Goal: Task Accomplishment & Management: Complete application form

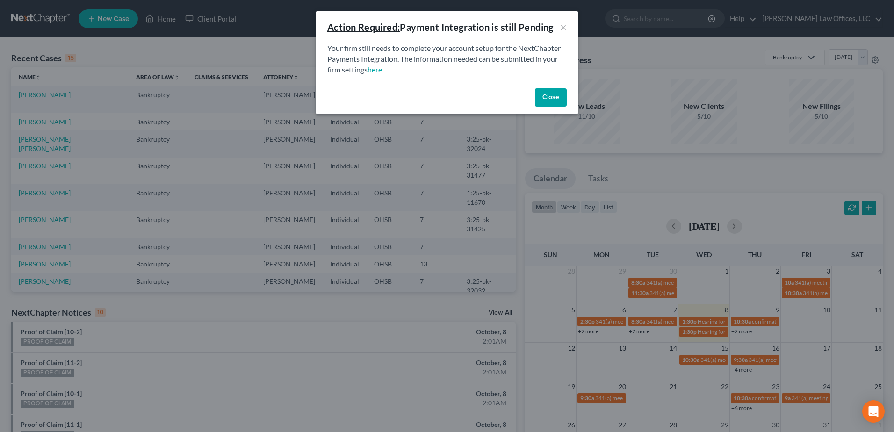
click at [553, 98] on button "Close" at bounding box center [551, 97] width 32 height 19
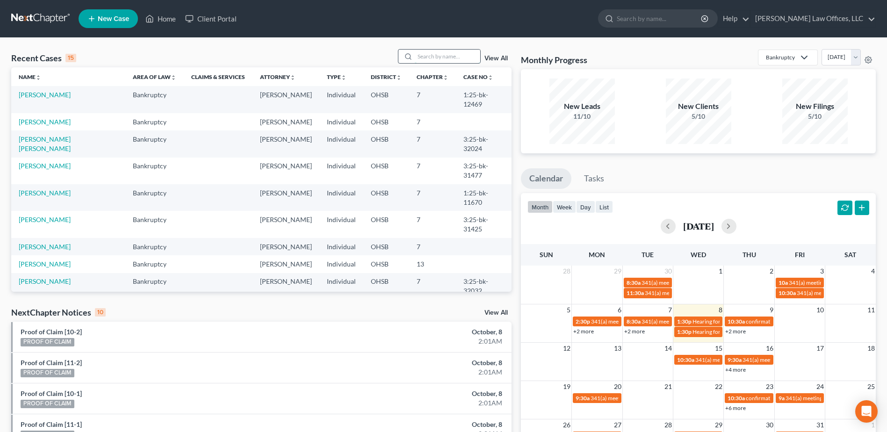
click at [426, 57] on input "search" at bounding box center [447, 57] width 65 height 14
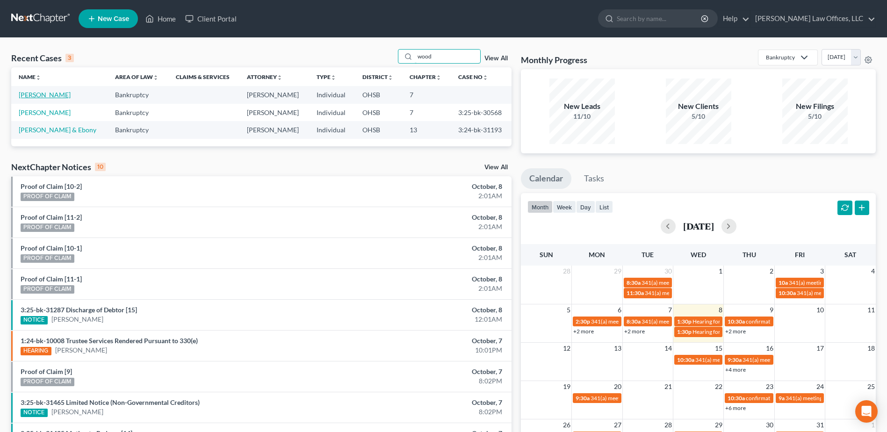
type input "wood"
click at [53, 98] on link "[PERSON_NAME]" at bounding box center [45, 95] width 52 height 8
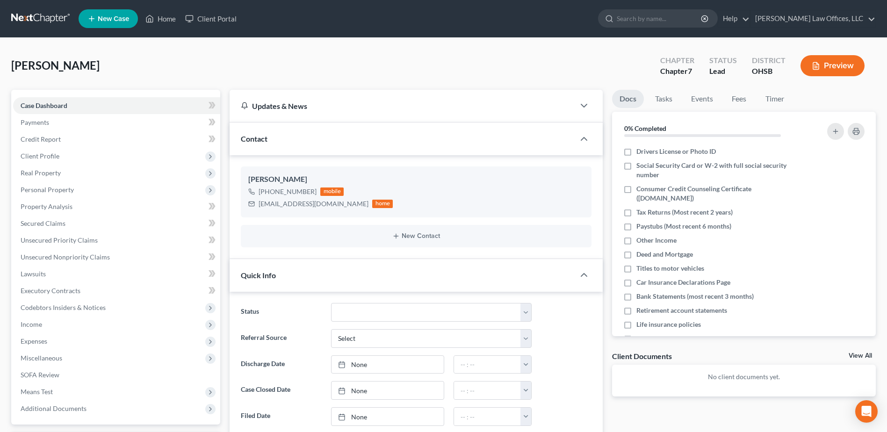
scroll to position [280, 0]
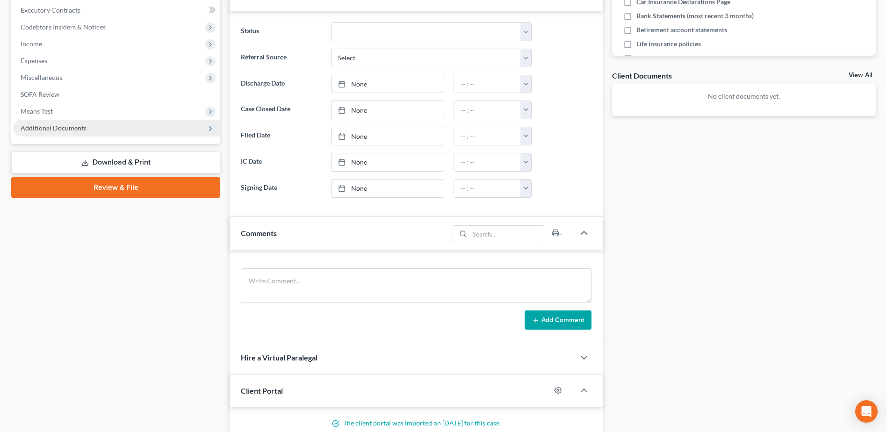
click at [65, 130] on span "Additional Documents" at bounding box center [54, 128] width 66 height 8
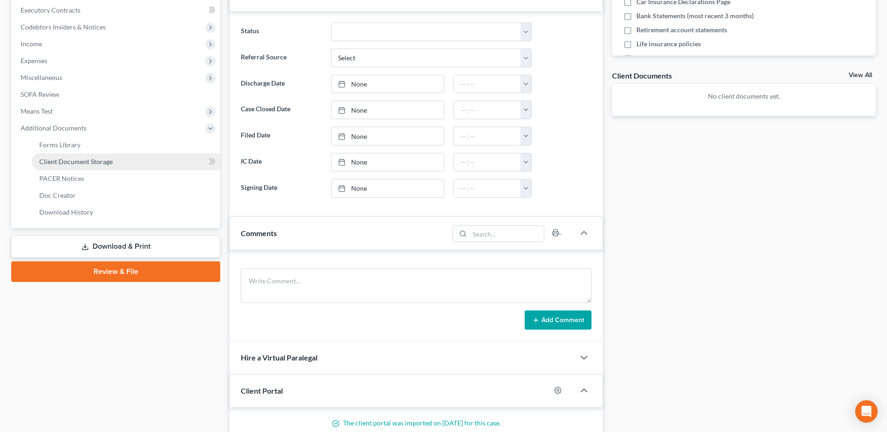
click at [139, 163] on link "Client Document Storage" at bounding box center [126, 161] width 188 height 17
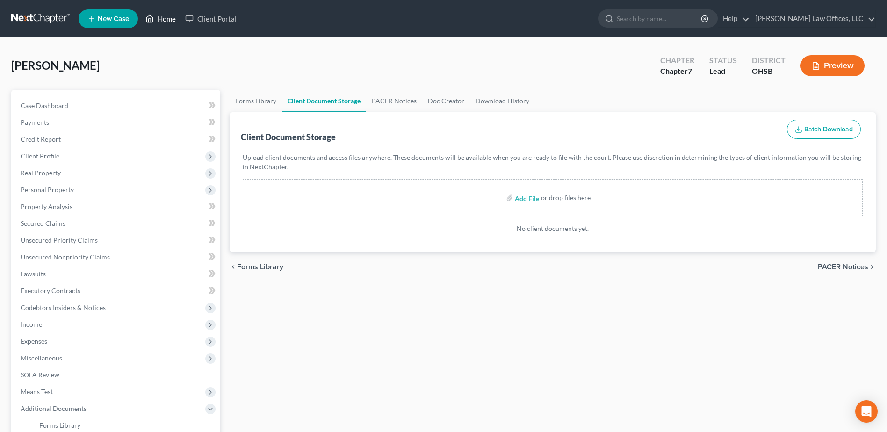
click at [160, 17] on link "Home" at bounding box center [161, 18] width 40 height 17
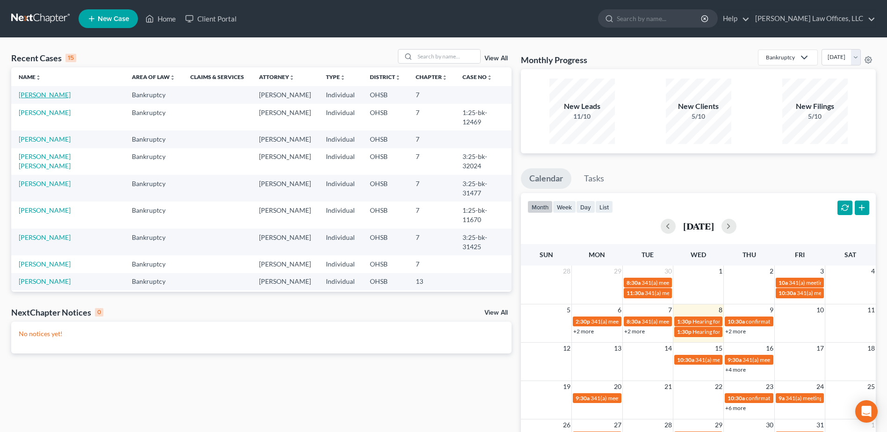
click at [58, 96] on link "Wood, Rosalyn" at bounding box center [45, 95] width 52 height 8
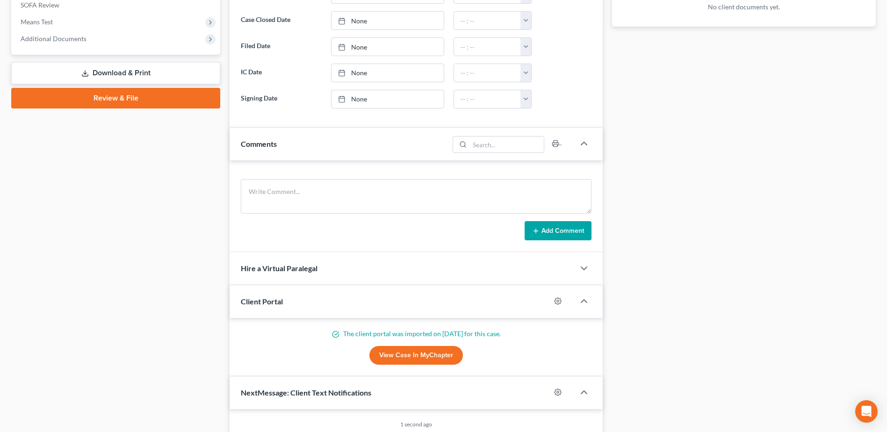
scroll to position [280, 0]
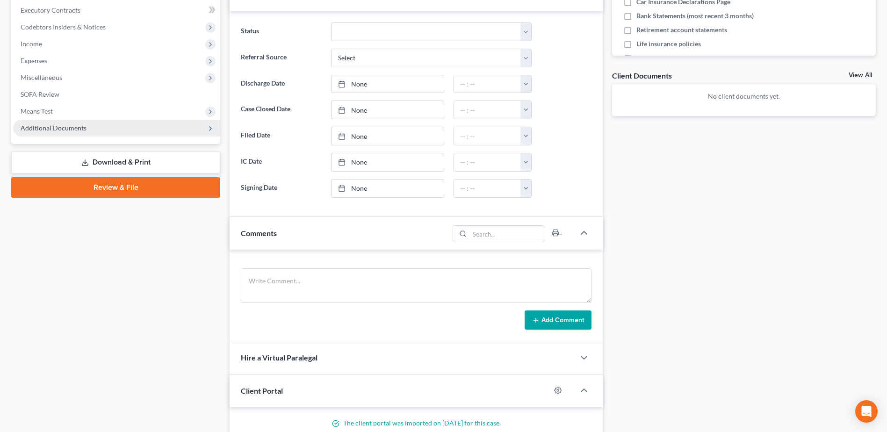
click at [91, 126] on span "Additional Documents" at bounding box center [116, 128] width 207 height 17
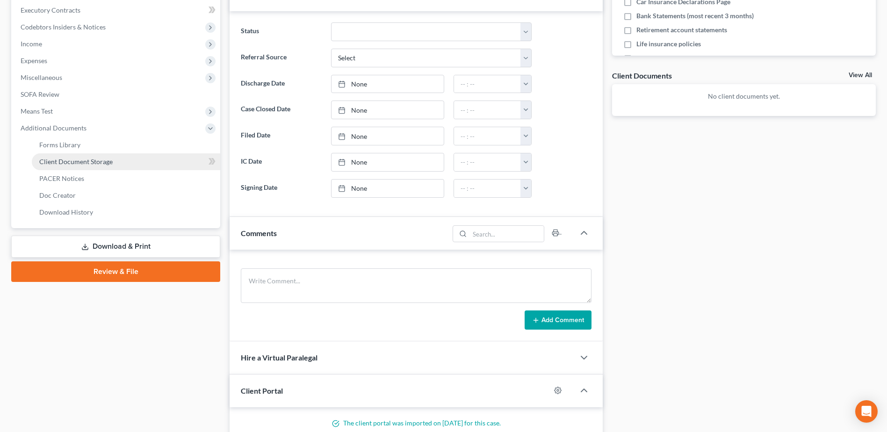
click at [92, 160] on span "Client Document Storage" at bounding box center [75, 162] width 73 height 8
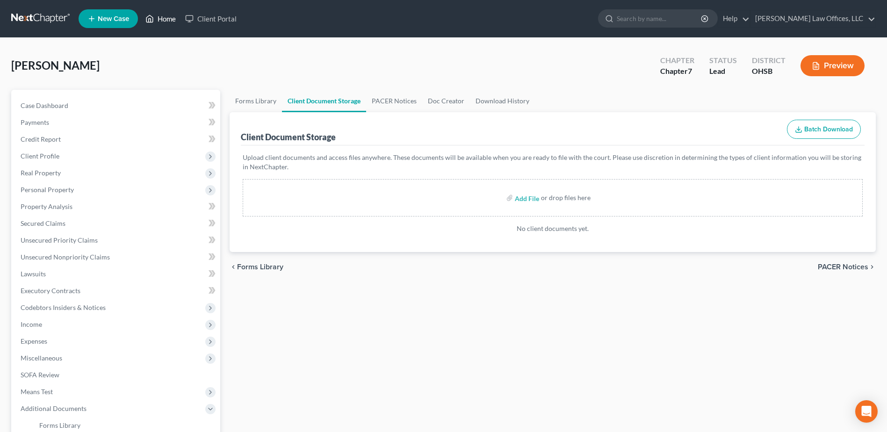
click at [160, 18] on link "Home" at bounding box center [161, 18] width 40 height 17
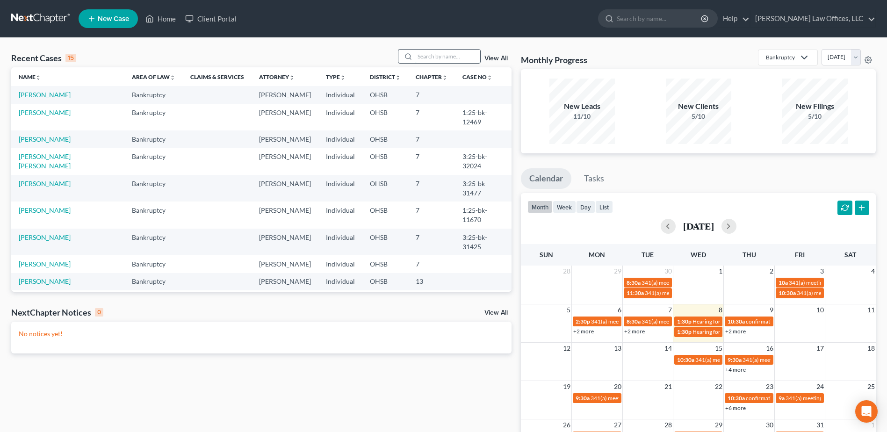
click at [430, 58] on input "search" at bounding box center [447, 57] width 65 height 14
type input "[GEOGRAPHIC_DATA]"
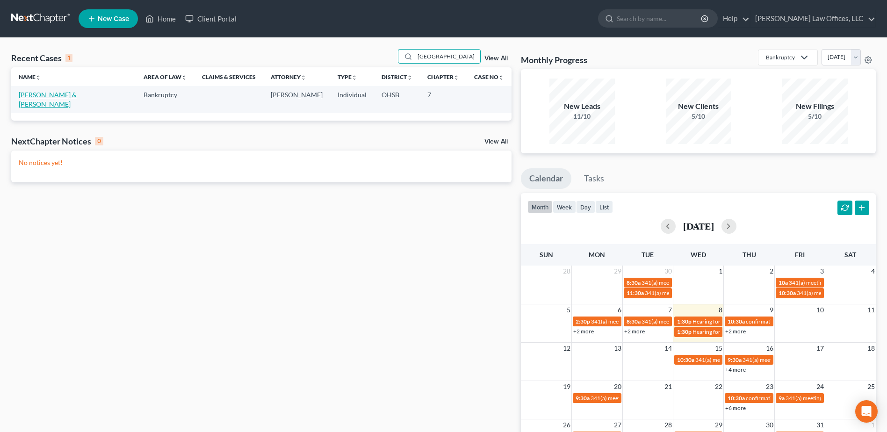
click at [75, 95] on link "[PERSON_NAME] & [PERSON_NAME]" at bounding box center [48, 99] width 58 height 17
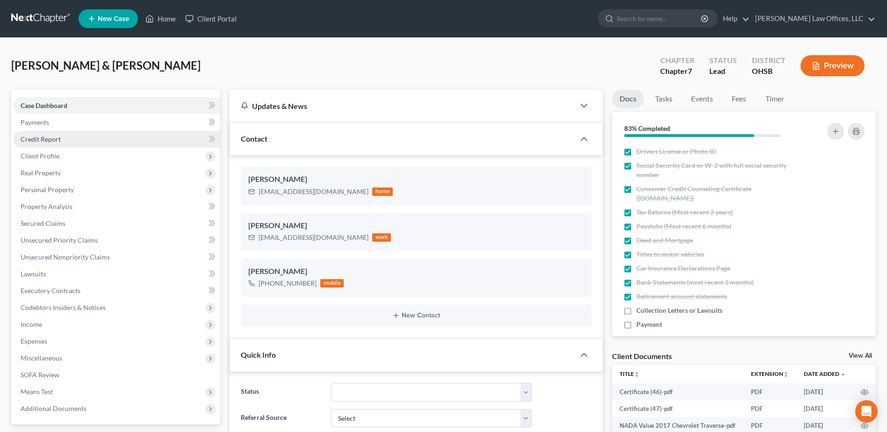
click at [60, 142] on span "Credit Report" at bounding box center [41, 139] width 40 height 8
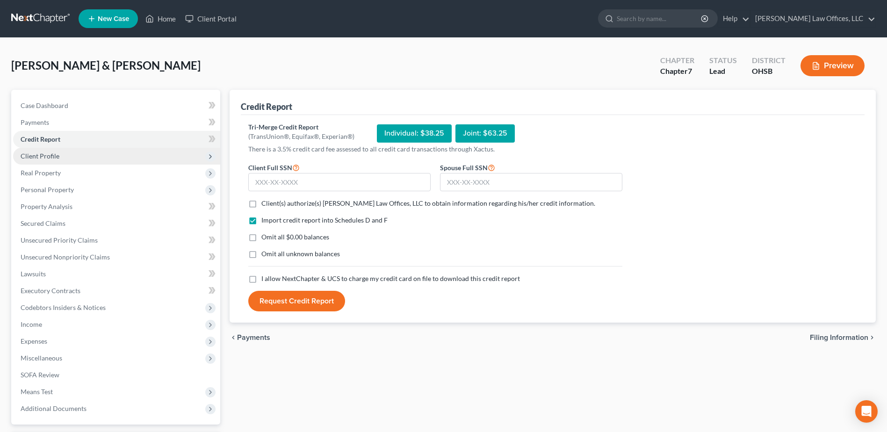
click at [63, 160] on span "Client Profile" at bounding box center [116, 156] width 207 height 17
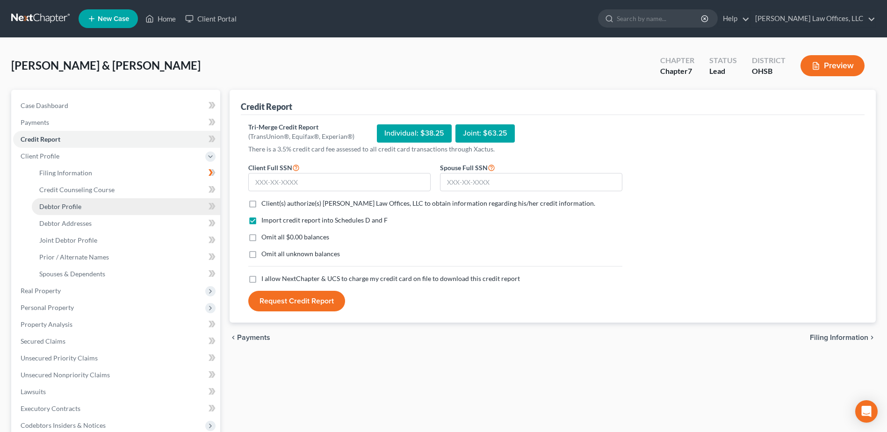
click at [77, 203] on span "Debtor Profile" at bounding box center [60, 206] width 42 height 8
select select "1"
select select "4"
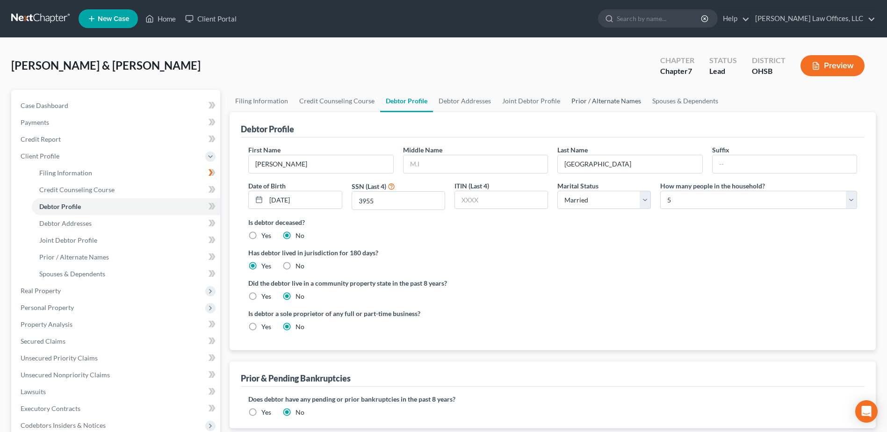
click at [618, 101] on link "Prior / Alternate Names" at bounding box center [606, 101] width 81 height 22
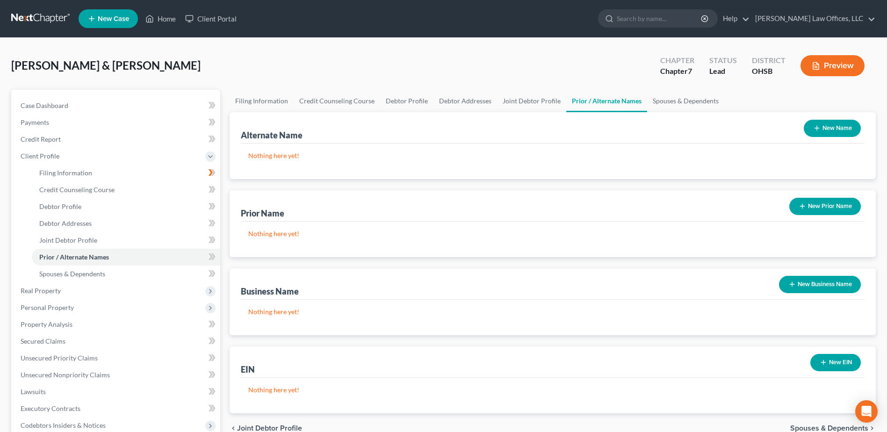
click at [818, 202] on button "New Prior Name" at bounding box center [825, 206] width 72 height 17
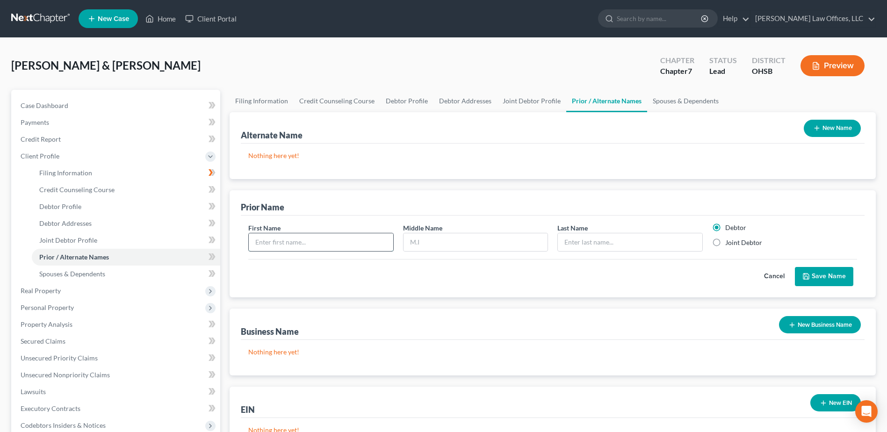
paste input "[PERSON_NAME] Verdial"
drag, startPoint x: 272, startPoint y: 242, endPoint x: 314, endPoint y: 241, distance: 41.6
click at [314, 241] on input "[PERSON_NAME] Verdial" at bounding box center [321, 242] width 144 height 18
drag, startPoint x: 318, startPoint y: 243, endPoint x: 272, endPoint y: 243, distance: 46.7
click at [272, 243] on input "[PERSON_NAME] Verdial" at bounding box center [321, 242] width 144 height 18
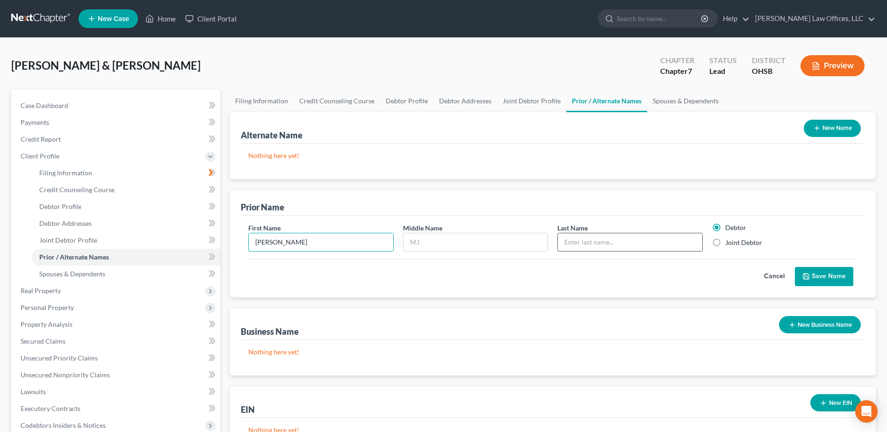
type input "[PERSON_NAME]"
paste input "[PERSON_NAME]"
type input "[PERSON_NAME]"
click at [725, 243] on label "Joint Debtor" at bounding box center [743, 242] width 37 height 9
click at [729, 243] on input "Joint Debtor" at bounding box center [732, 241] width 6 height 6
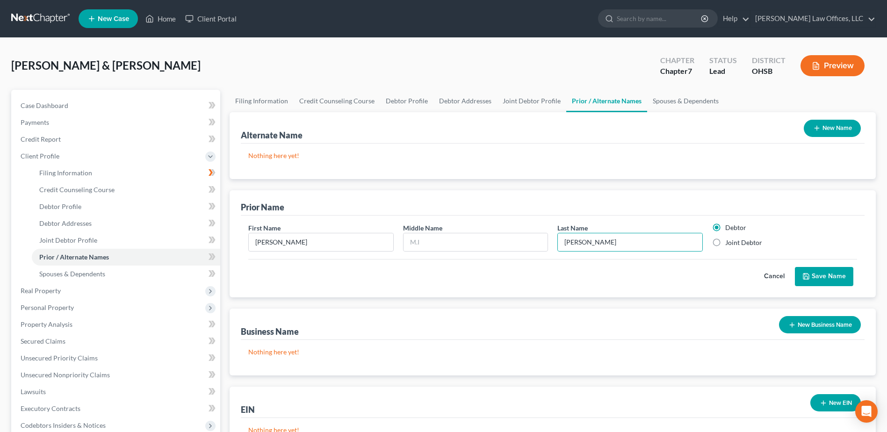
radio input "true"
radio input "false"
click at [816, 273] on button "Save Name" at bounding box center [824, 277] width 58 height 20
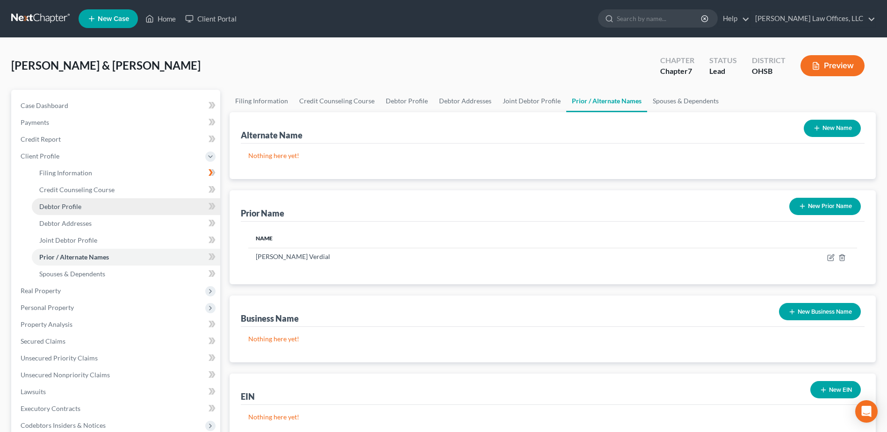
click at [74, 202] on span "Debtor Profile" at bounding box center [60, 206] width 42 height 8
select select "1"
select select "4"
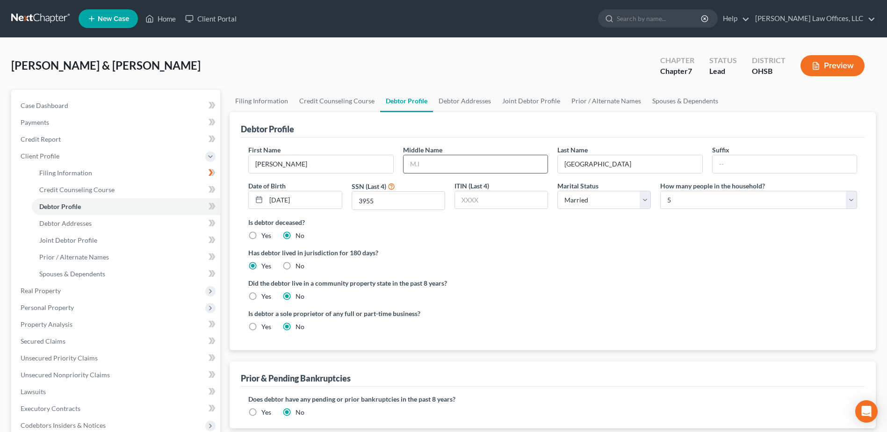
click at [426, 159] on input "text" at bounding box center [475, 164] width 144 height 18
type input "A."
click at [645, 260] on div "Has debtor lived in jurisdiction for 180 days? Yes No Debtor must reside in jur…" at bounding box center [552, 259] width 609 height 23
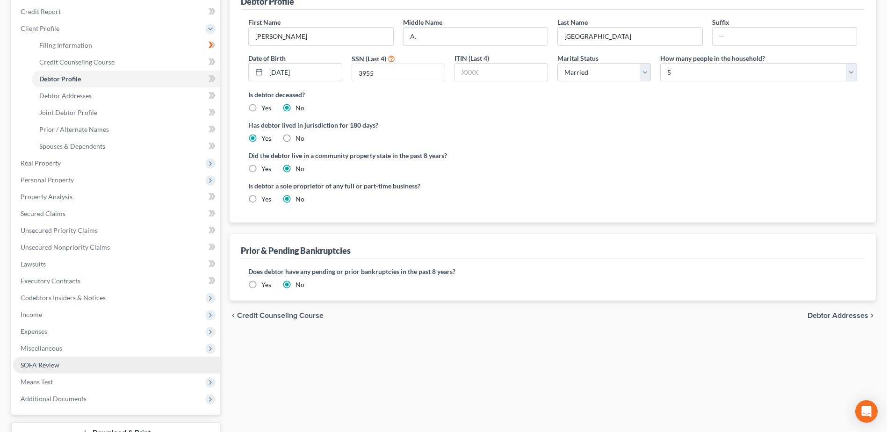
scroll to position [200, 0]
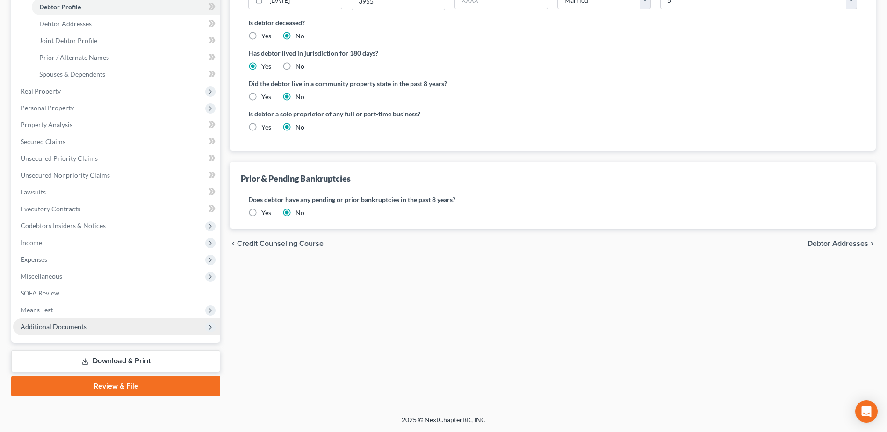
click at [103, 334] on span "Additional Documents" at bounding box center [116, 326] width 207 height 17
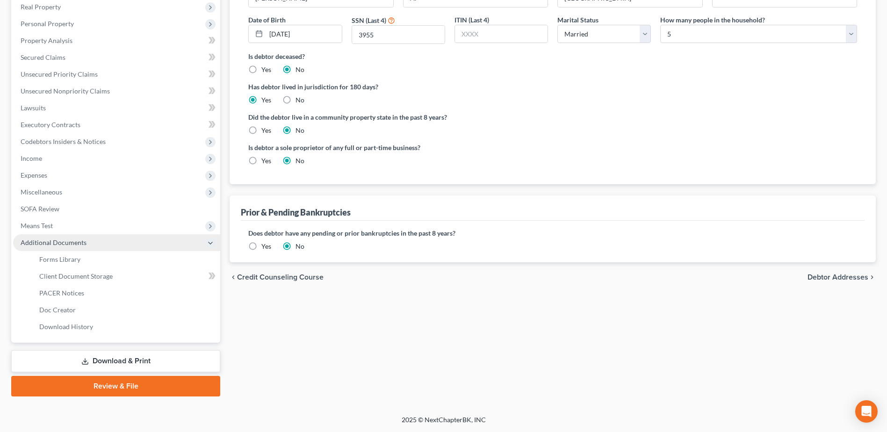
scroll to position [166, 0]
click at [108, 257] on link "Forms Library" at bounding box center [126, 259] width 188 height 17
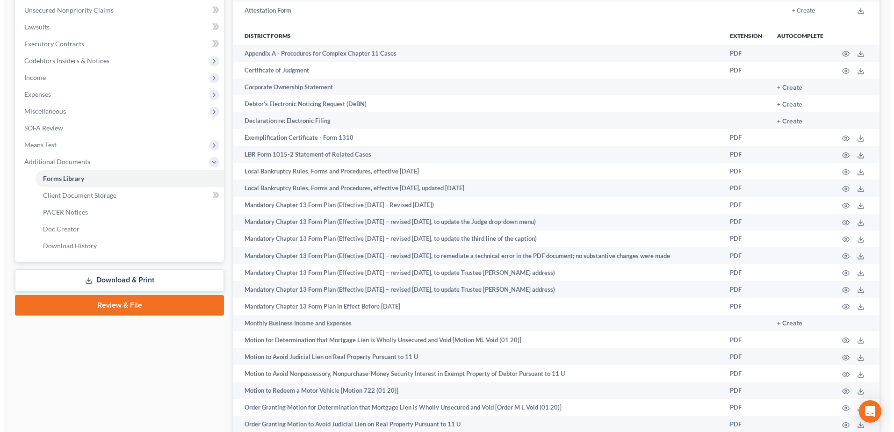
scroll to position [374, 0]
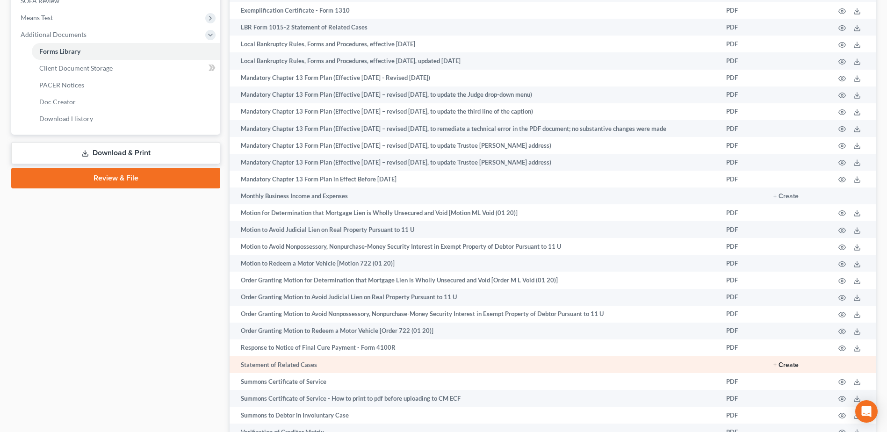
click at [783, 362] on button "+ Create" at bounding box center [785, 365] width 25 height 7
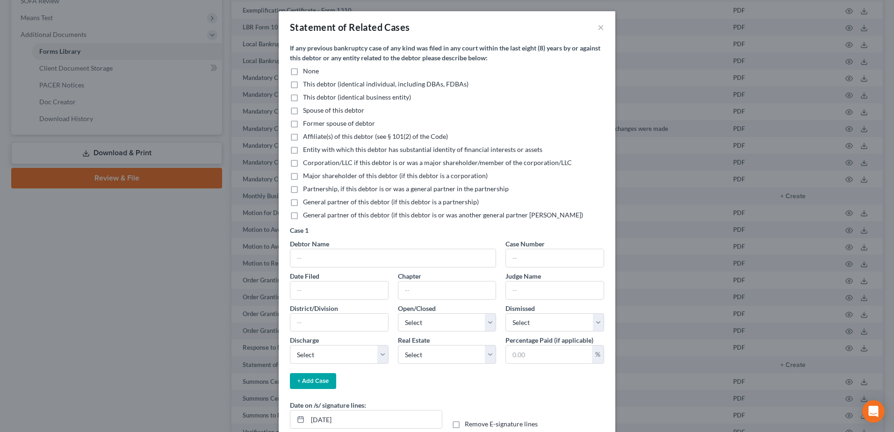
click at [303, 71] on label "None" at bounding box center [311, 70] width 16 height 9
click at [307, 71] on input "None" at bounding box center [310, 69] width 6 height 6
checkbox input "true"
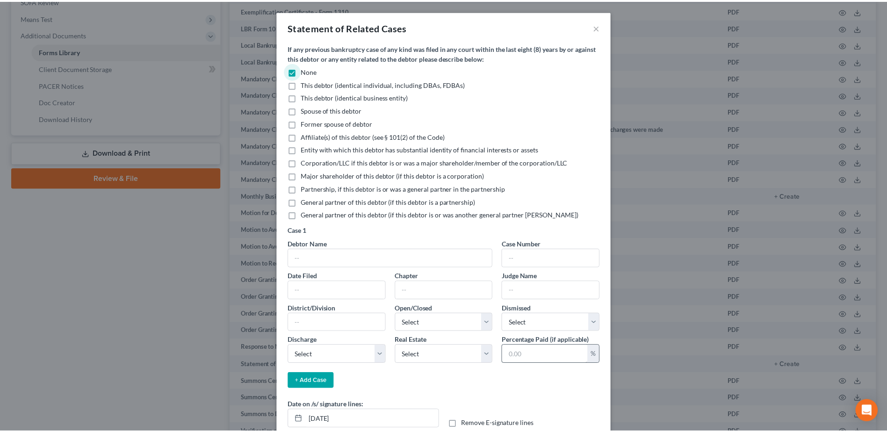
scroll to position [56, 0]
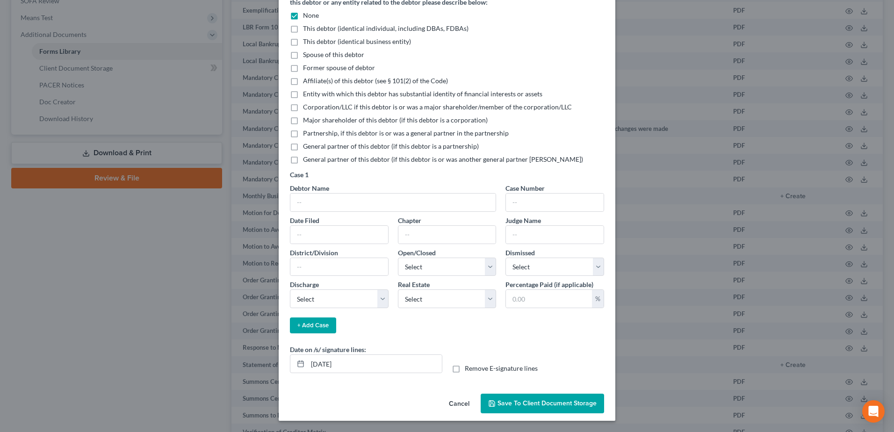
click at [534, 405] on span "Save to Client Document Storage" at bounding box center [546, 403] width 99 height 8
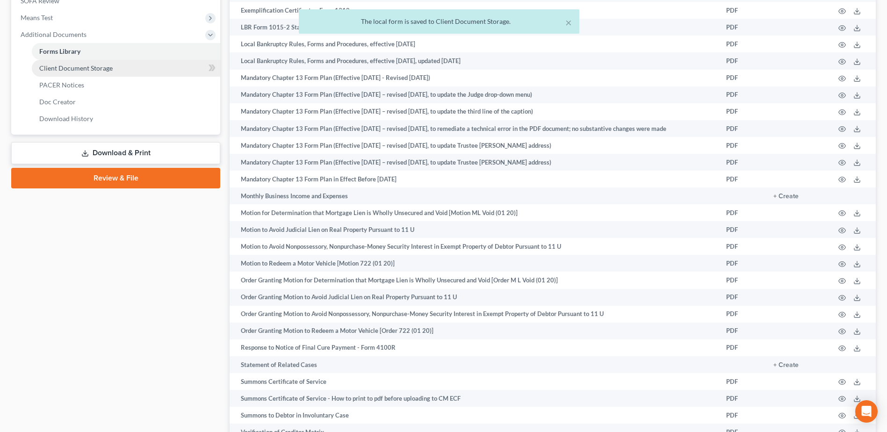
click at [75, 64] on span "Client Document Storage" at bounding box center [75, 68] width 73 height 8
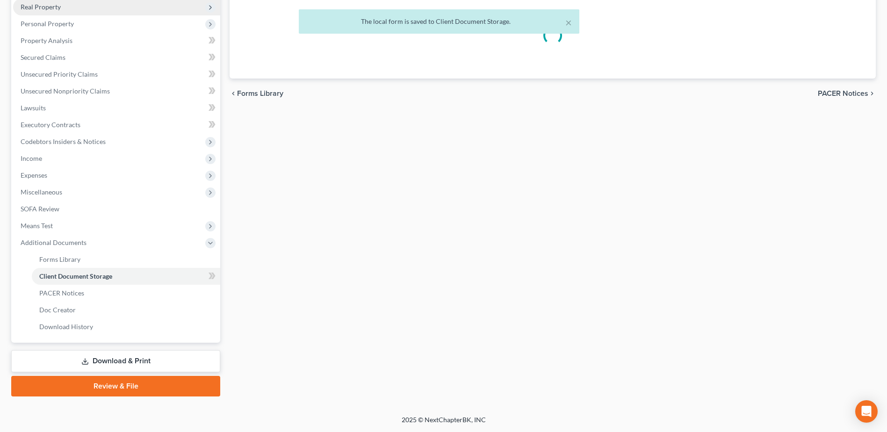
scroll to position [131, 0]
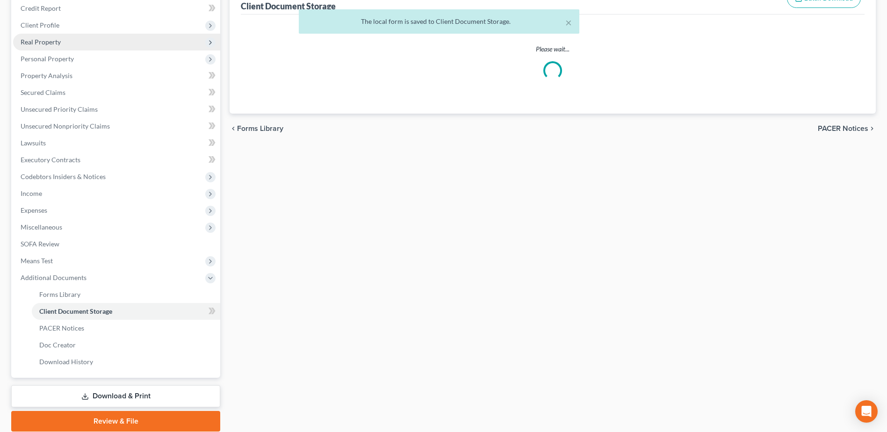
select select "7"
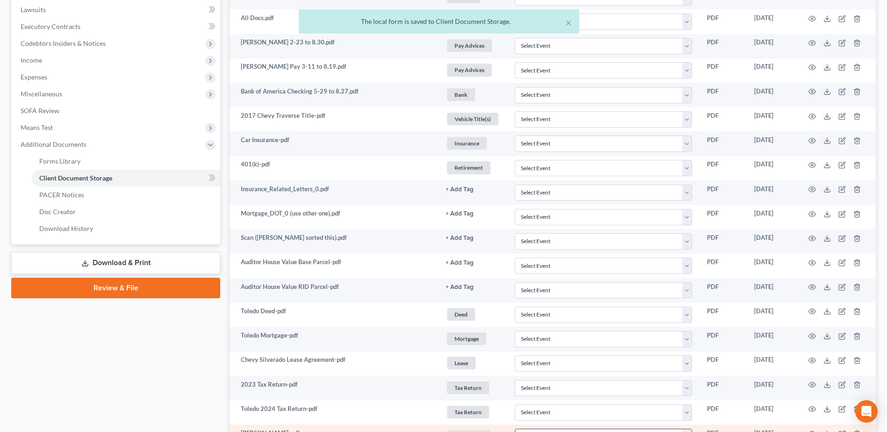
scroll to position [501, 0]
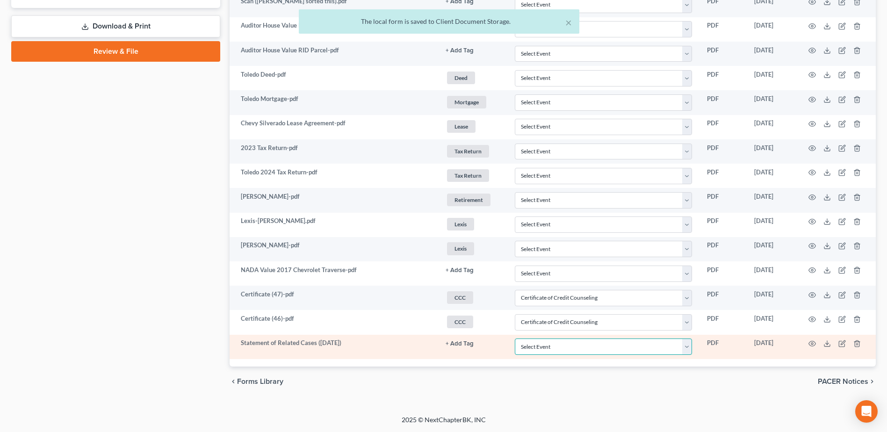
click at [690, 347] on select "Select Event 20 Largest Unsecured Creditors Amended Document Amended List of Cr…" at bounding box center [603, 346] width 177 height 16
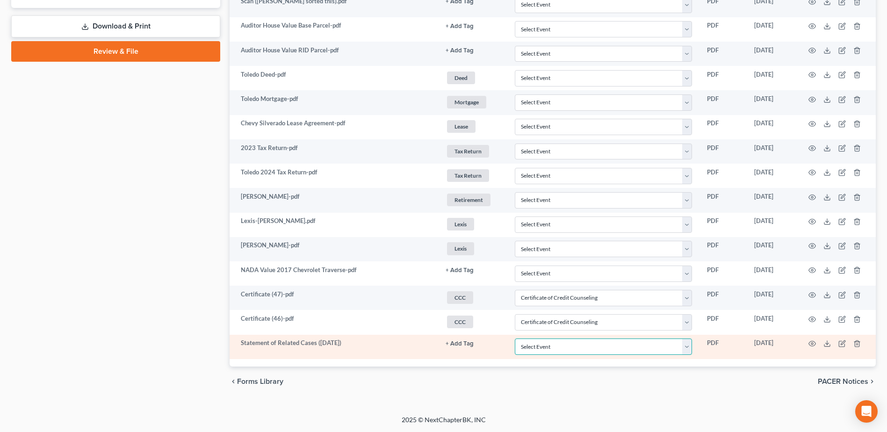
select select "52"
click at [515, 338] on select "Select Event 20 Largest Unsecured Creditors Amended Document Amended List of Cr…" at bounding box center [603, 346] width 177 height 16
click at [826, 344] on icon at bounding box center [826, 343] width 7 height 7
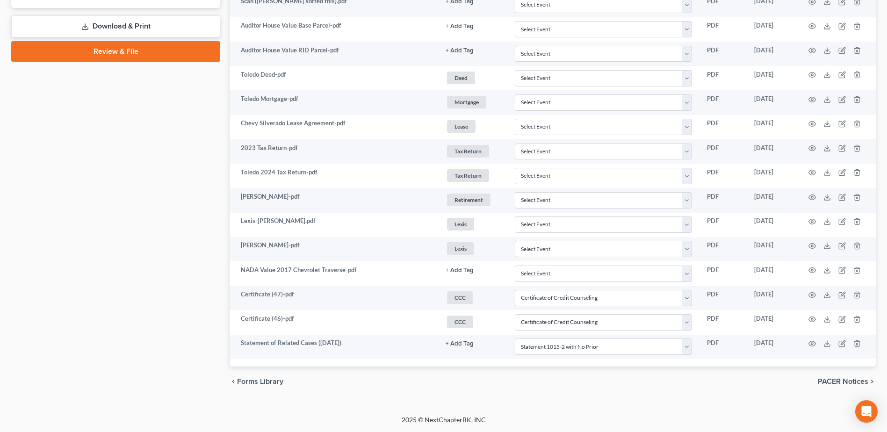
scroll to position [407, 0]
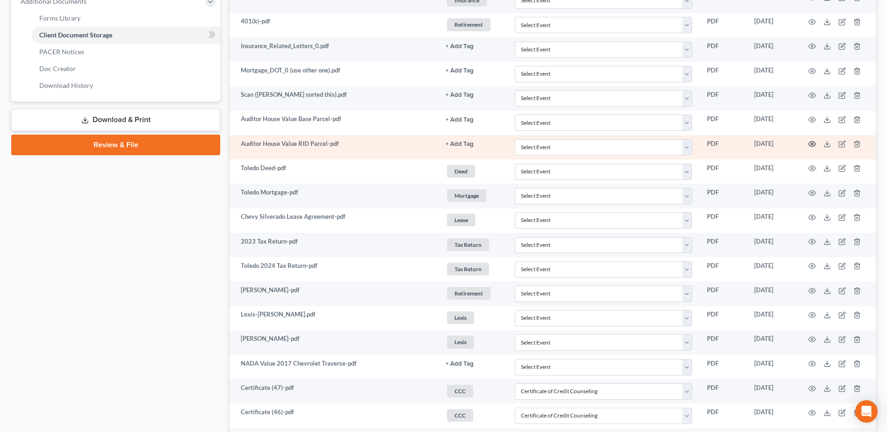
click at [811, 146] on icon "button" at bounding box center [811, 143] width 7 height 7
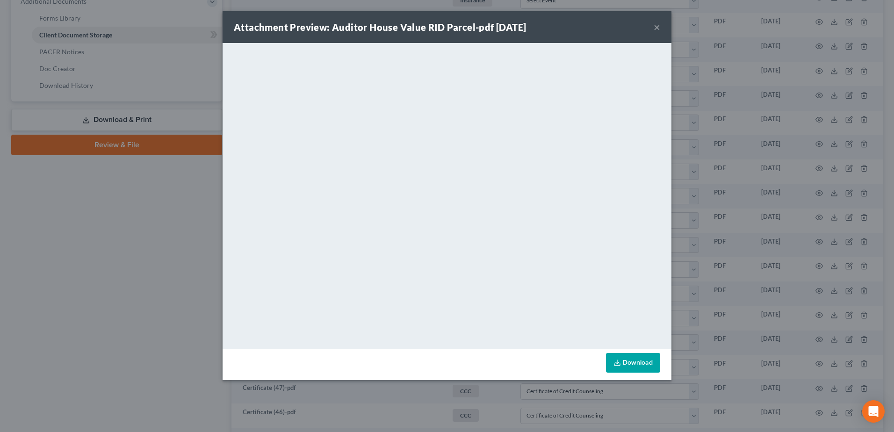
click at [657, 22] on button "×" at bounding box center [656, 27] width 7 height 11
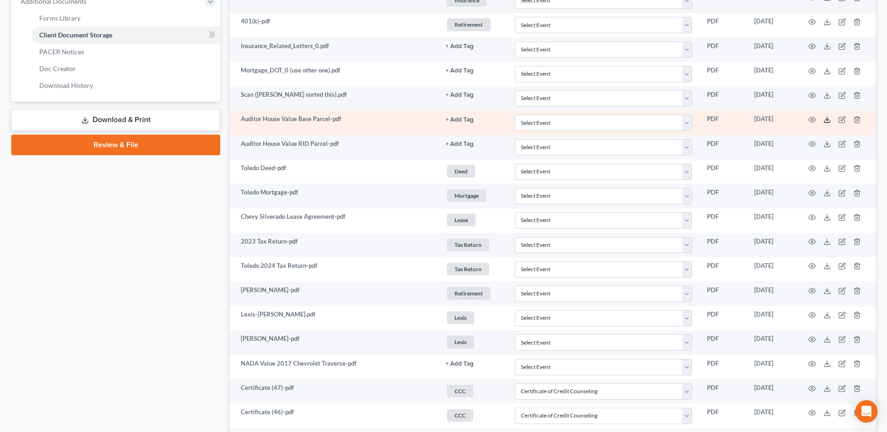
click at [828, 120] on polyline at bounding box center [826, 119] width 3 height 1
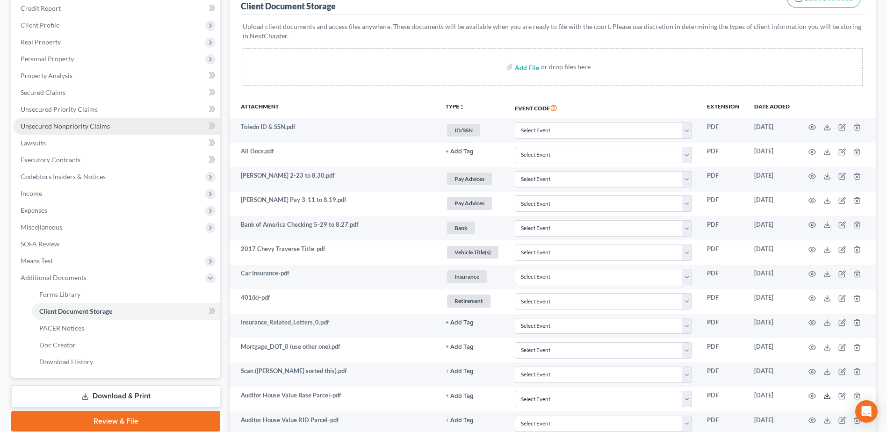
scroll to position [80, 0]
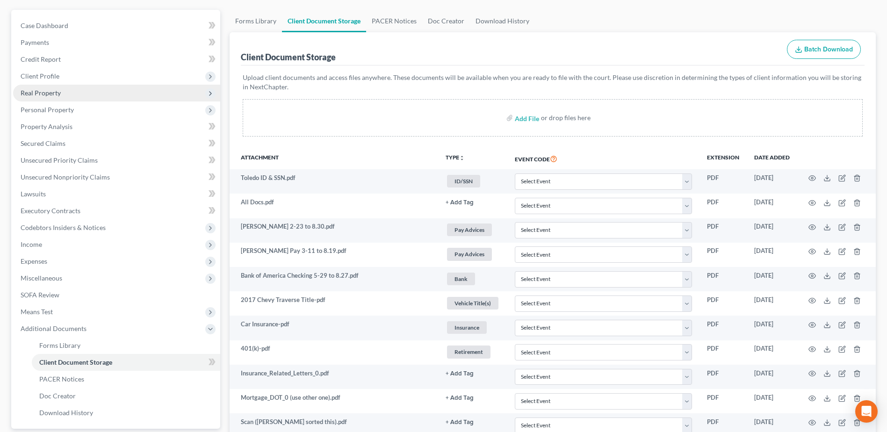
click at [57, 89] on span "Real Property" at bounding box center [41, 93] width 40 height 8
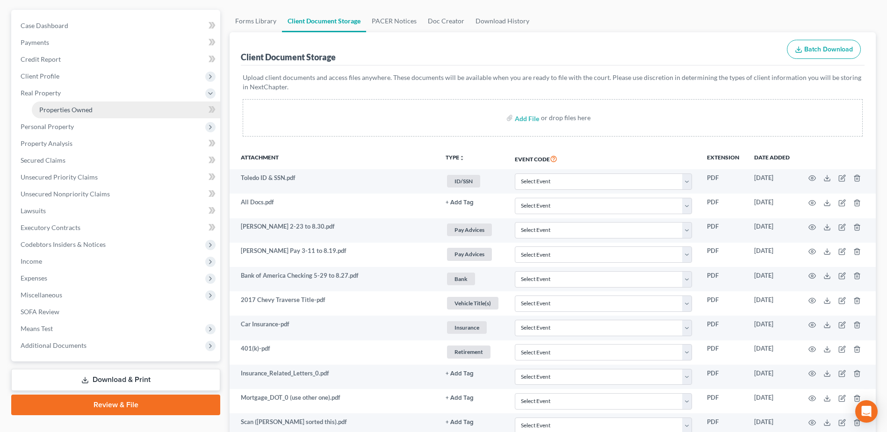
click at [71, 103] on link "Properties Owned" at bounding box center [126, 109] width 188 height 17
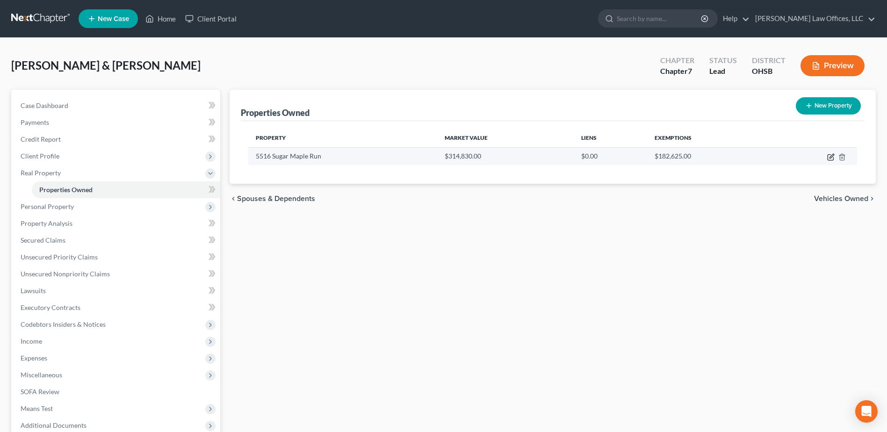
click at [829, 155] on icon "button" at bounding box center [830, 158] width 6 height 6
select select "36"
select select "2"
select select "1"
select select "2"
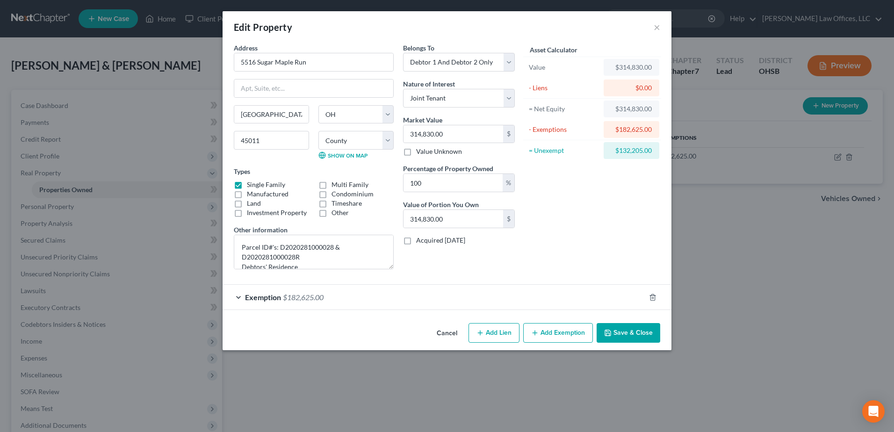
click at [542, 300] on div "Exemption $182,625.00" at bounding box center [433, 297] width 423 height 25
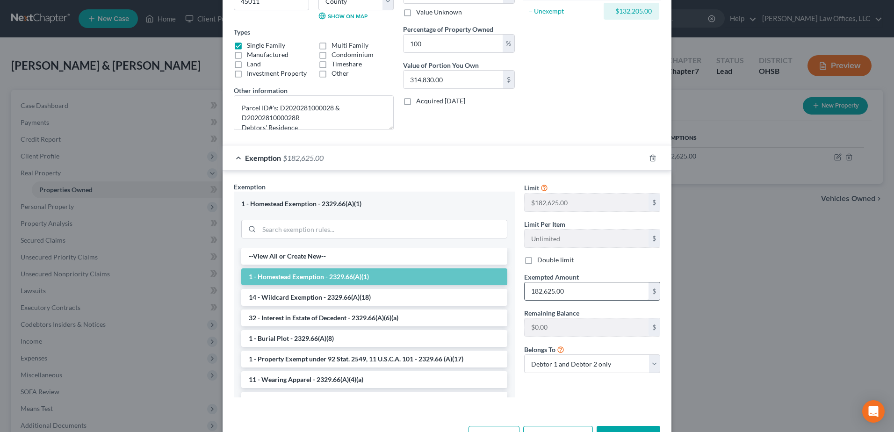
scroll to position [140, 0]
click at [537, 261] on label "Double limit" at bounding box center [555, 258] width 36 height 9
click at [541, 260] on input "Double limit" at bounding box center [544, 257] width 6 height 6
checkbox input "true"
type input "365,250.00"
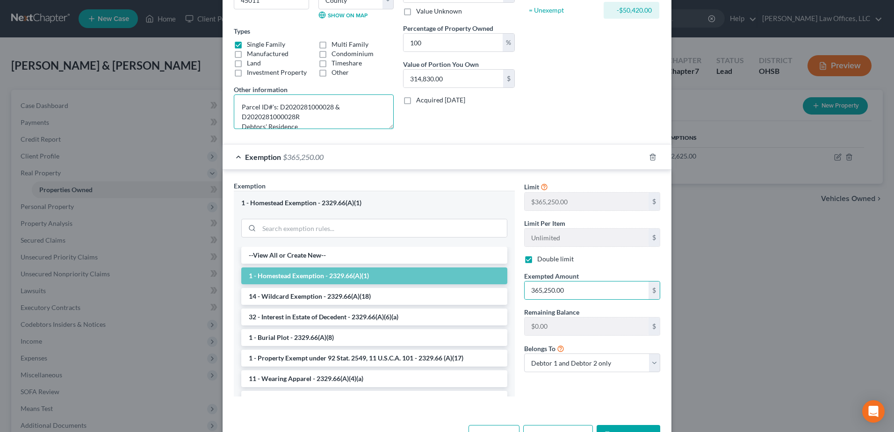
click at [331, 122] on textarea "Parcel ID#'s: D2020281000028 & D2020281000028R Debtors' Residence" at bounding box center [314, 111] width 160 height 35
click at [296, 126] on textarea "Parcel ID#'s: D2020281000028 & D2020281000028R Debtors' Residence Zillow Value:" at bounding box center [314, 111] width 160 height 35
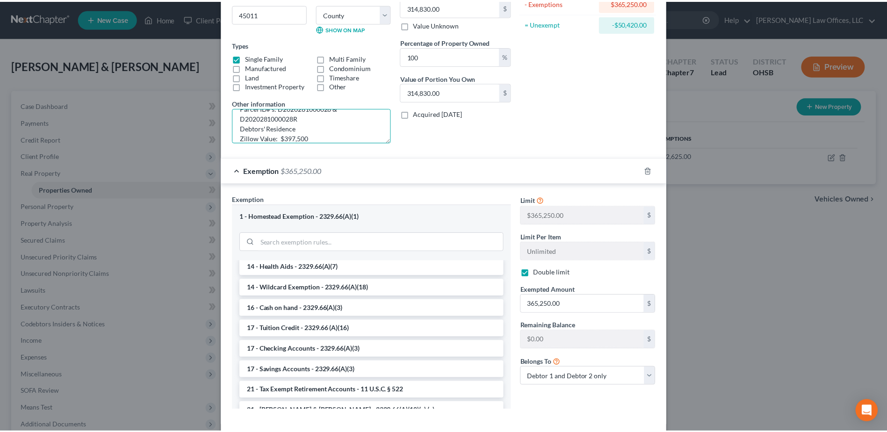
scroll to position [171, 0]
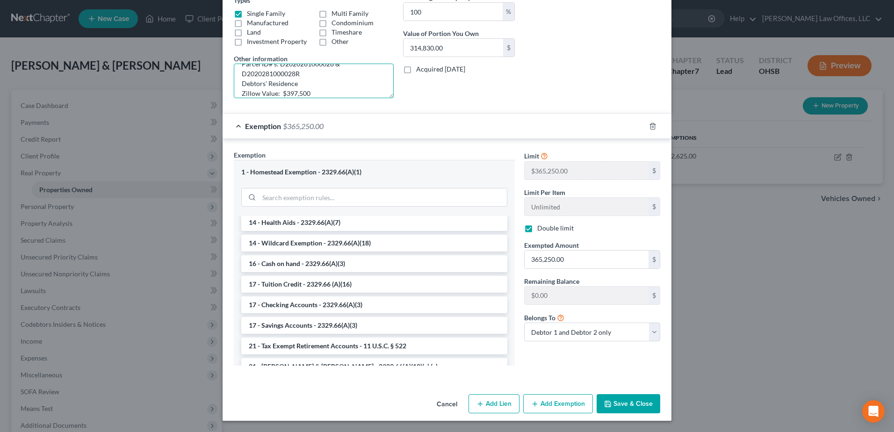
type textarea "Parcel ID#'s: D2020281000028 & D2020281000028R Debtors' Residence Zillow Value:…"
click at [622, 397] on button "Save & Close" at bounding box center [628, 404] width 64 height 20
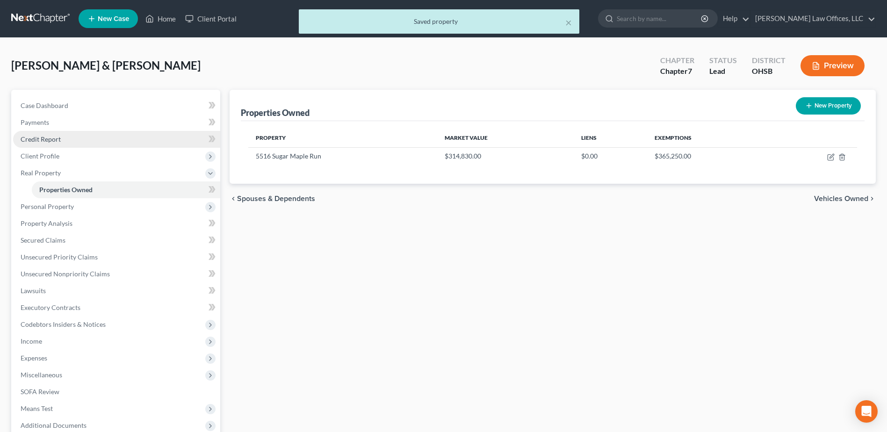
click at [85, 140] on link "Credit Report" at bounding box center [116, 139] width 207 height 17
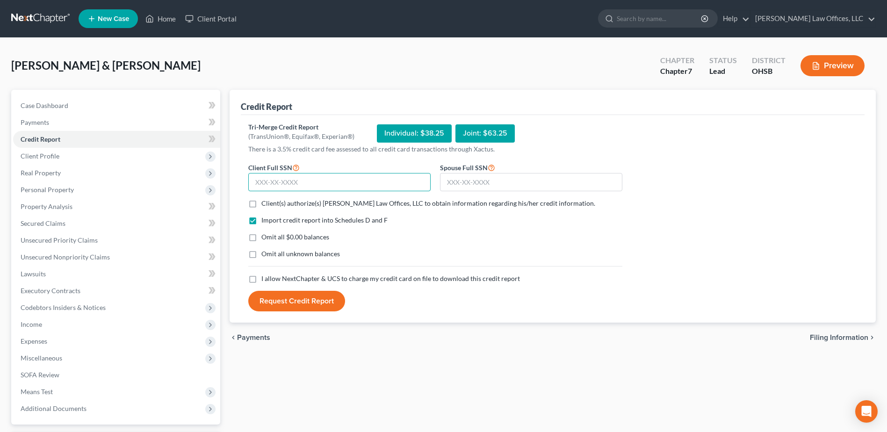
click at [320, 179] on input "text" at bounding box center [339, 182] width 182 height 19
type input "594-87-3955"
click at [463, 175] on input "text" at bounding box center [531, 182] width 182 height 19
type input "595-59-1894"
click at [261, 203] on label "Client(s) authorize(s) [PERSON_NAME] Law Offices, LLC to obtain information reg…" at bounding box center [428, 203] width 334 height 9
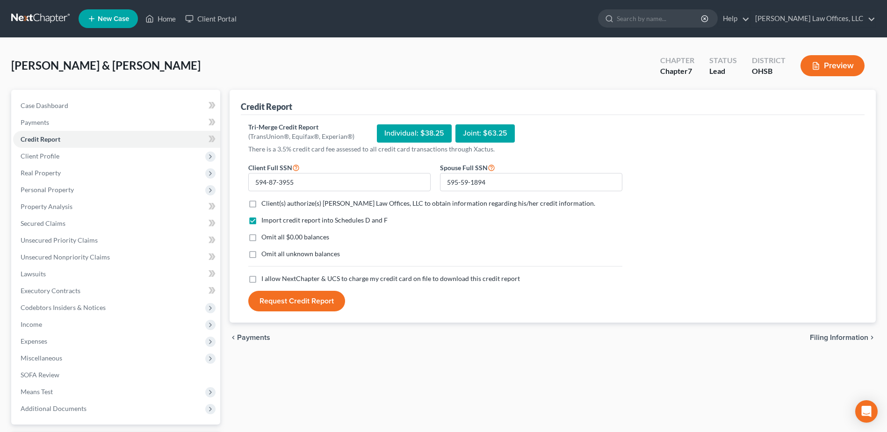
click at [265, 203] on input "Client(s) authorize(s) [PERSON_NAME] Law Offices, LLC to obtain information reg…" at bounding box center [268, 202] width 6 height 6
checkbox input "true"
click at [261, 237] on label "Omit all $0.00 balances" at bounding box center [295, 236] width 68 height 9
click at [265, 237] on input "Omit all $0.00 balances" at bounding box center [268, 235] width 6 height 6
checkbox input "true"
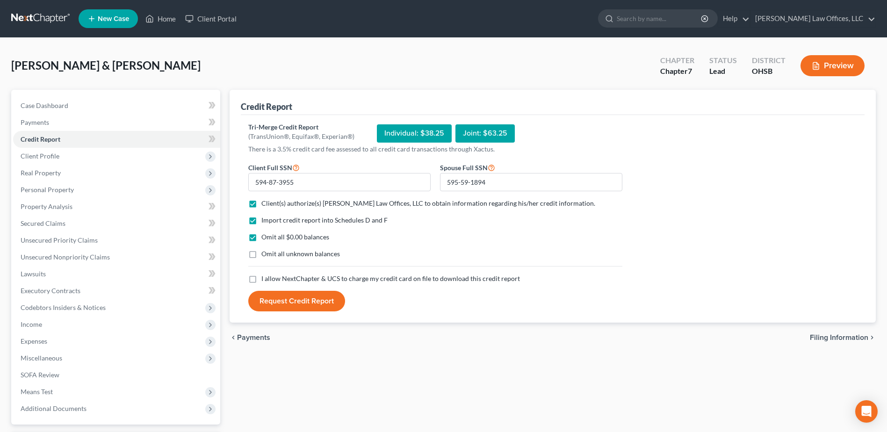
click at [261, 279] on label "I allow NextChapter & UCS to charge my credit card on file to download this cre…" at bounding box center [390, 278] width 258 height 9
click at [265, 279] on input "I allow NextChapter & UCS to charge my credit card on file to download this cre…" at bounding box center [268, 277] width 6 height 6
checkbox input "true"
click at [272, 298] on button "Request Credit Report" at bounding box center [296, 301] width 97 height 21
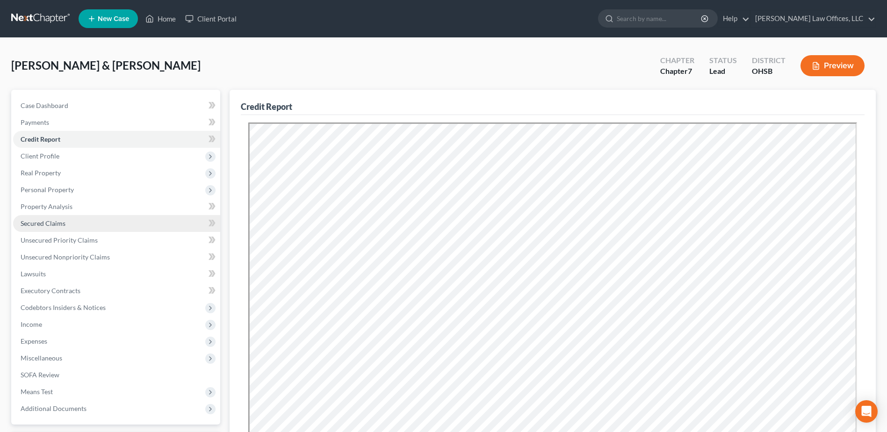
click at [76, 216] on link "Secured Claims" at bounding box center [116, 223] width 207 height 17
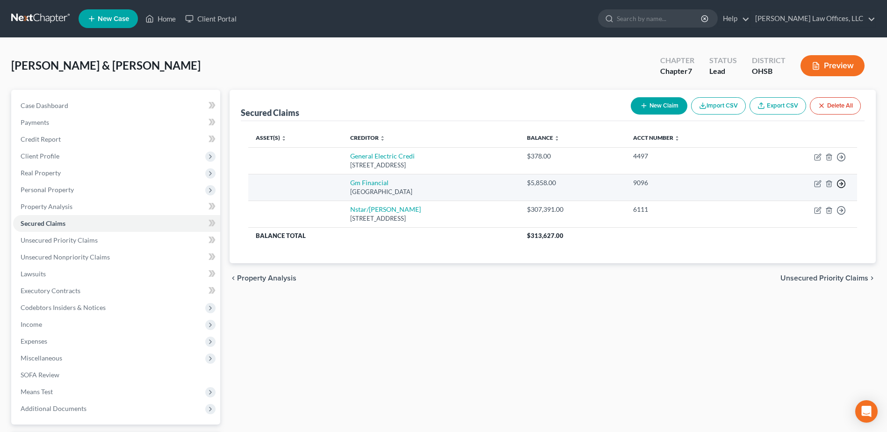
click at [838, 183] on icon "button" at bounding box center [840, 183] width 9 height 9
click at [784, 218] on link "Move to G" at bounding box center [798, 222] width 78 height 16
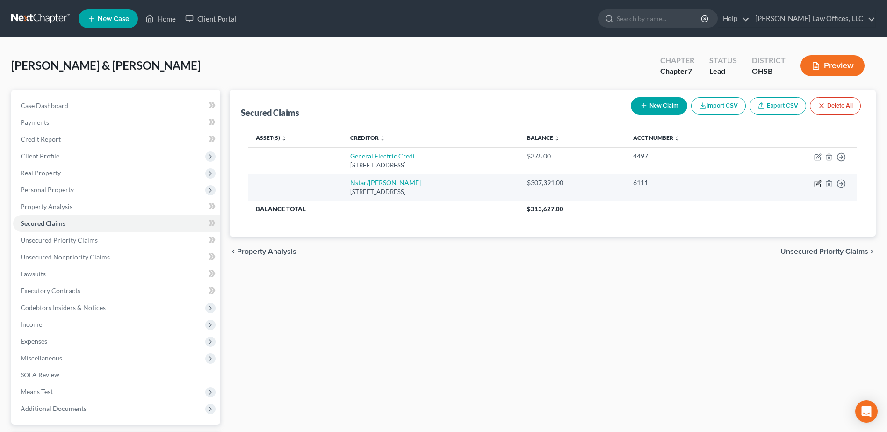
click at [815, 182] on icon "button" at bounding box center [817, 184] width 6 height 6
select select "45"
select select "0"
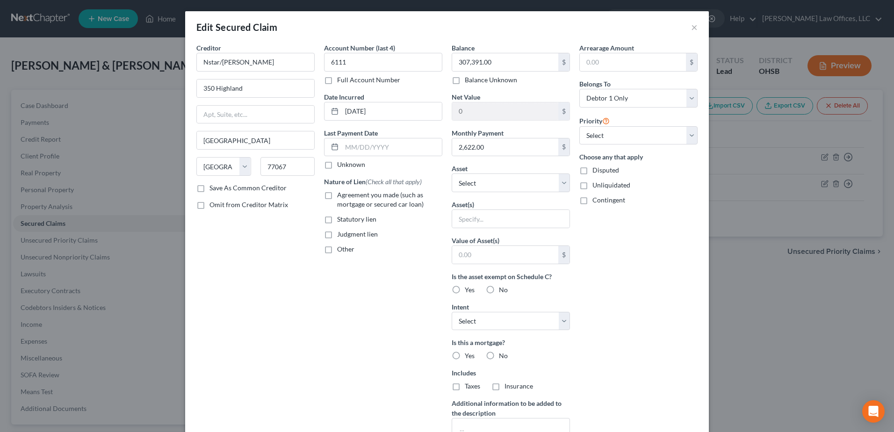
click at [337, 196] on label "Agreement you made (such as mortgage or secured car loan)" at bounding box center [389, 199] width 105 height 19
click at [341, 196] on input "Agreement you made (such as mortgage or secured car loan)" at bounding box center [344, 193] width 6 height 6
checkbox input "true"
click at [558, 184] on select "Select Other Multiple Assets 5516 Sugar Maple Run - $314830.0 401(k) Through Cu…" at bounding box center [511, 182] width 118 height 19
select select "2"
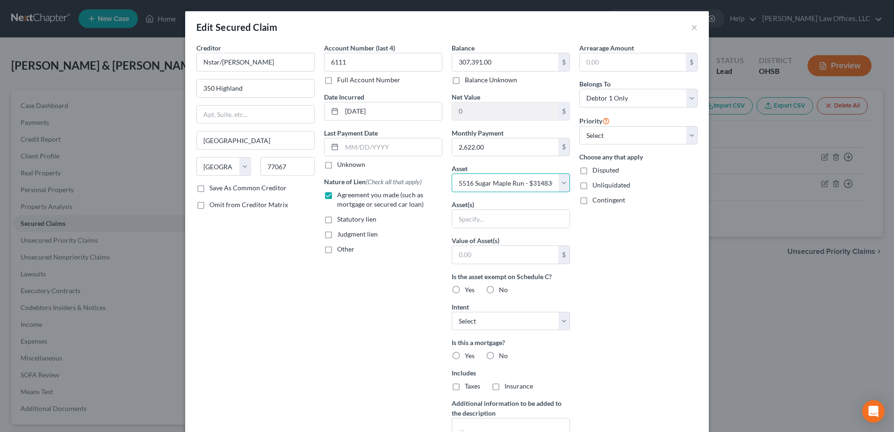
click at [452, 173] on select "Select Other Multiple Assets 5516 Sugar Maple Run - $314830.0 401(k) Through Cu…" at bounding box center [511, 182] width 118 height 19
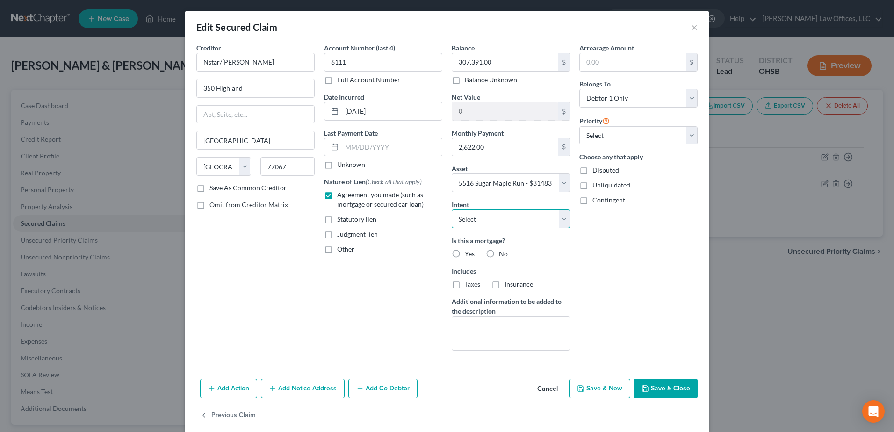
click at [560, 220] on select "Select Surrender Redeem Reaffirm Avoid Other" at bounding box center [511, 218] width 118 height 19
select select "2"
click at [452, 209] on select "Select Surrender Redeem Reaffirm Avoid Other" at bounding box center [511, 218] width 118 height 19
click at [465, 253] on label "Yes" at bounding box center [470, 253] width 10 height 9
click at [468, 253] on input "Yes" at bounding box center [471, 252] width 6 height 6
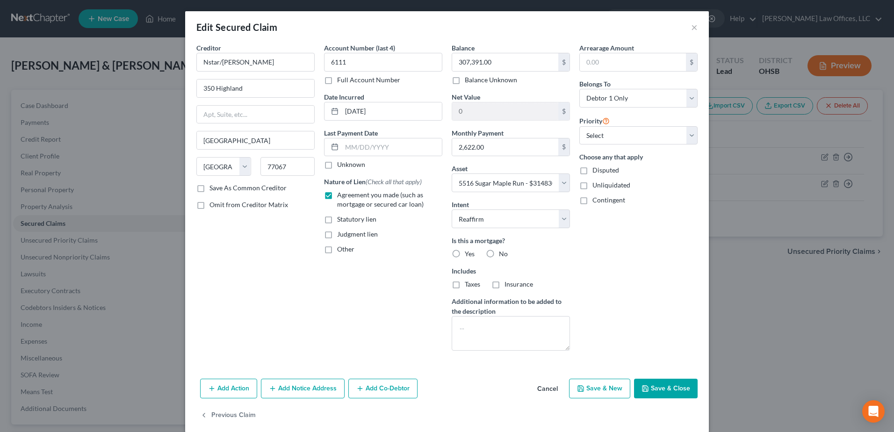
radio input "true"
click at [465, 282] on label "Taxes" at bounding box center [472, 284] width 15 height 9
click at [468, 282] on input "Taxes" at bounding box center [471, 283] width 6 height 6
checkbox input "true"
click at [504, 283] on label "Insurance" at bounding box center [518, 284] width 29 height 9
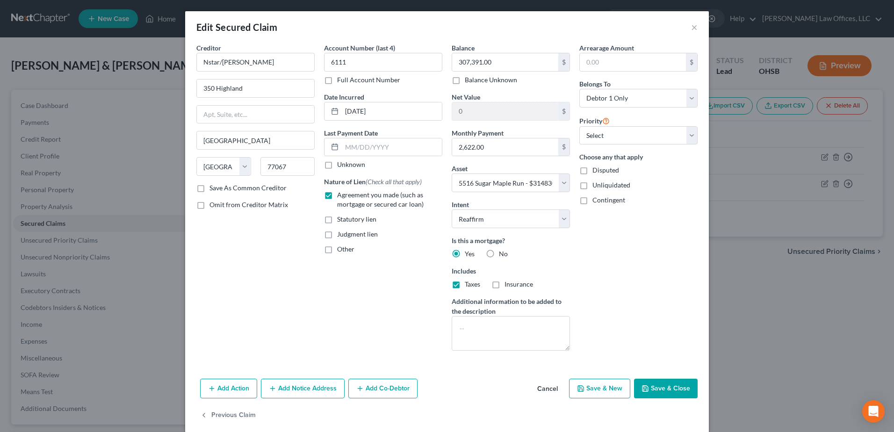
click at [508, 283] on input "Insurance" at bounding box center [511, 283] width 6 height 6
checkbox input "true"
click at [651, 389] on button "Save & Close" at bounding box center [666, 389] width 64 height 20
select select
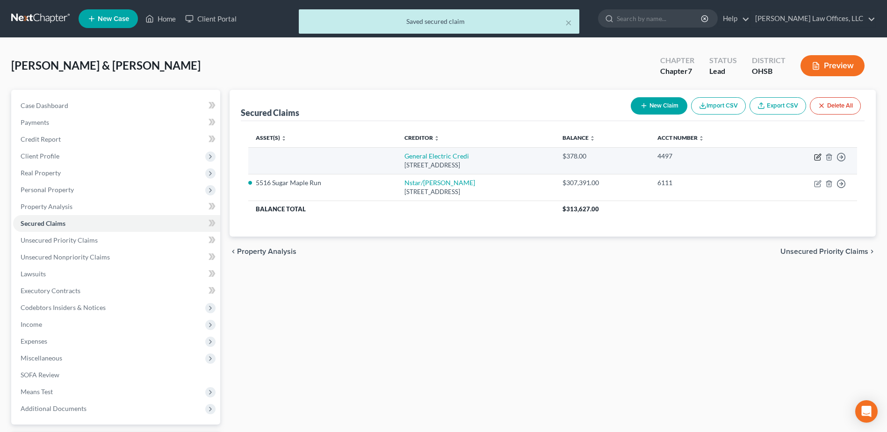
click at [817, 156] on icon "button" at bounding box center [818, 156] width 4 height 4
select select "36"
select select "1"
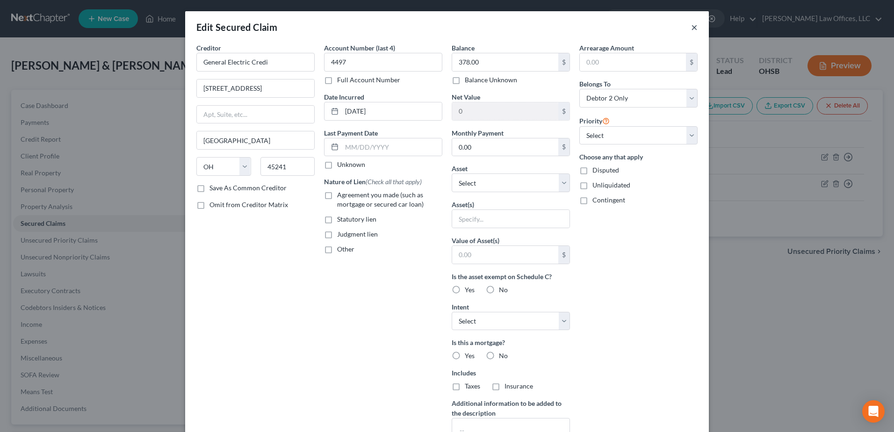
click at [691, 27] on button "×" at bounding box center [694, 27] width 7 height 11
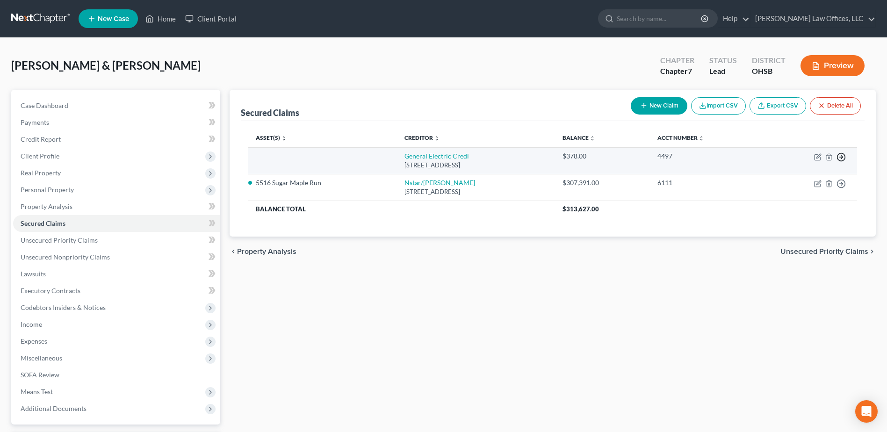
click at [840, 157] on icon "button" at bounding box center [840, 156] width 9 height 9
click at [788, 181] on link "Move to F" at bounding box center [798, 180] width 78 height 16
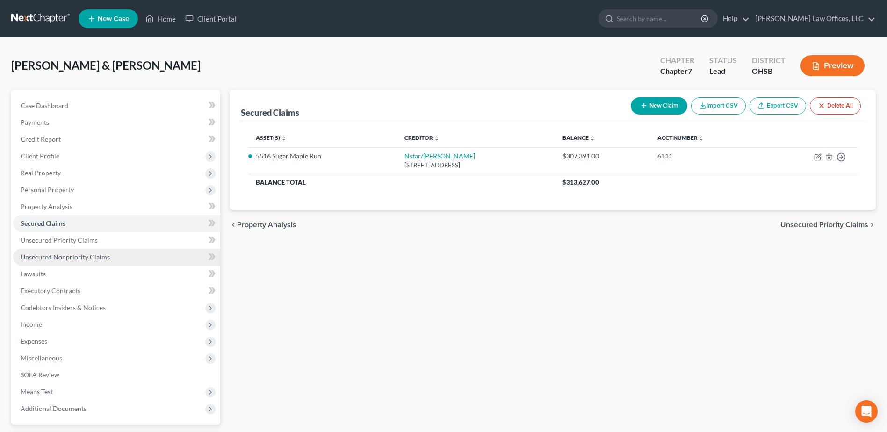
click at [94, 258] on span "Unsecured Nonpriority Claims" at bounding box center [65, 257] width 89 height 8
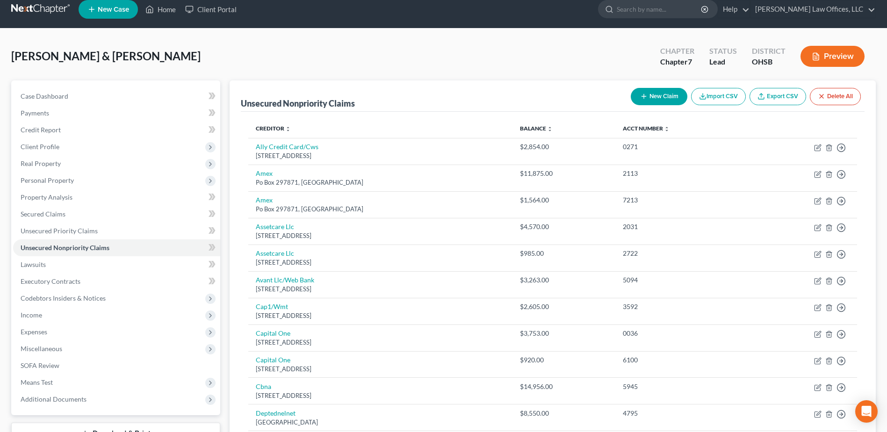
scroll to position [8, 0]
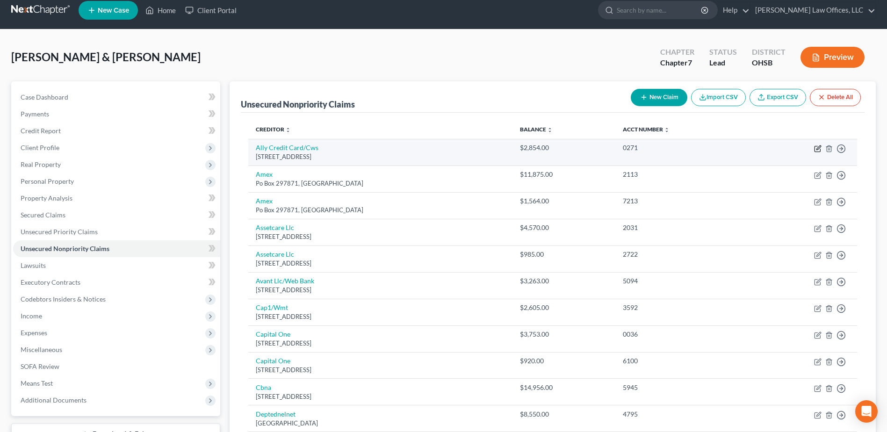
click at [817, 148] on icon "button" at bounding box center [817, 148] width 7 height 7
select select "7"
select select "2"
select select "0"
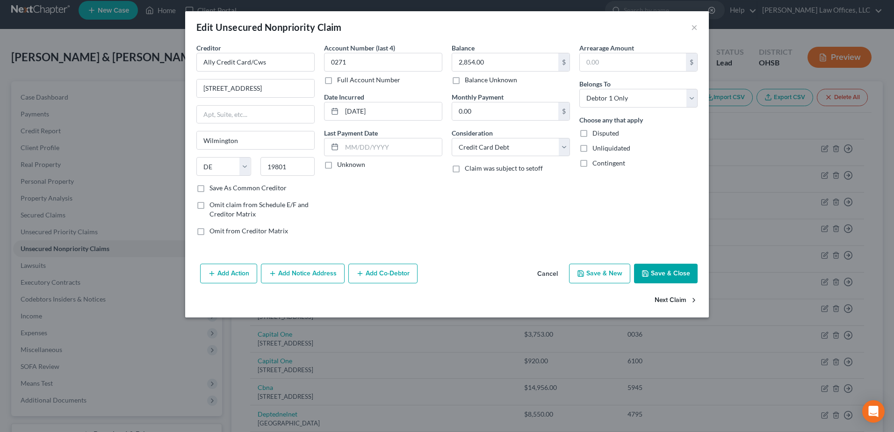
click at [667, 296] on button "Next Claim" at bounding box center [675, 301] width 43 height 20
select select "9"
select select "2"
select select "1"
click at [667, 296] on button "Next Claim" at bounding box center [675, 301] width 43 height 20
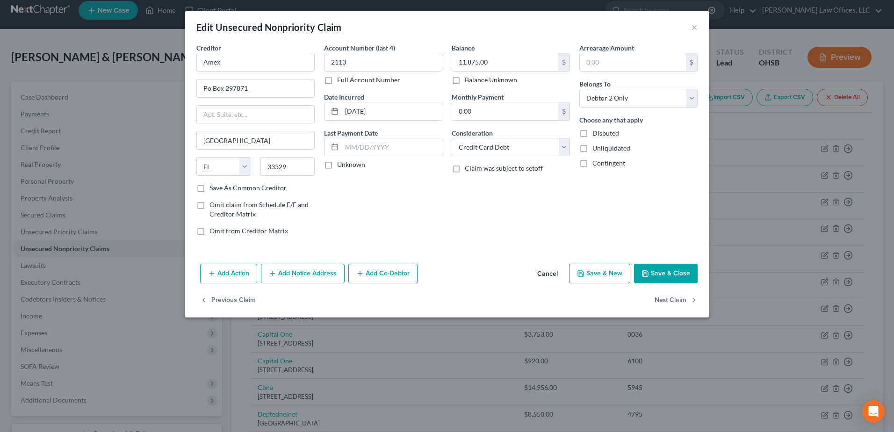
select select "9"
select select "2"
select select "0"
click at [667, 296] on button "Next Claim" at bounding box center [675, 301] width 43 height 20
select select "45"
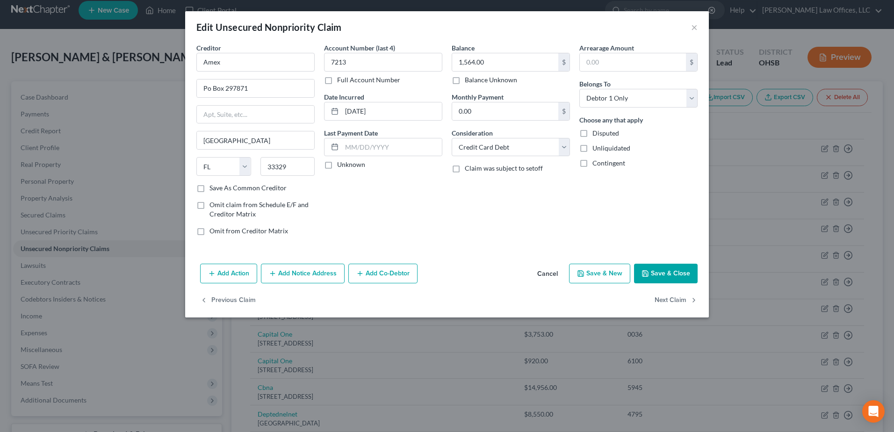
select select "1"
click at [667, 296] on button "Next Claim" at bounding box center [675, 301] width 43 height 20
select select "45"
select select "1"
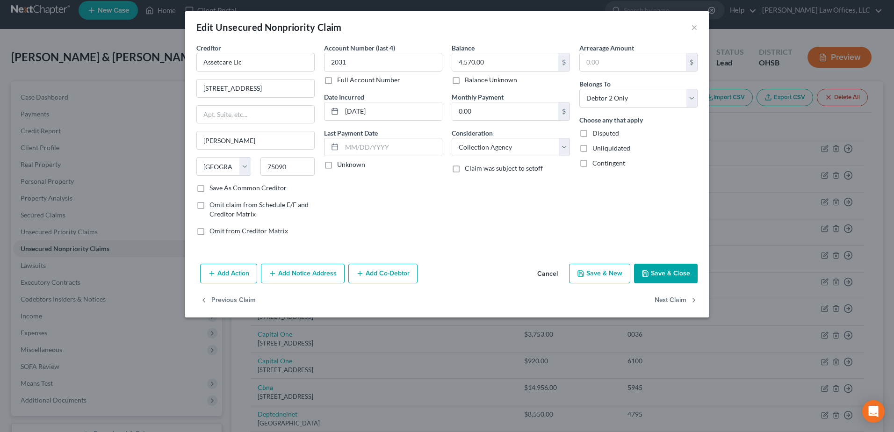
select select "1"
click at [667, 296] on button "Next Claim" at bounding box center [675, 301] width 43 height 20
select select "14"
select select "2"
select select "0"
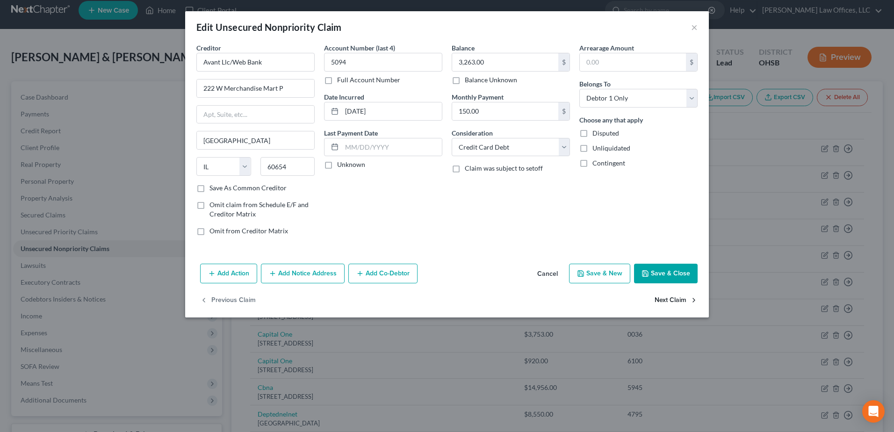
click at [667, 296] on button "Next Claim" at bounding box center [675, 301] width 43 height 20
select select "46"
select select "2"
select select "1"
click at [667, 296] on button "Next Claim" at bounding box center [675, 301] width 43 height 20
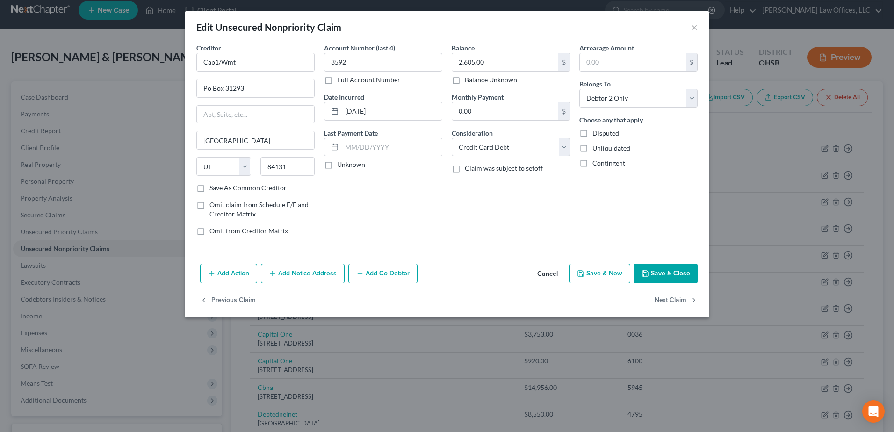
select select "46"
select select "2"
select select "1"
click at [667, 296] on button "Next Claim" at bounding box center [675, 301] width 43 height 20
select select "46"
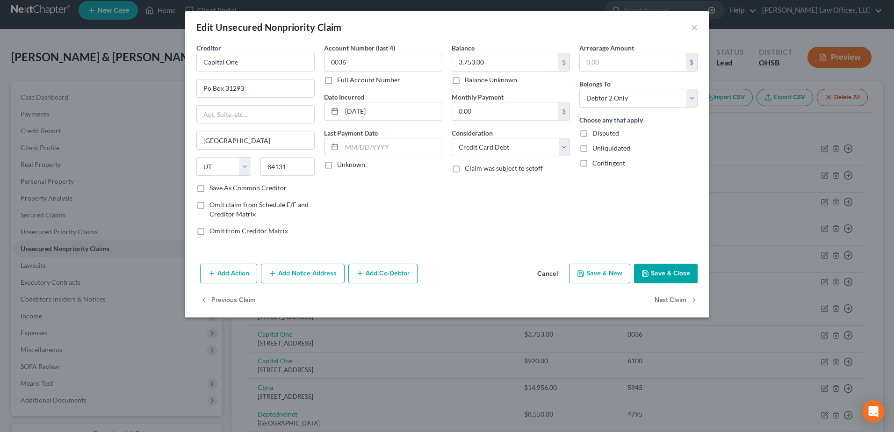
select select "0"
click at [564, 148] on select "Select Cable / Satellite Services Collection Agency Credit Card Debt Debt Couns…" at bounding box center [511, 147] width 118 height 19
select select "2"
click at [452, 138] on select "Select Cable / Satellite Services Collection Agency Credit Card Debt Debt Couns…" at bounding box center [511, 147] width 118 height 19
click at [673, 300] on button "Next Claim" at bounding box center [675, 301] width 43 height 20
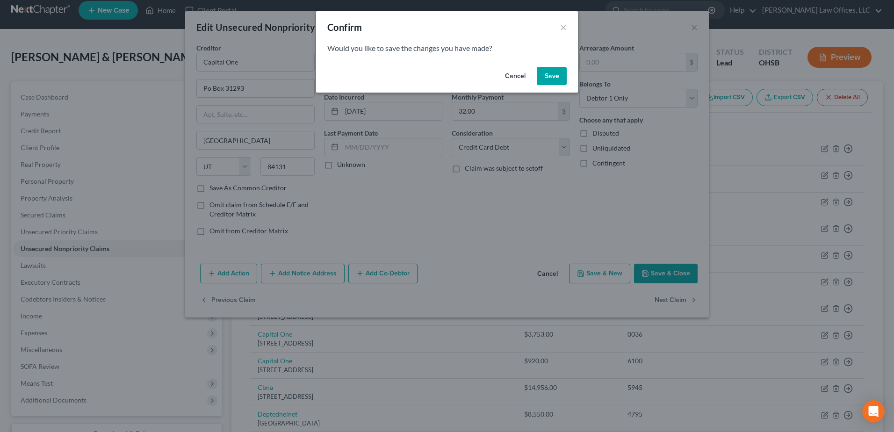
click at [559, 82] on button "Save" at bounding box center [552, 76] width 30 height 19
select select "14"
select select "2"
select select "1"
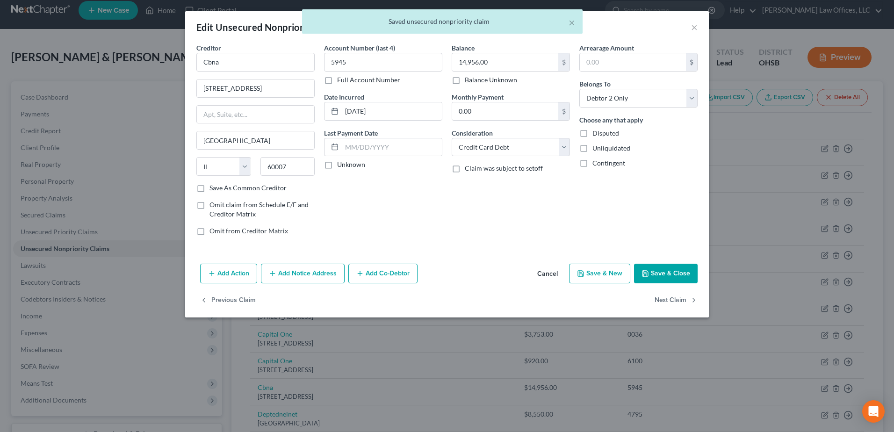
type input "0"
click at [681, 301] on button "Next Claim" at bounding box center [675, 301] width 43 height 20
select select "30"
select select "17"
select select "1"
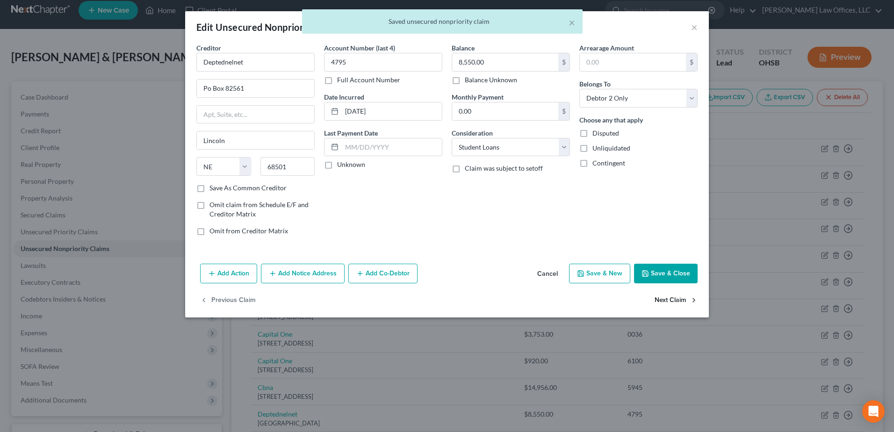
click at [681, 301] on button "Next Claim" at bounding box center [675, 301] width 43 height 20
select select "46"
select select "2"
select select "1"
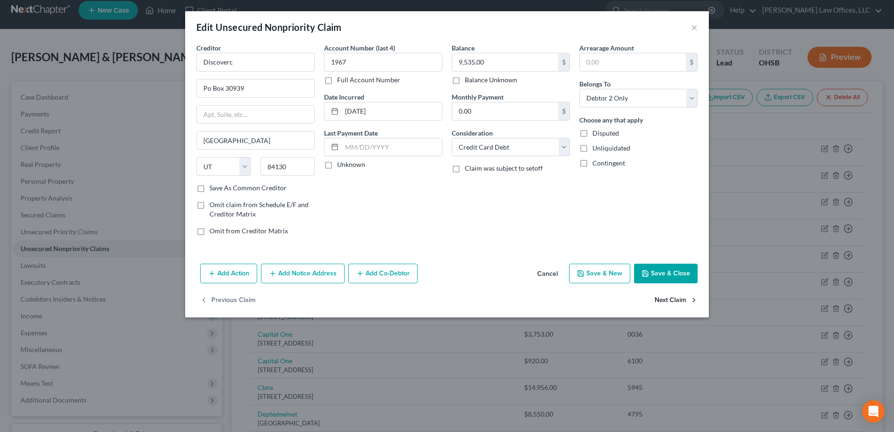
click at [681, 301] on button "Next Claim" at bounding box center [675, 301] width 43 height 20
select select "36"
select select "1"
click at [565, 147] on select "Select Cable / Satellite Services Collection Agency Credit Card Debt Debt Couns…" at bounding box center [511, 147] width 118 height 19
select select "2"
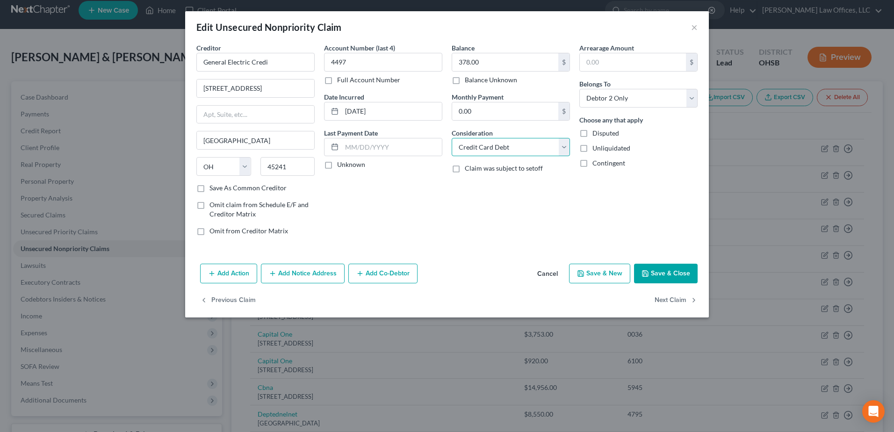
click at [452, 138] on select "Select Cable / Satellite Services Collection Agency Credit Card Debt Debt Couns…" at bounding box center [511, 147] width 118 height 19
click at [665, 298] on button "Next Claim" at bounding box center [675, 301] width 43 height 20
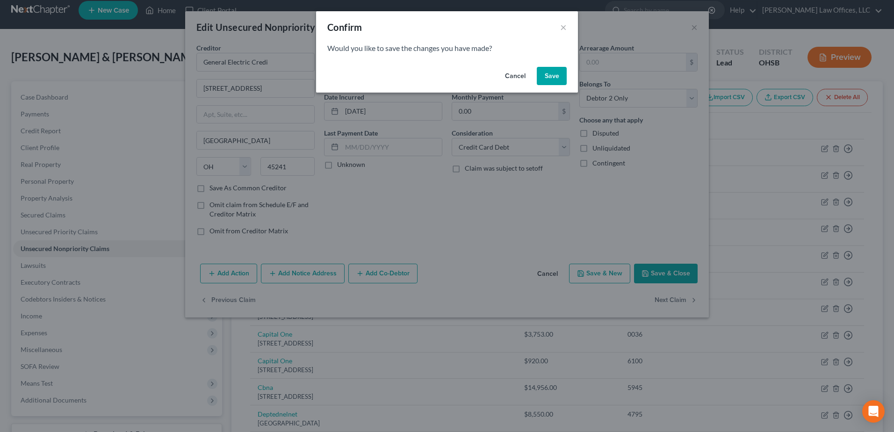
click at [546, 72] on button "Save" at bounding box center [552, 76] width 30 height 19
select select "42"
select select "1"
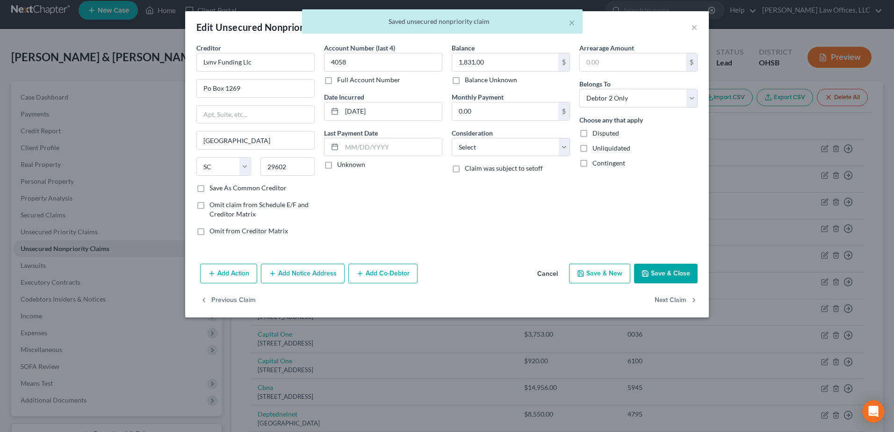
type input "0"
click at [561, 153] on select "Select Cable / Satellite Services Collection Agency Credit Card Debt Debt Couns…" at bounding box center [511, 147] width 118 height 19
select select "1"
click at [452, 138] on select "Select Cable / Satellite Services Collection Agency Credit Card Debt Debt Couns…" at bounding box center [511, 147] width 118 height 19
click at [664, 301] on button "Next Claim" at bounding box center [675, 301] width 43 height 20
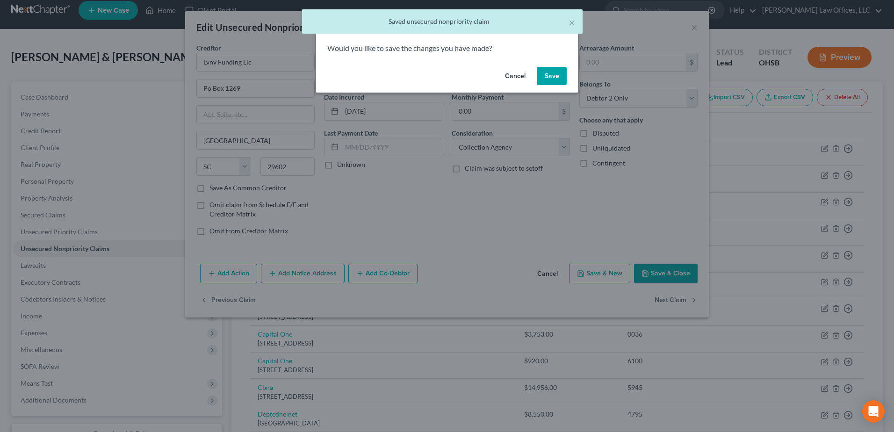
click at [550, 67] on button "Save" at bounding box center [552, 76] width 30 height 19
select select "23"
select select "1"
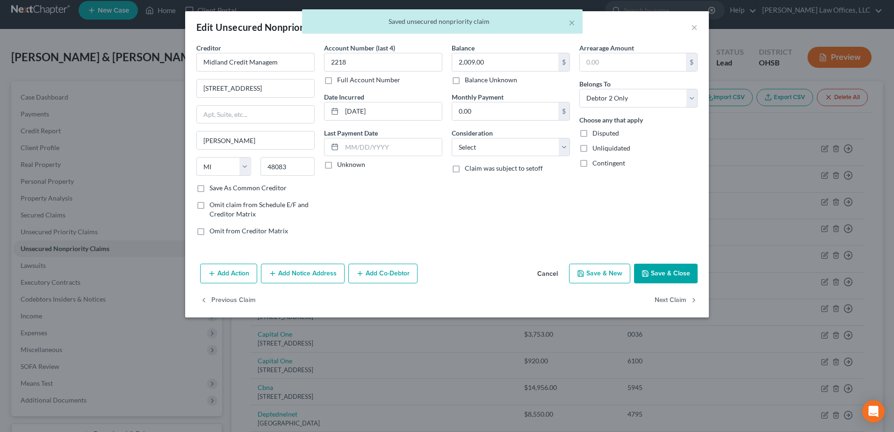
type input "0"
click at [556, 147] on select "Select Cable / Satellite Services Collection Agency Credit Card Debt Debt Couns…" at bounding box center [511, 147] width 118 height 19
select select "1"
click at [452, 138] on select "Select Cable / Satellite Services Collection Agency Credit Card Debt Debt Couns…" at bounding box center [511, 147] width 118 height 19
click at [667, 302] on button "Next Claim" at bounding box center [675, 301] width 43 height 20
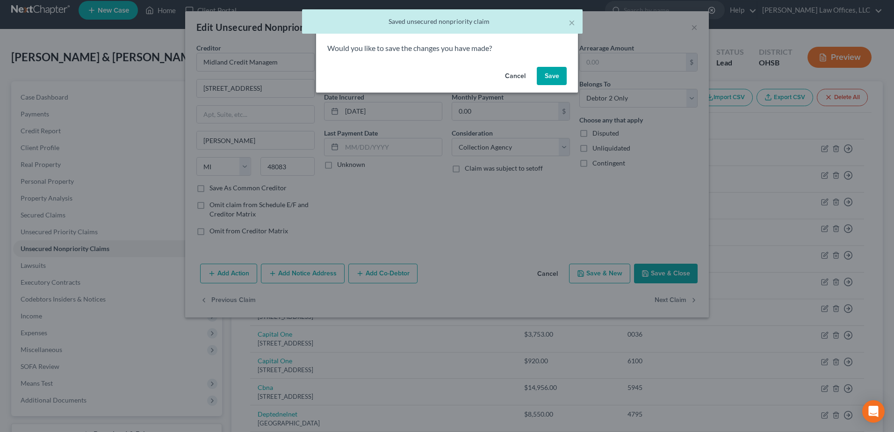
click at [544, 75] on button "Save" at bounding box center [552, 76] width 30 height 19
select select "23"
select select "1"
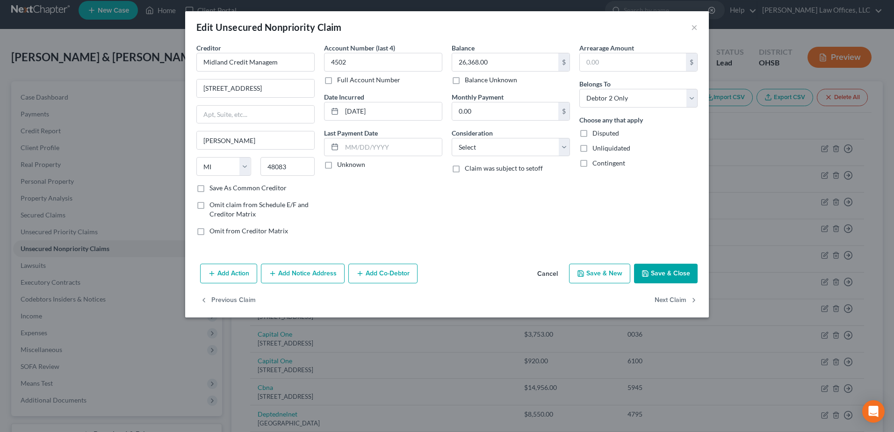
type input "0"
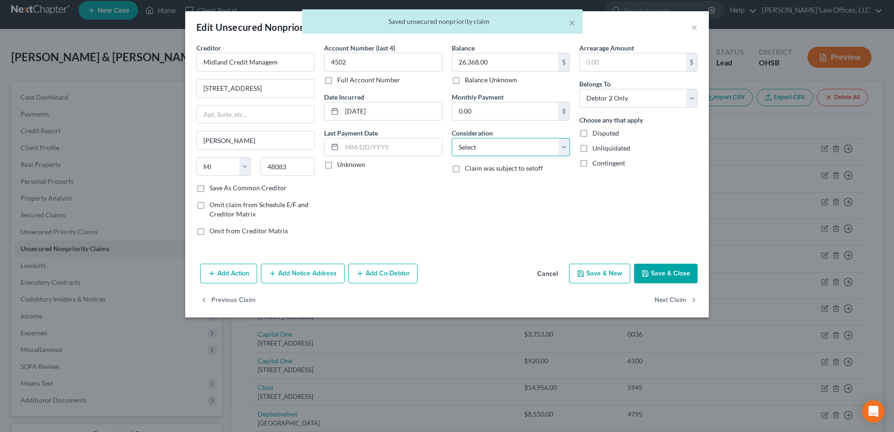
click at [561, 149] on select "Select Cable / Satellite Services Collection Agency Credit Card Debt Debt Couns…" at bounding box center [511, 147] width 118 height 19
select select "1"
click at [452, 138] on select "Select Cable / Satellite Services Collection Agency Credit Card Debt Debt Couns…" at bounding box center [511, 147] width 118 height 19
click at [667, 301] on button "Next Claim" at bounding box center [675, 301] width 43 height 20
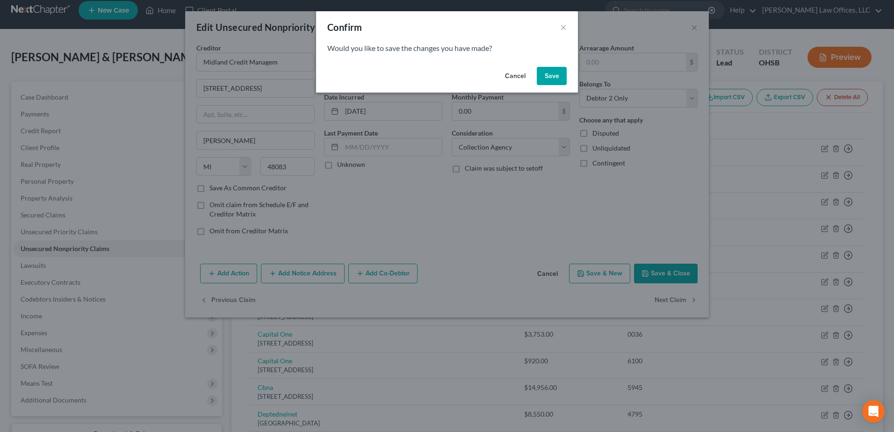
click at [558, 74] on button "Save" at bounding box center [552, 76] width 30 height 19
select select "23"
select select "1"
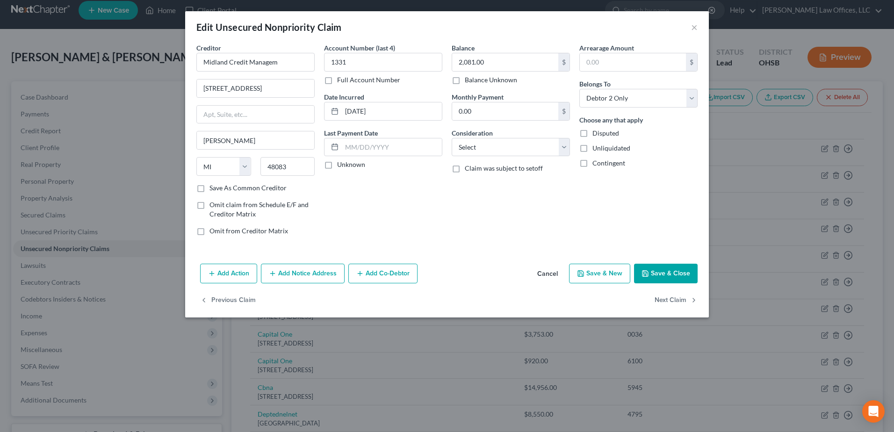
type input "0"
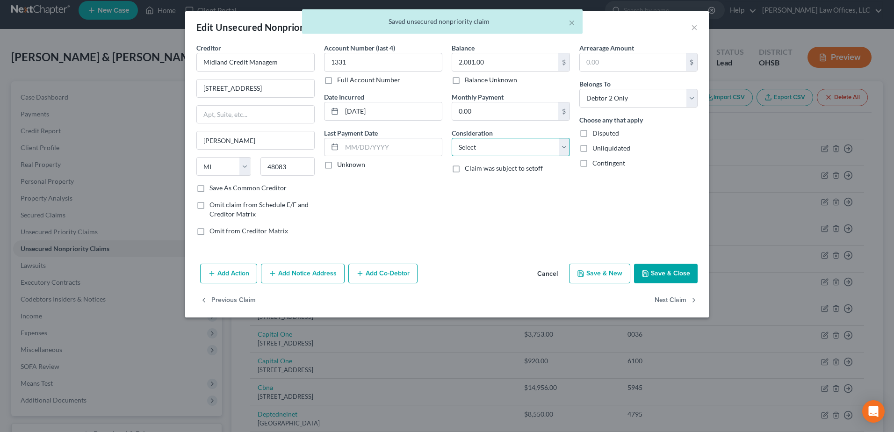
click at [562, 151] on select "Select Cable / Satellite Services Collection Agency Credit Card Debt Debt Couns…" at bounding box center [511, 147] width 118 height 19
select select "1"
click at [452, 138] on select "Select Cable / Satellite Services Collection Agency Credit Card Debt Debt Couns…" at bounding box center [511, 147] width 118 height 19
click at [675, 303] on button "Next Claim" at bounding box center [675, 301] width 43 height 20
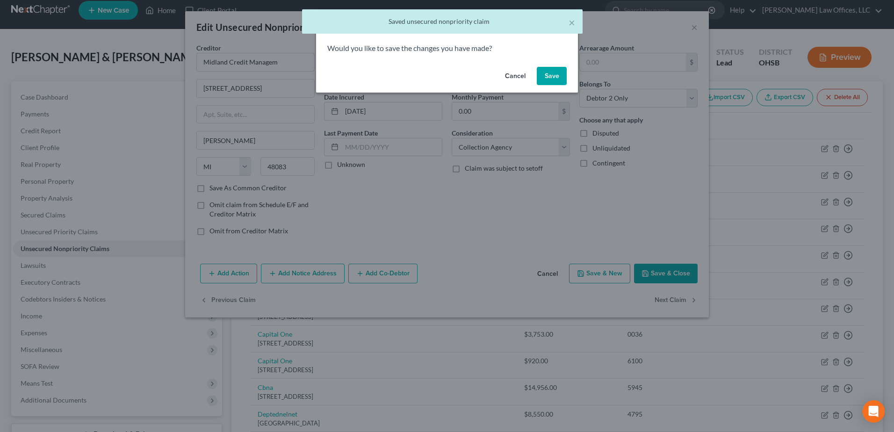
click at [561, 70] on button "Save" at bounding box center [552, 76] width 30 height 19
select select "45"
select select "1"
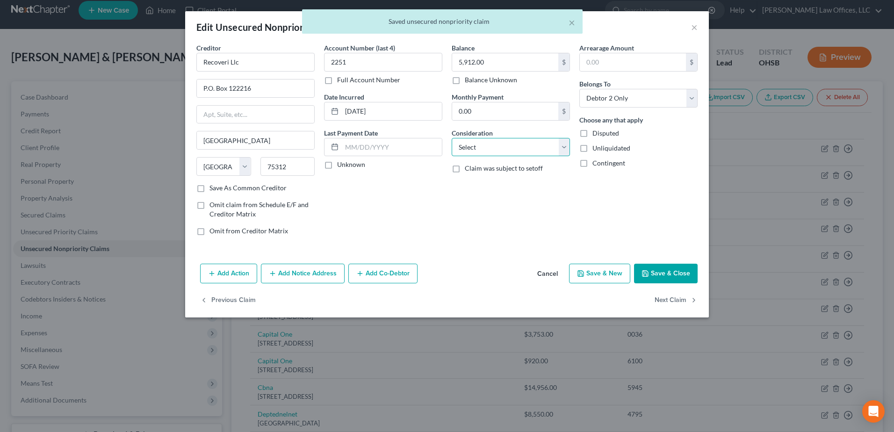
click at [559, 151] on select "Select Cable / Satellite Services Collection Agency Credit Card Debt Debt Couns…" at bounding box center [511, 147] width 118 height 19
select select "1"
click at [452, 138] on select "Select Cable / Satellite Services Collection Agency Credit Card Debt Debt Couns…" at bounding box center [511, 147] width 118 height 19
click at [664, 302] on button "Next Claim" at bounding box center [675, 301] width 43 height 20
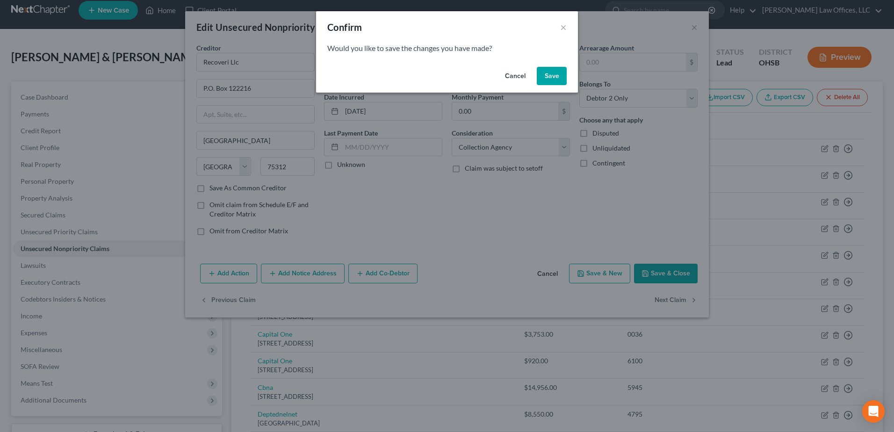
click at [556, 80] on button "Save" at bounding box center [552, 76] width 30 height 19
select select "9"
select select "0"
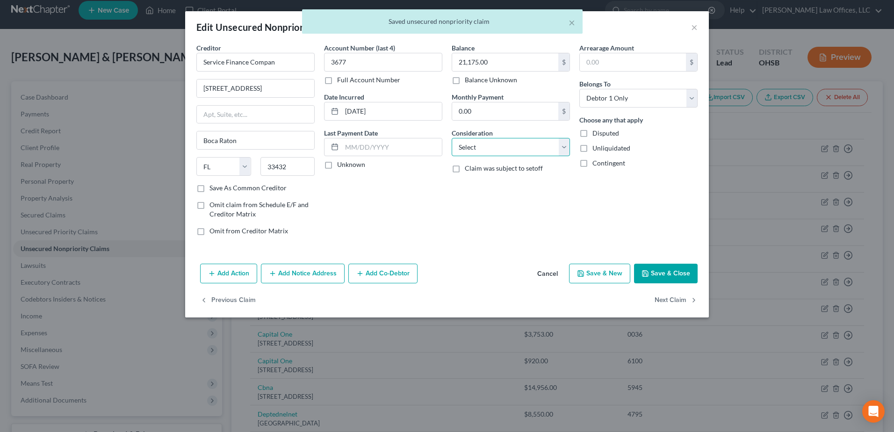
click at [562, 149] on select "Select Cable / Satellite Services Collection Agency Credit Card Debt Debt Couns…" at bounding box center [511, 147] width 118 height 19
select select "2"
click at [452, 138] on select "Select Cable / Satellite Services Collection Agency Credit Card Debt Debt Couns…" at bounding box center [511, 147] width 118 height 19
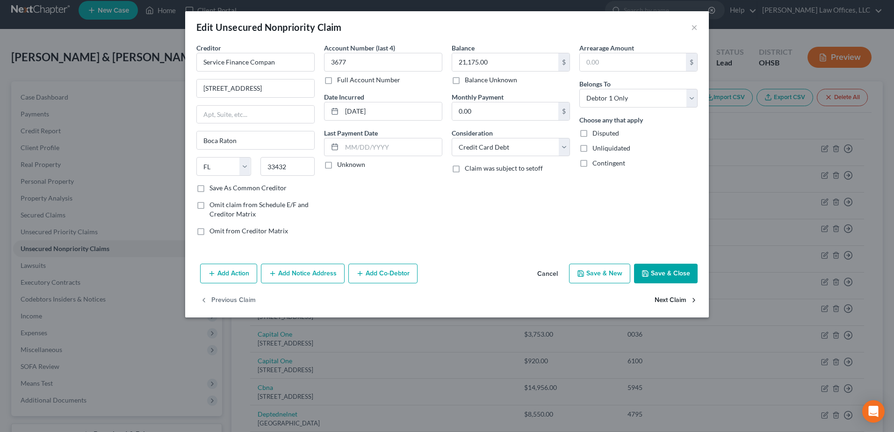
click at [664, 301] on button "Next Claim" at bounding box center [675, 301] width 43 height 20
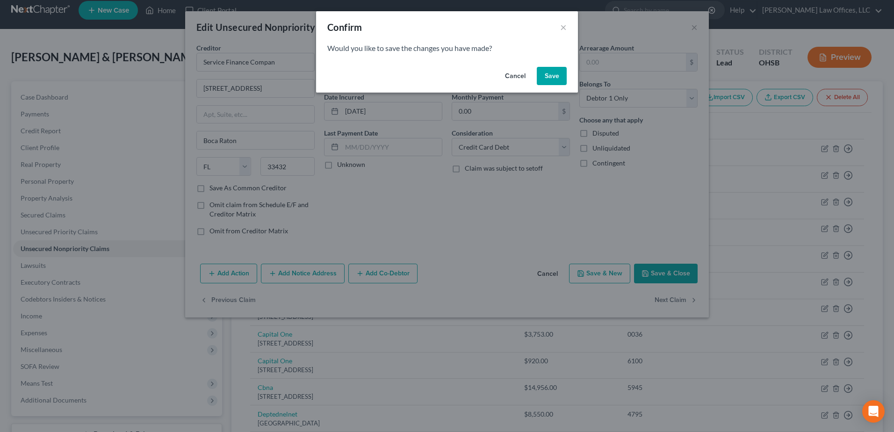
click at [548, 73] on button "Save" at bounding box center [552, 76] width 30 height 19
select select "39"
select select "2"
select select "0"
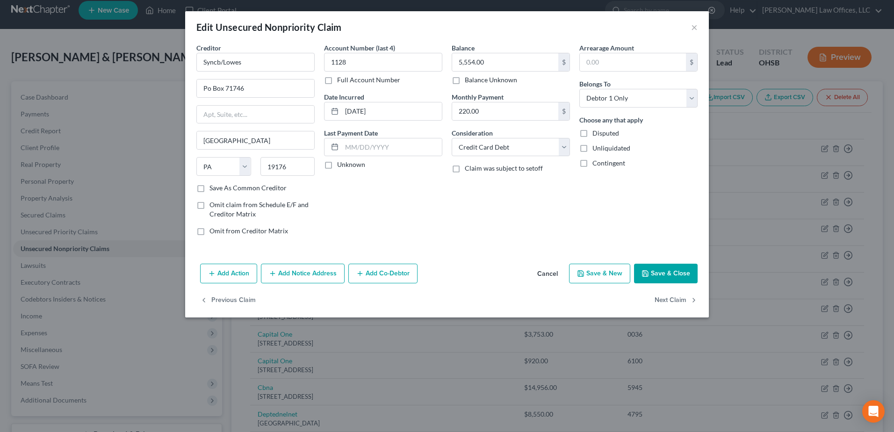
type input "0"
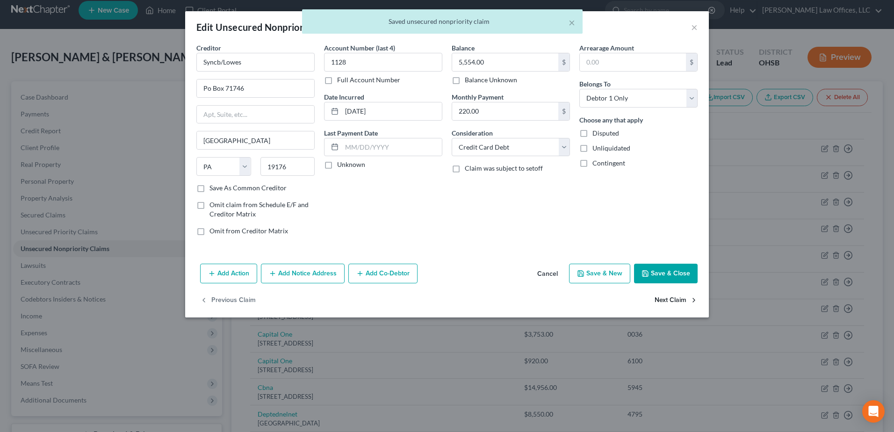
click at [672, 301] on button "Next Claim" at bounding box center [675, 301] width 43 height 20
select select "43"
select select "2"
select select "1"
click at [671, 302] on button "Next Claim" at bounding box center [675, 301] width 43 height 20
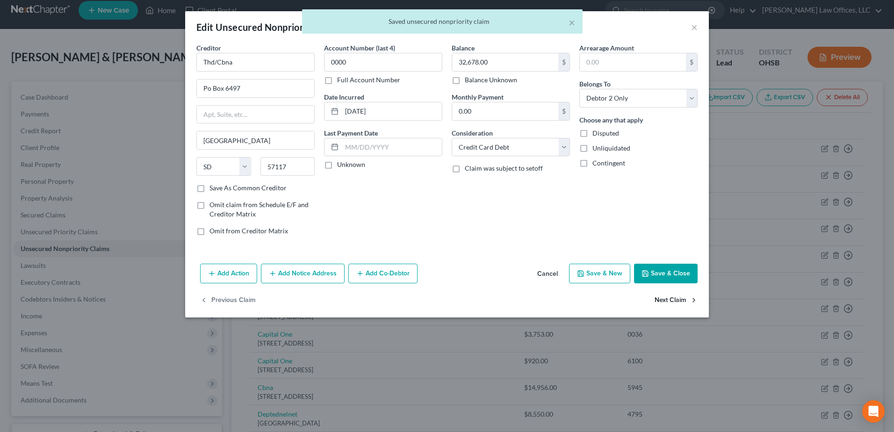
select select "24"
select select "2"
select select "1"
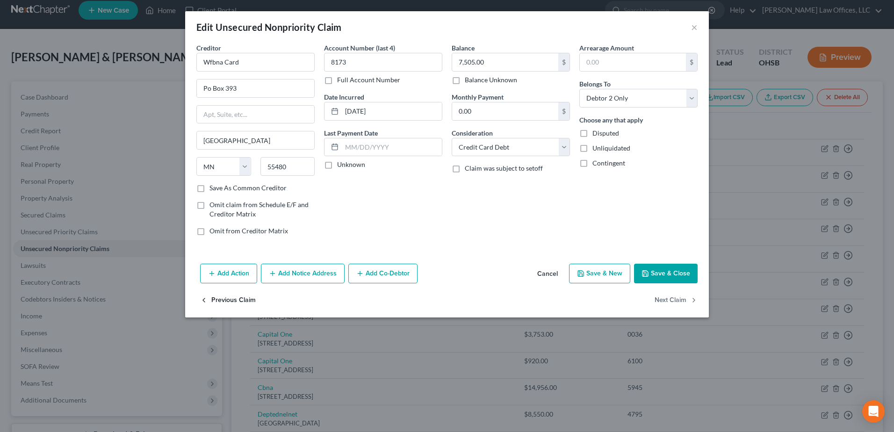
click at [246, 301] on button "Previous Claim" at bounding box center [228, 301] width 56 height 20
select select "43"
select select "2"
select select "1"
click at [662, 297] on button "Next Claim" at bounding box center [675, 301] width 43 height 20
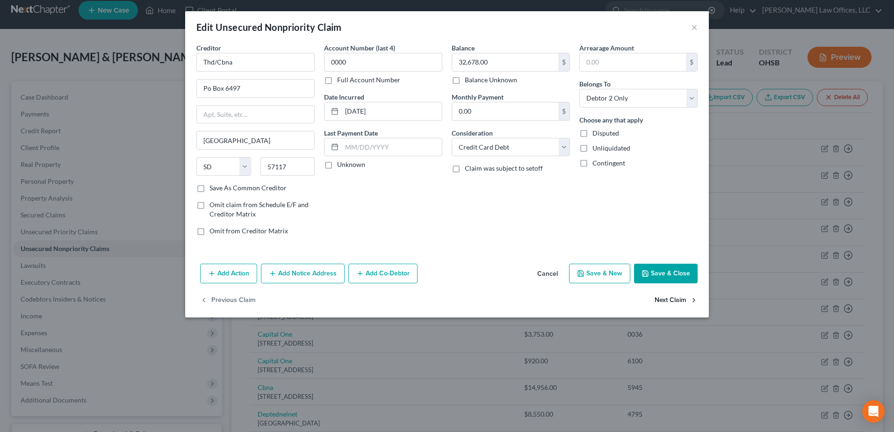
select select "24"
select select "2"
select select "1"
click at [662, 297] on button "Next Claim" at bounding box center [675, 301] width 43 height 20
select select "24"
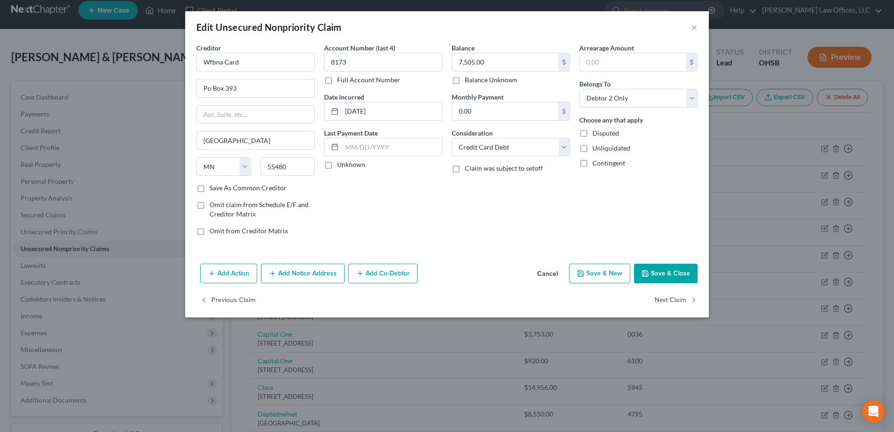
select select "2"
select select "0"
click at [662, 297] on div "Previous Claim" at bounding box center [446, 304] width 523 height 27
click at [663, 274] on button "Save & Close" at bounding box center [666, 274] width 64 height 20
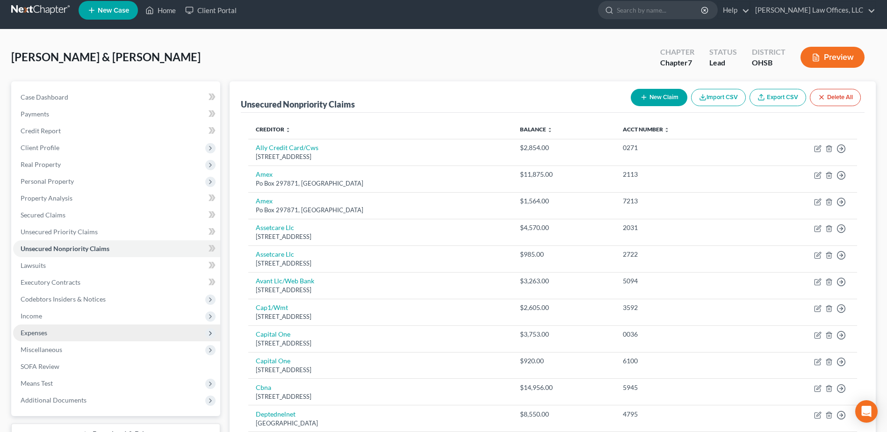
click at [232, 311] on div "Unsecured Nonpriority Claims New Claim Import CSV Export CSV Delete All Credito…" at bounding box center [552, 434] width 646 height 706
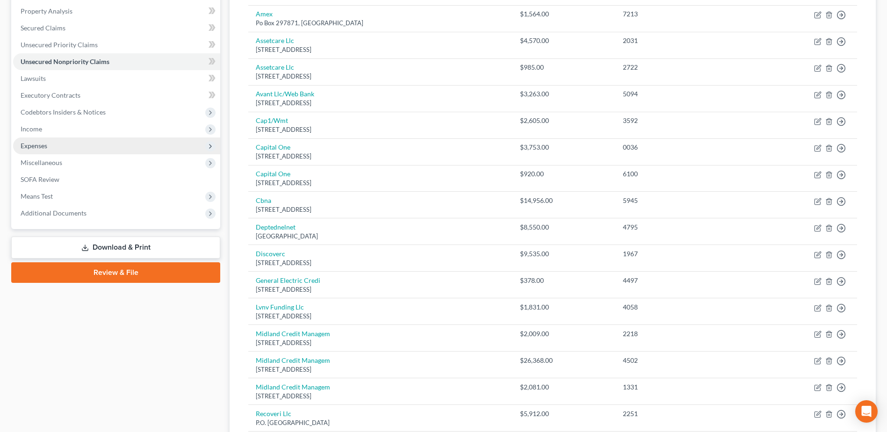
scroll to position [149, 0]
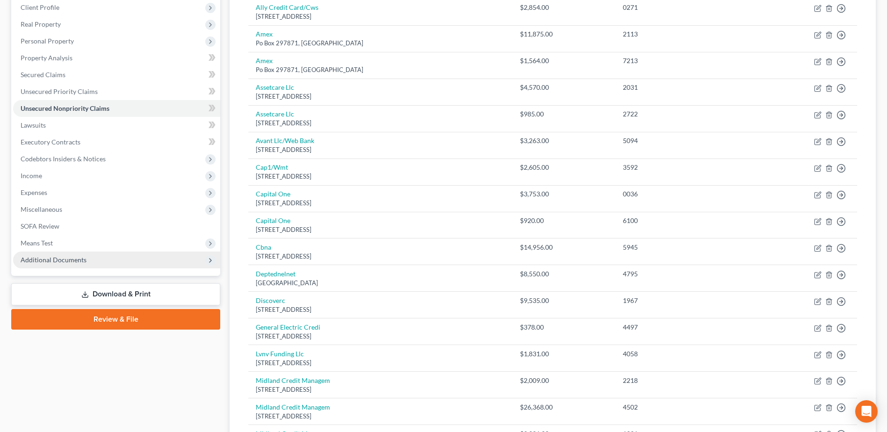
click at [80, 258] on span "Additional Documents" at bounding box center [54, 260] width 66 height 8
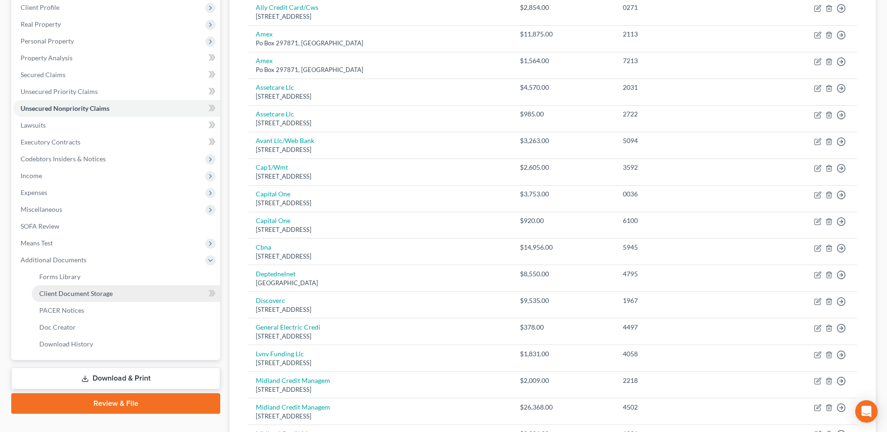
click at [136, 291] on link "Client Document Storage" at bounding box center [126, 293] width 188 height 17
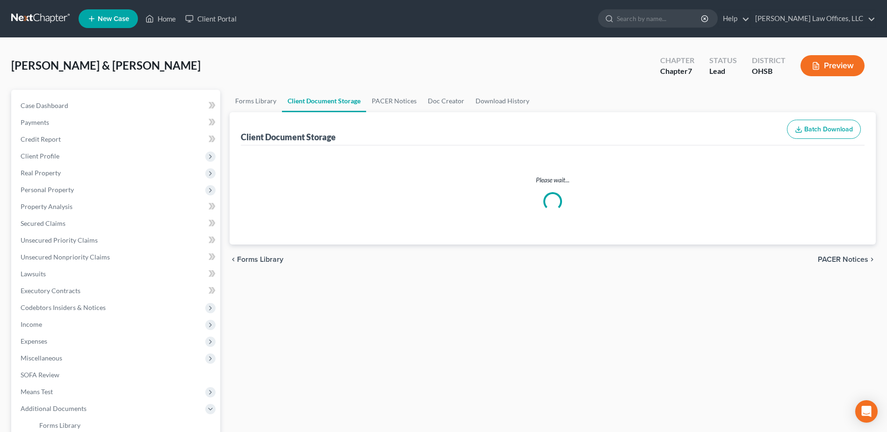
select select "7"
select select "52"
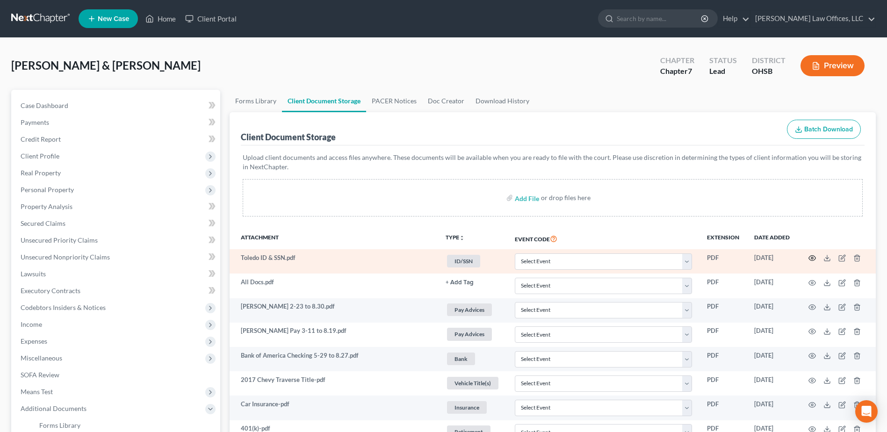
click at [812, 258] on icon "button" at bounding box center [811, 257] width 7 height 7
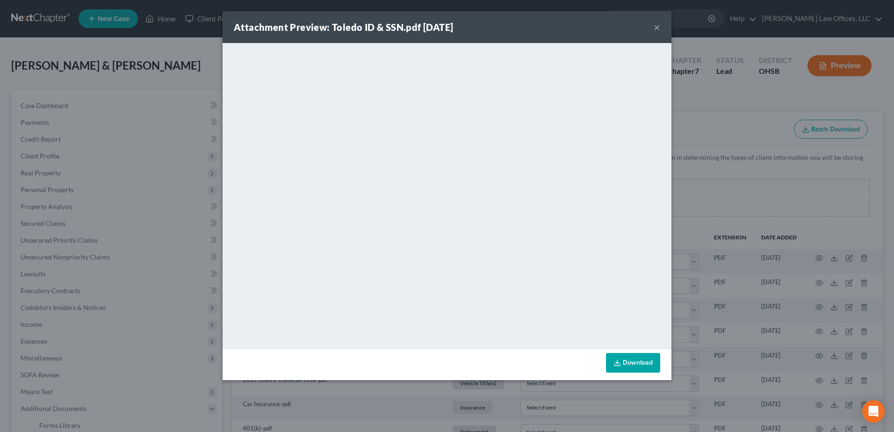
click at [658, 28] on button "×" at bounding box center [656, 27] width 7 height 11
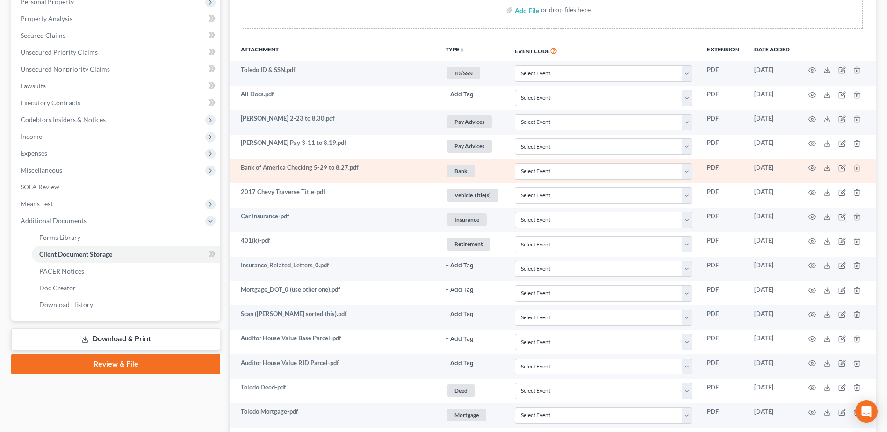
scroll to position [127, 0]
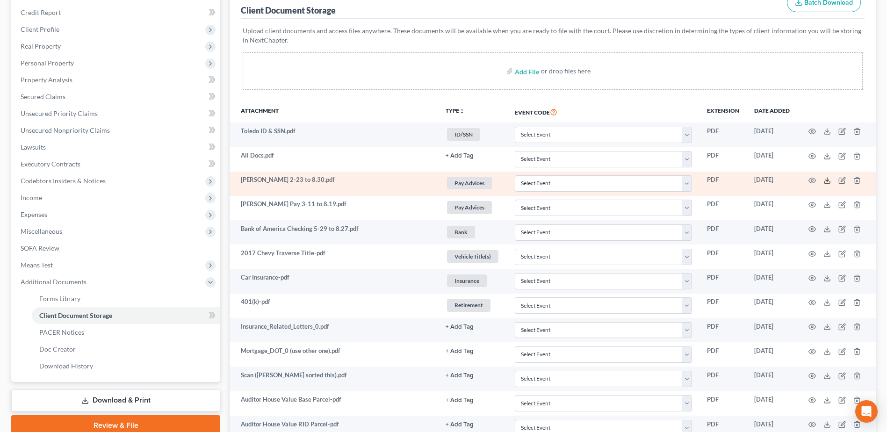
click at [827, 179] on icon at bounding box center [826, 180] width 7 height 7
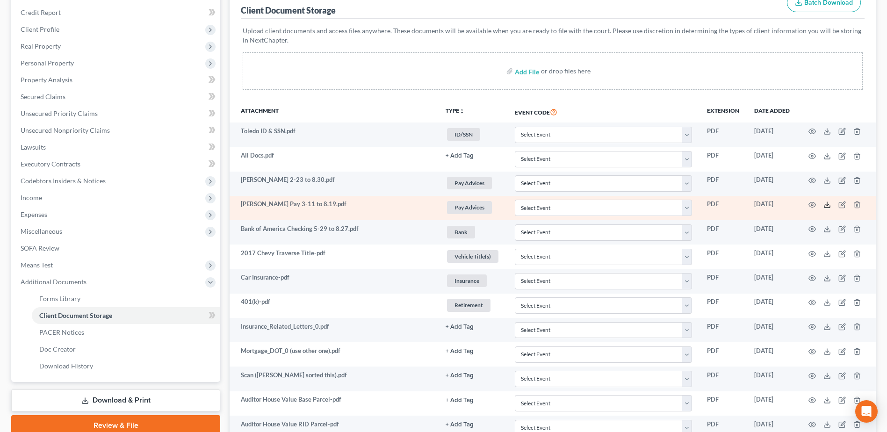
click at [826, 203] on icon at bounding box center [826, 204] width 7 height 7
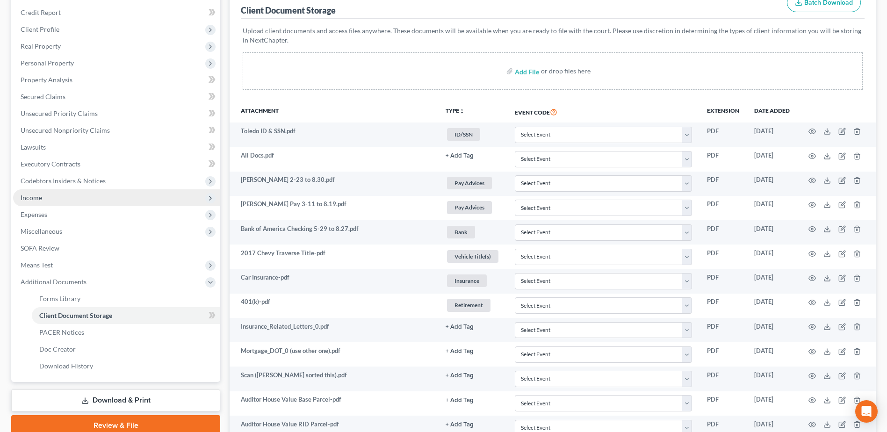
click at [83, 201] on span "Income" at bounding box center [116, 197] width 207 height 17
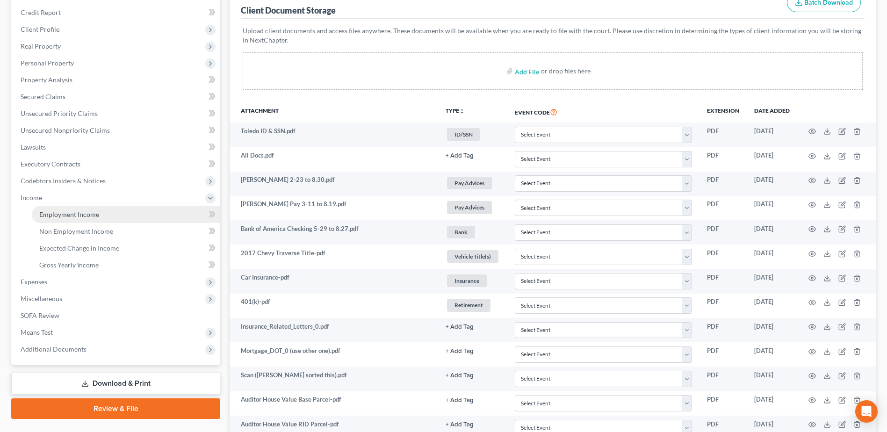
click at [88, 215] on span "Employment Income" at bounding box center [69, 214] width 60 height 8
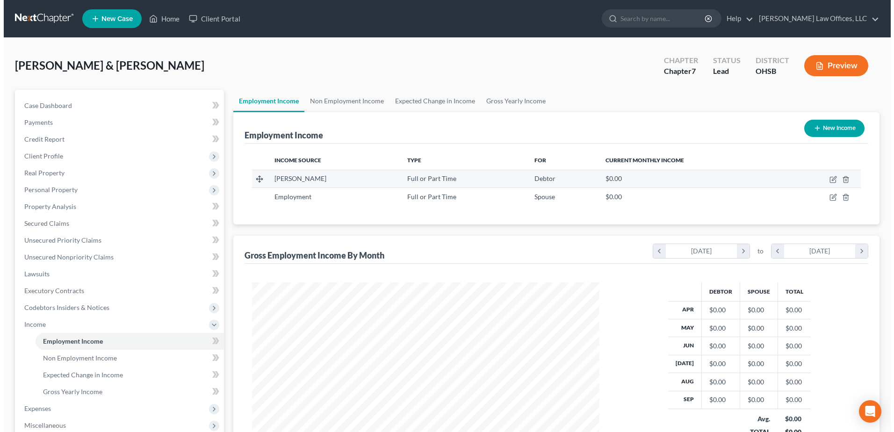
scroll to position [173, 366]
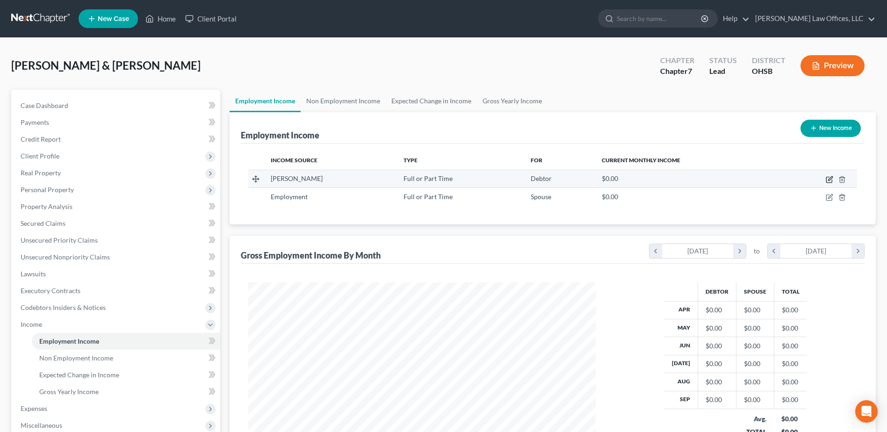
click at [827, 179] on icon "button" at bounding box center [828, 179] width 7 height 7
select select "0"
select select "48"
select select "3"
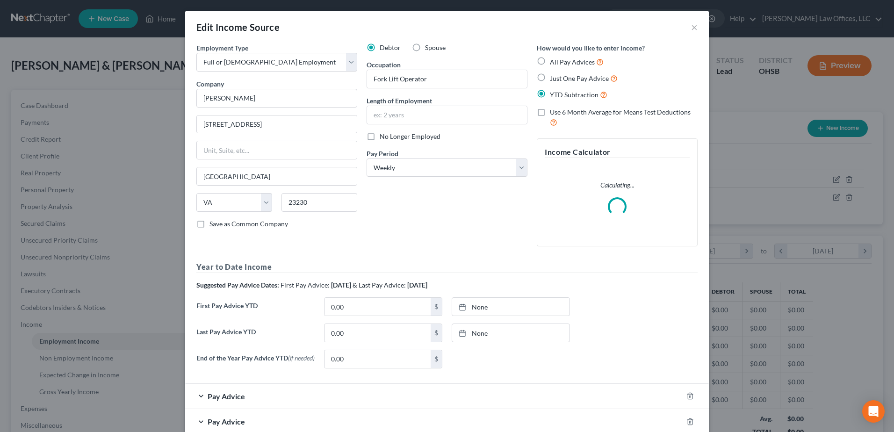
scroll to position [175, 369]
type input "[DATE]"
click at [476, 331] on link "None" at bounding box center [510, 333] width 117 height 18
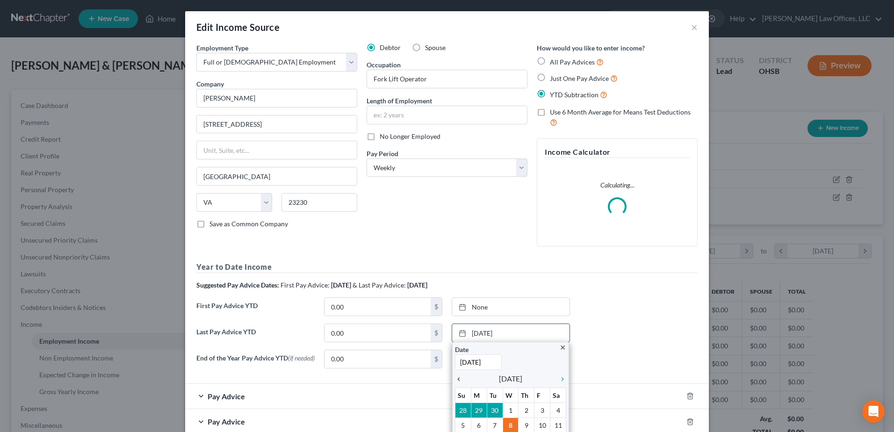
click at [456, 381] on icon "chevron_left" at bounding box center [461, 378] width 12 height 7
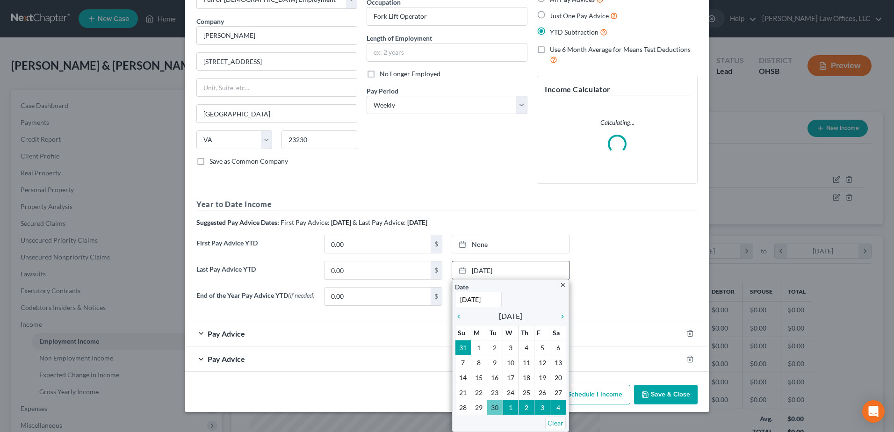
scroll to position [56, 0]
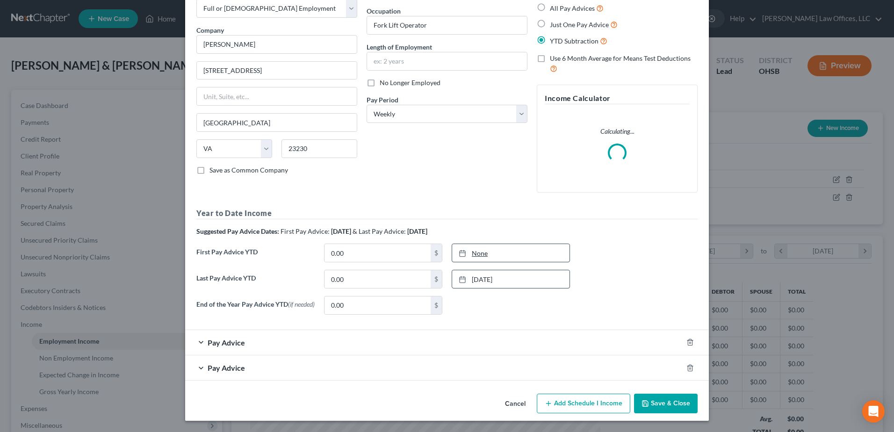
type input "[DATE]"
click at [476, 249] on link "None" at bounding box center [510, 253] width 117 height 18
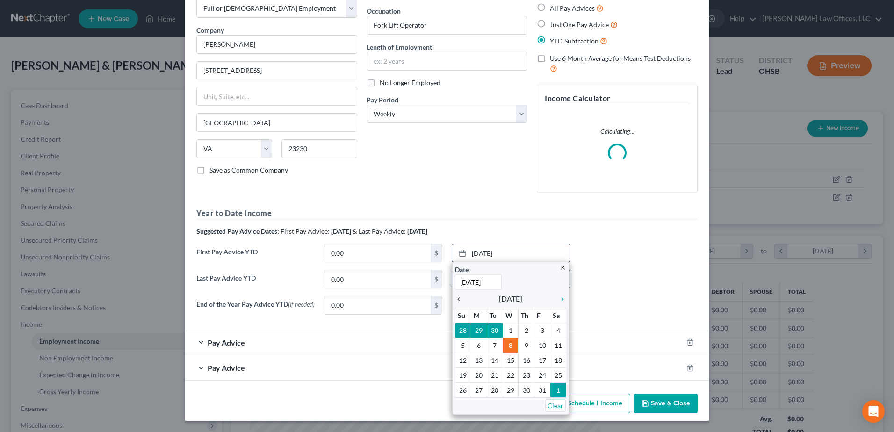
click at [455, 296] on icon "chevron_left" at bounding box center [461, 298] width 12 height 7
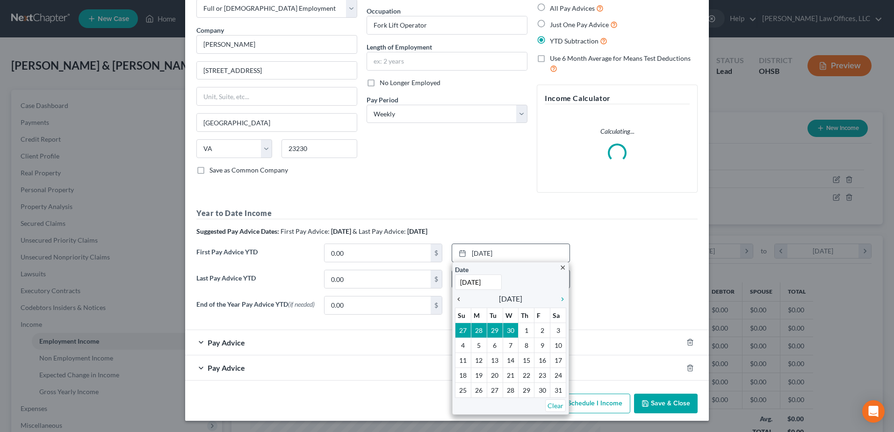
click at [455, 296] on icon "chevron_left" at bounding box center [461, 298] width 12 height 7
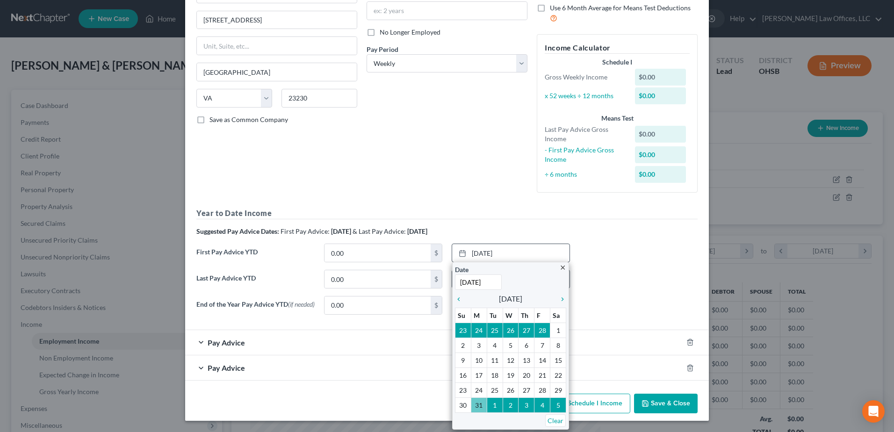
scroll to position [106, 0]
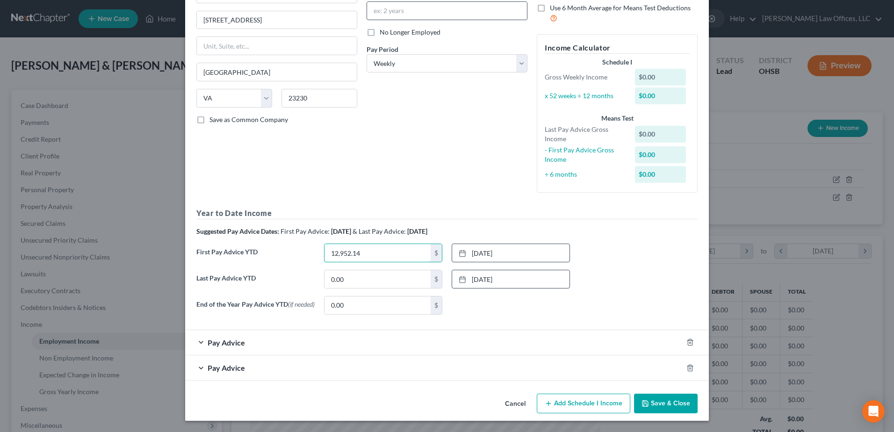
type input "12,952.14"
click at [346, 277] on input "0.00" at bounding box center [377, 279] width 106 height 18
type input "45,000.00"
drag, startPoint x: 698, startPoint y: 363, endPoint x: 693, endPoint y: 365, distance: 5.3
click at [695, 364] on div at bounding box center [695, 367] width 26 height 15
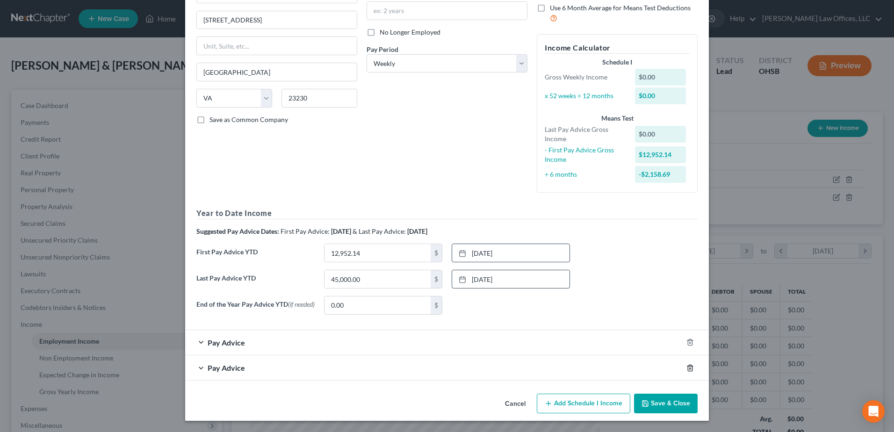
click at [690, 366] on icon "button" at bounding box center [689, 367] width 7 height 7
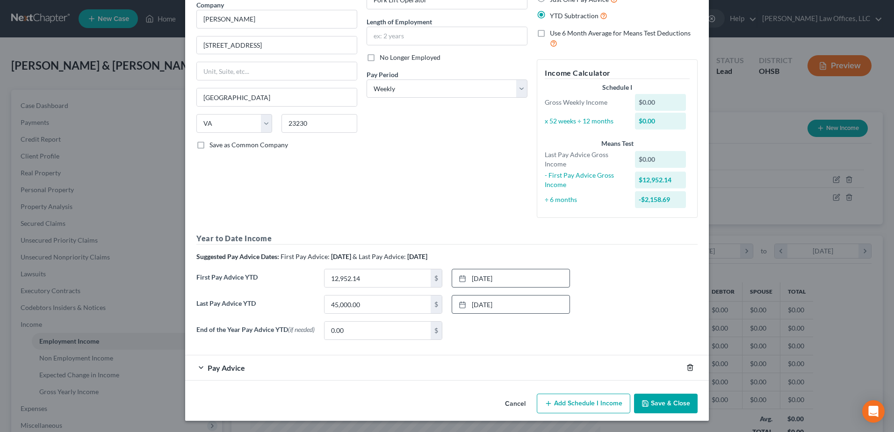
click at [686, 367] on icon "button" at bounding box center [689, 367] width 7 height 7
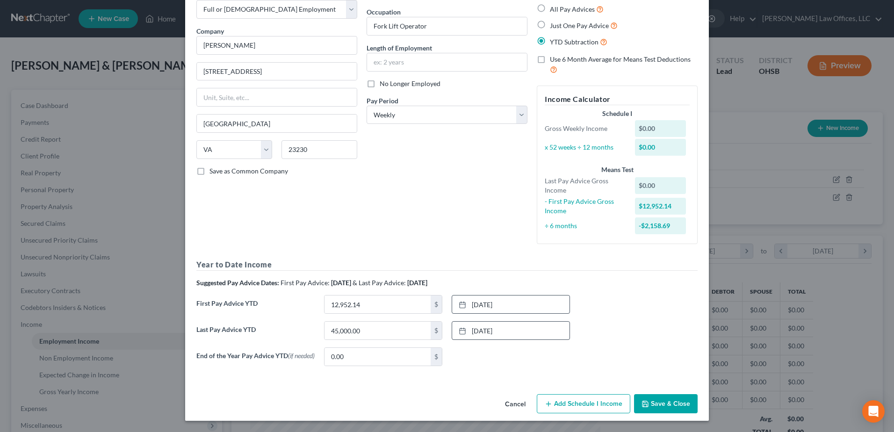
click at [596, 403] on button "Add Schedule I Income" at bounding box center [583, 404] width 93 height 20
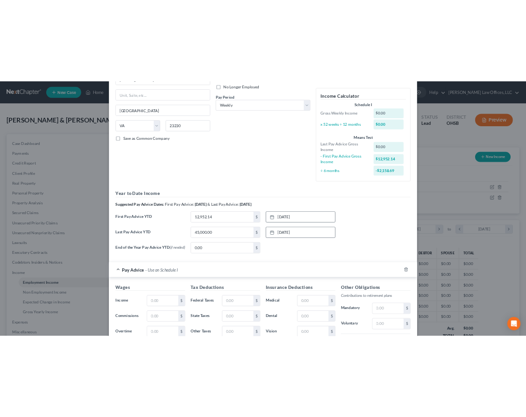
scroll to position [289, 0]
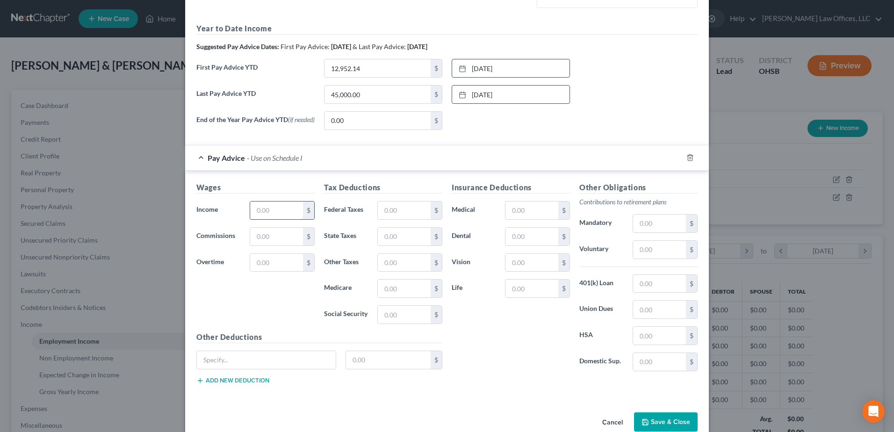
drag, startPoint x: 272, startPoint y: 210, endPoint x: 246, endPoint y: 212, distance: 25.3
click at [250, 212] on input "text" at bounding box center [276, 210] width 53 height 18
type input "1,200.00"
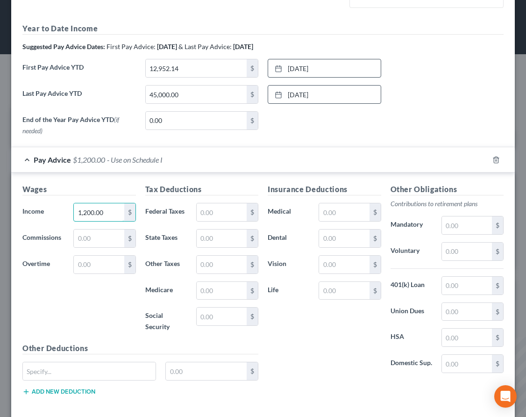
scroll to position [467253, 467086]
click at [213, 210] on input "text" at bounding box center [222, 212] width 50 height 18
click at [221, 213] on input "text" at bounding box center [222, 212] width 50 height 18
type input "65.00"
type input "30.00"
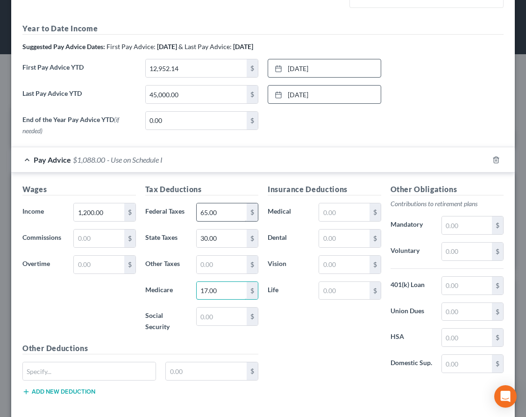
type input "17.00"
type input "74.00"
click at [296, 151] on div "Pay Advice $1,014.00 - Use on Schedule I" at bounding box center [250, 159] width 478 height 25
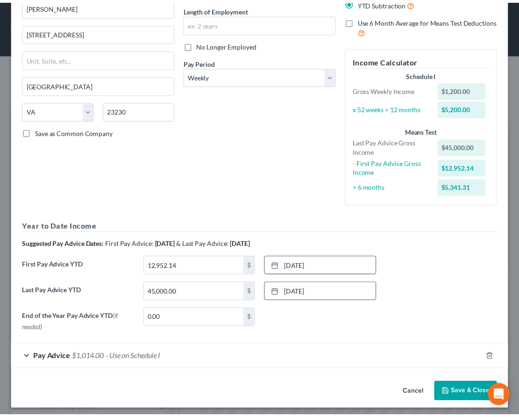
scroll to position [96, 0]
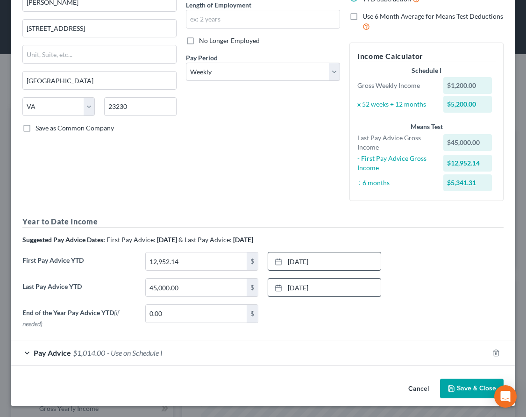
click at [472, 383] on button "Save & Close" at bounding box center [472, 389] width 64 height 20
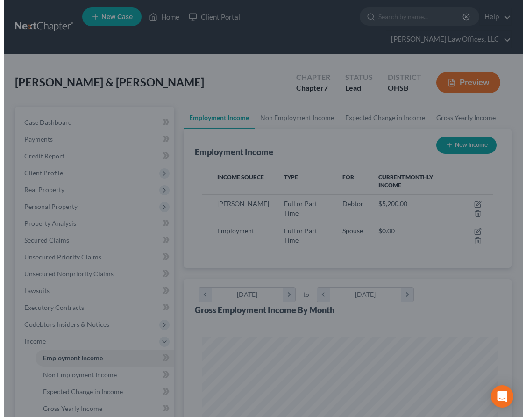
scroll to position [467255, 467091]
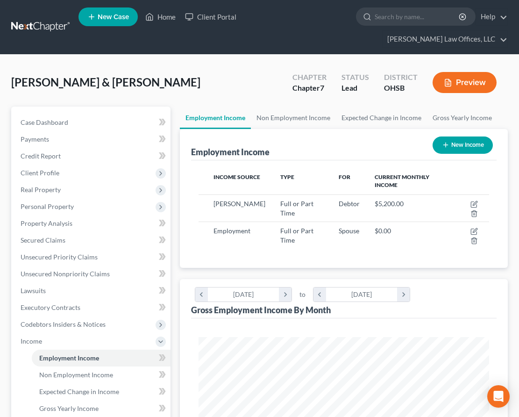
click at [236, 73] on div "[PERSON_NAME] & [PERSON_NAME] Upgraded Chapter Chapter 7 Status Lead District […" at bounding box center [259, 86] width 497 height 41
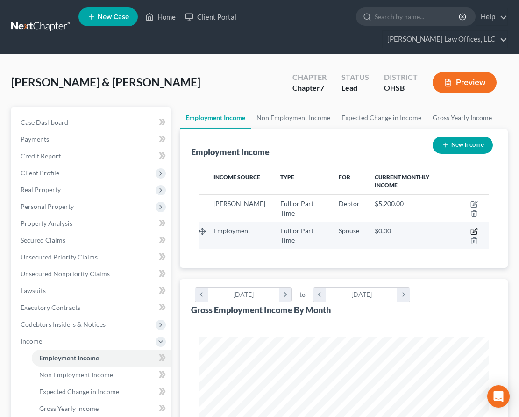
click at [475, 229] on icon "button" at bounding box center [475, 231] width 4 height 4
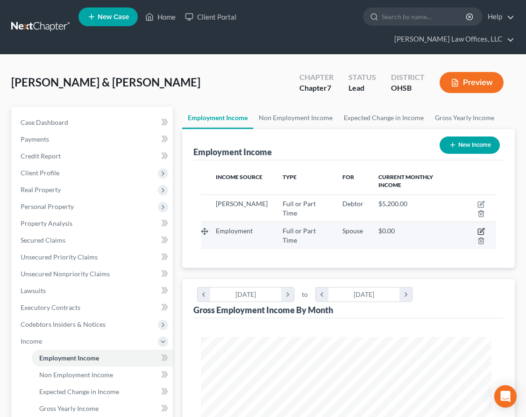
select select "0"
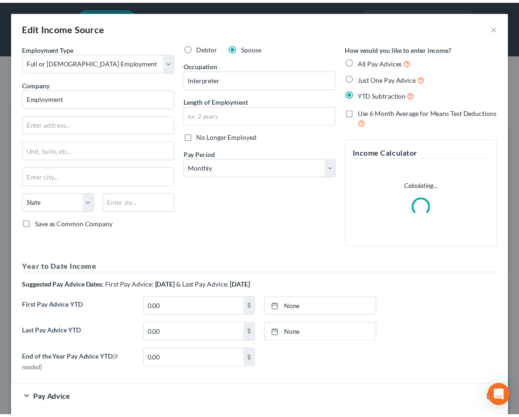
scroll to position [148, 314]
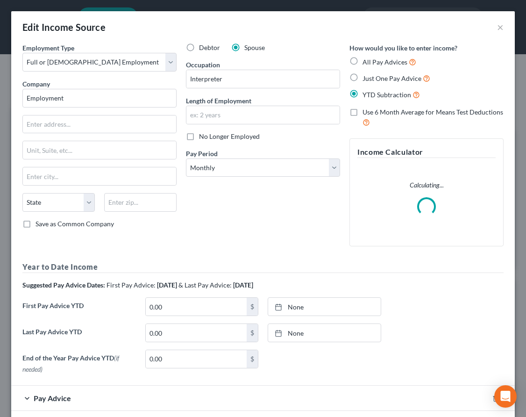
click at [363, 79] on label "Just One Pay Advice" at bounding box center [397, 78] width 68 height 11
click at [366, 79] on input "Just One Pay Advice" at bounding box center [369, 76] width 6 height 6
radio input "true"
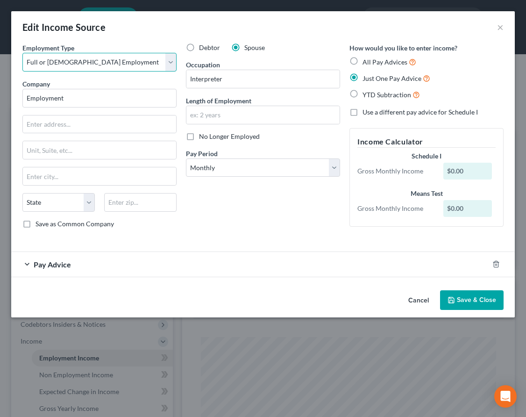
click at [172, 62] on select "Select Full or [DEMOGRAPHIC_DATA] Employment Self Employment" at bounding box center [99, 62] width 154 height 19
select select "1"
click at [22, 53] on select "Select Full or [DEMOGRAPHIC_DATA] Employment Self Employment" at bounding box center [99, 62] width 154 height 19
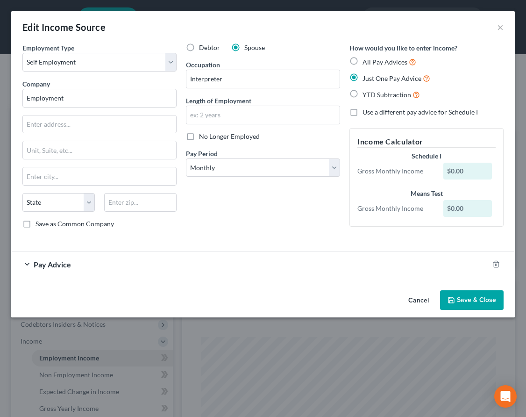
click at [492, 264] on div at bounding box center [502, 264] width 26 height 15
click at [497, 265] on line "button" at bounding box center [497, 265] width 0 height 2
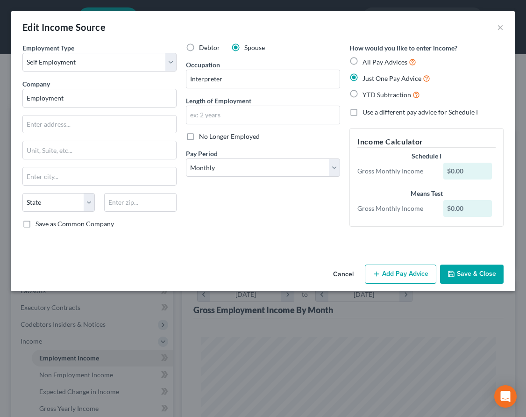
click at [363, 92] on label "YTD Subtraction" at bounding box center [391, 94] width 57 height 11
click at [366, 92] on input "YTD Subtraction" at bounding box center [369, 92] width 6 height 6
radio input "true"
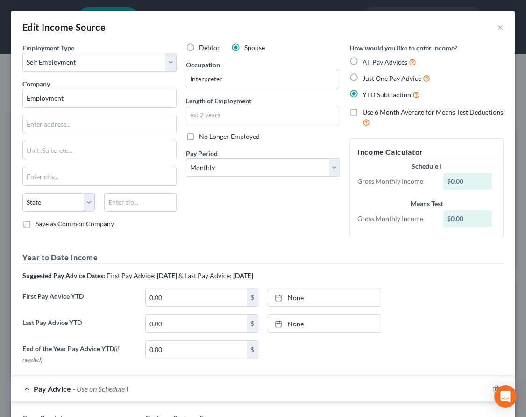
click at [363, 80] on label "Just One Pay Advice" at bounding box center [397, 78] width 68 height 11
click at [366, 79] on input "Just One Pay Advice" at bounding box center [369, 76] width 6 height 6
radio input "true"
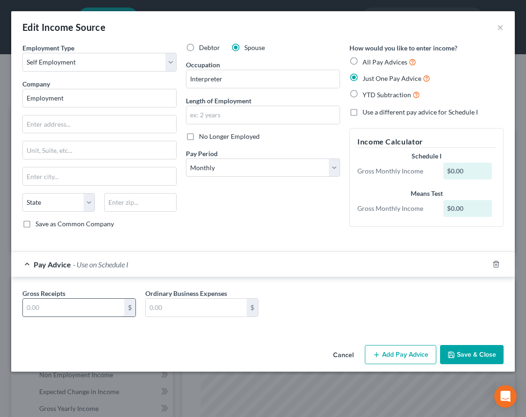
click at [78, 307] on input "text" at bounding box center [73, 308] width 101 height 18
click at [181, 325] on div "Gross Receipts 1,420. $ Ordinary Business Expenses $" at bounding box center [263, 304] width 504 height 55
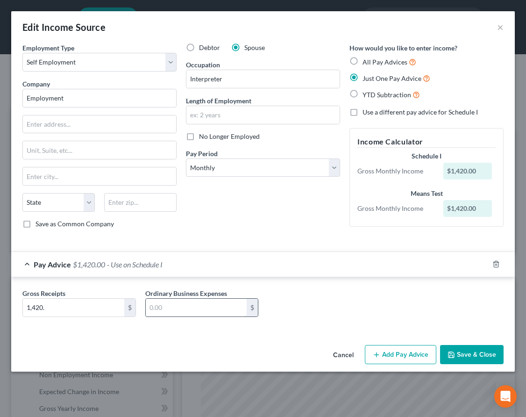
click at [169, 308] on input "text" at bounding box center [196, 308] width 101 height 18
click at [51, 305] on input "1,420." at bounding box center [73, 308] width 101 height 18
click at [59, 313] on input "1,420." at bounding box center [73, 308] width 101 height 18
type input "1,420.41"
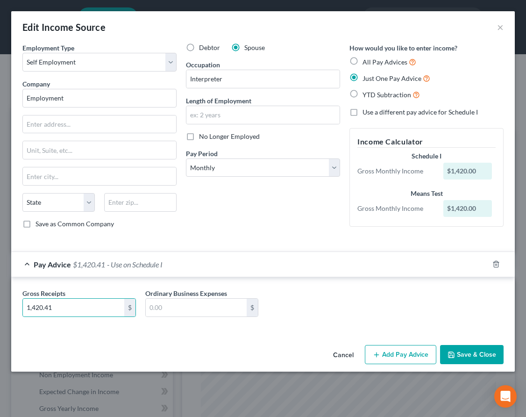
click at [464, 348] on button "Save & Close" at bounding box center [472, 355] width 64 height 20
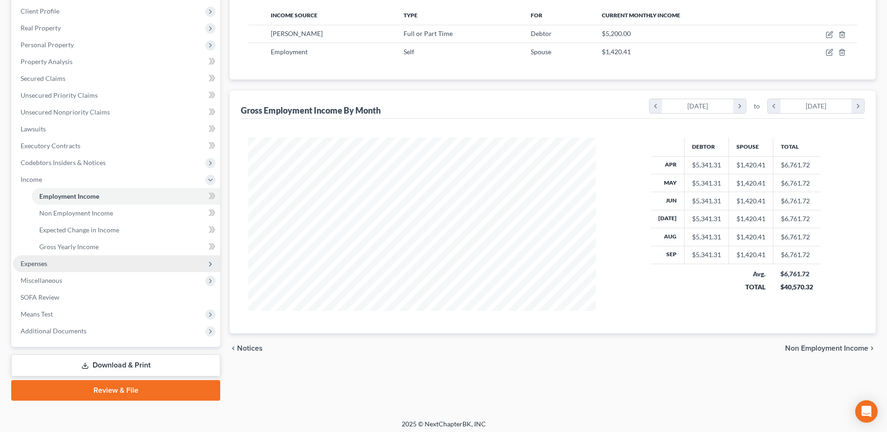
scroll to position [149, 0]
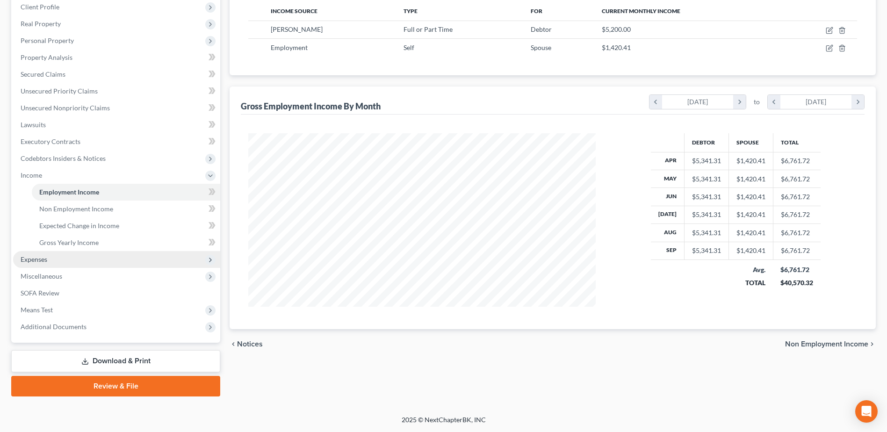
click at [76, 254] on span "Expenses" at bounding box center [116, 259] width 207 height 17
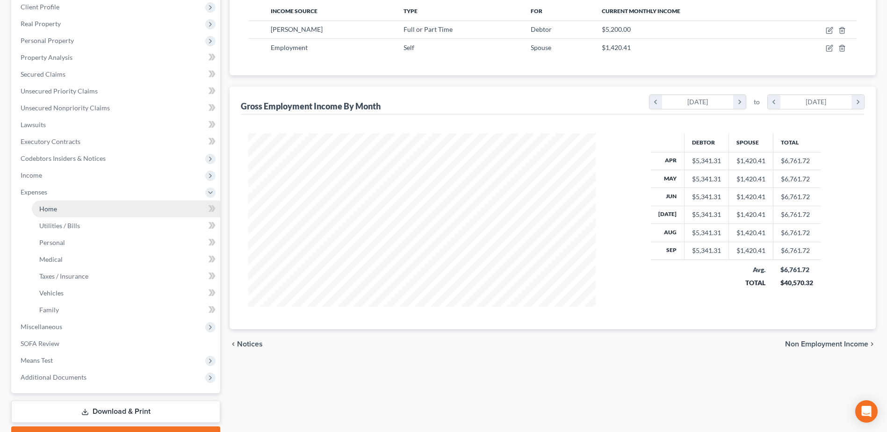
click at [75, 208] on link "Home" at bounding box center [126, 209] width 188 height 17
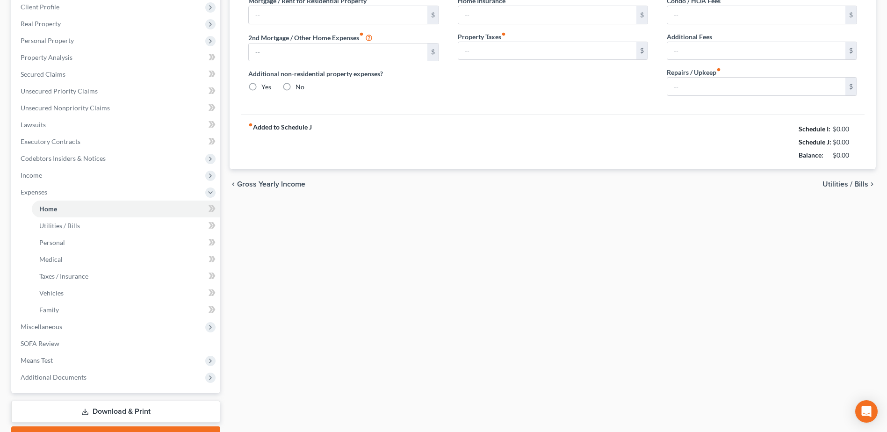
type input "2,600.00"
radio input "true"
type input "30.00"
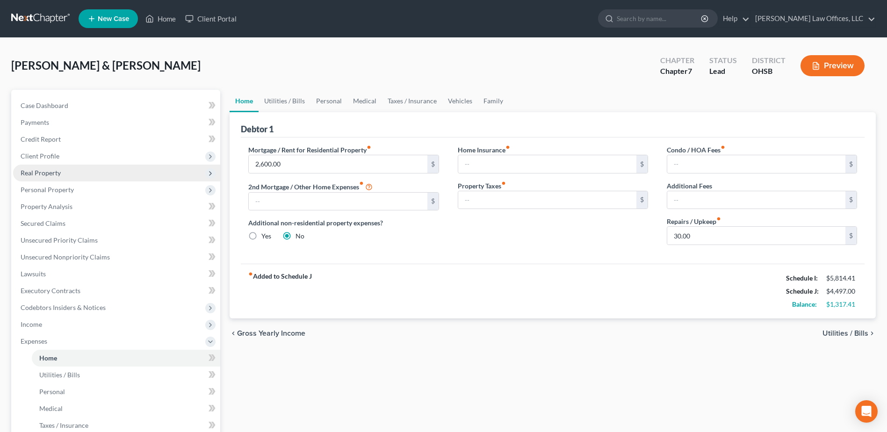
click at [71, 174] on span "Real Property" at bounding box center [116, 173] width 207 height 17
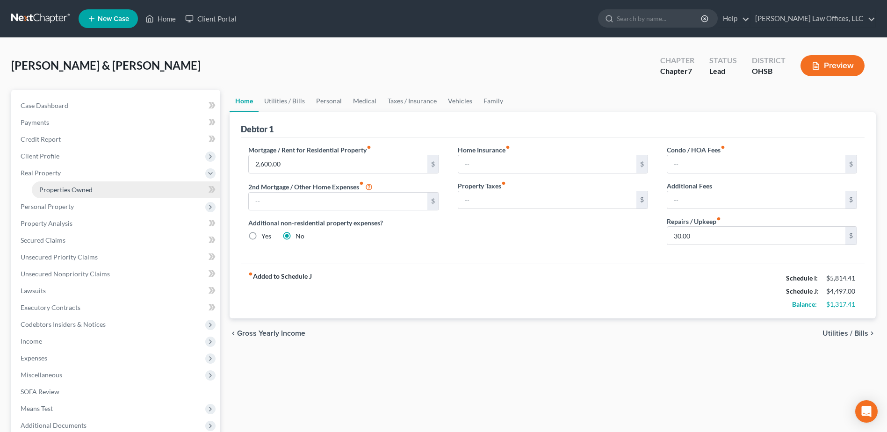
click at [78, 184] on link "Properties Owned" at bounding box center [126, 189] width 188 height 17
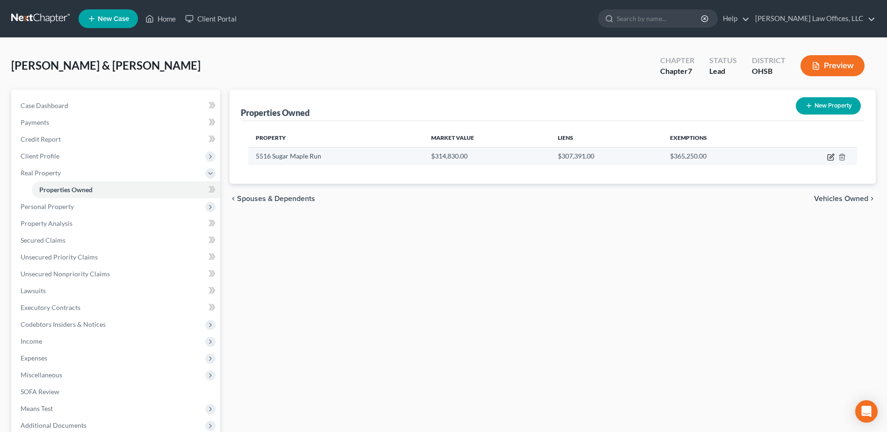
click at [830, 156] on icon "button" at bounding box center [830, 156] width 7 height 7
select select "36"
select select "8"
select select "2"
select select "1"
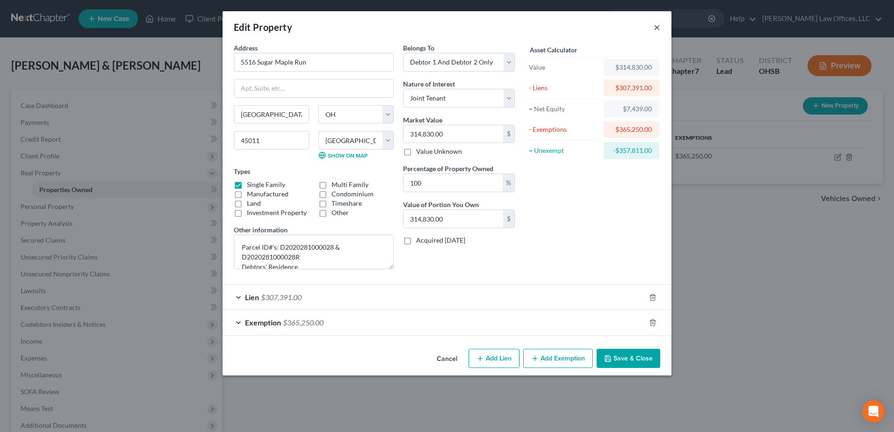
click at [657, 27] on button "×" at bounding box center [656, 27] width 7 height 11
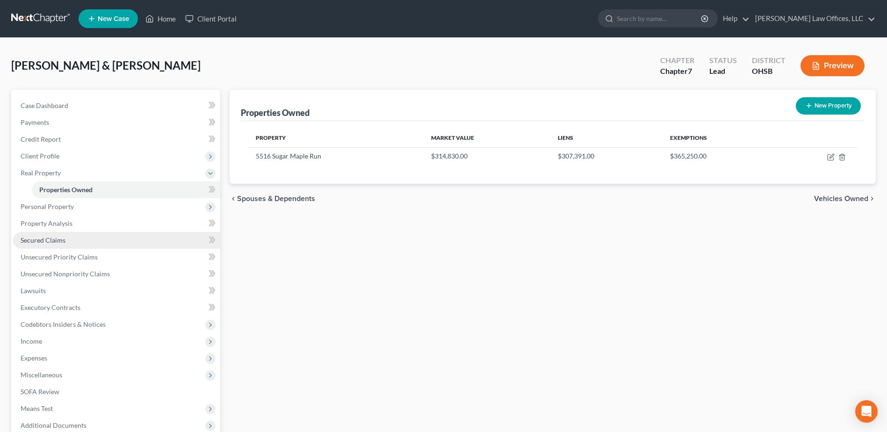
click at [68, 241] on link "Secured Claims" at bounding box center [116, 240] width 207 height 17
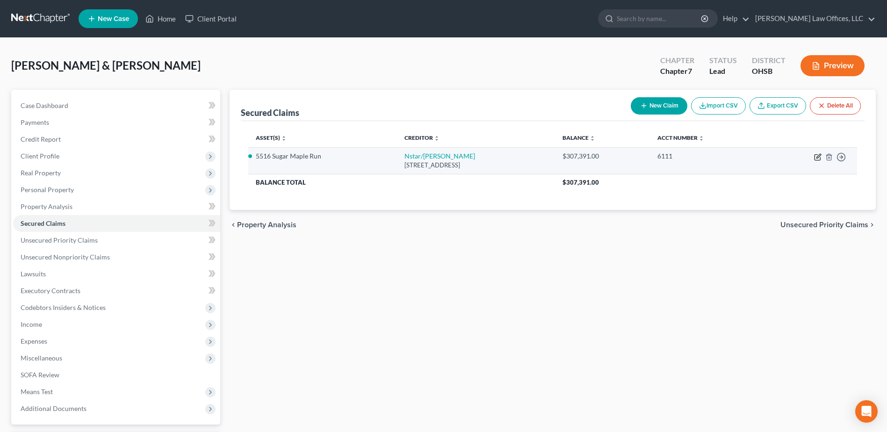
click at [817, 158] on icon "button" at bounding box center [818, 156] width 4 height 4
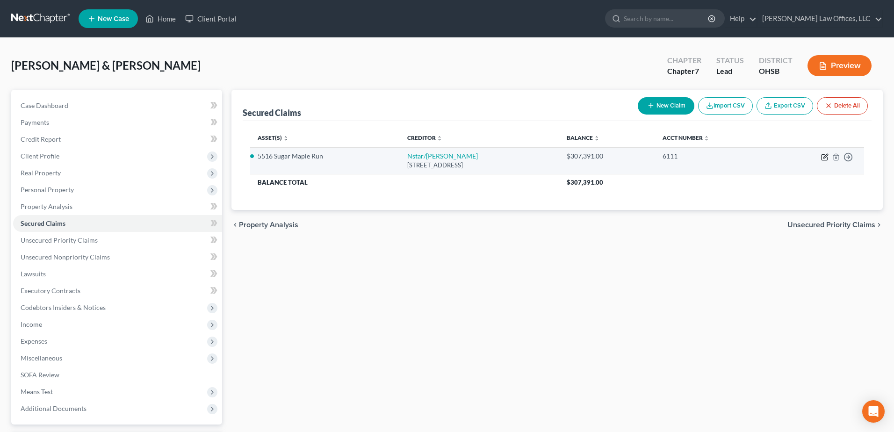
select select "45"
select select "2"
select select "0"
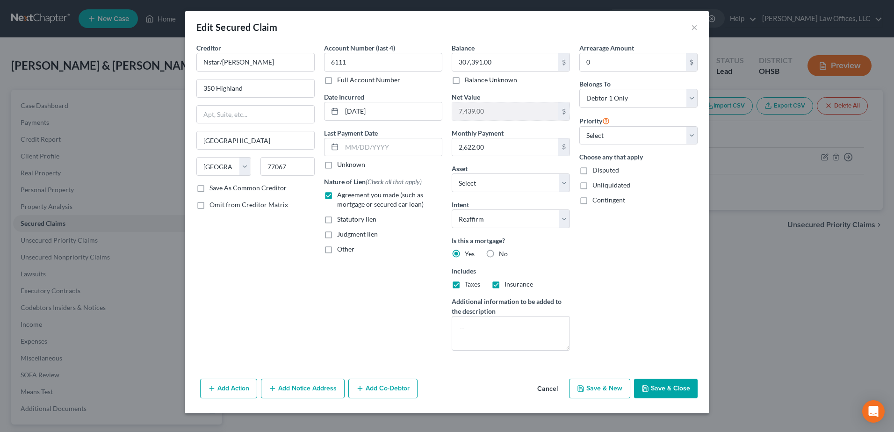
click at [39, 341] on div "Edit Secured Claim × Creditor * Nstar/[PERSON_NAME] 350 Highland [GEOGRAPHIC_DA…" at bounding box center [447, 216] width 894 height 432
click at [661, 391] on button "Save & Close" at bounding box center [666, 389] width 64 height 20
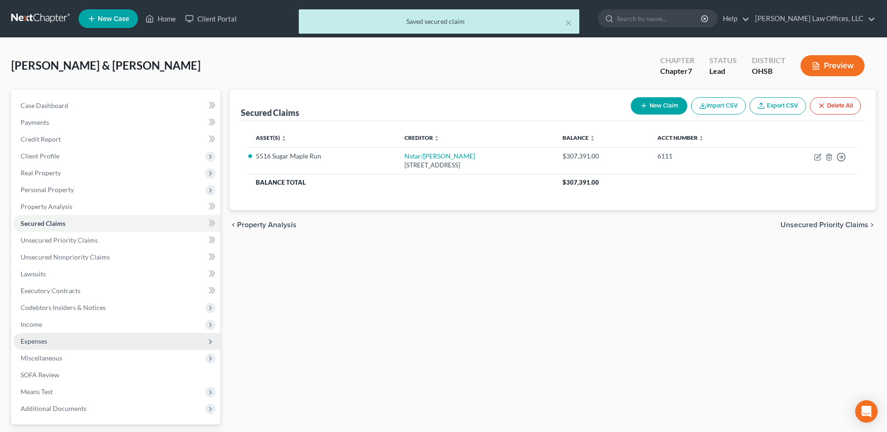
click at [43, 343] on span "Expenses" at bounding box center [34, 341] width 27 height 8
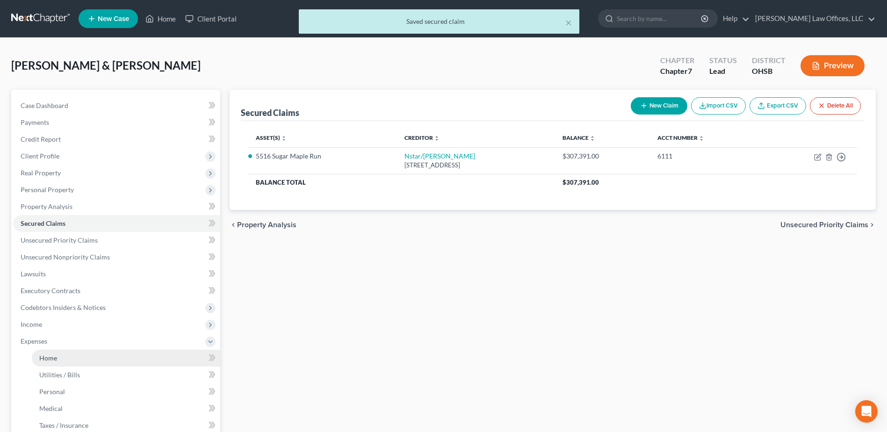
click at [70, 357] on link "Home" at bounding box center [126, 358] width 188 height 17
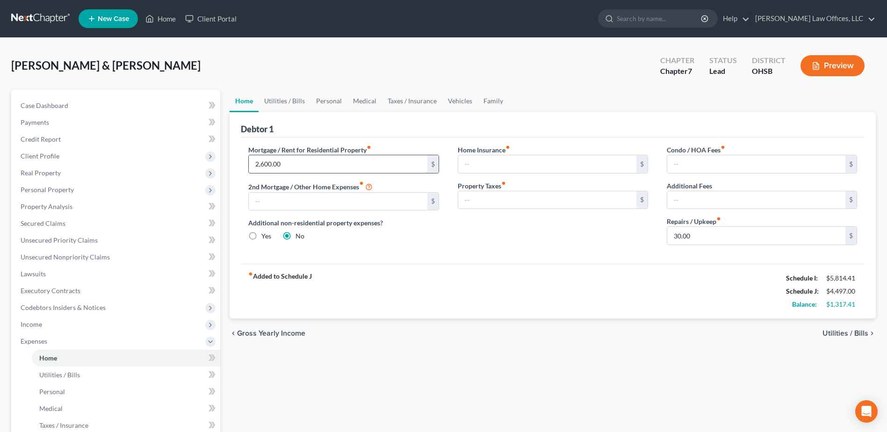
click at [266, 164] on input "2,600.00" at bounding box center [338, 164] width 178 height 18
drag, startPoint x: 265, startPoint y: 164, endPoint x: 272, endPoint y: 165, distance: 7.5
click at [272, 165] on input "2,600.00" at bounding box center [338, 164] width 178 height 18
type input "262.00"
type input "100.00"
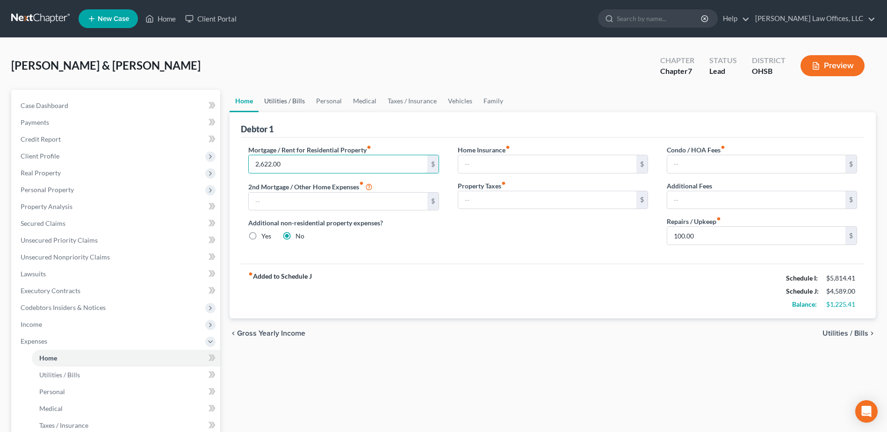
type input "2,622.00"
drag, startPoint x: 275, startPoint y: 102, endPoint x: 282, endPoint y: 105, distance: 6.9
click at [275, 102] on link "Utilities / Bills" at bounding box center [284, 101] width 52 height 22
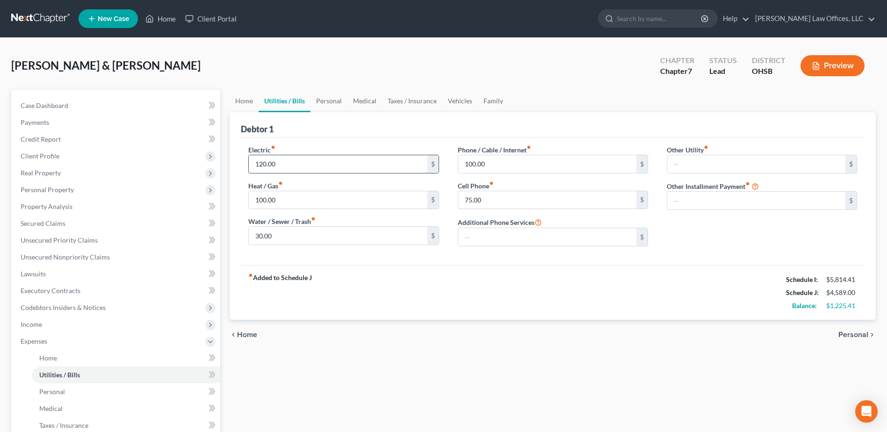
click at [284, 159] on input "120.00" at bounding box center [338, 164] width 178 height 18
type input "250.00"
type input "150.00"
type input "75.00"
type input "200.00"
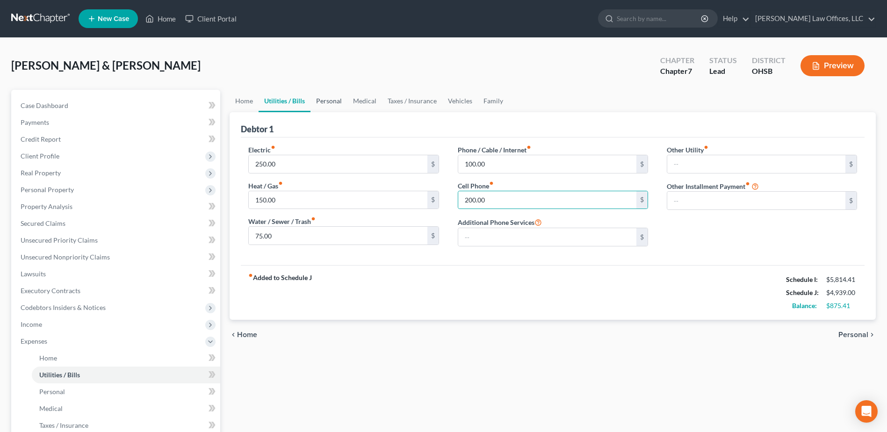
click at [319, 102] on link "Personal" at bounding box center [328, 101] width 37 height 22
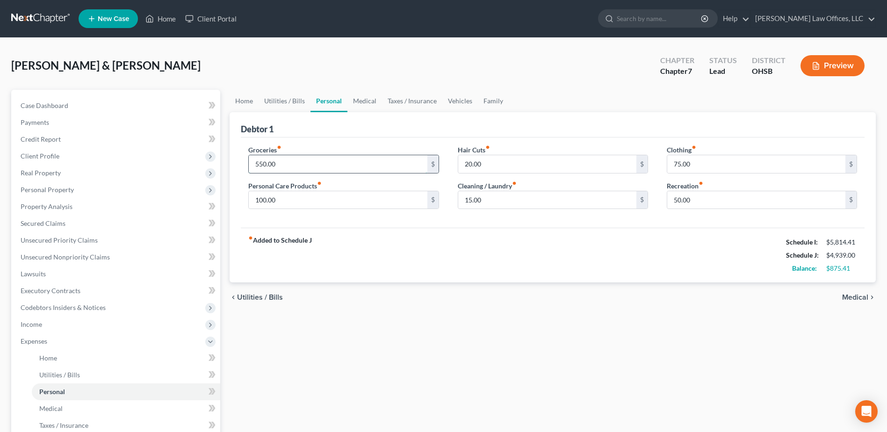
click at [286, 164] on input "550.00" at bounding box center [338, 164] width 178 height 18
type input "1,250.00"
type input "100.00"
type input "50.00"
type input "150.00"
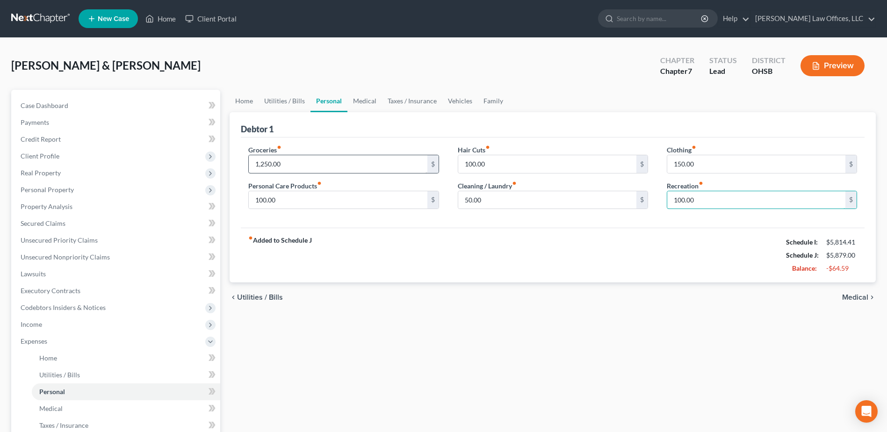
type input "100.00"
click at [360, 100] on link "Medical" at bounding box center [364, 101] width 35 height 22
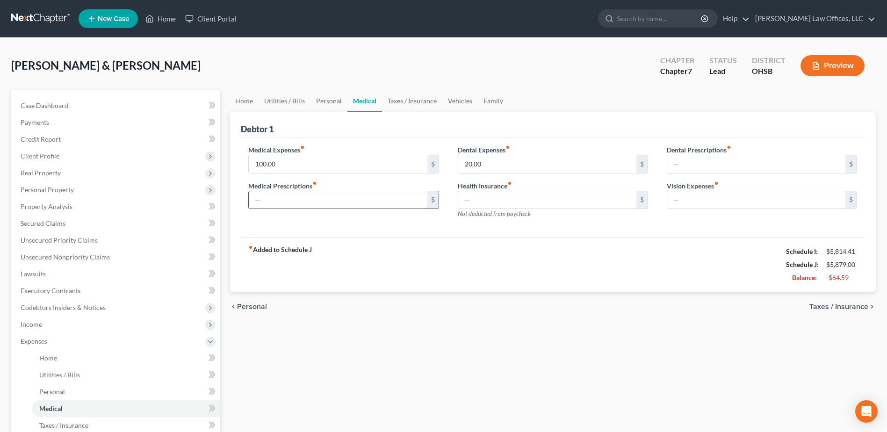
click at [281, 201] on input "text" at bounding box center [338, 200] width 178 height 18
type input "25.00"
click at [406, 103] on link "Taxes / Insurance" at bounding box center [412, 101] width 60 height 22
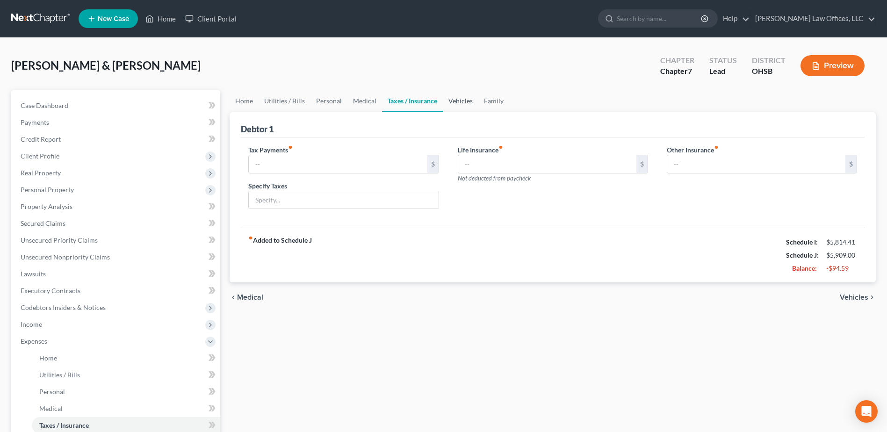
click at [456, 100] on link "Vehicles" at bounding box center [461, 101] width 36 height 22
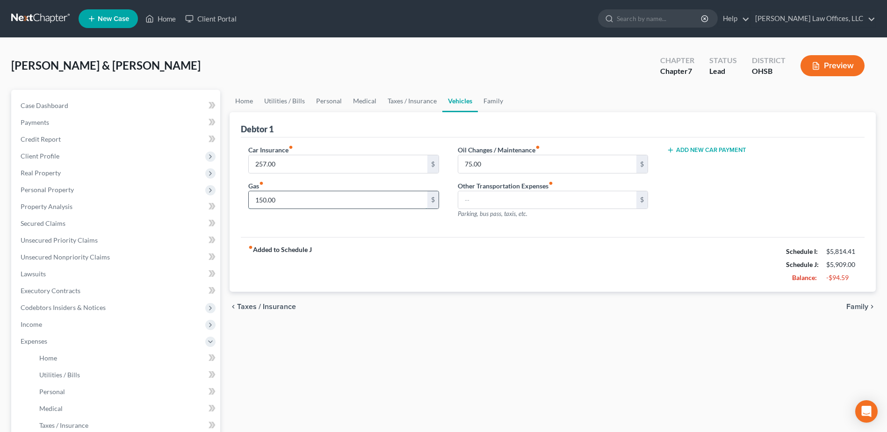
click at [308, 197] on input "150.00" at bounding box center [338, 200] width 178 height 18
type input "225.00"
click at [504, 156] on input "75.00" at bounding box center [547, 164] width 178 height 18
type input "25.00"
click at [495, 99] on link "Family" at bounding box center [493, 101] width 31 height 22
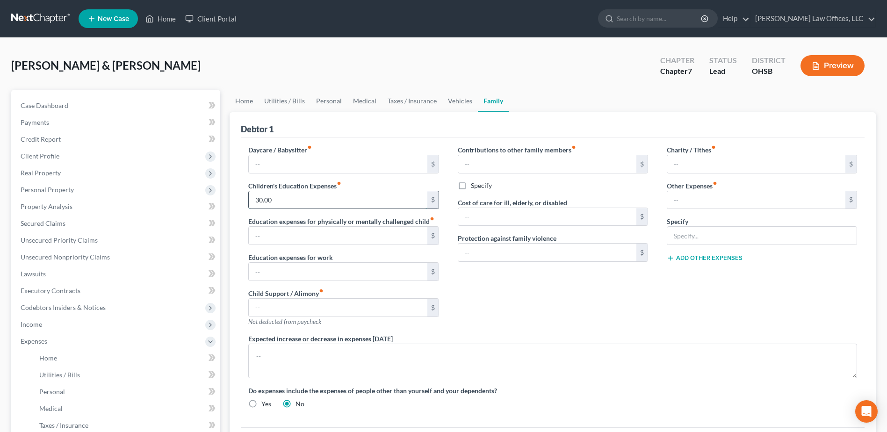
click at [322, 197] on input "30.00" at bounding box center [338, 200] width 178 height 18
type input "50.00"
click at [548, 318] on div "Contributions to other family members fiber_manual_record $ Specify Cost of car…" at bounding box center [552, 239] width 209 height 189
click at [61, 187] on span "Personal Property" at bounding box center [47, 190] width 53 height 8
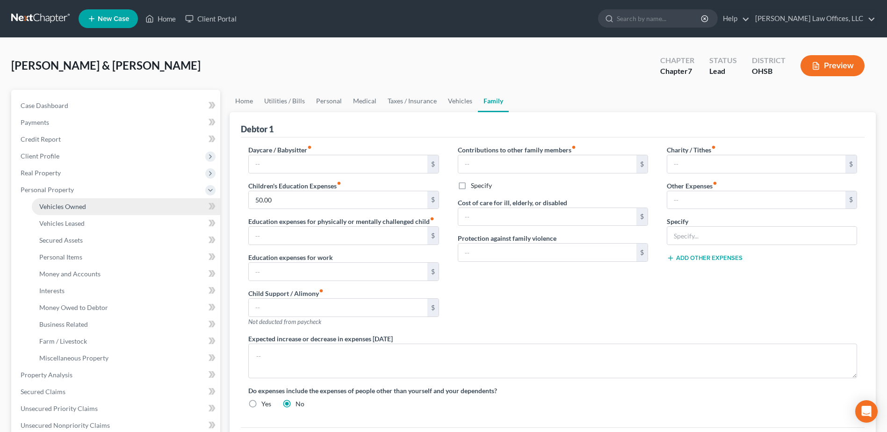
click at [86, 203] on link "Vehicles Owned" at bounding box center [126, 206] width 188 height 17
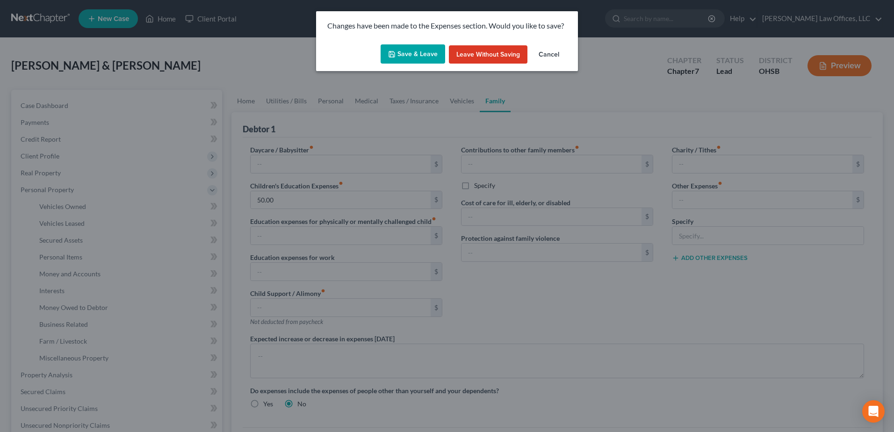
click at [401, 55] on button "Save & Leave" at bounding box center [412, 54] width 65 height 20
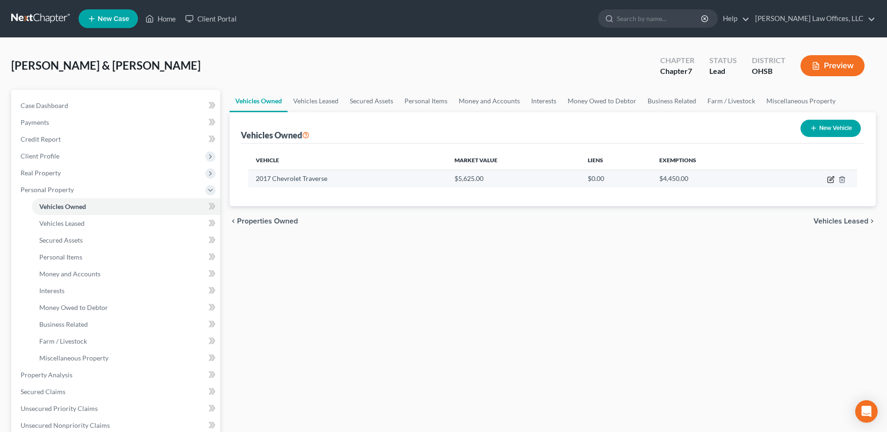
click at [830, 180] on icon "button" at bounding box center [831, 178] width 4 height 4
select select "0"
select select "9"
select select "0"
select select "2"
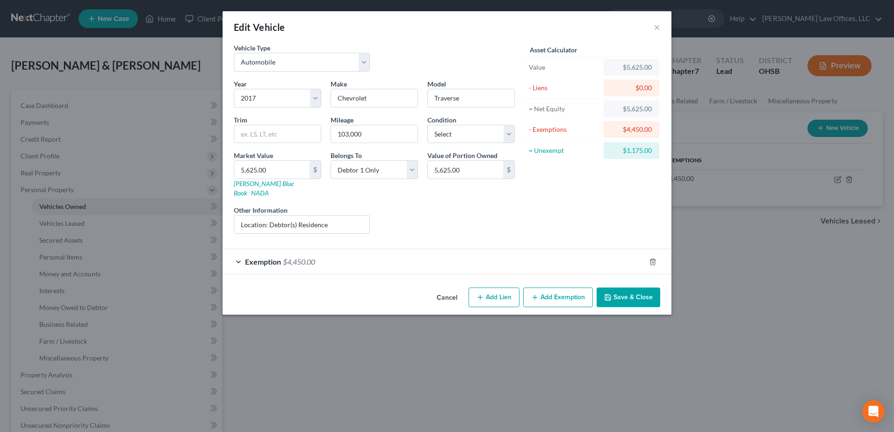
click at [542, 257] on div "Exemption $4,450.00" at bounding box center [433, 261] width 423 height 25
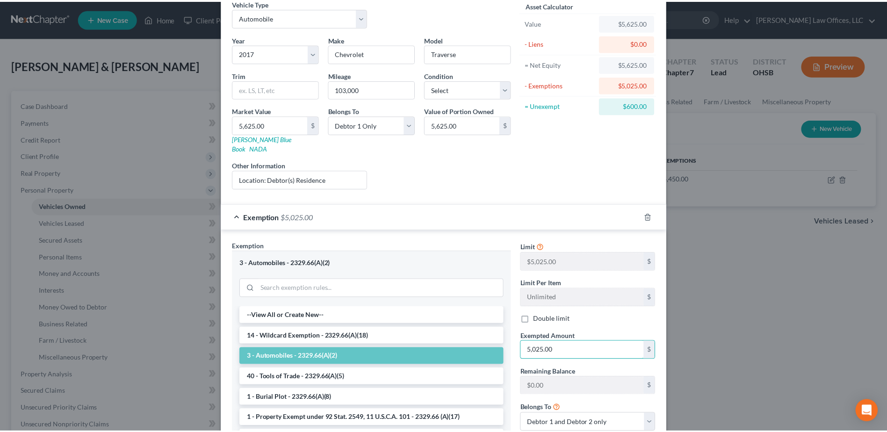
scroll to position [126, 0]
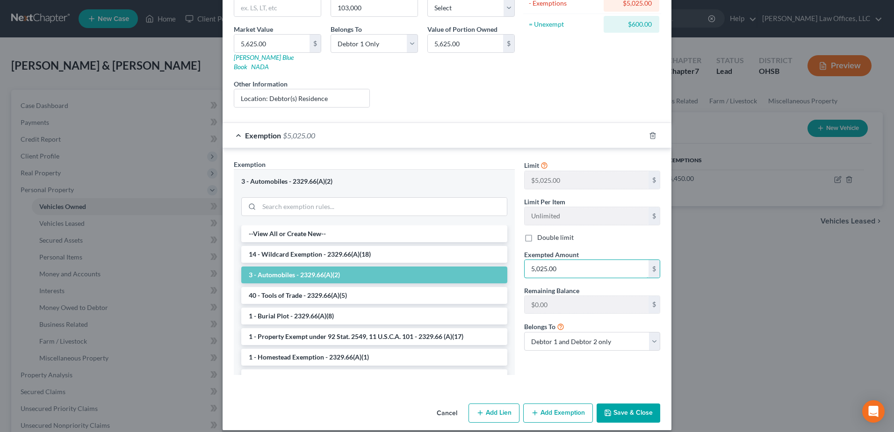
type input "5,025.00"
click at [631, 403] on button "Save & Close" at bounding box center [628, 413] width 64 height 20
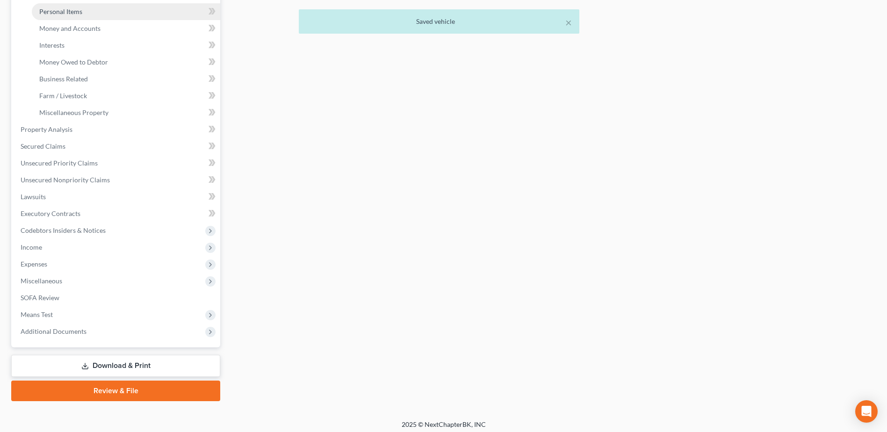
scroll to position [250, 0]
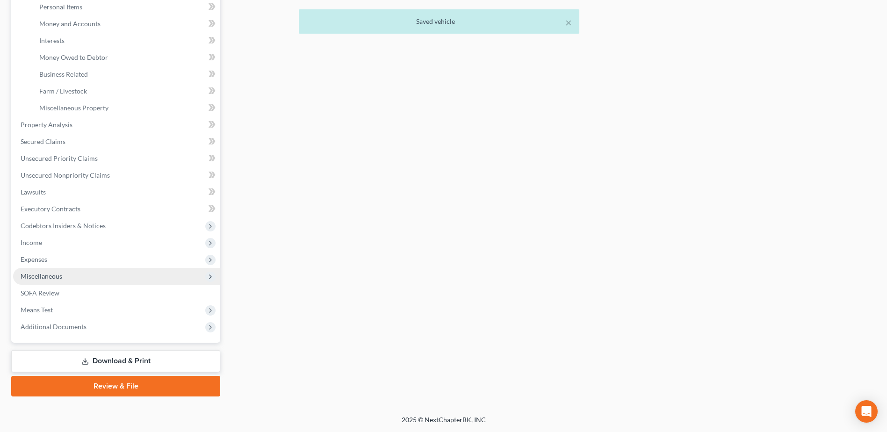
click at [104, 274] on span "Miscellaneous" at bounding box center [116, 276] width 207 height 17
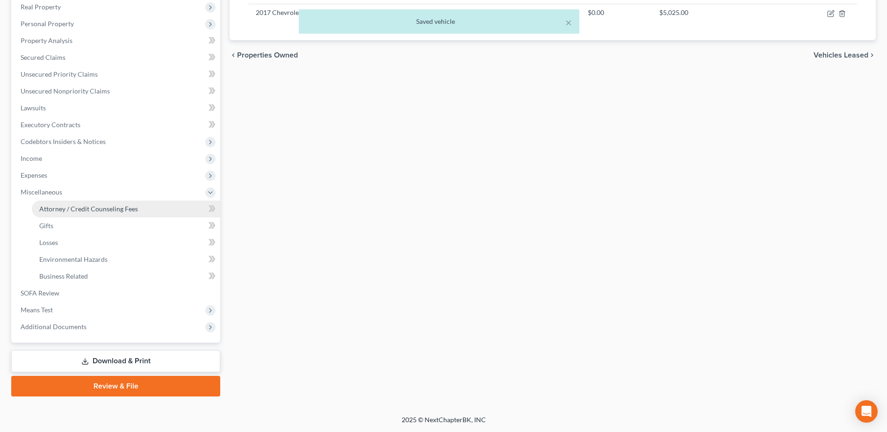
click at [111, 210] on span "Attorney / Credit Counseling Fees" at bounding box center [88, 209] width 99 height 8
select select "1"
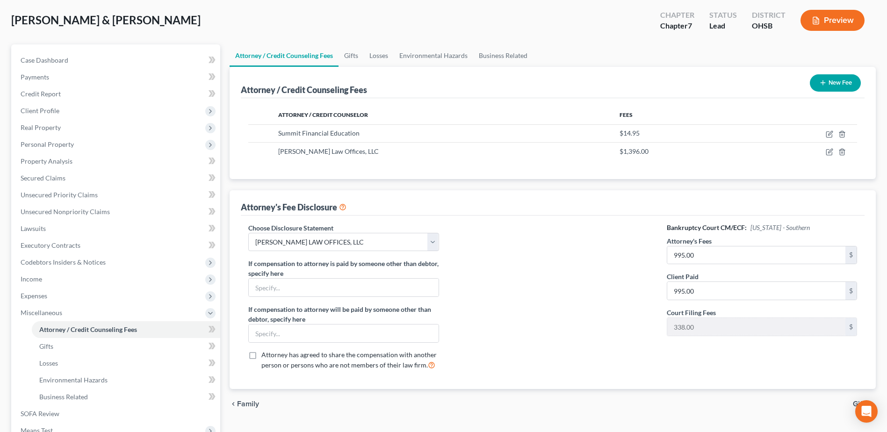
scroll to position [166, 0]
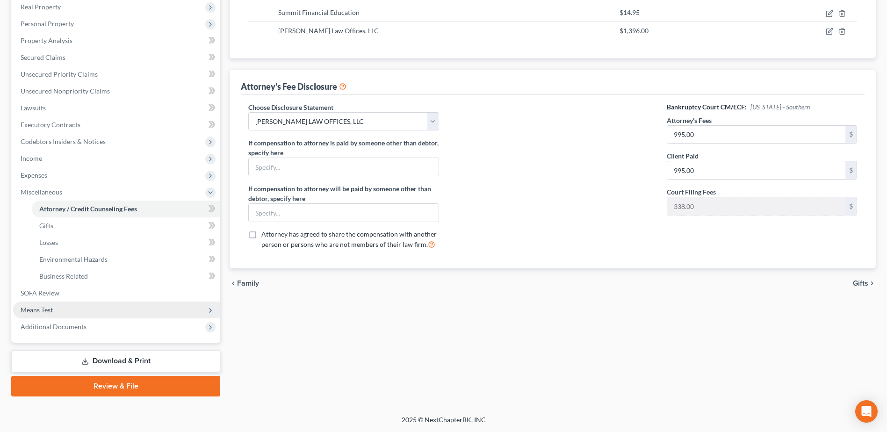
click at [76, 315] on span "Means Test" at bounding box center [116, 309] width 207 height 17
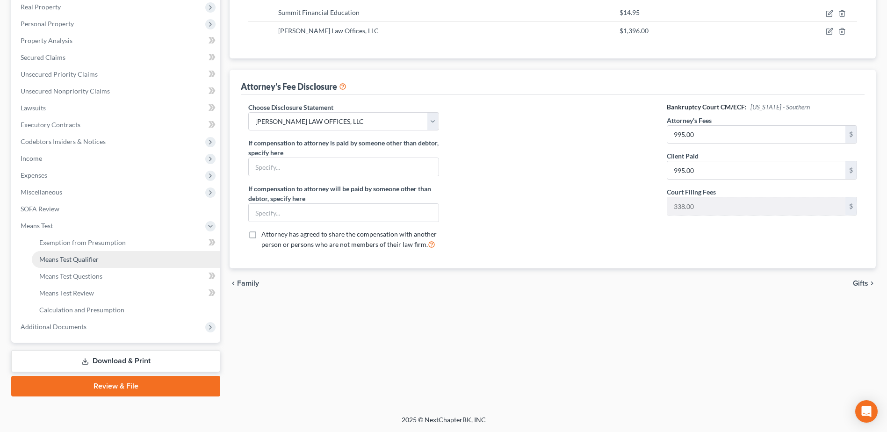
click at [89, 264] on link "Means Test Qualifier" at bounding box center [126, 259] width 188 height 17
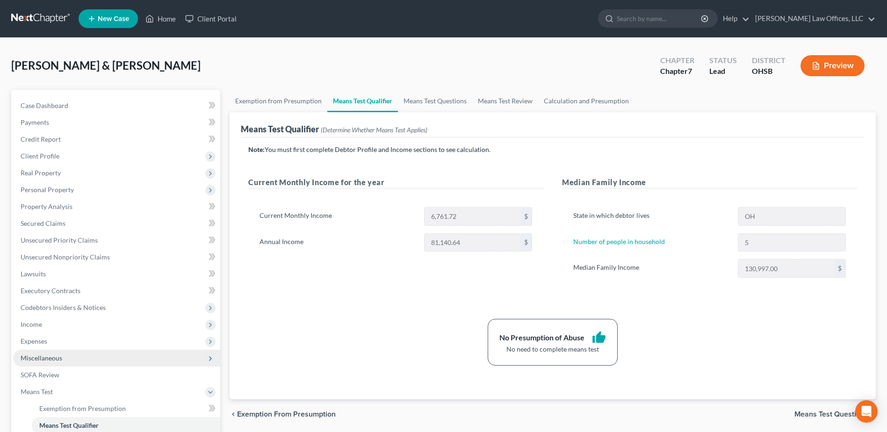
scroll to position [166, 0]
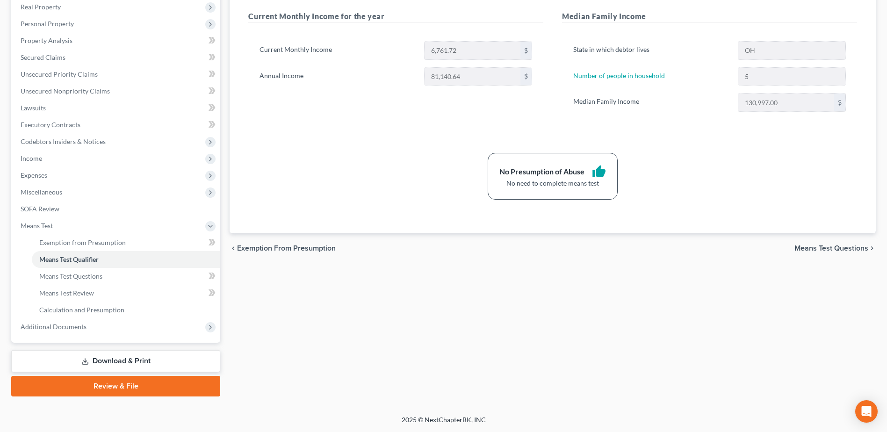
click at [100, 336] on div "Case Dashboard Payments Invoices Payments Payments Credit Report Client Profile…" at bounding box center [115, 133] width 209 height 419
click at [102, 330] on span "Additional Documents" at bounding box center [116, 326] width 207 height 17
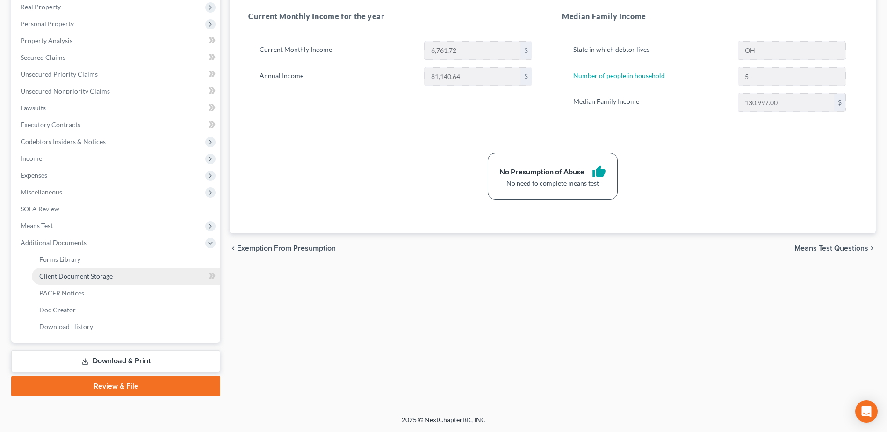
click at [155, 275] on link "Client Document Storage" at bounding box center [126, 276] width 188 height 17
select select "7"
select select "52"
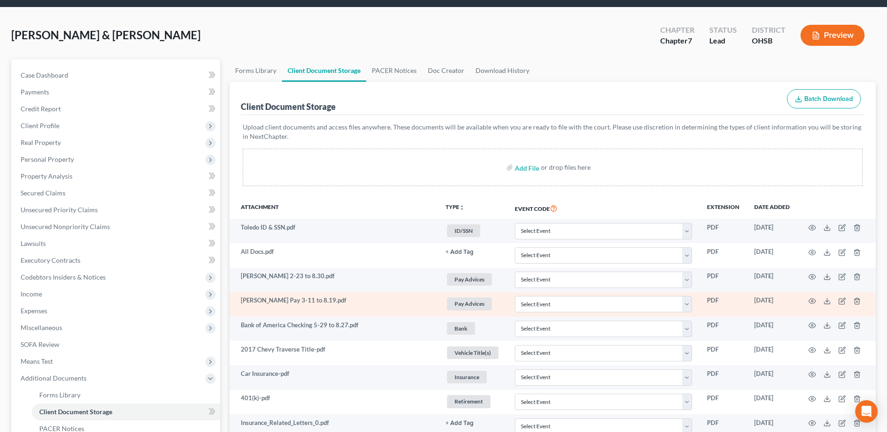
scroll to position [47, 0]
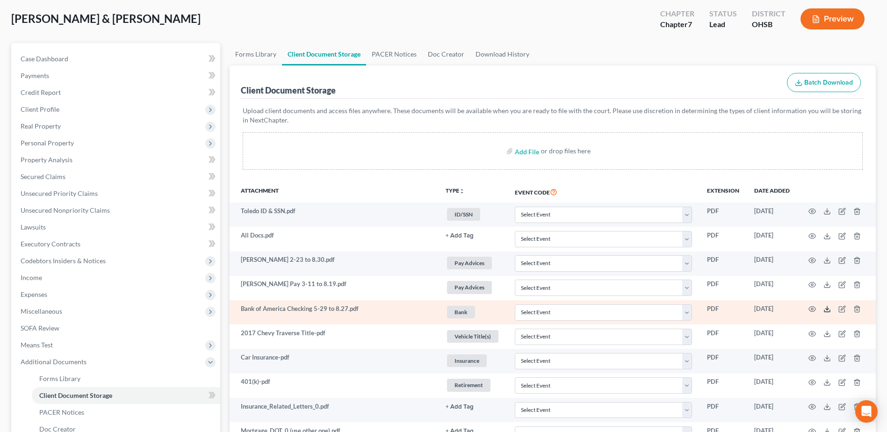
click at [826, 309] on icon at bounding box center [826, 308] width 7 height 7
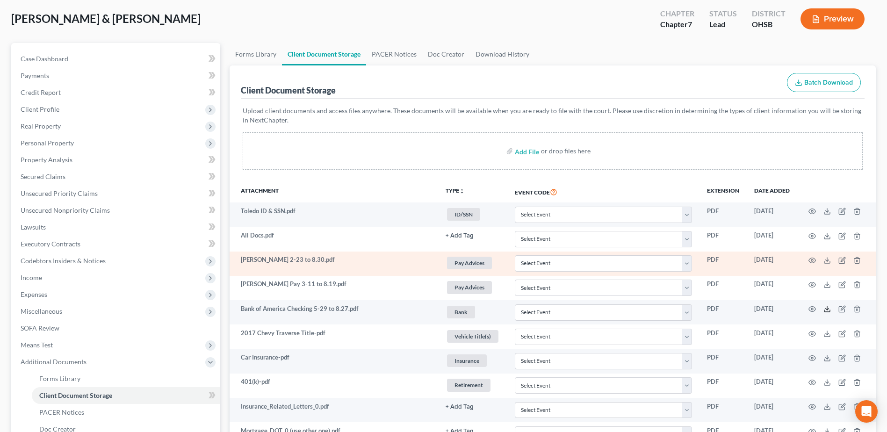
scroll to position [93, 0]
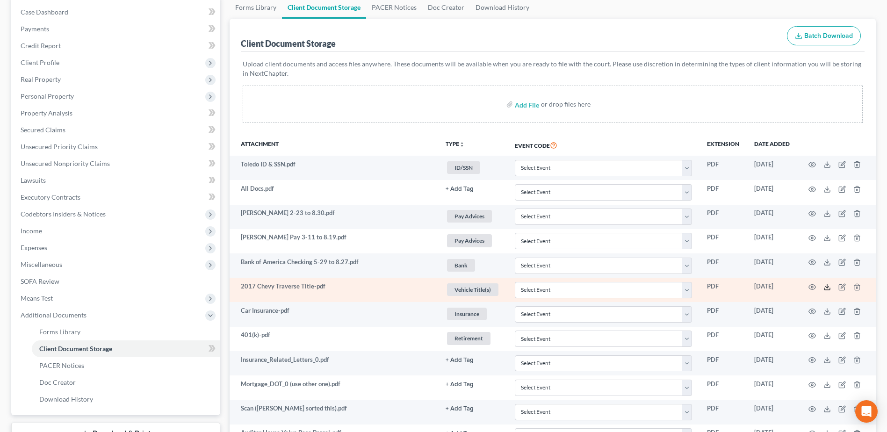
click at [826, 289] on icon at bounding box center [827, 289] width 6 height 2
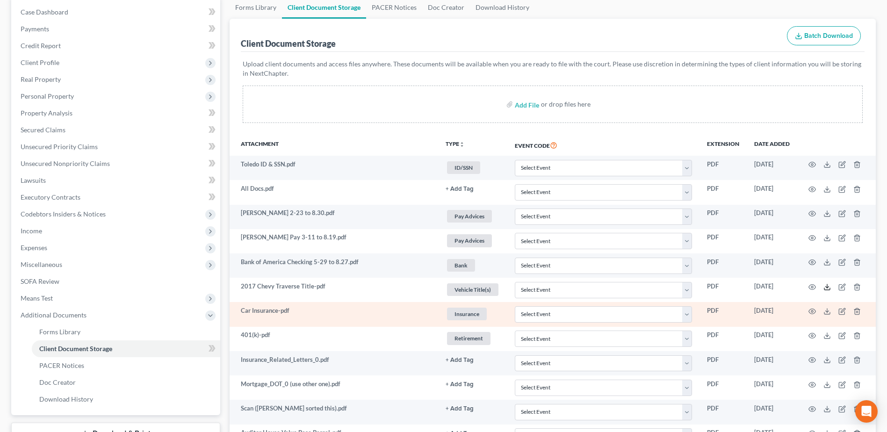
scroll to position [140, 0]
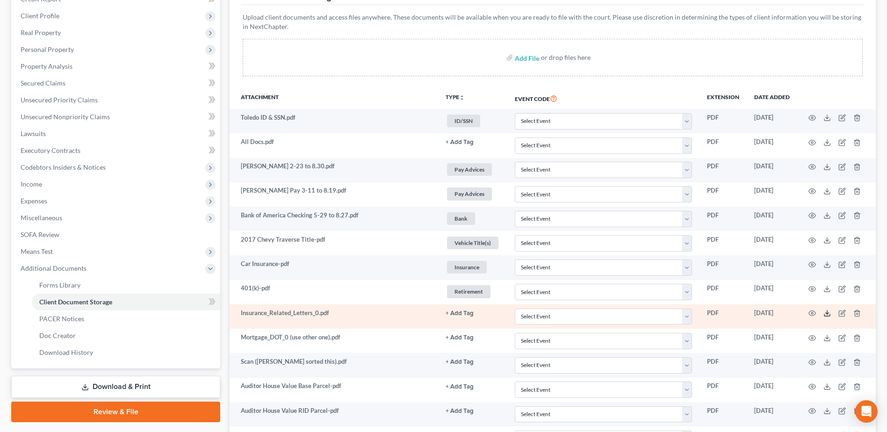
click at [824, 312] on icon at bounding box center [826, 312] width 7 height 7
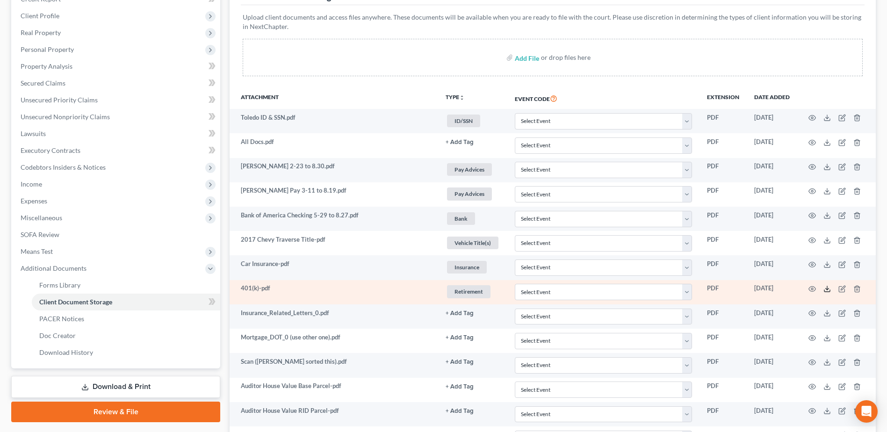
click at [826, 288] on icon at bounding box center [826, 288] width 7 height 7
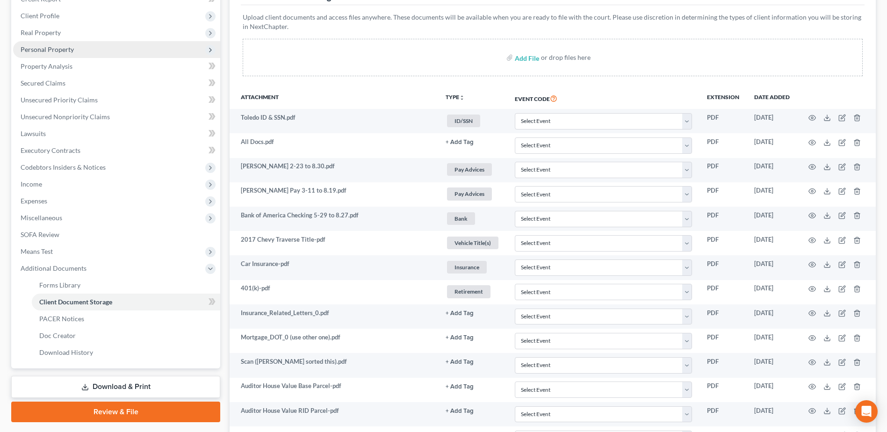
click at [126, 53] on span "Personal Property" at bounding box center [116, 49] width 207 height 17
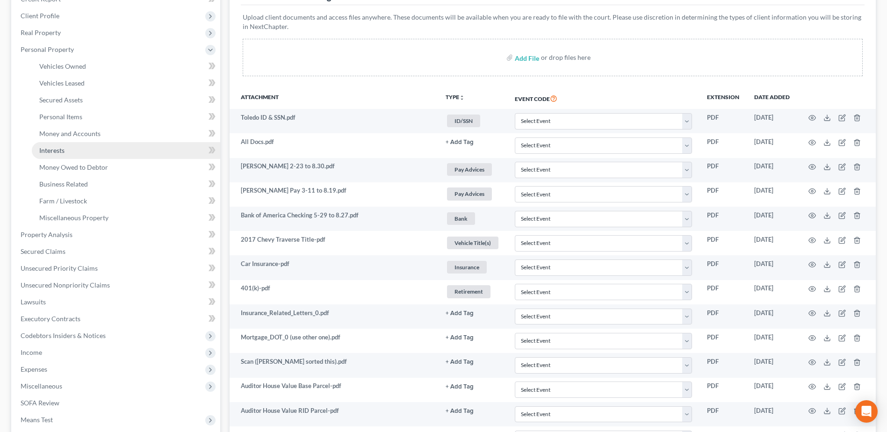
click at [113, 154] on link "Interests" at bounding box center [126, 150] width 188 height 17
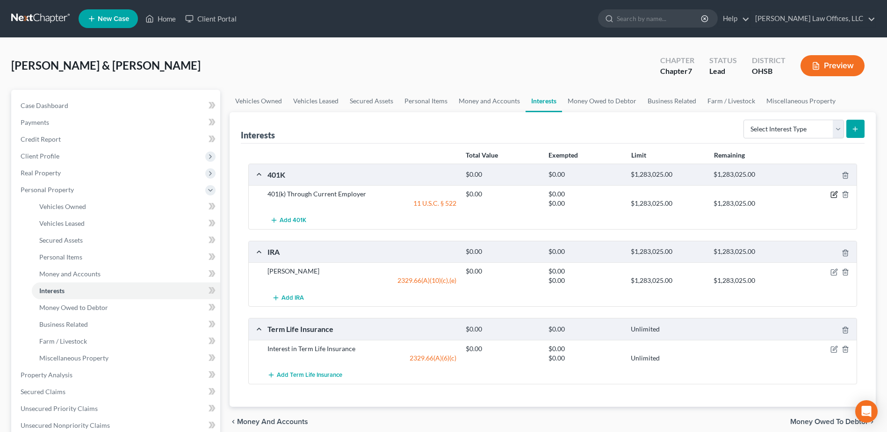
click at [832, 197] on icon "button" at bounding box center [833, 194] width 7 height 7
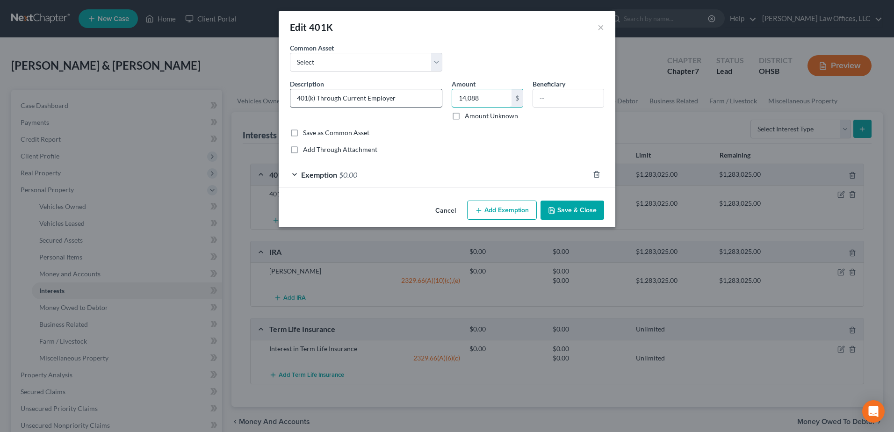
type input "14,088"
click at [427, 93] on input "401(k) Through Current Employer" at bounding box center [365, 98] width 151 height 18
type input "401(k) Through Current Employer (Estimated b/c of Market Changes)"
click at [521, 179] on div "Exemption $0.00" at bounding box center [434, 174] width 310 height 25
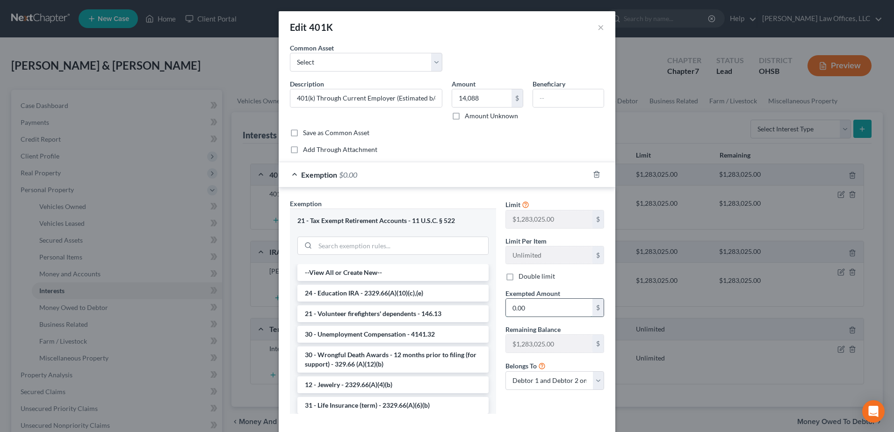
click at [530, 307] on input "0.00" at bounding box center [549, 308] width 86 height 18
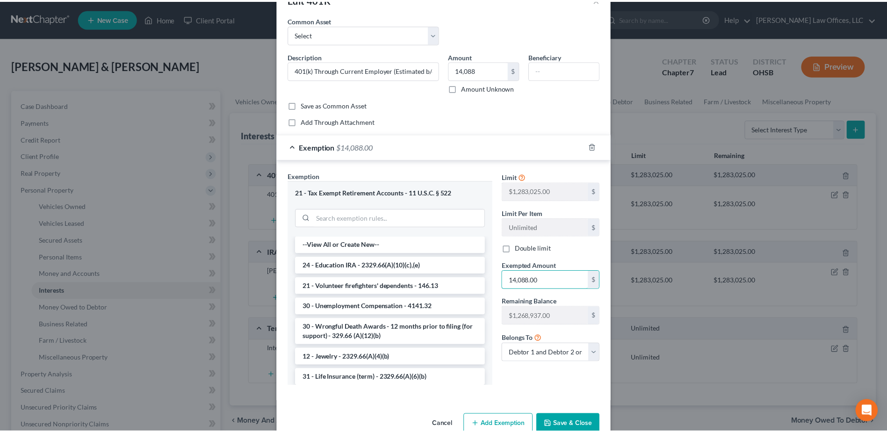
scroll to position [49, 0]
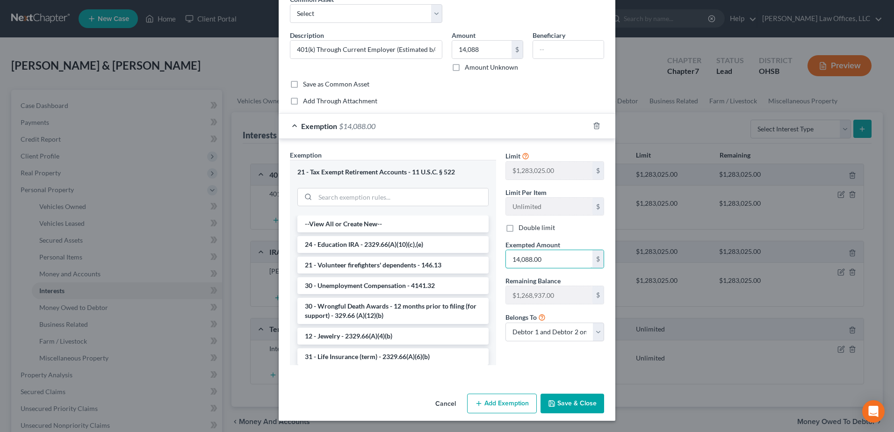
type input "14,088.00"
click at [559, 407] on button "Save & Close" at bounding box center [572, 404] width 64 height 20
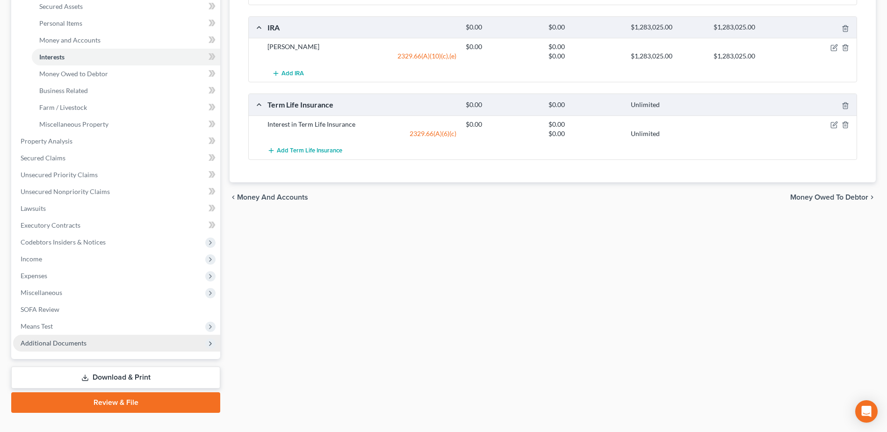
click at [75, 341] on span "Additional Documents" at bounding box center [54, 343] width 66 height 8
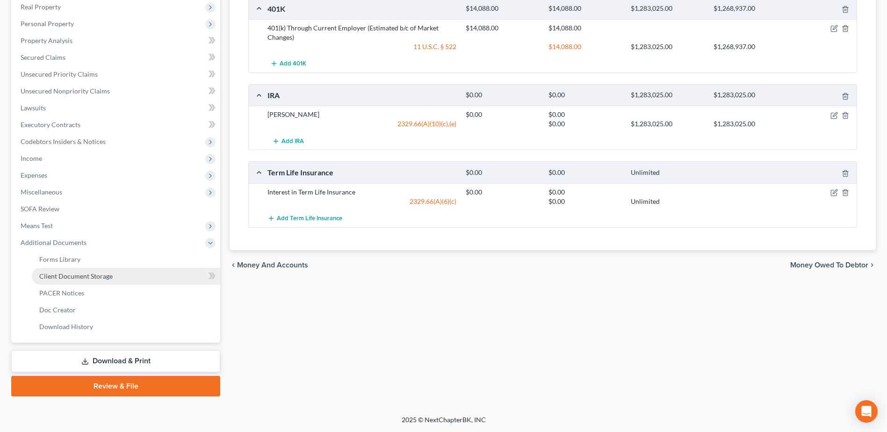
click at [142, 275] on link "Client Document Storage" at bounding box center [126, 276] width 188 height 17
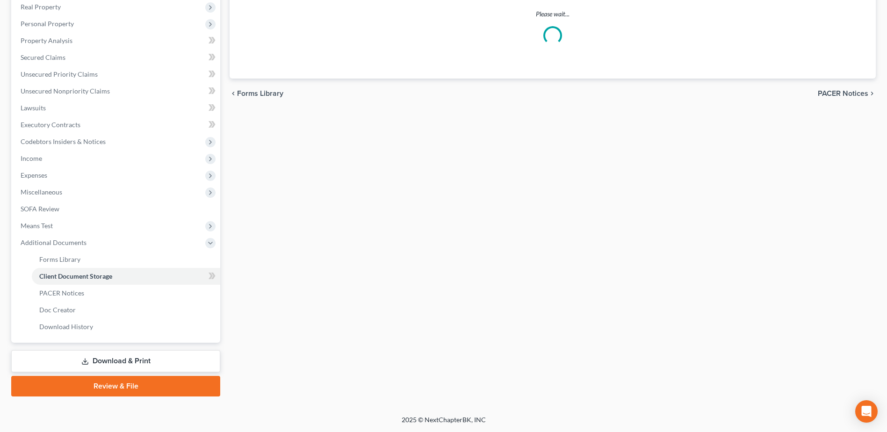
scroll to position [118, 0]
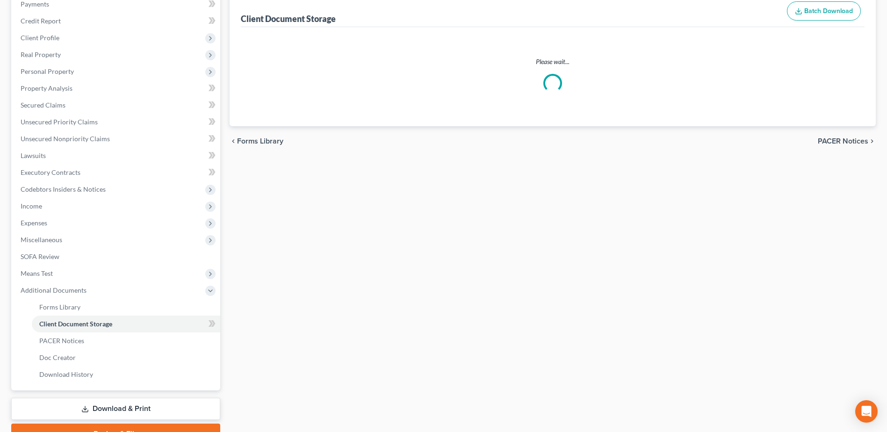
select select "7"
select select "52"
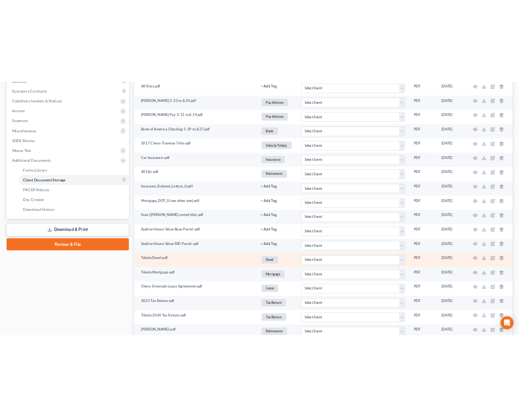
scroll to position [327, 0]
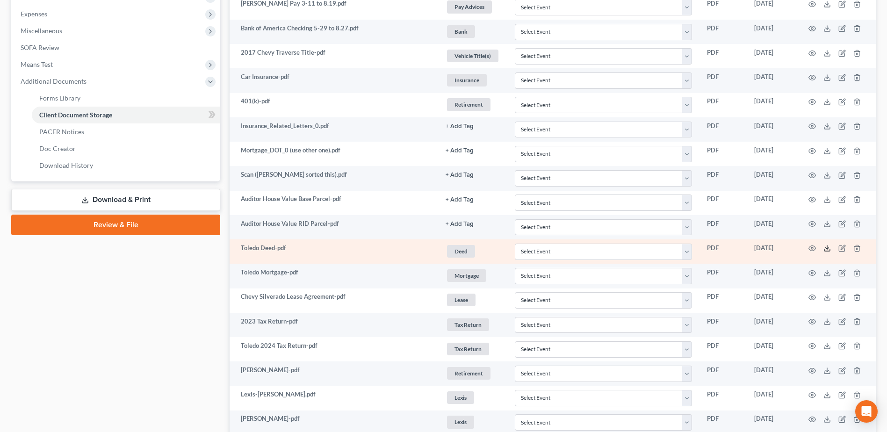
click at [826, 249] on polyline at bounding box center [826, 248] width 3 height 1
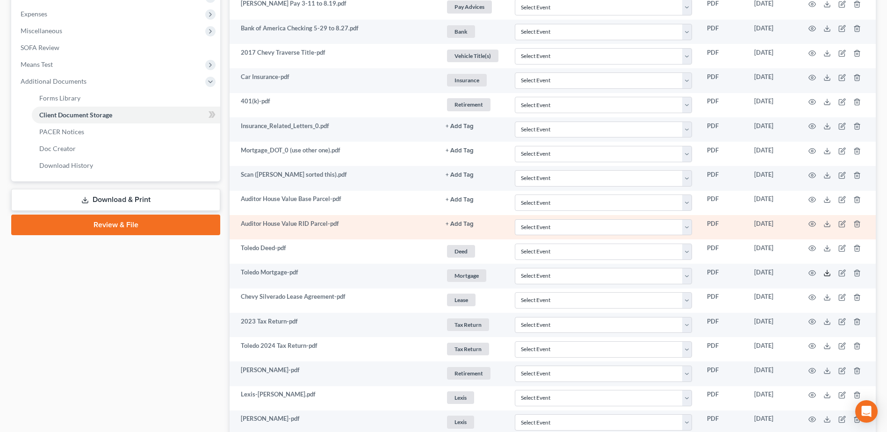
drag, startPoint x: 826, startPoint y: 272, endPoint x: 829, endPoint y: 236, distance: 36.5
click at [826, 272] on icon at bounding box center [826, 272] width 7 height 7
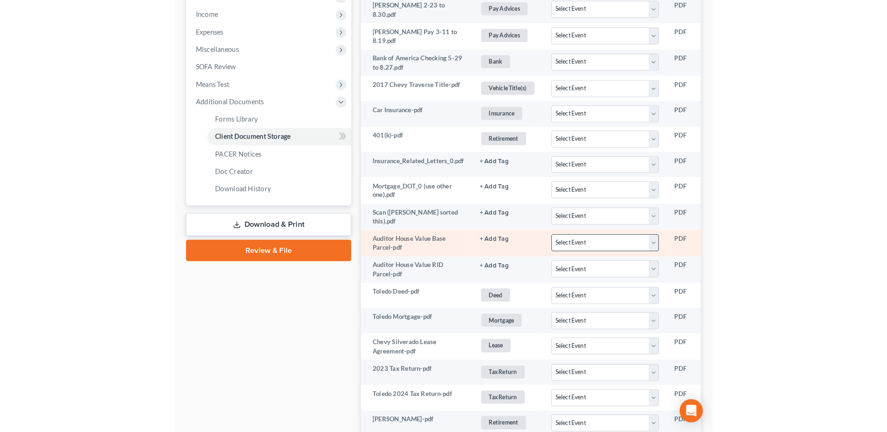
scroll to position [421, 0]
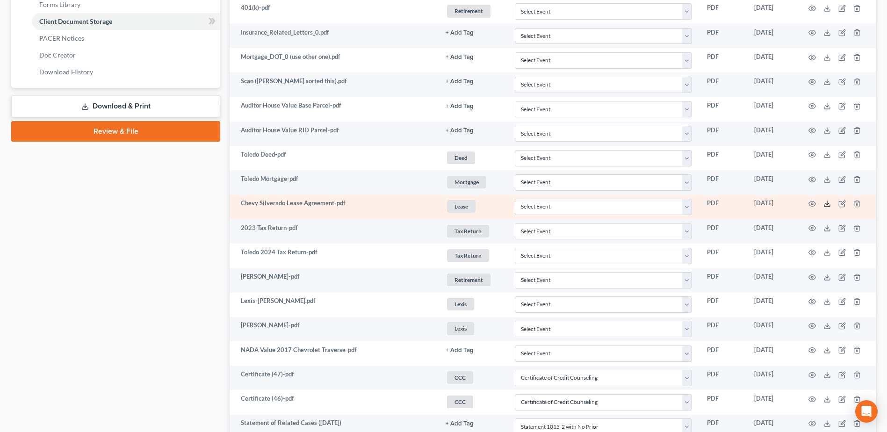
click at [826, 206] on icon at bounding box center [826, 203] width 7 height 7
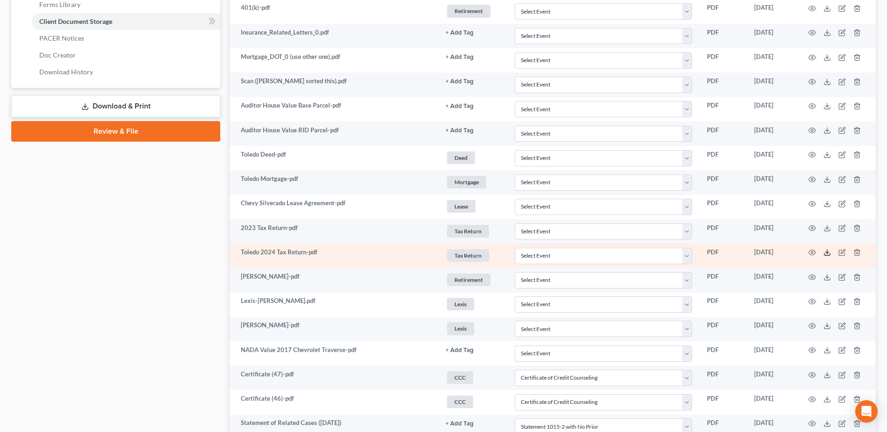
click at [825, 253] on icon at bounding box center [826, 252] width 7 height 7
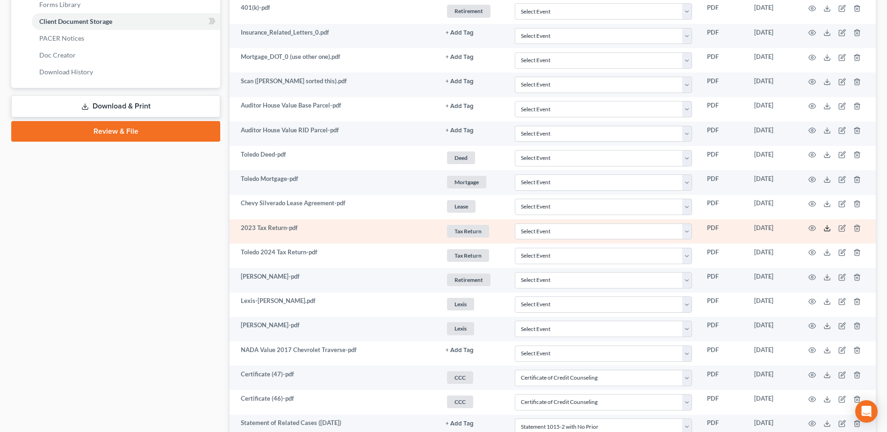
click at [826, 228] on polyline at bounding box center [826, 228] width 3 height 1
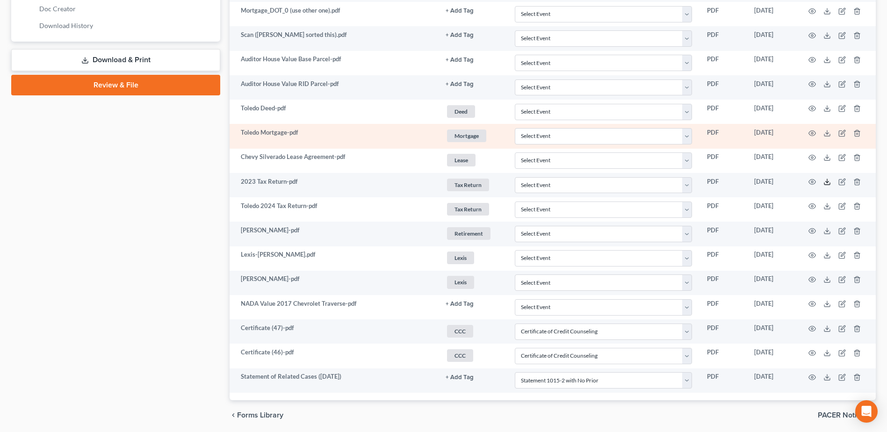
scroll to position [467, 0]
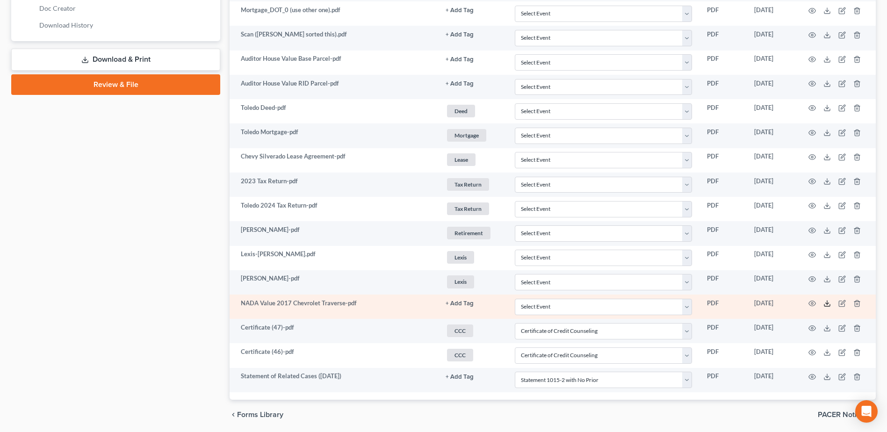
click at [825, 302] on icon at bounding box center [826, 303] width 7 height 7
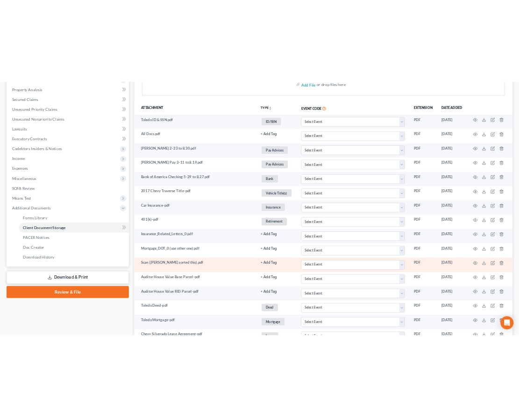
scroll to position [187, 0]
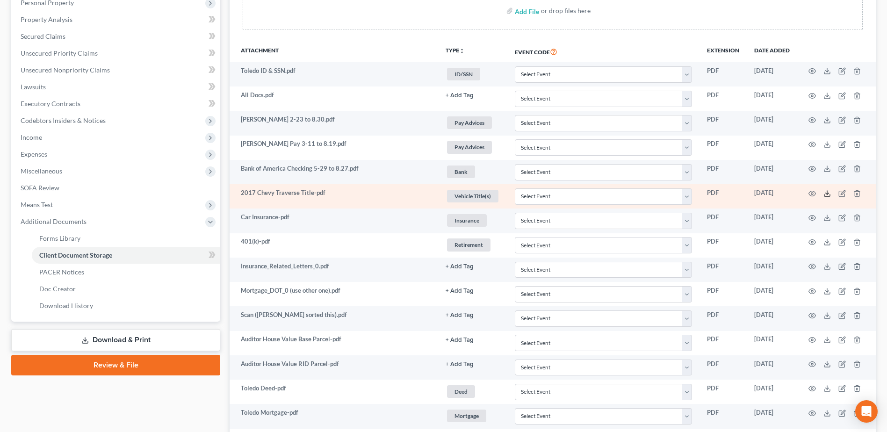
click at [825, 194] on icon at bounding box center [826, 193] width 7 height 7
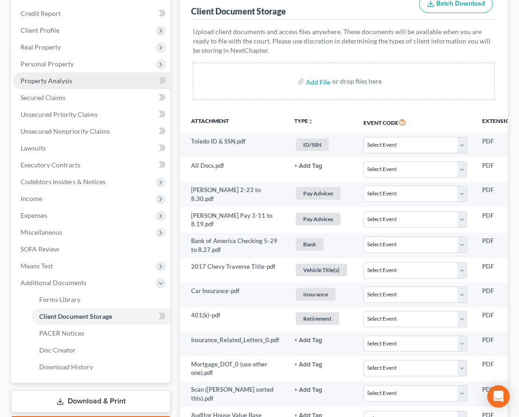
scroll to position [47, 0]
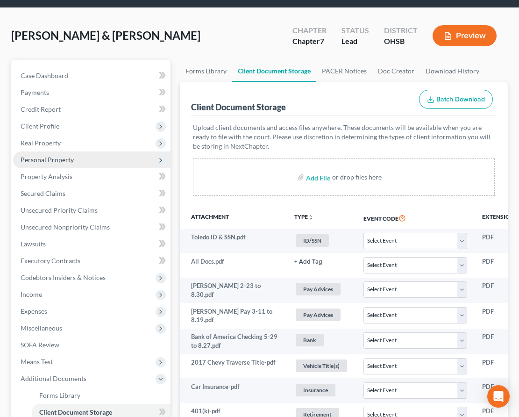
click at [64, 156] on span "Personal Property" at bounding box center [47, 160] width 53 height 8
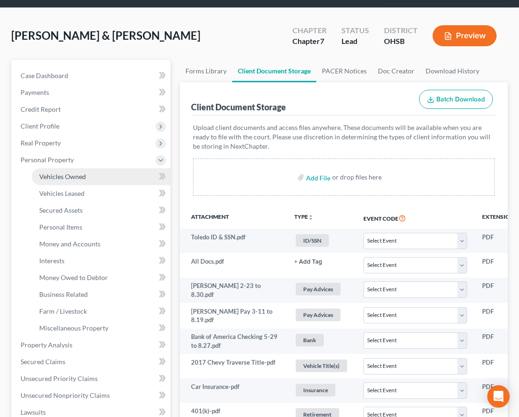
click at [92, 168] on link "Vehicles Owned" at bounding box center [101, 176] width 139 height 17
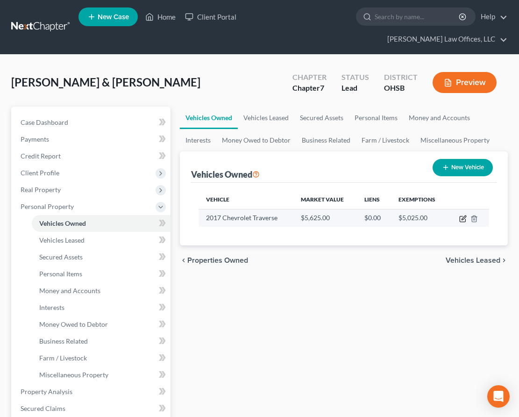
click at [461, 215] on icon "button" at bounding box center [462, 218] width 7 height 7
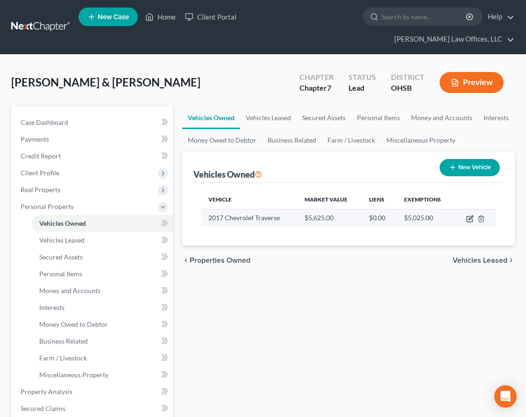
select select "0"
select select "9"
select select "0"
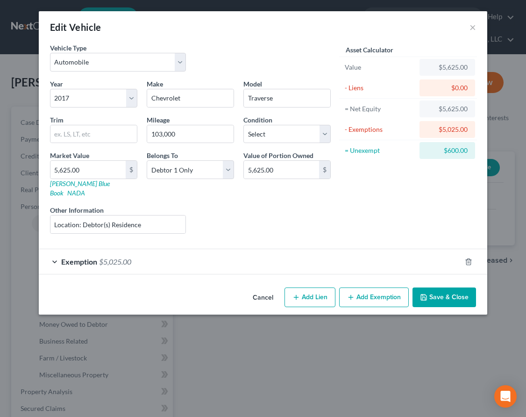
click at [364, 287] on button "Add Exemption" at bounding box center [374, 297] width 70 height 20
select select "2"
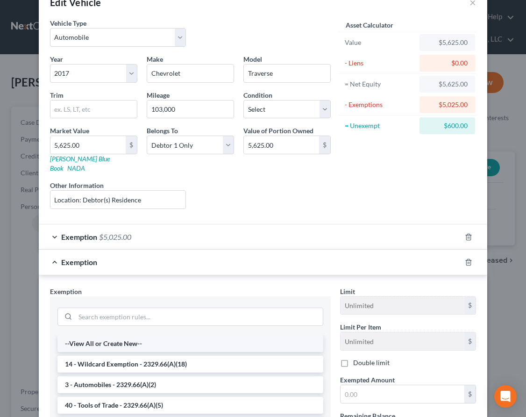
scroll to position [47, 0]
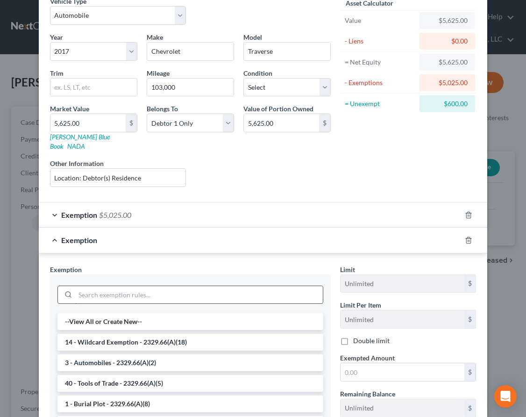
click at [163, 286] on input "search" at bounding box center [199, 295] width 248 height 18
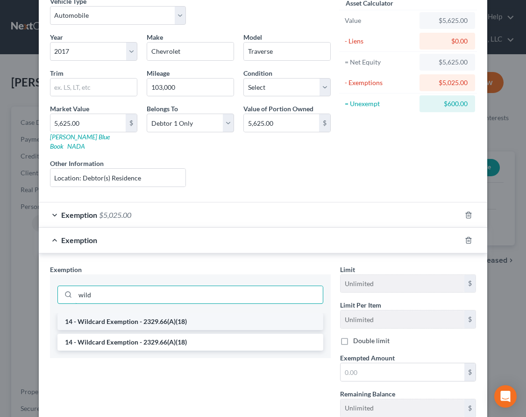
type input "wild"
click at [172, 313] on li "14 - Wildcard Exemption - 2329.66(A)(18)" at bounding box center [190, 321] width 266 height 17
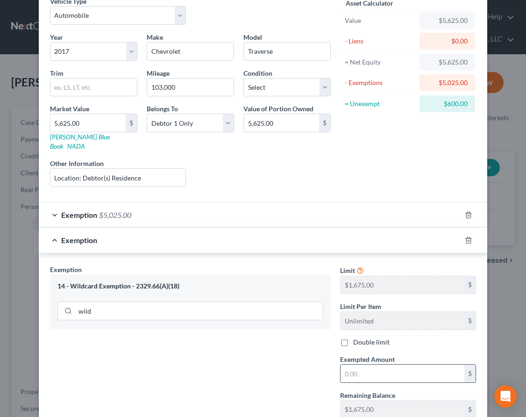
click at [366, 365] on input "text" at bounding box center [403, 374] width 124 height 18
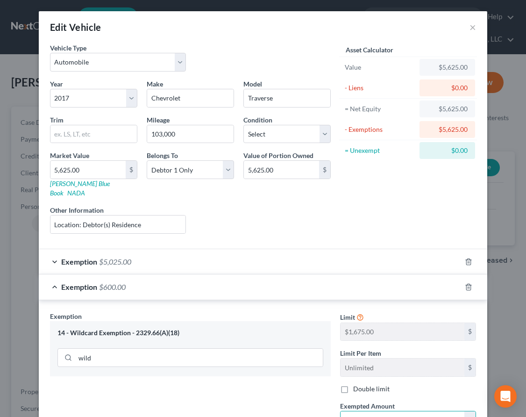
type input "600.00"
click at [306, 384] on div "Exemption Set must be selected for CA. Exemption * 14 - Wildcard Exemption - 23…" at bounding box center [190, 410] width 290 height 199
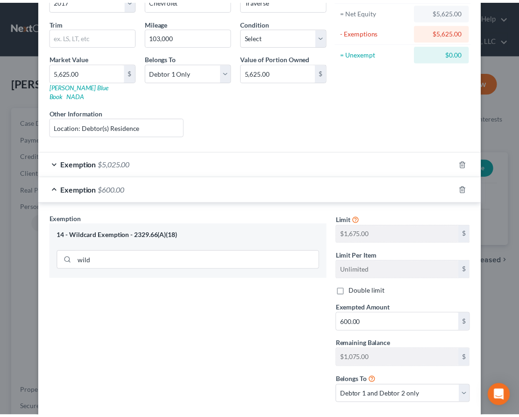
scroll to position [143, 0]
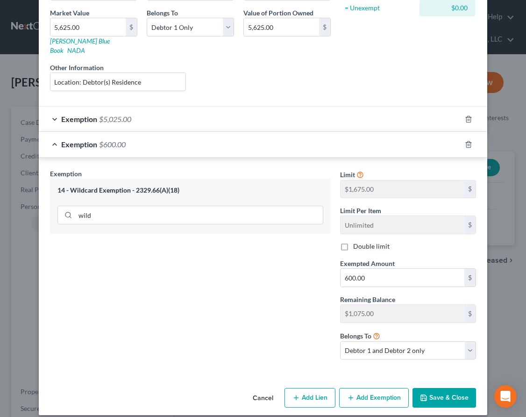
click at [429, 388] on button "Save & Close" at bounding box center [445, 398] width 64 height 20
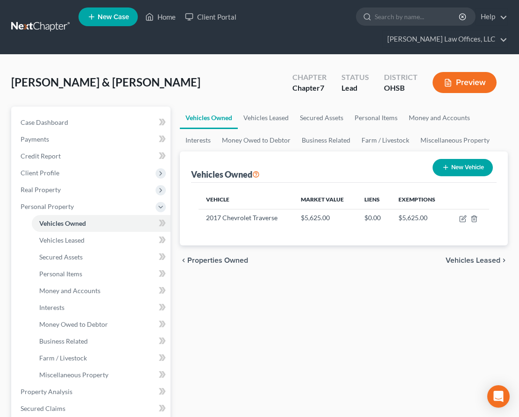
click at [304, 283] on div "Vehicles Owned Vehicles Leased Secured Assets Personal Items Money and Accounts…" at bounding box center [343, 385] width 337 height 557
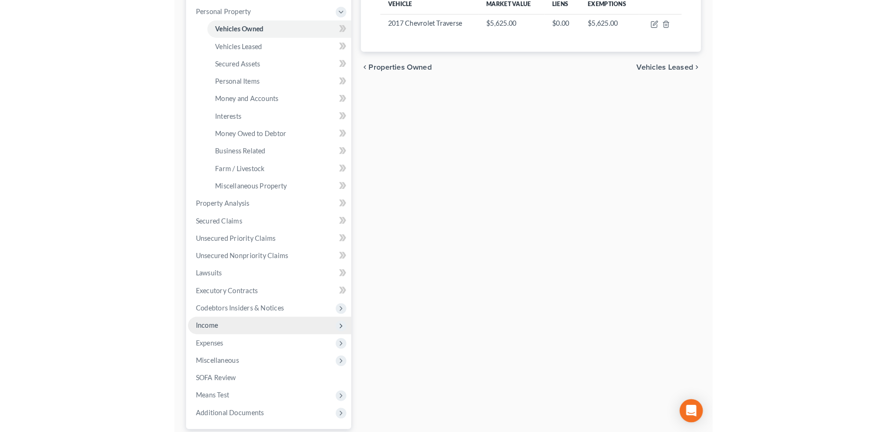
scroll to position [234, 0]
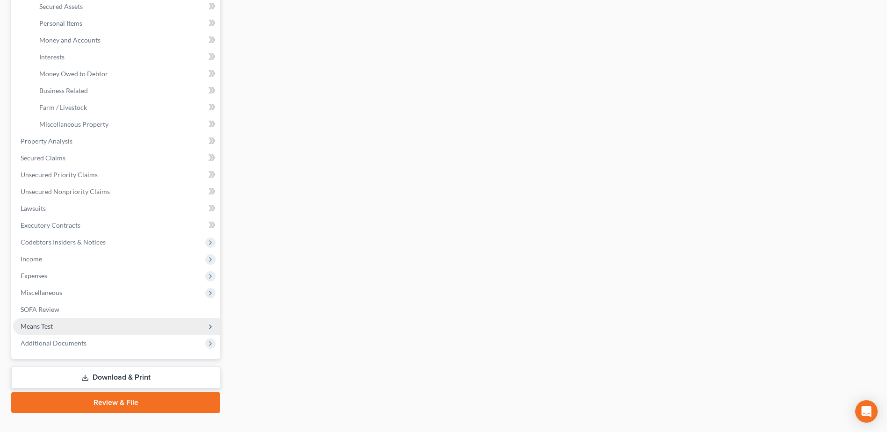
click at [133, 325] on span "Means Test" at bounding box center [116, 326] width 207 height 17
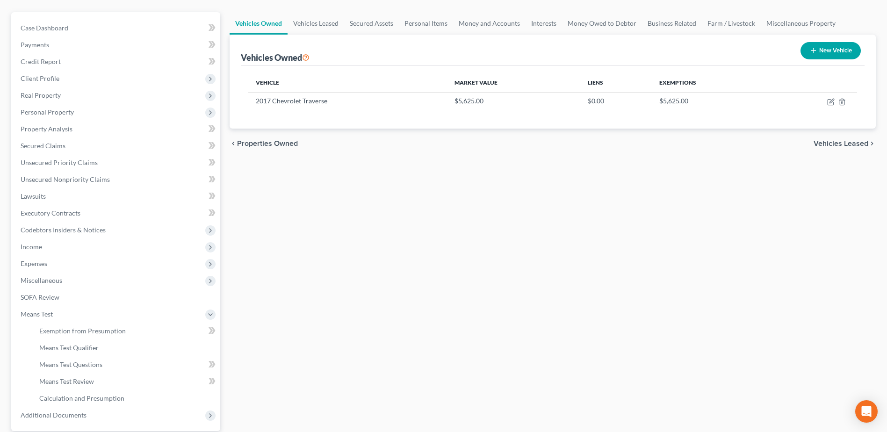
scroll to position [166, 0]
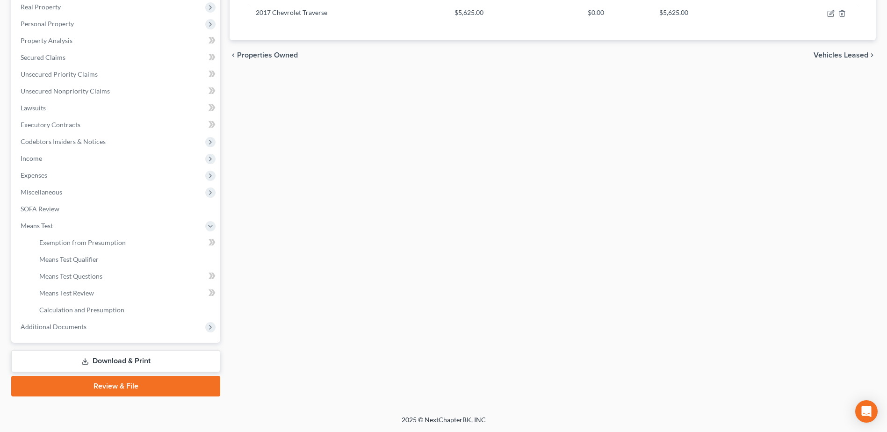
click at [175, 358] on link "Download & Print" at bounding box center [115, 361] width 209 height 22
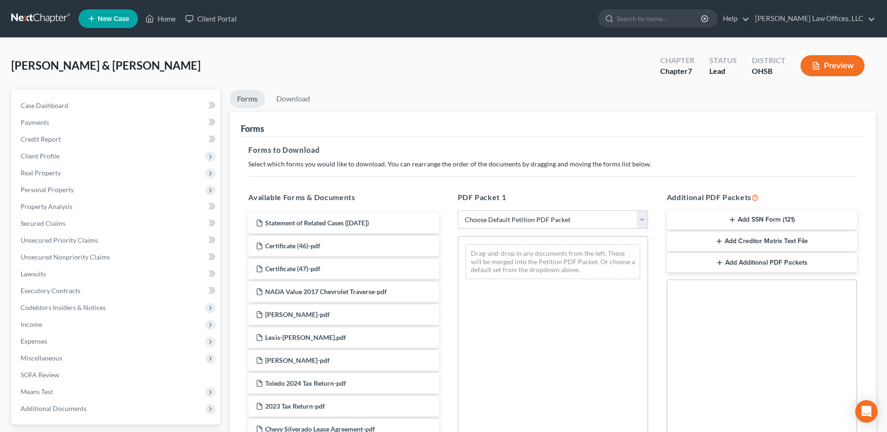
click at [644, 216] on select "Choose Default Petition PDF Packet Complete Bankruptcy Petition (all forms and …" at bounding box center [553, 219] width 190 height 19
select select "0"
click at [458, 210] on select "Choose Default Petition PDF Packet Complete Bankruptcy Petition (all forms and …" at bounding box center [553, 219] width 190 height 19
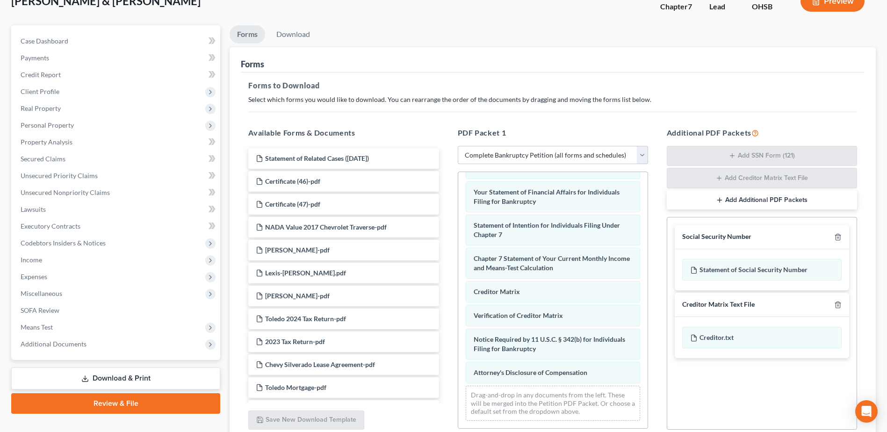
scroll to position [140, 0]
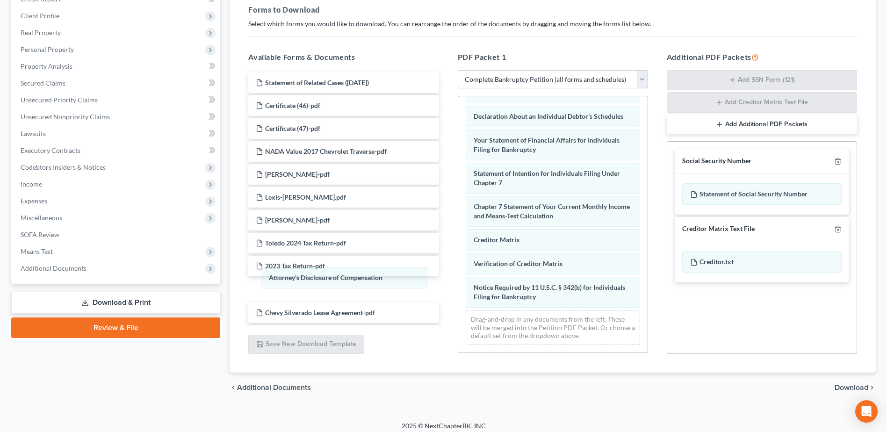
drag, startPoint x: 552, startPoint y: 295, endPoint x: 450, endPoint y: 293, distance: 102.4
click at [458, 276] on div "Attorney's Disclosure of Compensation Voluntary Petition for Individuals Filing…" at bounding box center [552, 92] width 189 height 521
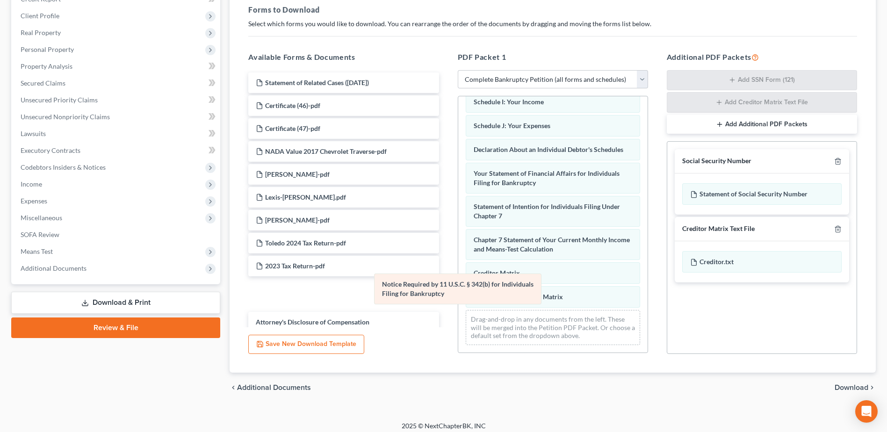
scroll to position [241, 0]
drag, startPoint x: 509, startPoint y: 292, endPoint x: 286, endPoint y: 270, distance: 225.0
click at [458, 270] on div "Notice Required by 11 U.S.C. § 342(b) for Individuals Filing for Bankruptcy Vol…" at bounding box center [552, 108] width 189 height 487
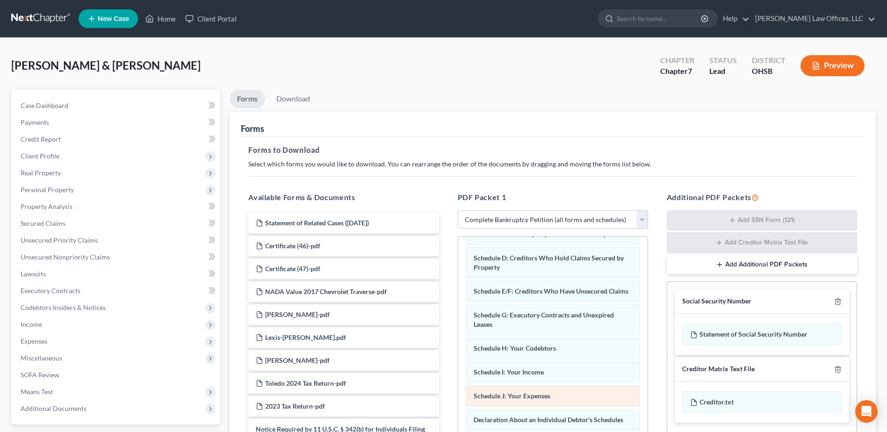
scroll to position [0, 0]
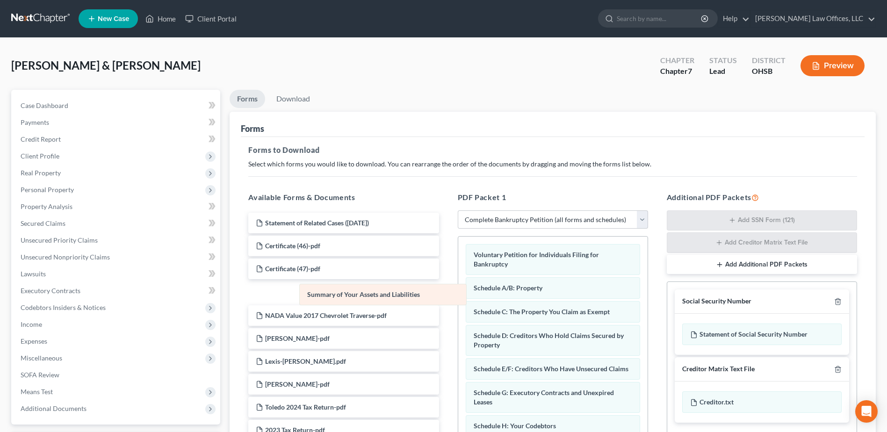
drag, startPoint x: 530, startPoint y: 282, endPoint x: 364, endPoint y: 288, distance: 166.5
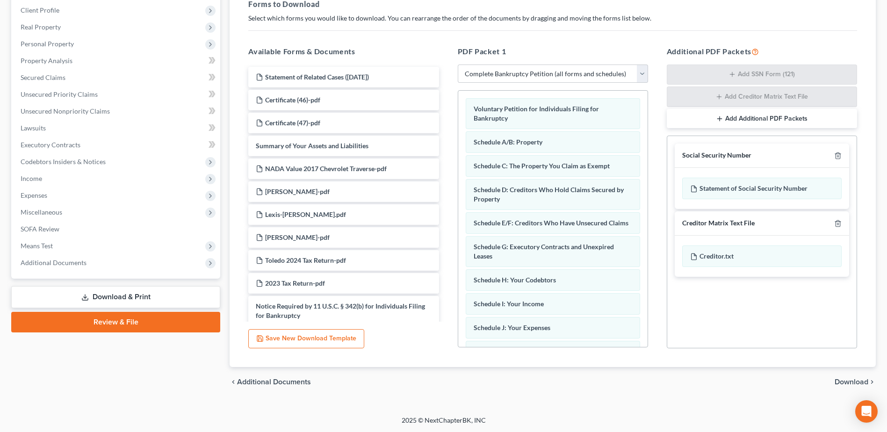
scroll to position [146, 0]
click at [852, 383] on span "Download" at bounding box center [851, 381] width 34 height 7
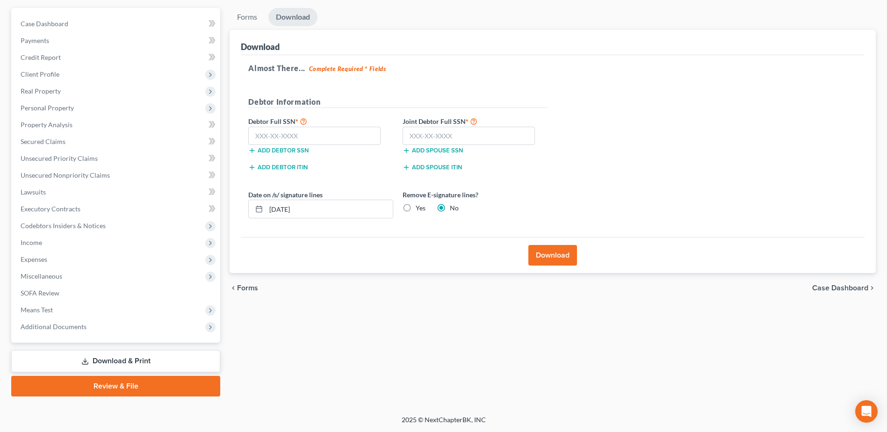
scroll to position [82, 0]
click at [358, 138] on input "text" at bounding box center [314, 136] width 132 height 19
type input "594-87-3955"
click at [505, 133] on input "text" at bounding box center [468, 136] width 132 height 19
type input "595-59-1894"
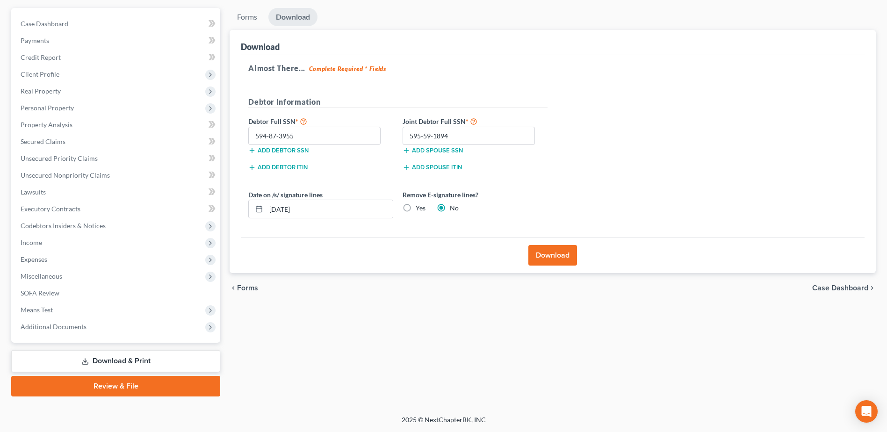
click at [549, 250] on button "Download" at bounding box center [552, 255] width 49 height 21
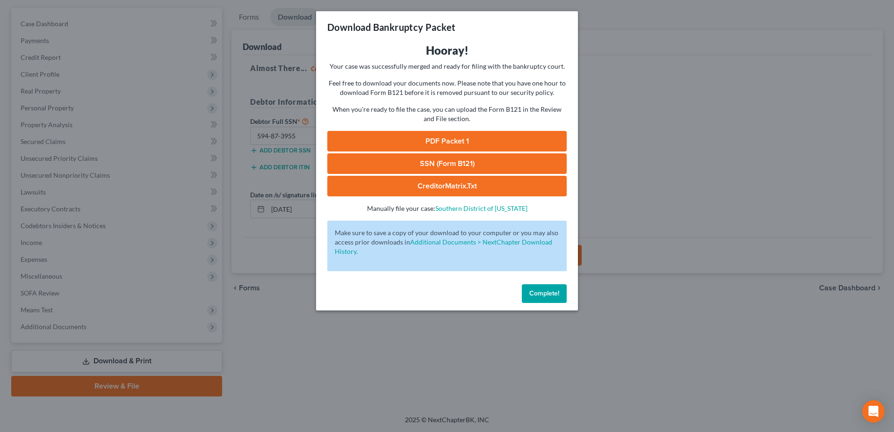
click at [469, 158] on link "SSN (Form B121)" at bounding box center [446, 163] width 239 height 21
click at [455, 139] on link "PDF Packet 1" at bounding box center [446, 141] width 239 height 21
drag, startPoint x: 540, startPoint y: 293, endPoint x: 525, endPoint y: 292, distance: 14.5
click at [540, 293] on span "Complete!" at bounding box center [544, 293] width 30 height 8
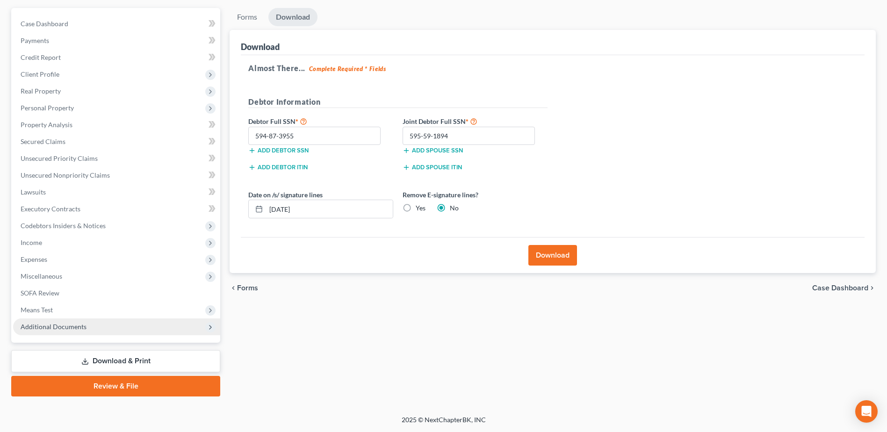
click at [72, 334] on span "Additional Documents" at bounding box center [116, 326] width 207 height 17
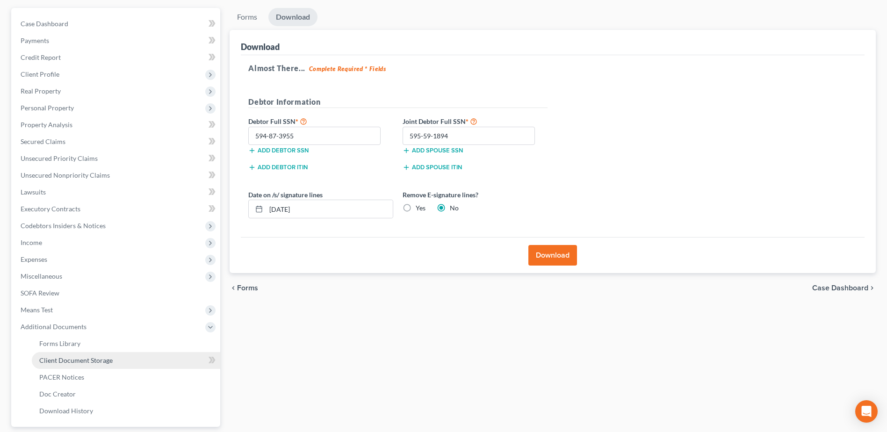
click at [79, 363] on span "Client Document Storage" at bounding box center [75, 360] width 73 height 8
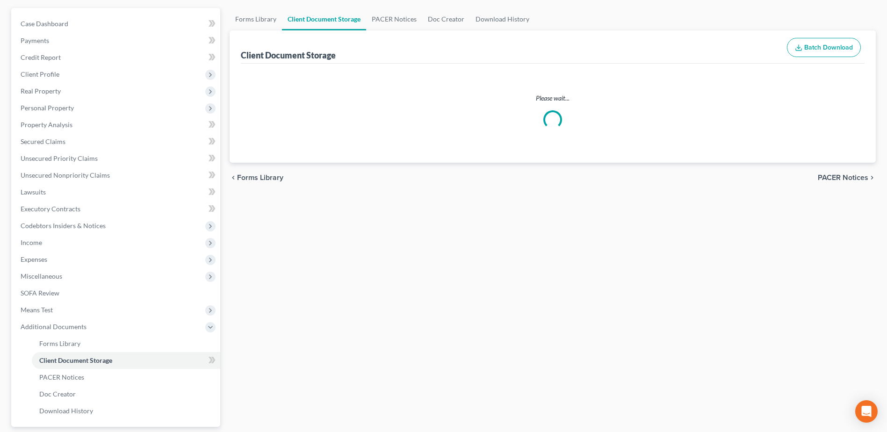
scroll to position [27, 0]
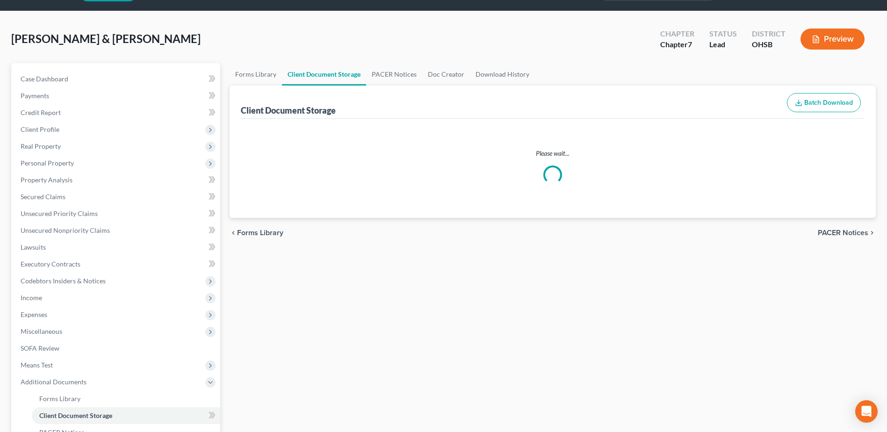
select select "7"
select select "52"
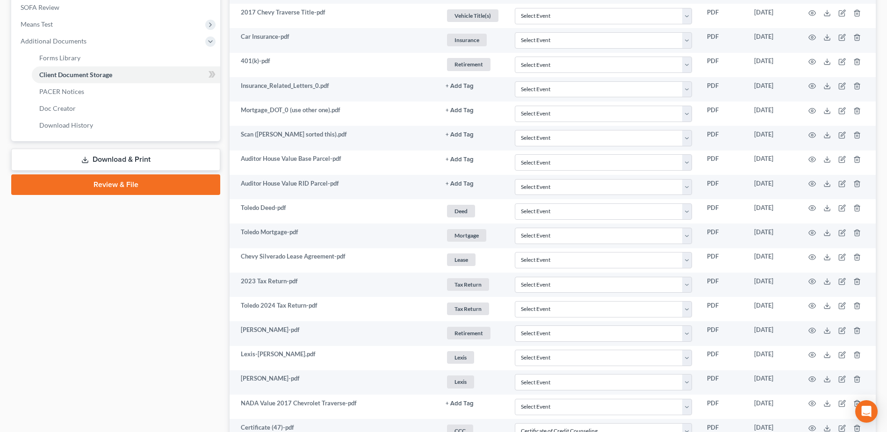
scroll to position [374, 0]
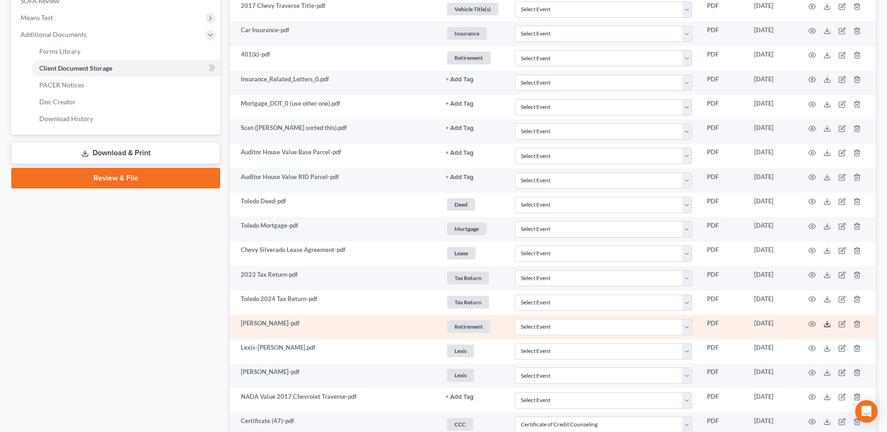
click at [827, 323] on line at bounding box center [827, 323] width 0 height 4
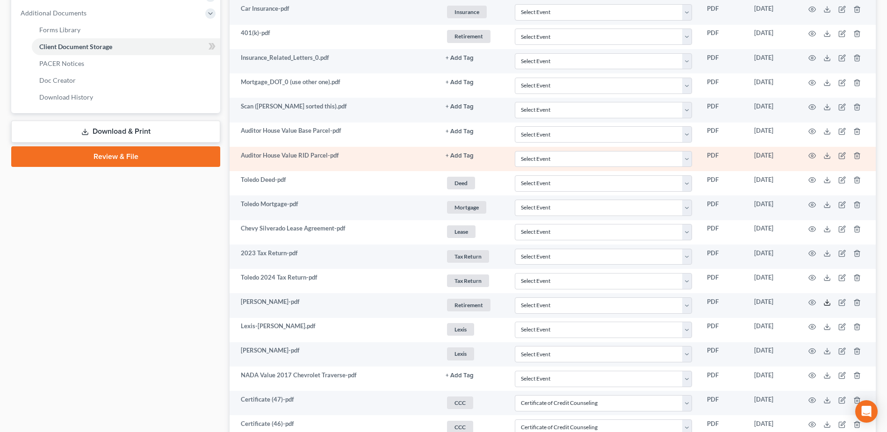
scroll to position [421, 0]
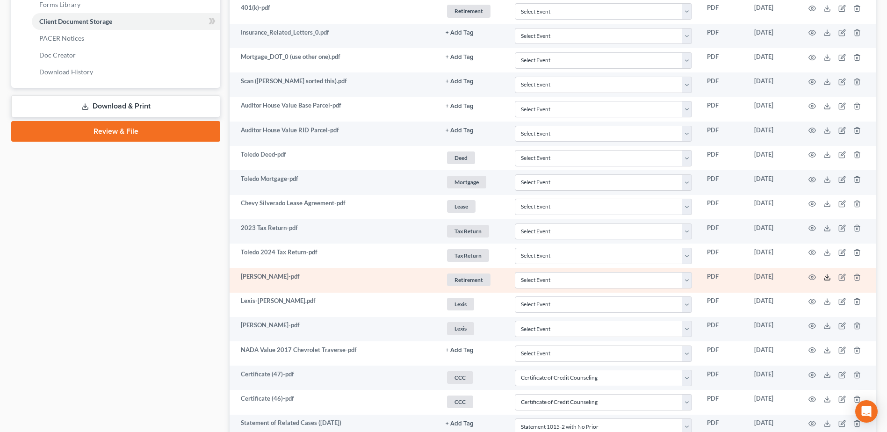
click at [825, 278] on icon at bounding box center [826, 276] width 7 height 7
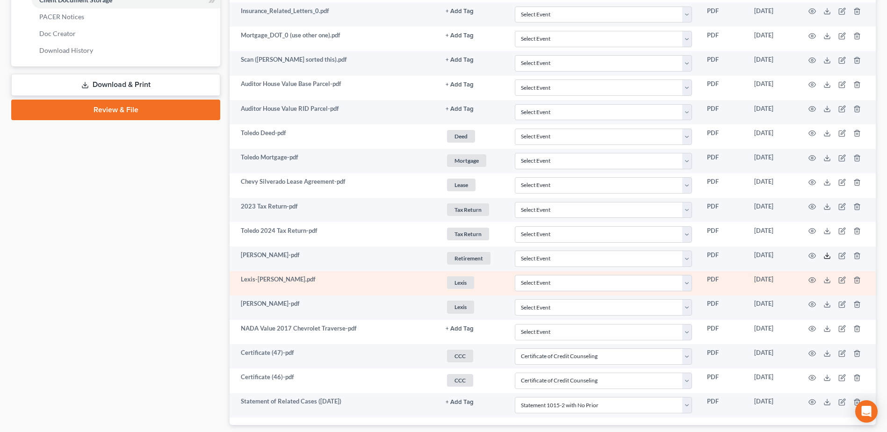
scroll to position [467, 0]
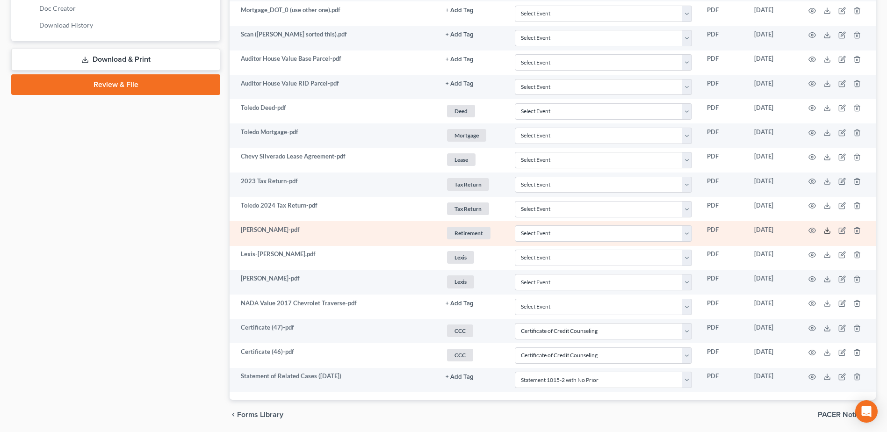
click at [824, 231] on icon at bounding box center [827, 232] width 6 height 2
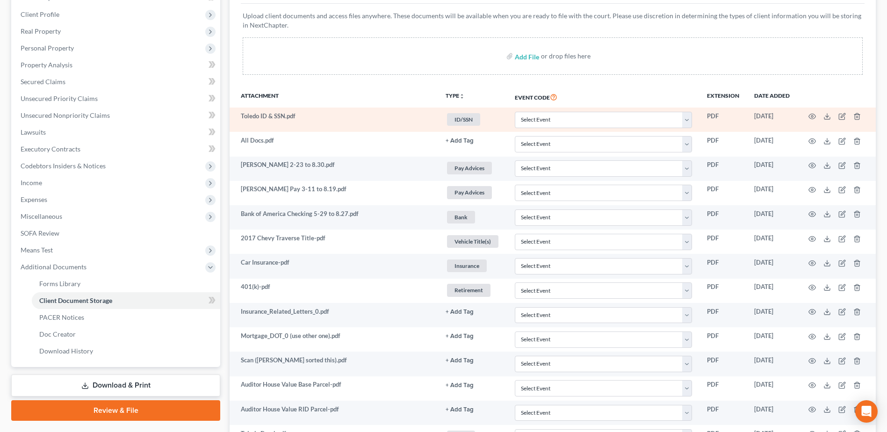
scroll to position [140, 0]
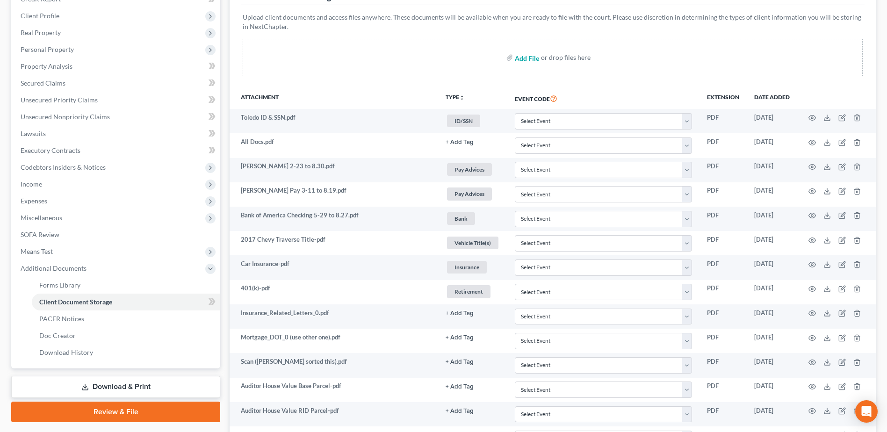
click at [523, 57] on input "file" at bounding box center [526, 57] width 22 height 17
type input "C:\fakepath\SSN.[GEOGRAPHIC_DATA]pdf"
select select "7"
select select "52"
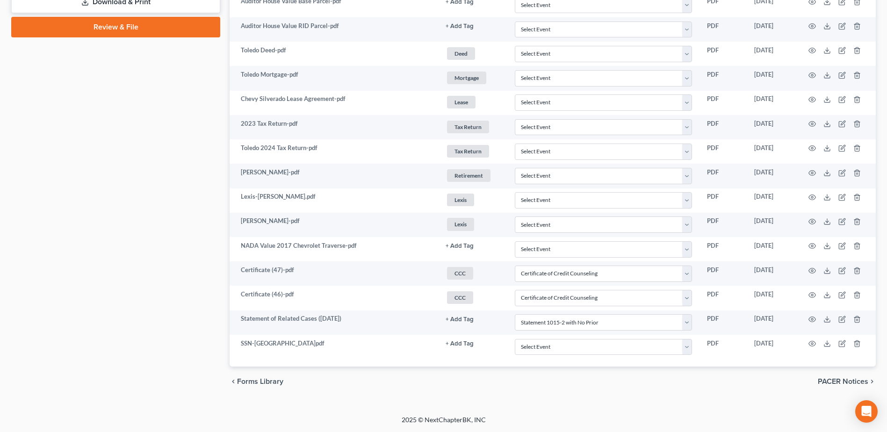
scroll to position [0, 0]
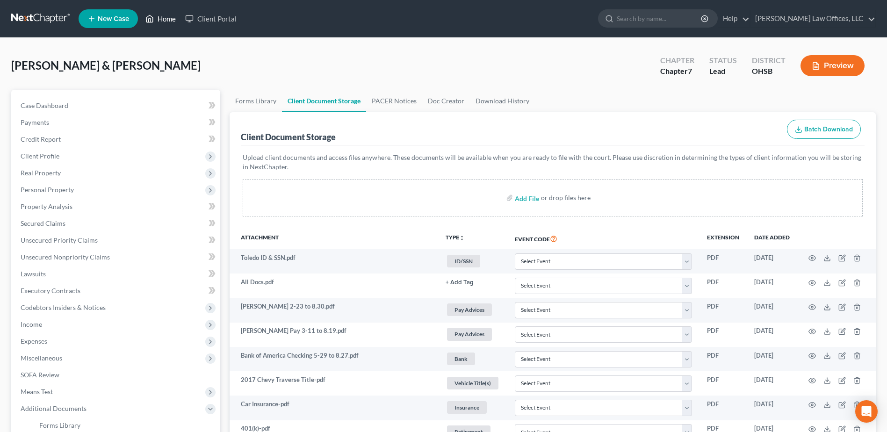
click at [164, 19] on link "Home" at bounding box center [161, 18] width 40 height 17
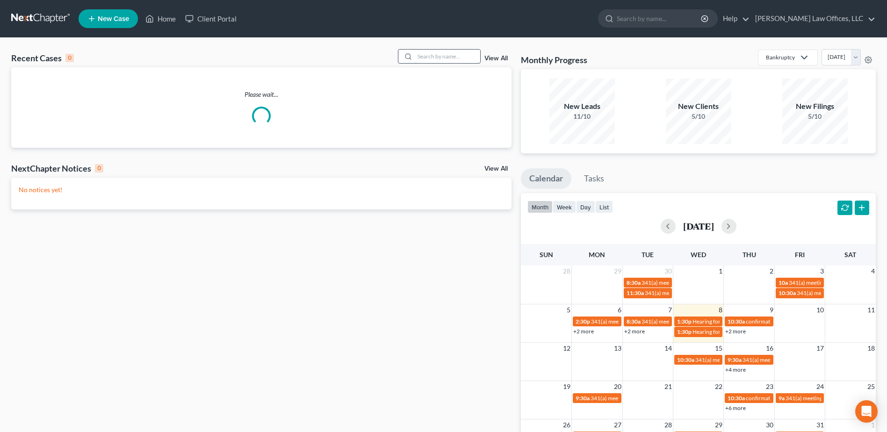
click at [429, 56] on input "search" at bounding box center [447, 57] width 65 height 14
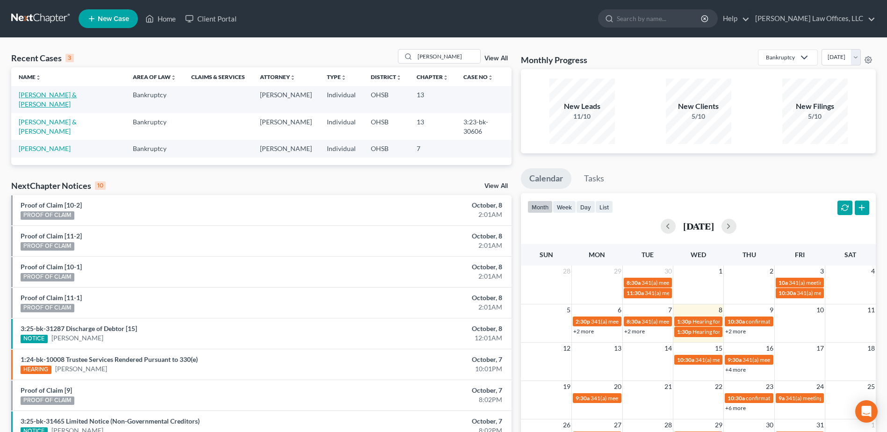
click at [77, 94] on link "[PERSON_NAME] & [PERSON_NAME]" at bounding box center [48, 99] width 58 height 17
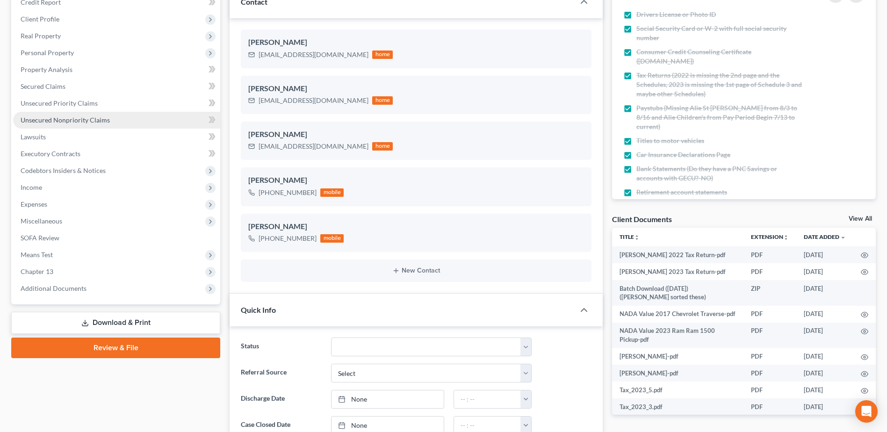
scroll to position [140, 0]
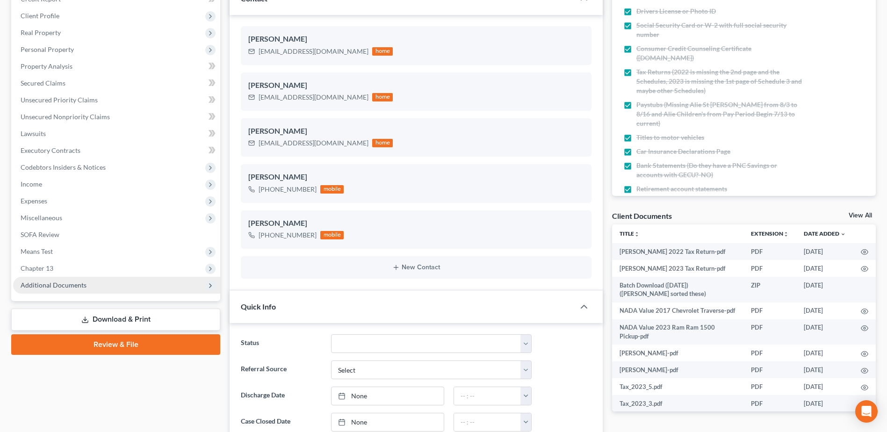
click at [102, 281] on span "Additional Documents" at bounding box center [116, 285] width 207 height 17
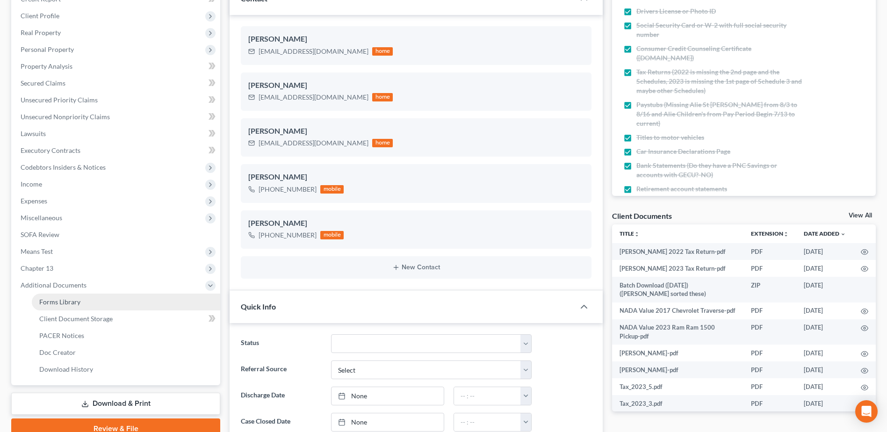
click at [102, 302] on link "Forms Library" at bounding box center [126, 302] width 188 height 17
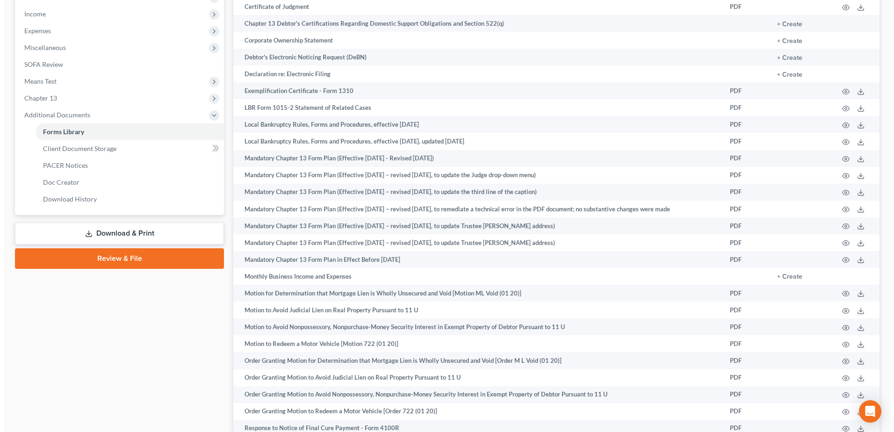
scroll to position [483, 0]
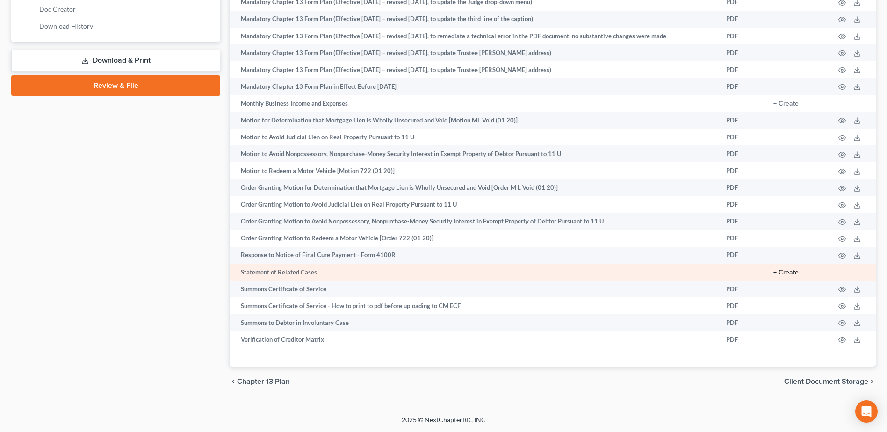
click at [786, 269] on button "+ Create" at bounding box center [785, 272] width 25 height 7
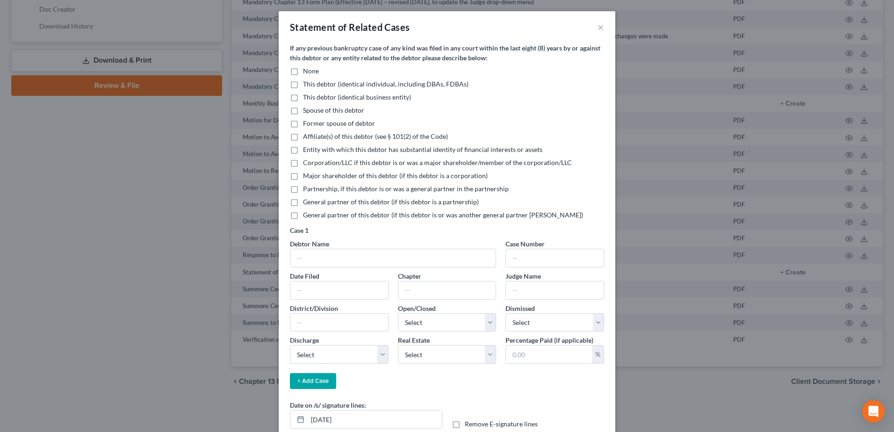
click at [303, 72] on label "None" at bounding box center [311, 70] width 16 height 9
click at [307, 72] on input "None" at bounding box center [310, 69] width 6 height 6
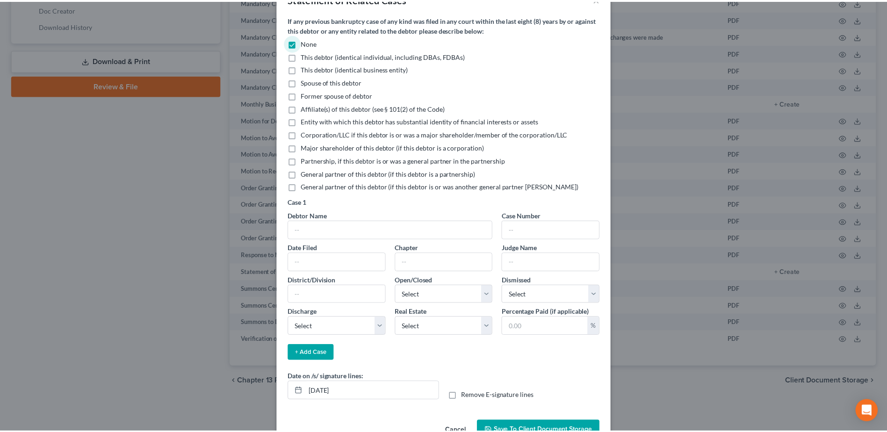
scroll to position [56, 0]
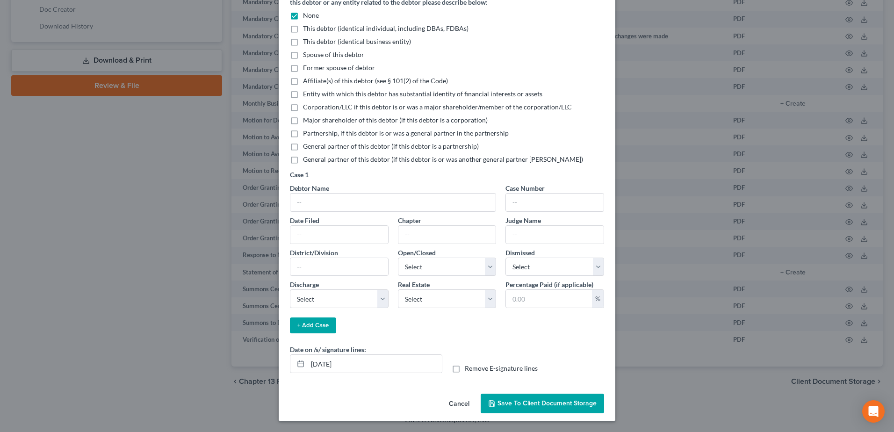
click at [538, 403] on span "Save to Client Document Storage" at bounding box center [546, 403] width 99 height 8
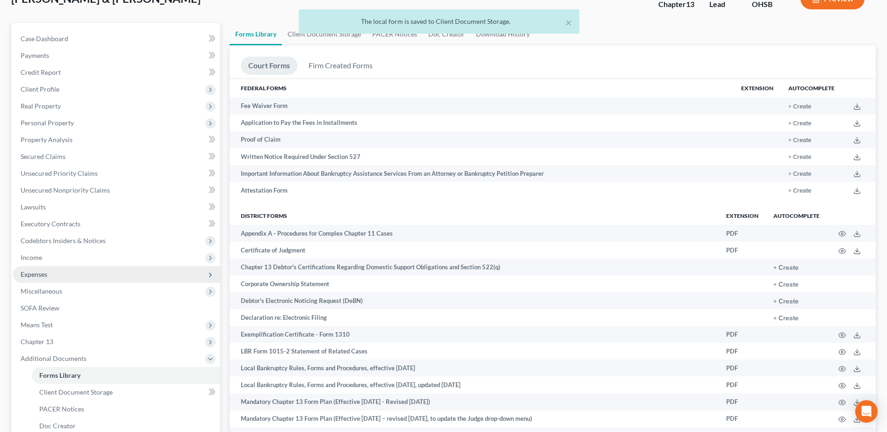
scroll to position [63, 0]
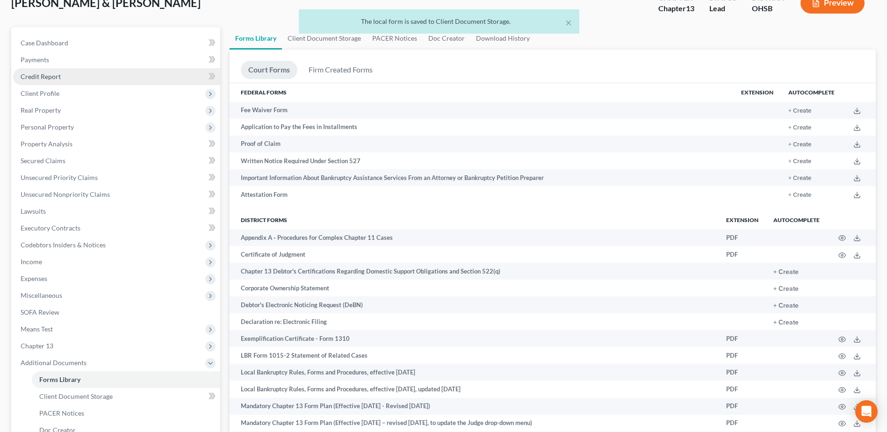
click at [69, 76] on link "Credit Report" at bounding box center [116, 76] width 207 height 17
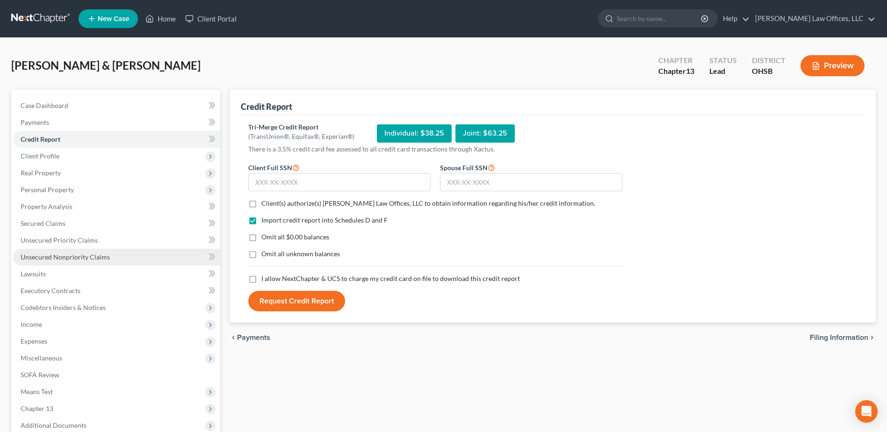
click at [57, 257] on span "Unsecured Nonpriority Claims" at bounding box center [65, 257] width 89 height 8
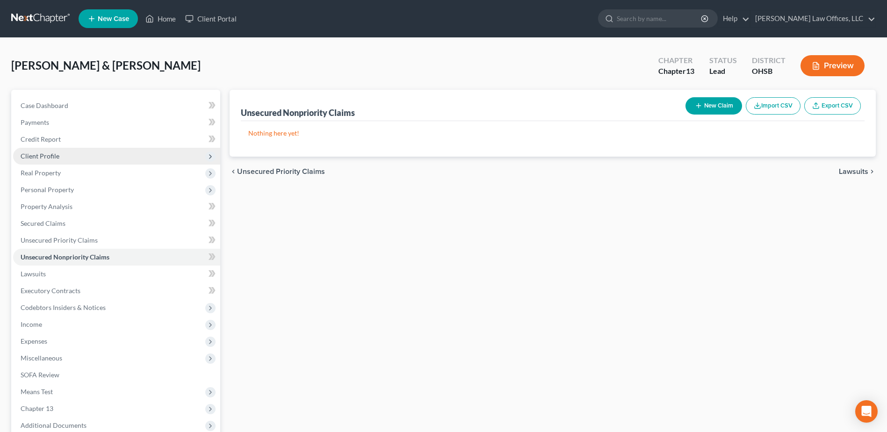
click at [55, 158] on span "Client Profile" at bounding box center [40, 156] width 39 height 8
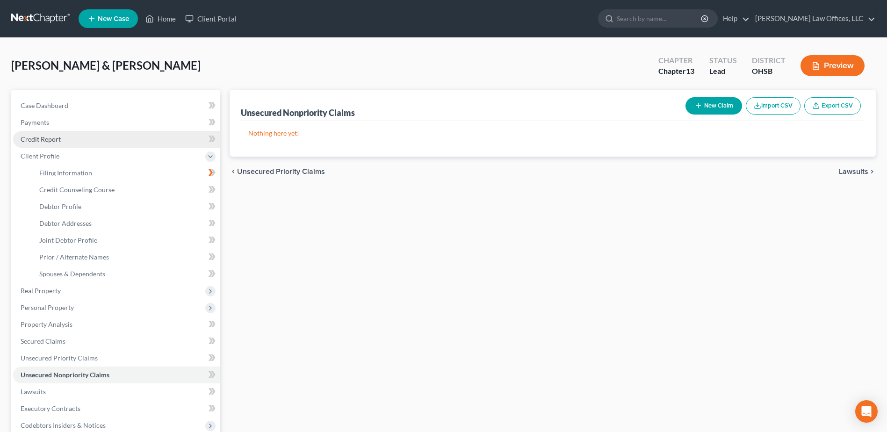
click at [58, 138] on span "Credit Report" at bounding box center [41, 139] width 40 height 8
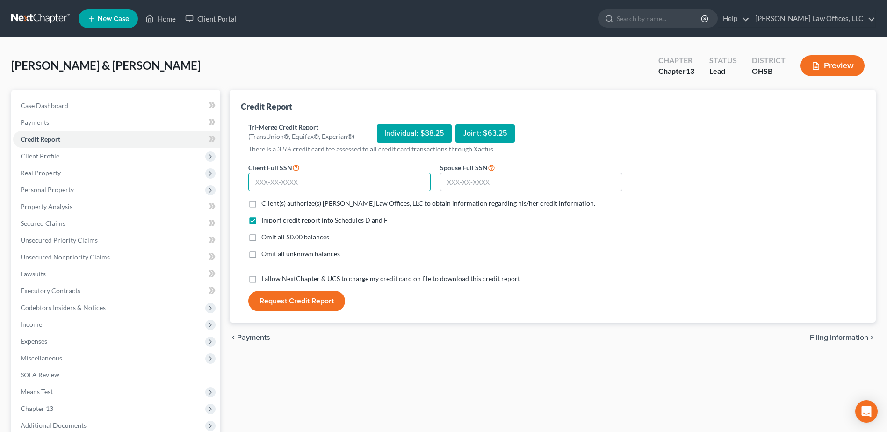
click at [314, 179] on input "text" at bounding box center [339, 182] width 182 height 19
click at [472, 186] on input "text" at bounding box center [531, 182] width 182 height 19
click at [261, 204] on label "Client(s) authorize(s) [PERSON_NAME] Law Offices, LLC to obtain information reg…" at bounding box center [428, 203] width 334 height 9
click at [265, 204] on input "Client(s) authorize(s) [PERSON_NAME] Law Offices, LLC to obtain information reg…" at bounding box center [268, 202] width 6 height 6
click at [261, 236] on label "Omit all $0.00 balances" at bounding box center [295, 236] width 68 height 9
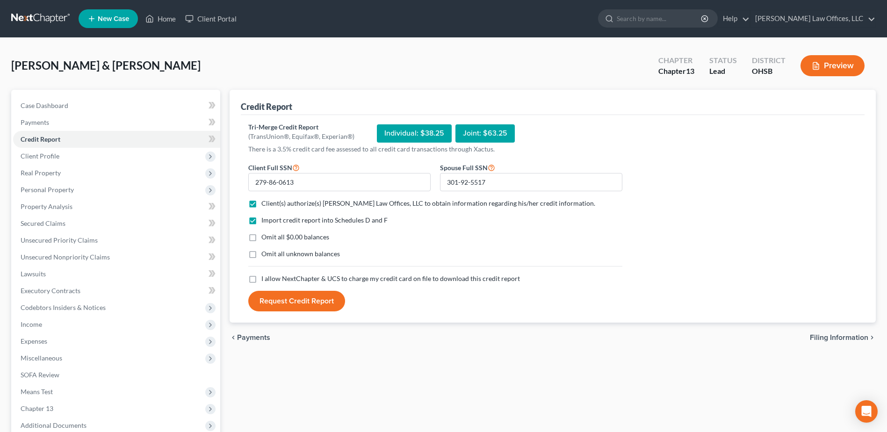
click at [265, 236] on input "Omit all $0.00 balances" at bounding box center [268, 235] width 6 height 6
click at [261, 280] on label "I allow NextChapter & UCS to charge my credit card on file to download this cre…" at bounding box center [390, 278] width 258 height 9
click at [265, 280] on input "I allow NextChapter & UCS to charge my credit card on file to download this cre…" at bounding box center [268, 277] width 6 height 6
click at [287, 299] on button "Request Credit Report" at bounding box center [296, 301] width 97 height 21
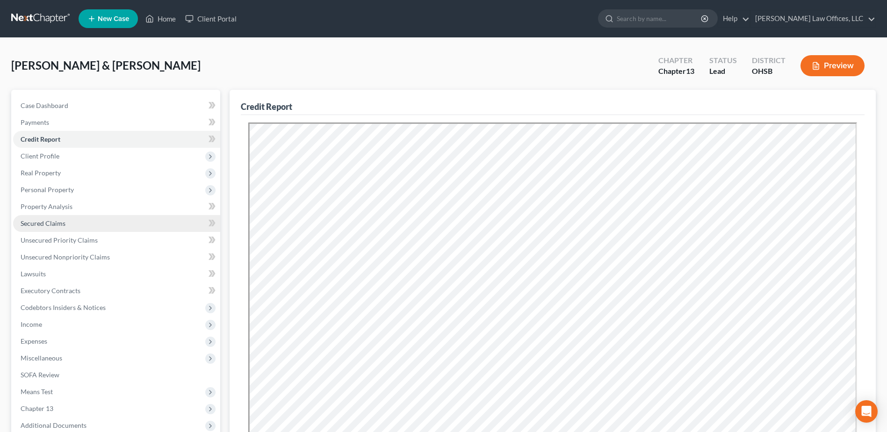
click at [62, 218] on link "Secured Claims" at bounding box center [116, 223] width 207 height 17
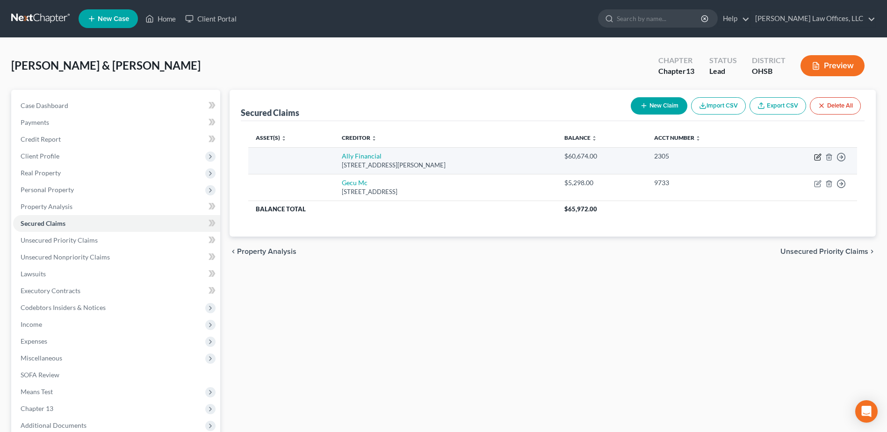
click at [816, 156] on icon "button" at bounding box center [817, 156] width 7 height 7
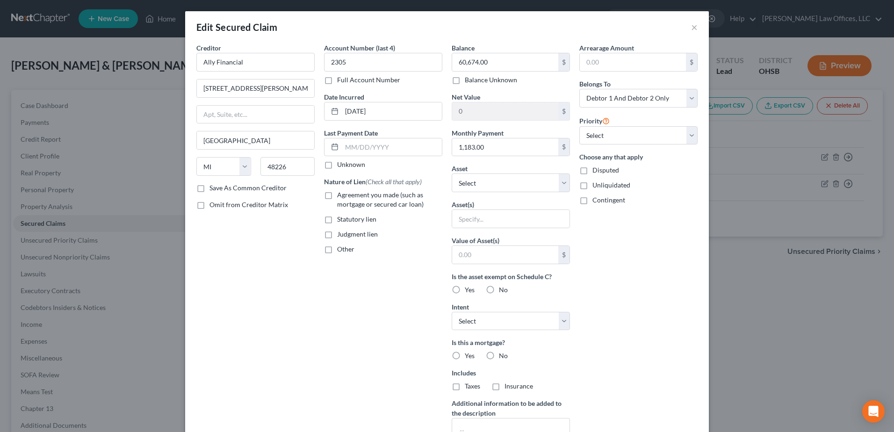
click at [337, 195] on label "Agreement you made (such as mortgage or secured car loan)" at bounding box center [389, 199] width 105 height 19
click at [341, 195] on input "Agreement you made (such as mortgage or secured car loan)" at bounding box center [344, 193] width 6 height 6
click at [557, 177] on select "Select Other Multiple Assets 401(k) Through Previous Employer - $0.0 Interest i…" at bounding box center [511, 182] width 118 height 19
click at [452, 173] on select "Select Other Multiple Assets 401(k) Through Previous Employer - $0.0 Interest i…" at bounding box center [511, 182] width 118 height 19
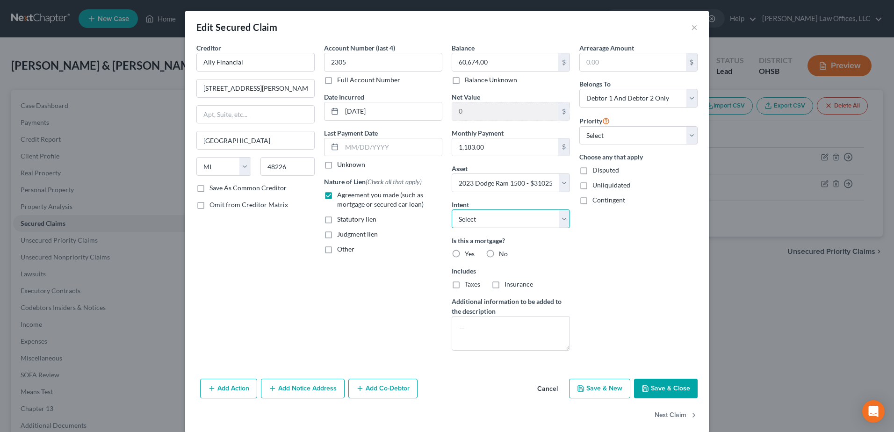
click at [565, 215] on select "Select Surrender Redeem Reaffirm Avoid Other" at bounding box center [511, 218] width 118 height 19
click at [452, 209] on select "Select Surrender Redeem Reaffirm Avoid Other" at bounding box center [511, 218] width 118 height 19
click at [499, 255] on label "No" at bounding box center [503, 253] width 9 height 9
click at [502, 255] on input "No" at bounding box center [505, 252] width 6 height 6
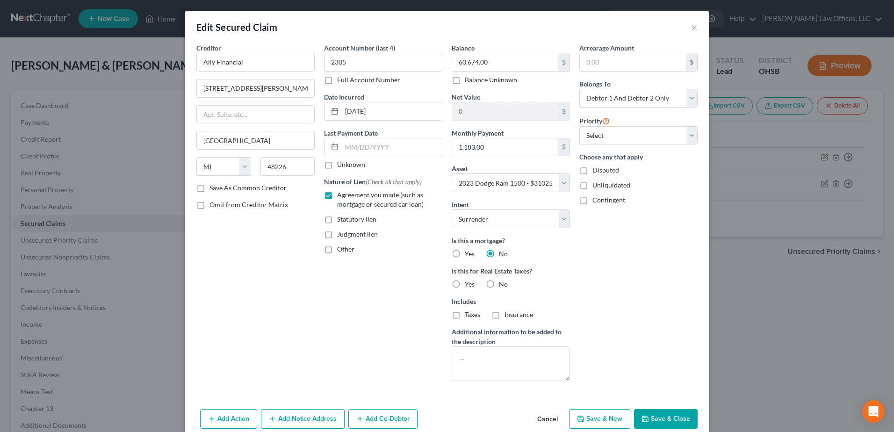
click at [499, 283] on label "No" at bounding box center [503, 284] width 9 height 9
click at [502, 283] on input "No" at bounding box center [505, 283] width 6 height 6
click at [659, 416] on button "Save & Close" at bounding box center [666, 419] width 64 height 20
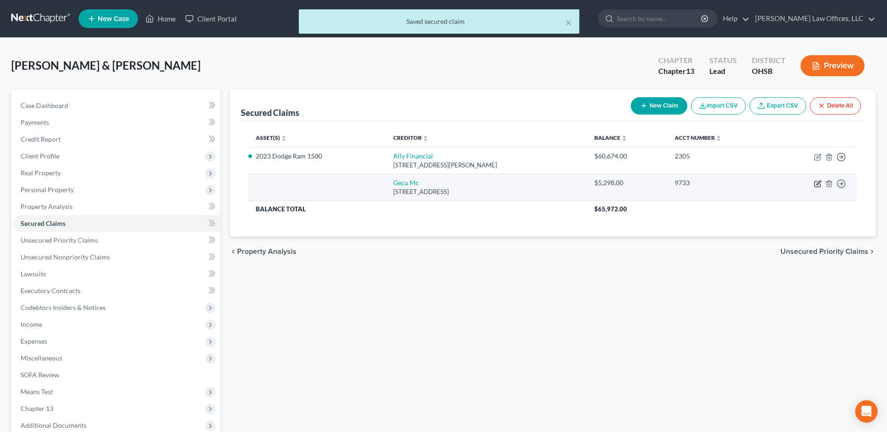
click at [817, 181] on icon "button" at bounding box center [817, 183] width 7 height 7
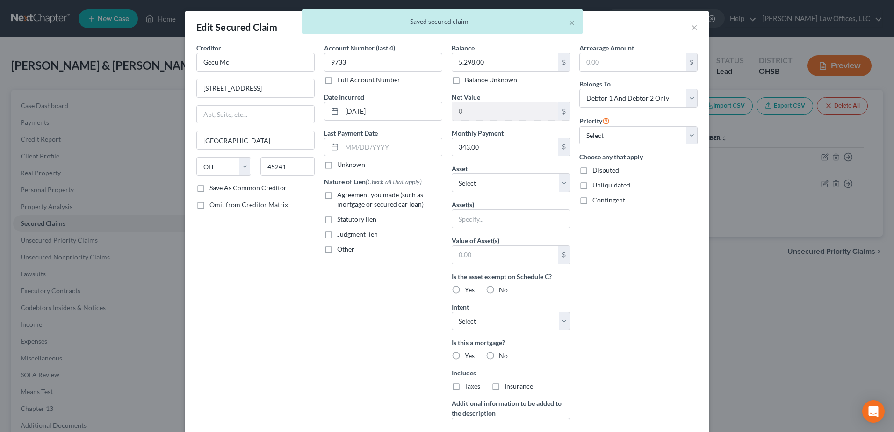
click at [337, 197] on label "Agreement you made (such as mortgage or secured car loan)" at bounding box center [389, 199] width 105 height 19
click at [341, 196] on input "Agreement you made (such as mortgage or secured car loan)" at bounding box center [344, 193] width 6 height 6
click at [559, 185] on select "Select Other Multiple Assets 401(k) Through Previous Employer - $0.0 Interest i…" at bounding box center [511, 182] width 118 height 19
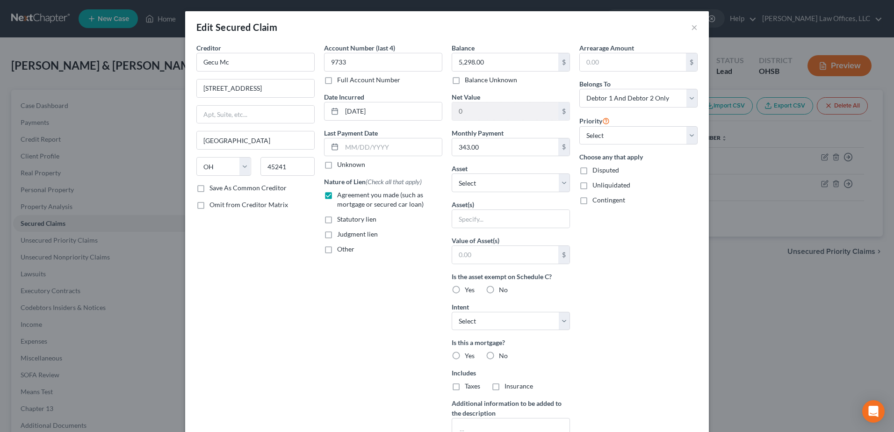
click at [260, 336] on div "Creditor * Gecu Mc [STREET_ADDRESS] [GEOGRAPHIC_DATA] [US_STATE] AK AR AZ [GEOG…" at bounding box center [256, 251] width 128 height 417
click at [691, 26] on button "×" at bounding box center [694, 27] width 7 height 11
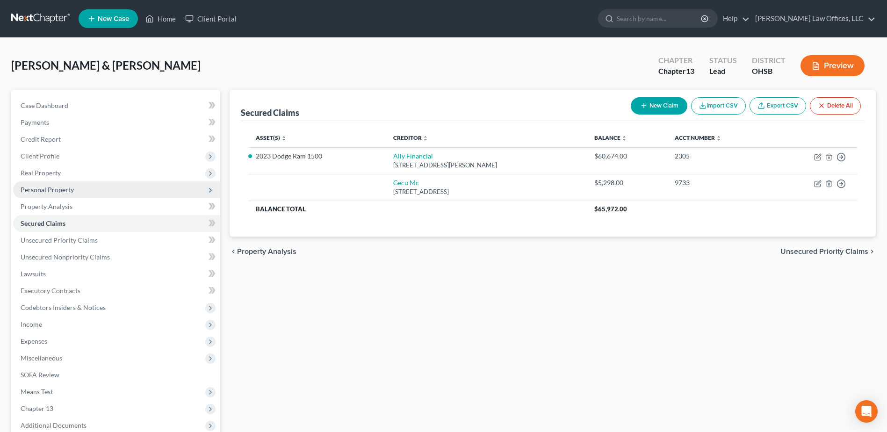
click at [49, 191] on span "Personal Property" at bounding box center [47, 190] width 53 height 8
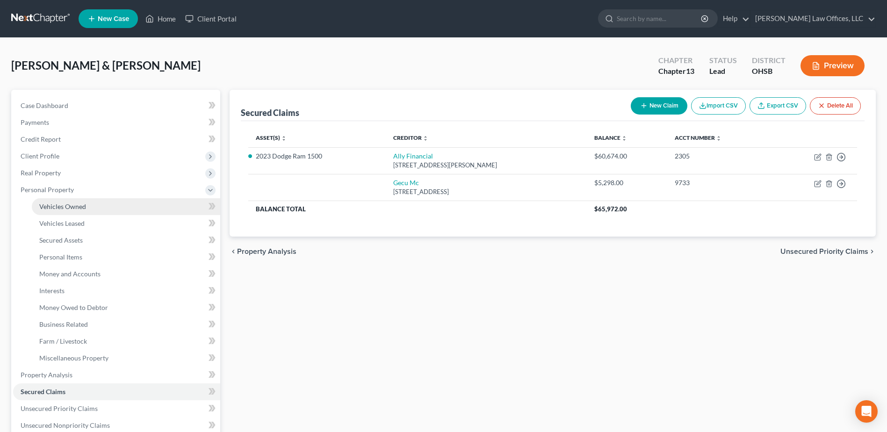
click at [100, 203] on link "Vehicles Owned" at bounding box center [126, 206] width 188 height 17
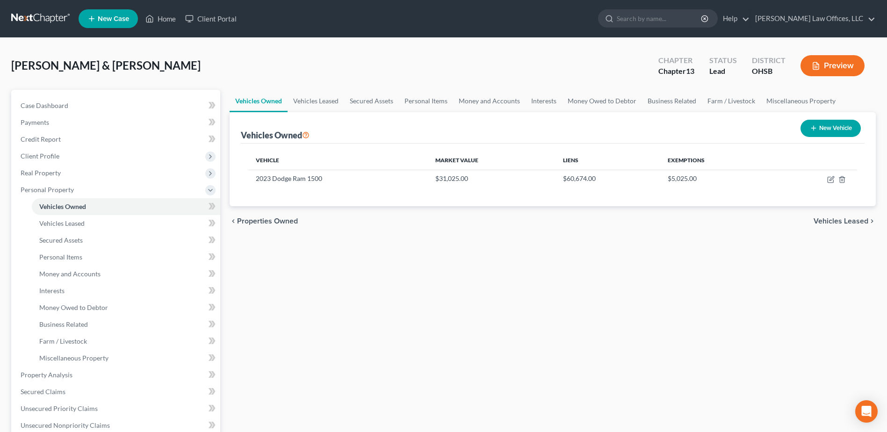
click at [819, 129] on button "New Vehicle" at bounding box center [830, 128] width 60 height 17
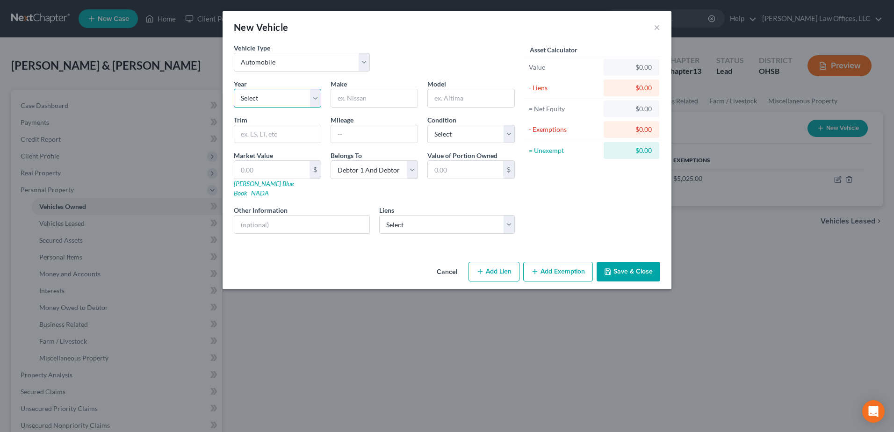
click at [320, 99] on select "Select 2026 2025 2024 2023 2022 2021 2020 2019 2018 2017 2016 2015 2014 2013 20…" at bounding box center [277, 98] width 87 height 19
click at [234, 89] on select "Select 2026 2025 2024 2023 2022 2021 2020 2019 2018 2017 2016 2015 2014 2013 20…" at bounding box center [277, 98] width 87 height 19
click at [359, 97] on input "text" at bounding box center [374, 98] width 86 height 18
click at [396, 136] on input "text" at bounding box center [374, 134] width 86 height 18
click at [509, 134] on select "Select Excellent Very Good Good Fair Poor" at bounding box center [470, 134] width 87 height 19
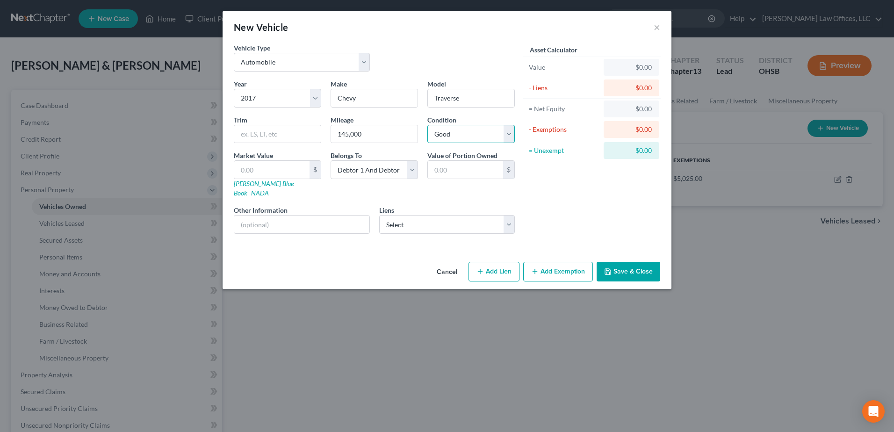
click at [427, 125] on select "Select Excellent Very Good Good Fair Poor" at bounding box center [470, 134] width 87 height 19
drag, startPoint x: 286, startPoint y: 171, endPoint x: 228, endPoint y: 175, distance: 58.5
click at [228, 175] on div "Vehicle Type Select Automobile Truck Trailer Watercraft Aircraft Motor Home Atv…" at bounding box center [446, 150] width 449 height 215
click at [618, 262] on button "Save & Close" at bounding box center [628, 272] width 64 height 20
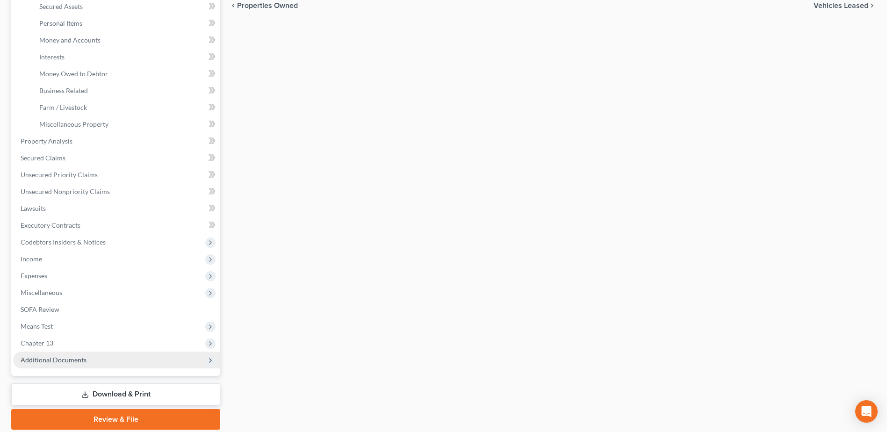
click at [79, 358] on span "Additional Documents" at bounding box center [54, 360] width 66 height 8
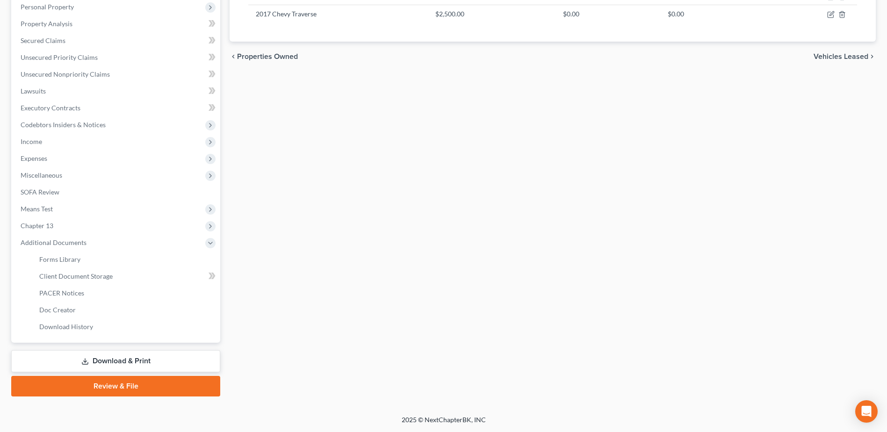
scroll to position [183, 0]
click at [100, 279] on span "Client Document Storage" at bounding box center [75, 276] width 73 height 8
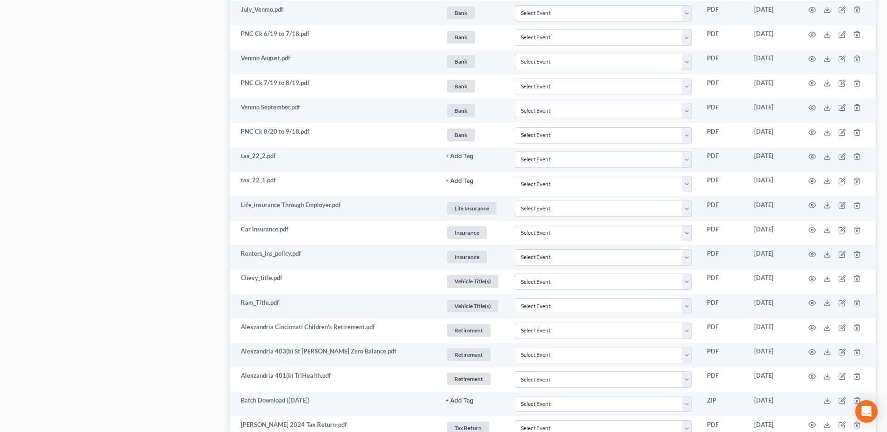
scroll to position [982, 0]
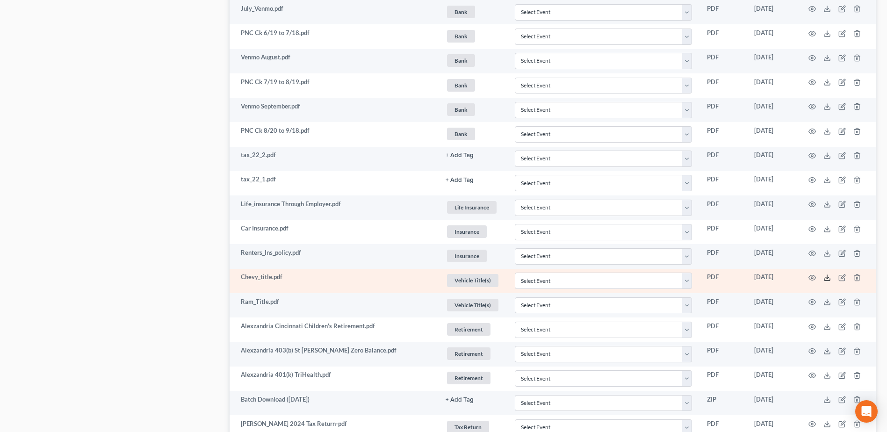
click at [827, 278] on icon at bounding box center [826, 277] width 7 height 7
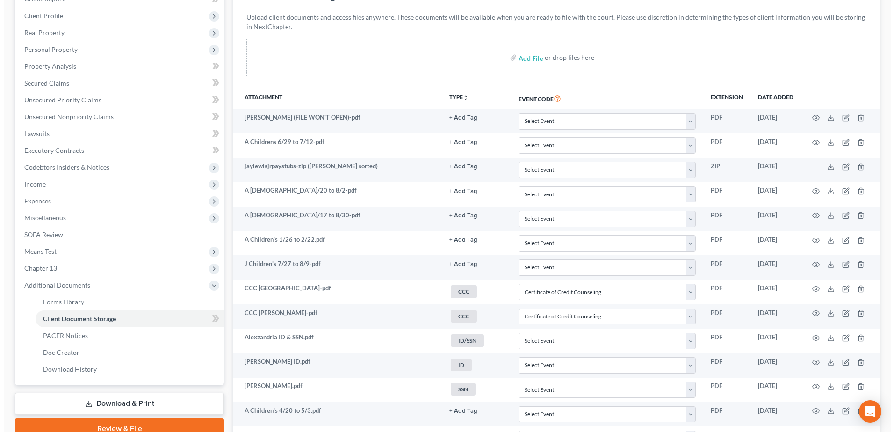
scroll to position [0, 0]
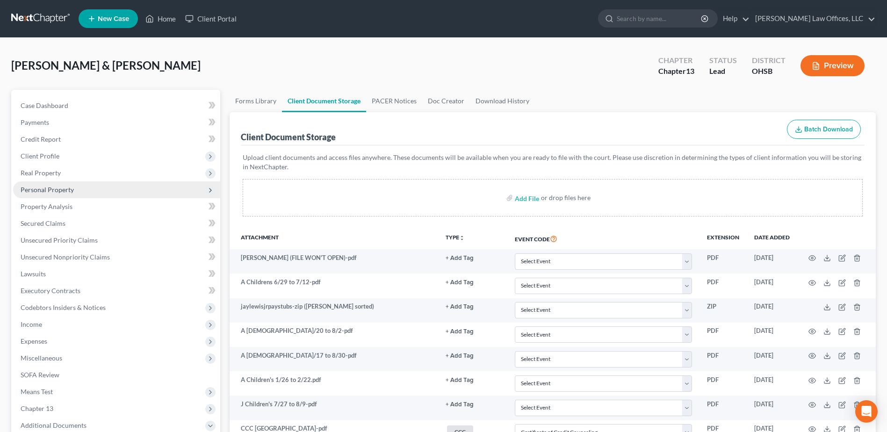
click at [67, 189] on span "Personal Property" at bounding box center [47, 190] width 53 height 8
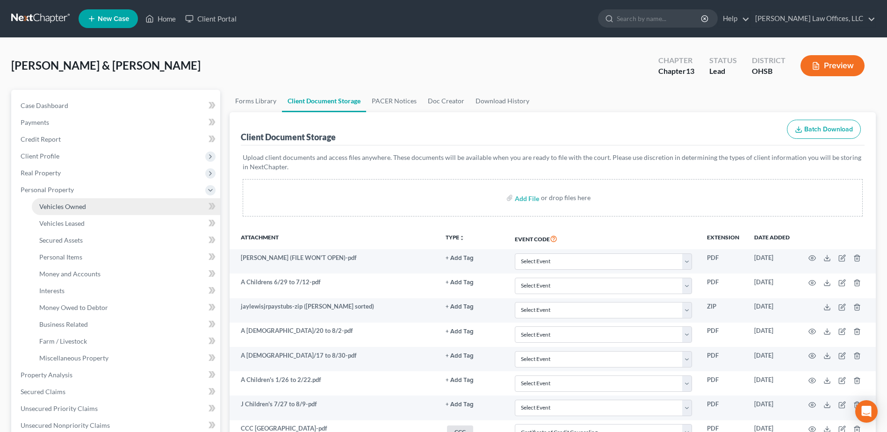
click at [92, 204] on link "Vehicles Owned" at bounding box center [126, 206] width 188 height 17
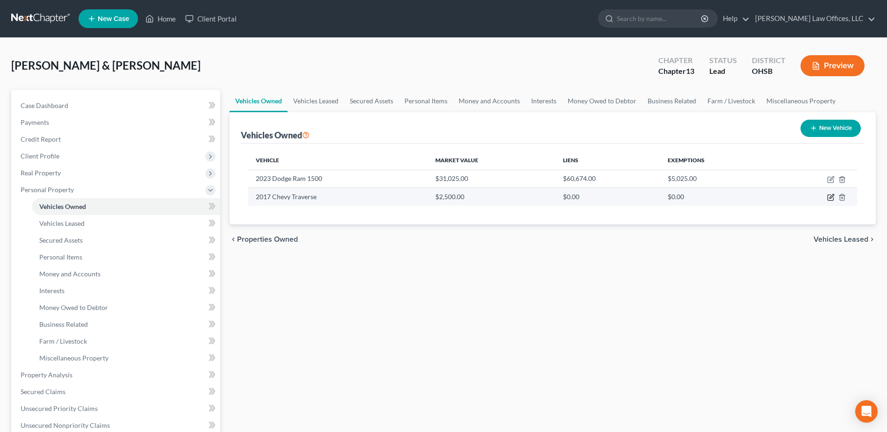
click at [829, 197] on icon "button" at bounding box center [830, 197] width 7 height 7
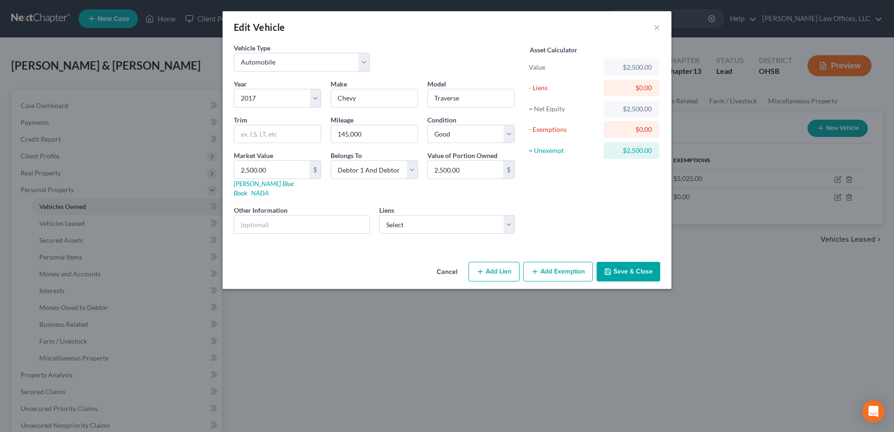
click at [562, 263] on button "Add Exemption" at bounding box center [558, 272] width 70 height 20
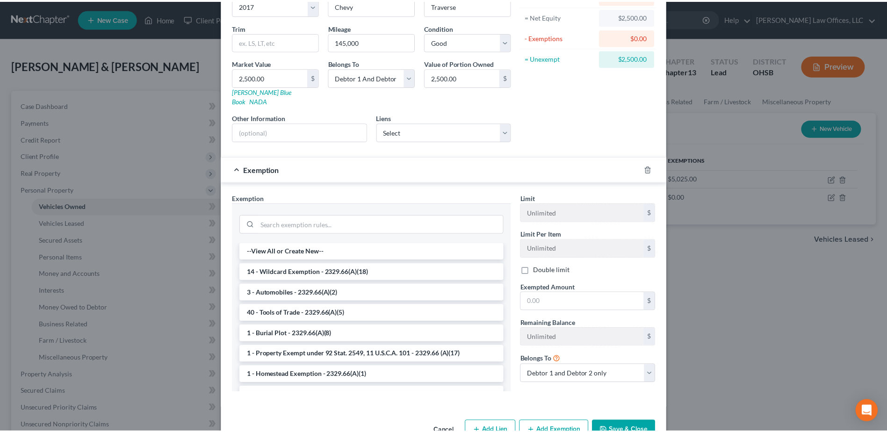
scroll to position [93, 0]
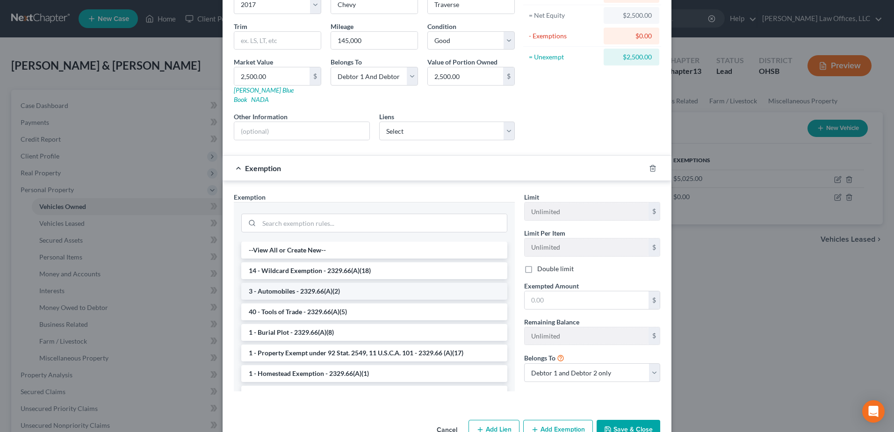
click at [332, 283] on li "3 - Automobiles - 2329.66(A)(2)" at bounding box center [374, 291] width 266 height 17
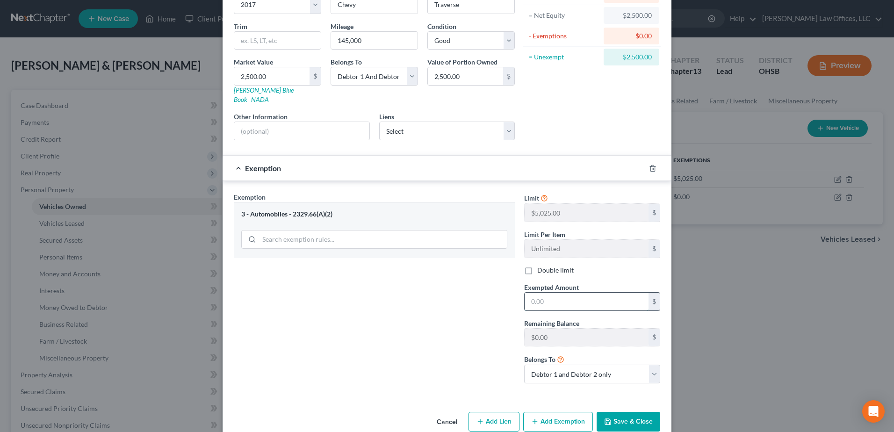
click at [548, 294] on input "text" at bounding box center [586, 302] width 124 height 18
click at [626, 412] on button "Save & Close" at bounding box center [628, 422] width 64 height 20
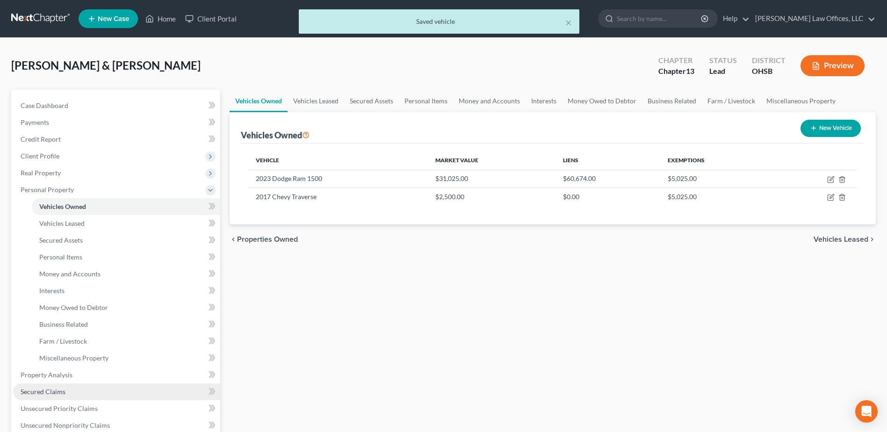
click at [58, 393] on span "Secured Claims" at bounding box center [43, 391] width 45 height 8
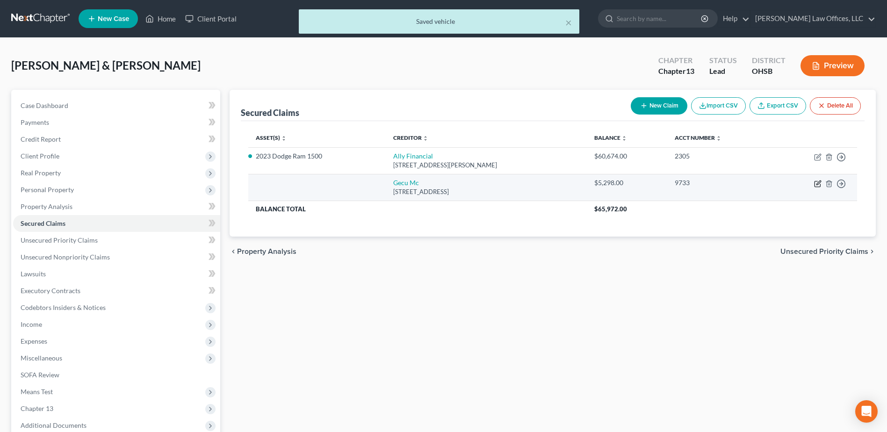
click at [816, 183] on icon "button" at bounding box center [817, 183] width 7 height 7
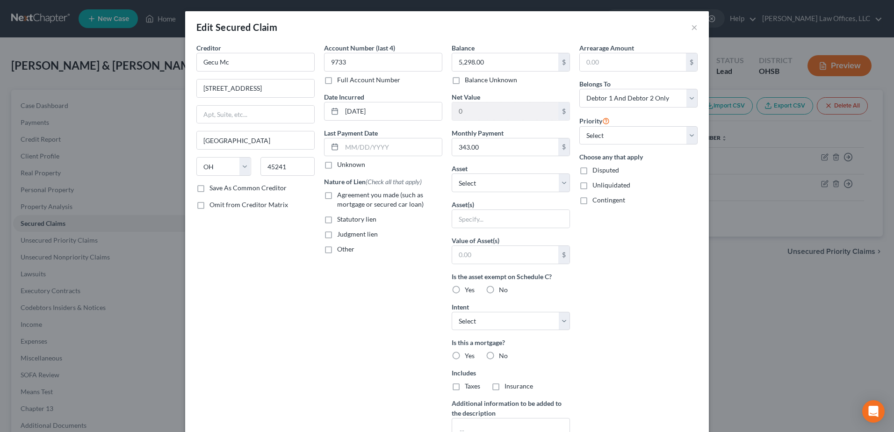
click at [337, 197] on label "Agreement you made (such as mortgage or secured car loan)" at bounding box center [389, 199] width 105 height 19
click at [341, 196] on input "Agreement you made (such as mortgage or secured car loan)" at bounding box center [344, 193] width 6 height 6
click at [562, 184] on select "Select Other Multiple Assets 401(k) Through Previous Employer - $0.0 Interest i…" at bounding box center [511, 182] width 118 height 19
click at [452, 173] on select "Select Other Multiple Assets 401(k) Through Previous Employer - $0.0 Interest i…" at bounding box center [511, 182] width 118 height 19
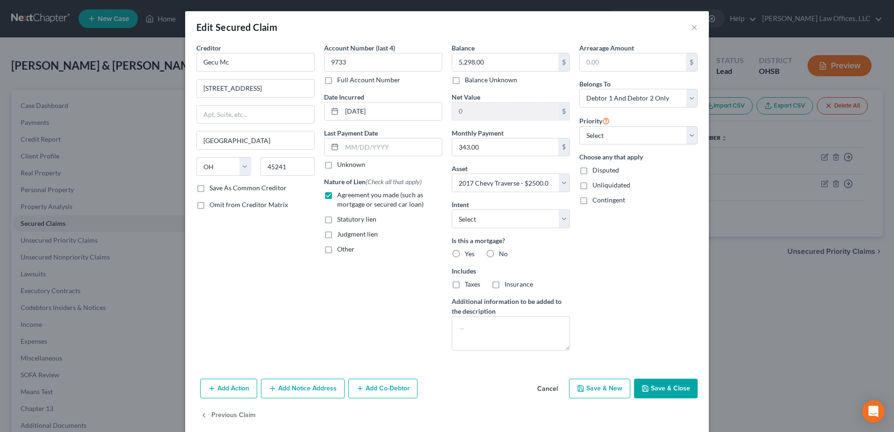
click at [499, 253] on label "No" at bounding box center [503, 253] width 9 height 9
click at [502, 253] on input "No" at bounding box center [505, 252] width 6 height 6
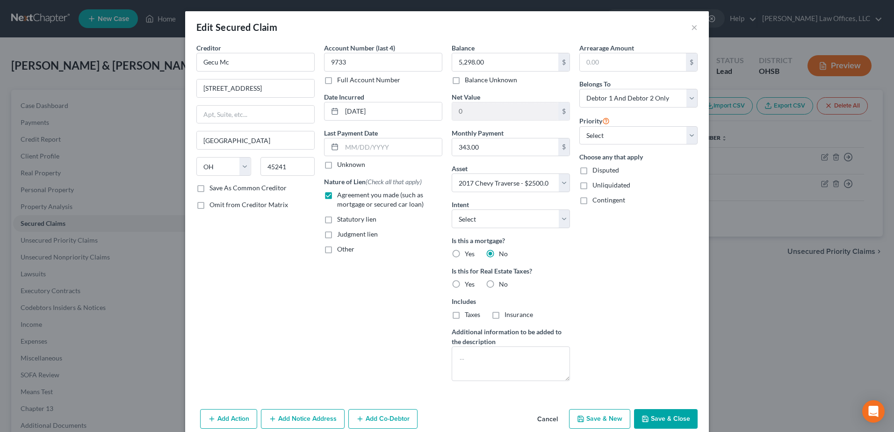
click at [499, 283] on label "No" at bounding box center [503, 284] width 9 height 9
click at [502, 283] on input "No" at bounding box center [505, 283] width 6 height 6
click at [653, 413] on button "Save & Close" at bounding box center [666, 419] width 64 height 20
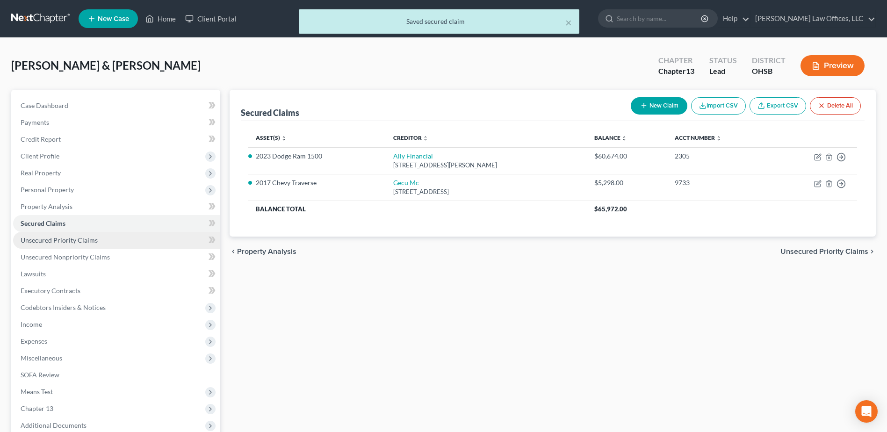
click at [76, 237] on span "Unsecured Priority Claims" at bounding box center [59, 240] width 77 height 8
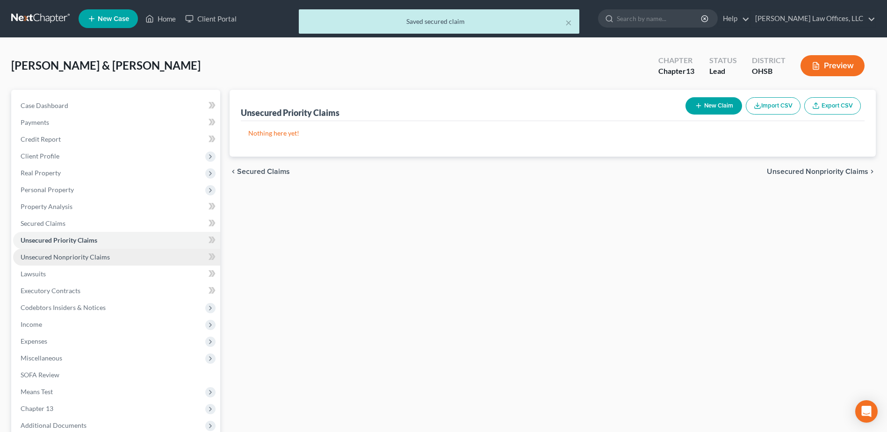
click at [80, 256] on span "Unsecured Nonpriority Claims" at bounding box center [65, 257] width 89 height 8
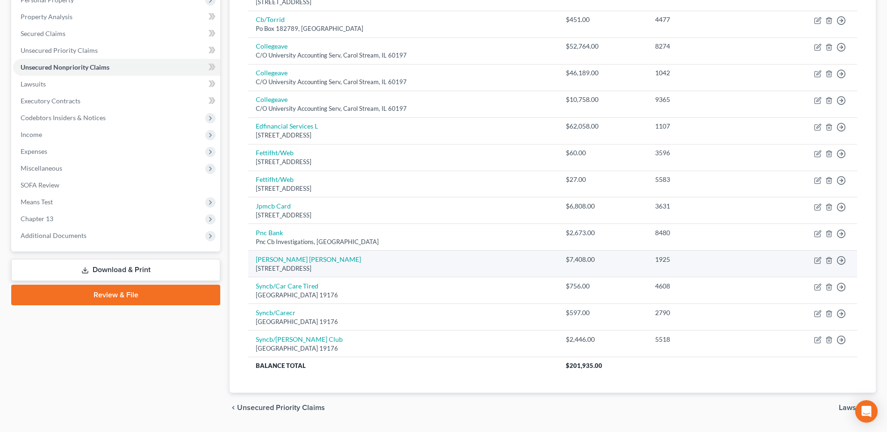
scroll to position [169, 0]
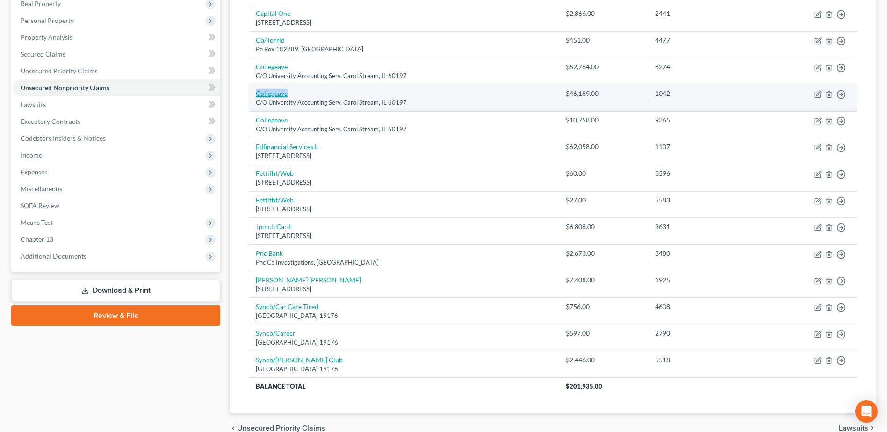
drag, startPoint x: 294, startPoint y: 95, endPoint x: 261, endPoint y: 95, distance: 32.3
click at [258, 95] on td "Collegeave C/O University Accounting Serv, [GEOGRAPHIC_DATA]" at bounding box center [403, 98] width 310 height 27
copy link "Collegeave"
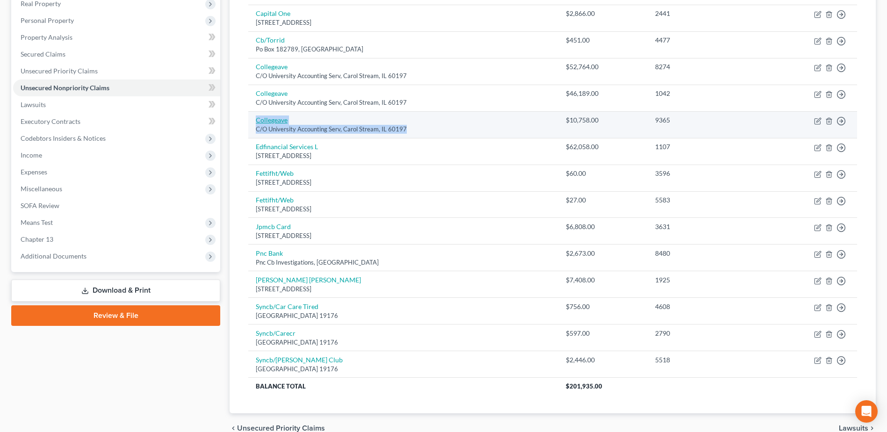
drag, startPoint x: 407, startPoint y: 130, endPoint x: 272, endPoint y: 123, distance: 135.7
click at [253, 122] on td "Collegeave C/O University Accounting Serv, [GEOGRAPHIC_DATA]" at bounding box center [403, 124] width 310 height 27
copy td "Collegeave C/O University Accounting Serv, [GEOGRAPHIC_DATA]"
click at [817, 121] on icon "button" at bounding box center [817, 120] width 7 height 7
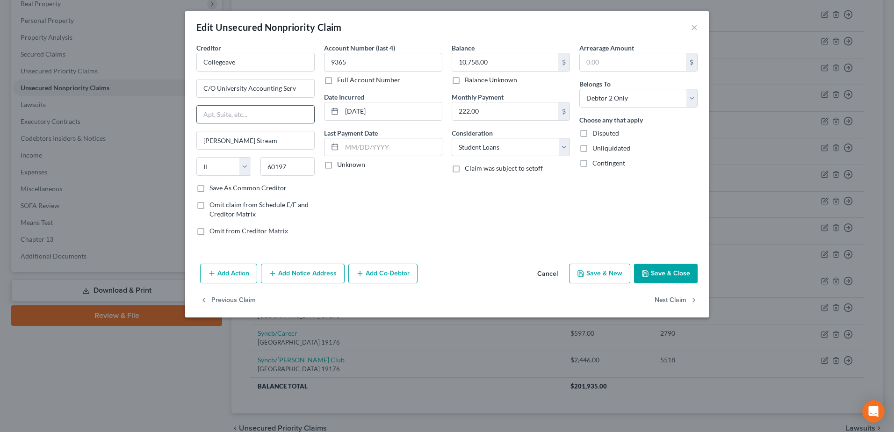
paste input "P.O. Box 5291"
click at [663, 273] on button "Save & Close" at bounding box center [666, 274] width 64 height 20
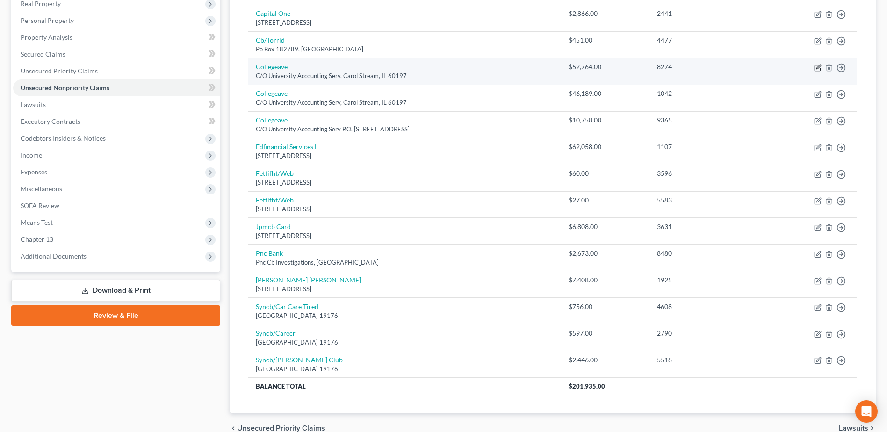
click at [817, 67] on icon "button" at bounding box center [818, 67] width 4 height 4
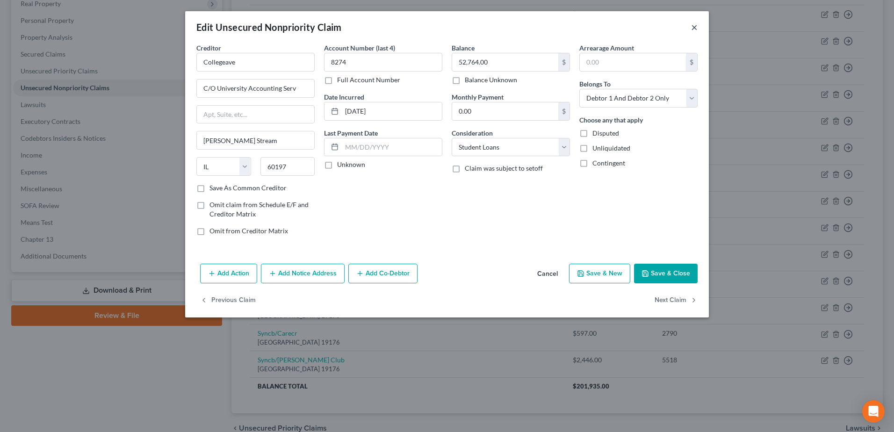
click at [696, 28] on button "×" at bounding box center [694, 27] width 7 height 11
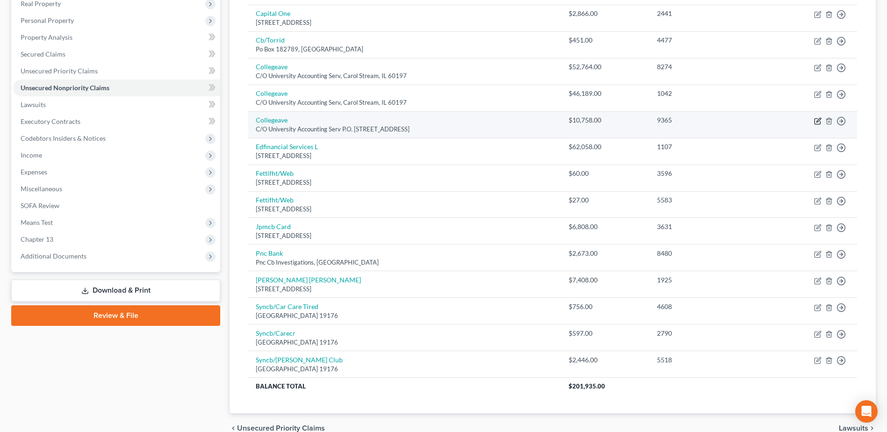
click at [818, 122] on icon "button" at bounding box center [818, 120] width 4 height 4
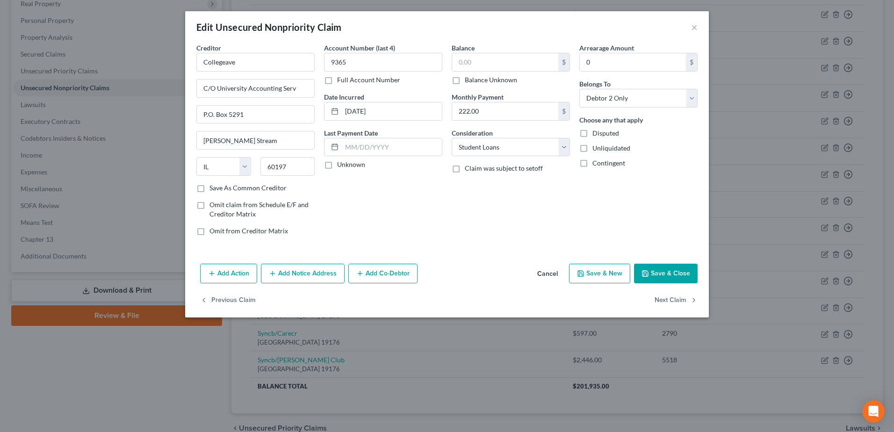
click at [652, 271] on button "Save & Close" at bounding box center [666, 274] width 64 height 20
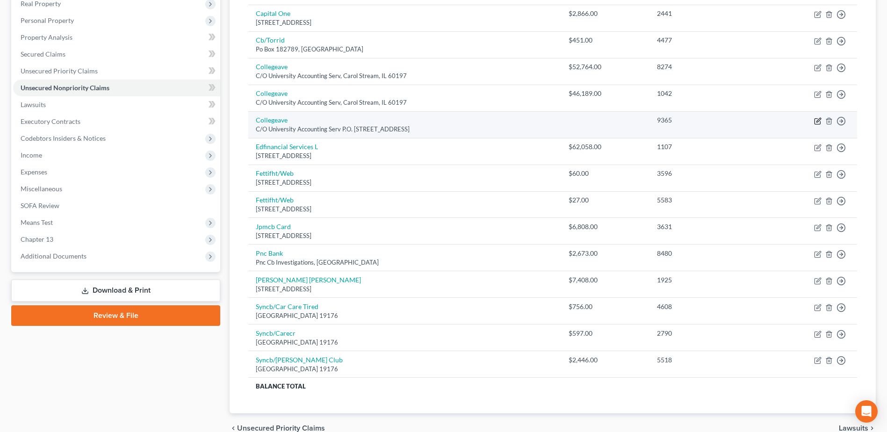
click at [815, 122] on icon "button" at bounding box center [817, 120] width 7 height 7
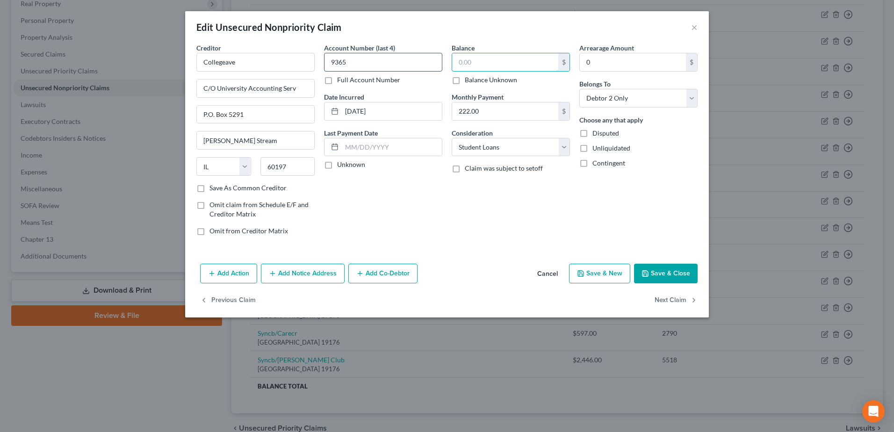
drag, startPoint x: 491, startPoint y: 62, endPoint x: 419, endPoint y: 68, distance: 72.7
click at [419, 68] on div "Creditor * Collegeave C/O University Accounting Serv P.O. Box 5291 [PERSON_NAME…" at bounding box center [447, 143] width 510 height 200
click at [488, 61] on input "text" at bounding box center [505, 62] width 106 height 18
click at [665, 267] on button "Save & Close" at bounding box center [666, 274] width 64 height 20
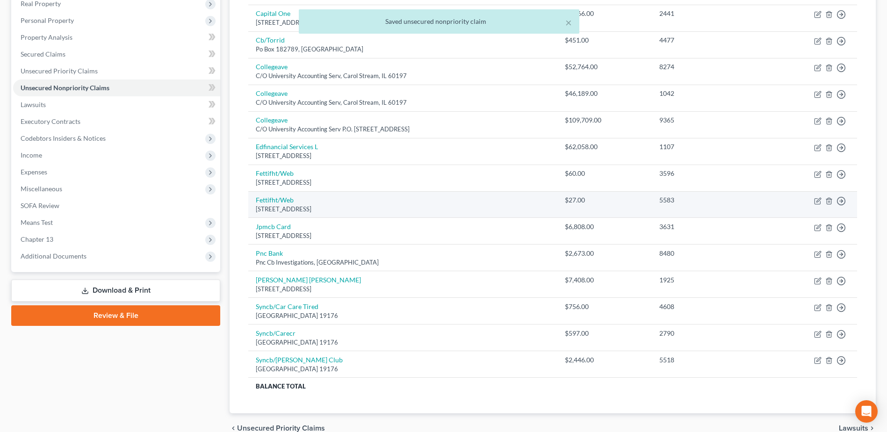
scroll to position [122, 0]
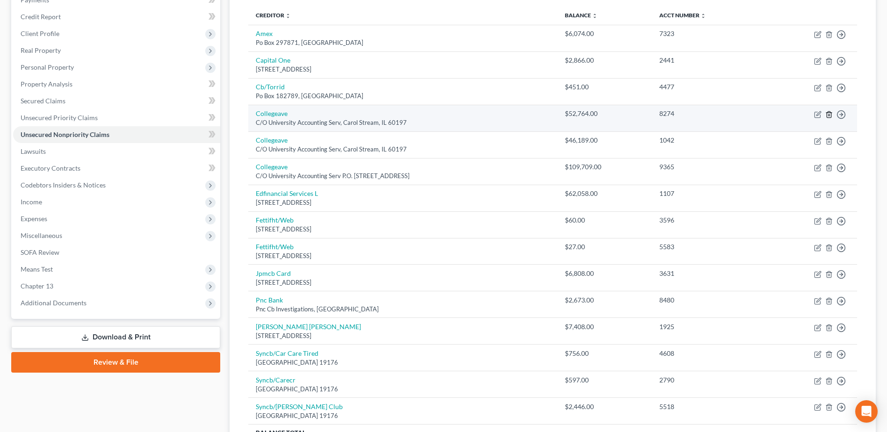
click at [827, 115] on icon "button" at bounding box center [828, 114] width 7 height 7
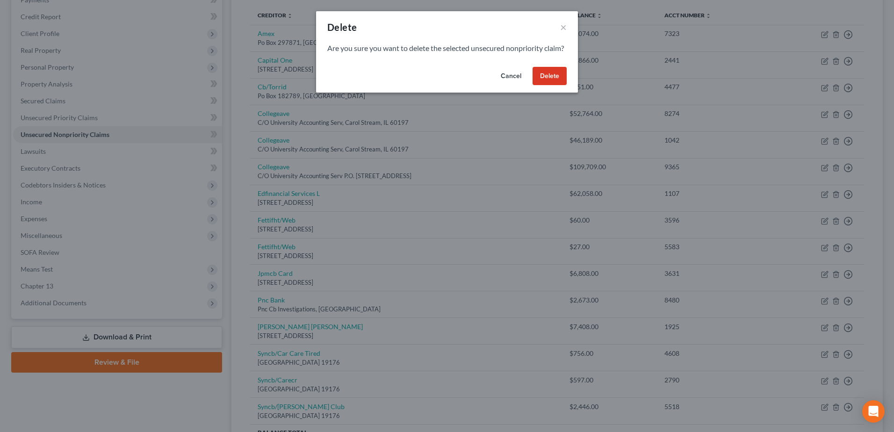
click at [557, 83] on button "Delete" at bounding box center [549, 76] width 34 height 19
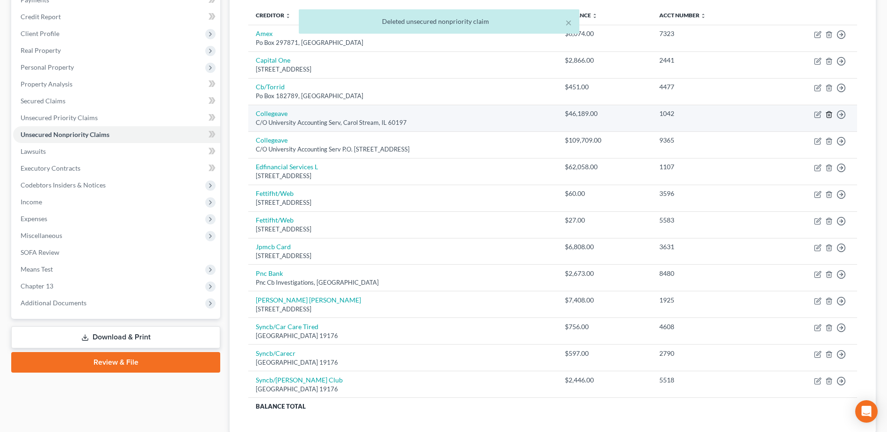
click at [826, 114] on icon "button" at bounding box center [828, 114] width 7 height 7
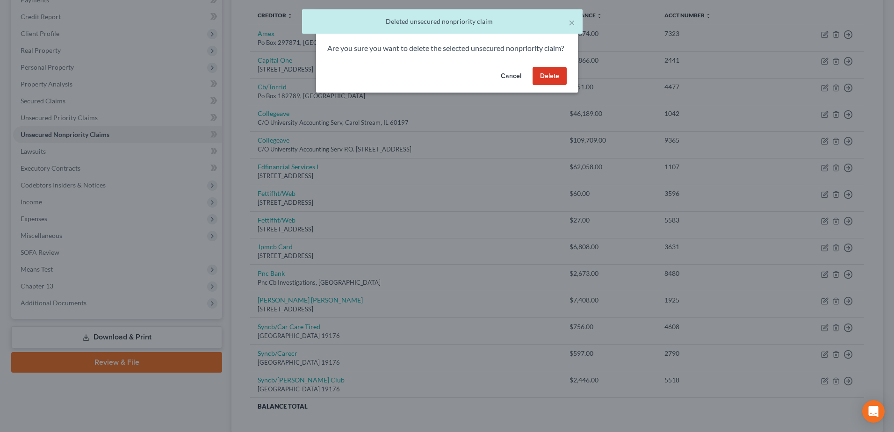
click at [541, 84] on button "Delete" at bounding box center [549, 76] width 34 height 19
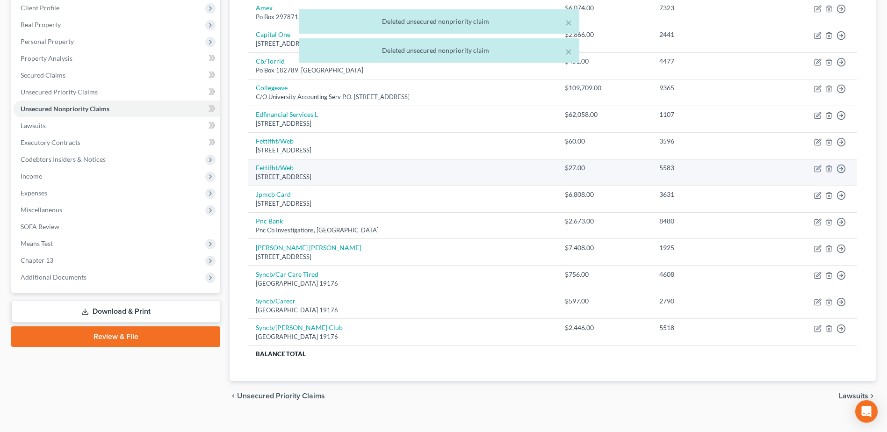
scroll to position [163, 0]
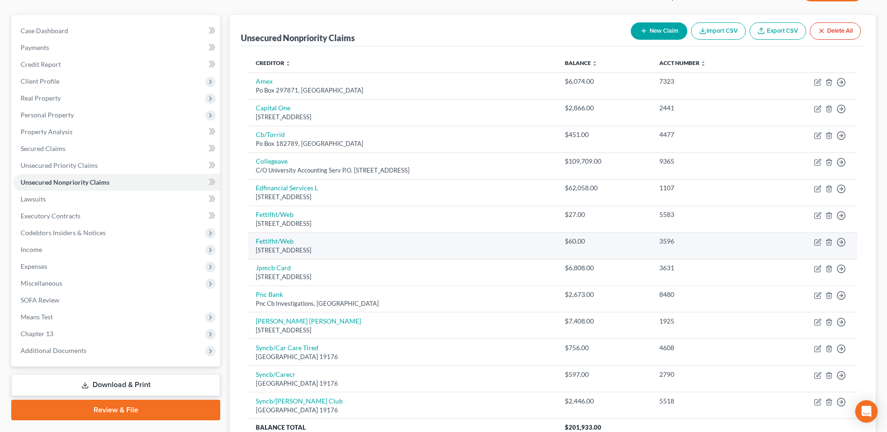
scroll to position [69, 0]
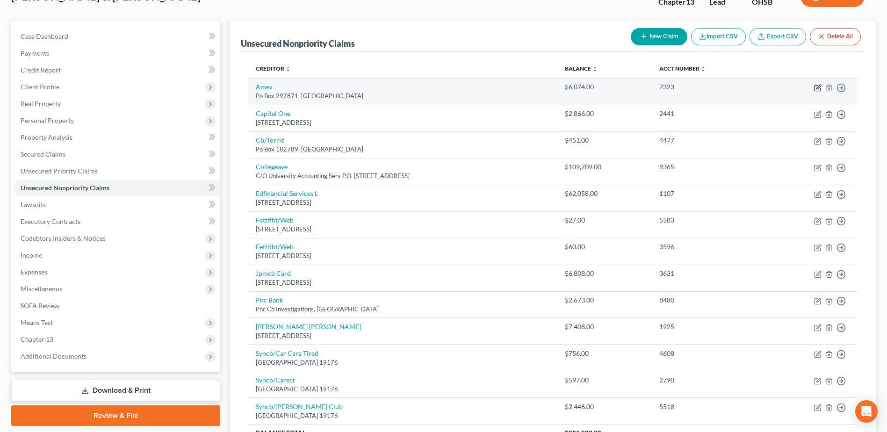
click at [816, 88] on icon "button" at bounding box center [817, 87] width 7 height 7
select select "9"
select select "2"
select select "0"
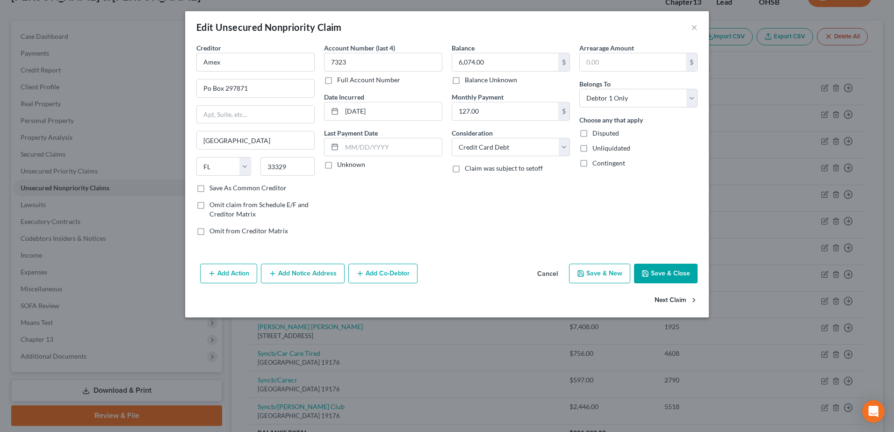
click at [679, 302] on button "Next Claim" at bounding box center [675, 301] width 43 height 20
select select "46"
select select "2"
select select "0"
click at [679, 302] on button "Next Claim" at bounding box center [675, 301] width 43 height 20
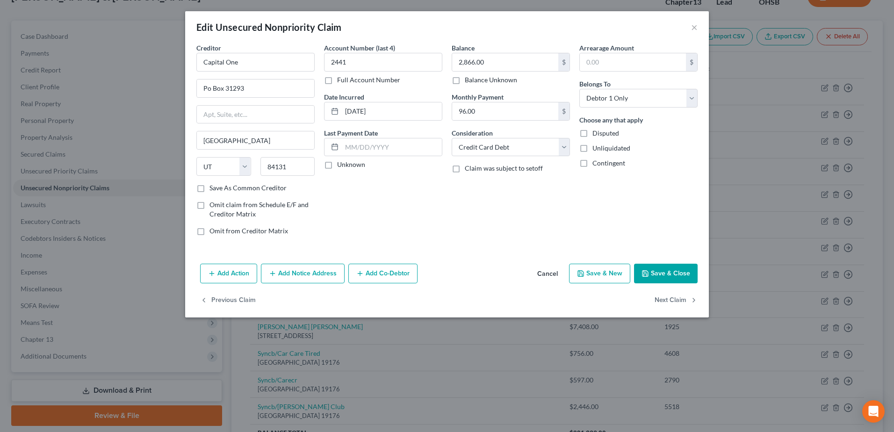
select select "36"
select select "2"
select select "1"
click at [679, 302] on button "Next Claim" at bounding box center [675, 301] width 43 height 20
select select "14"
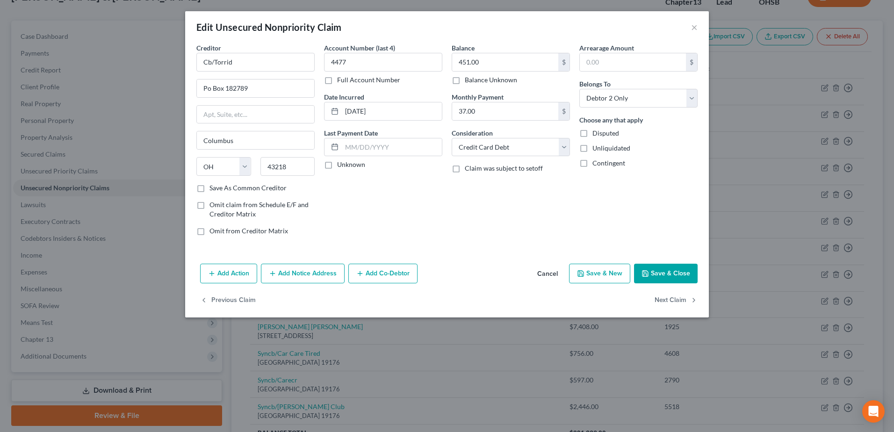
select select "17"
select select "1"
click at [679, 302] on button "Next Claim" at bounding box center [675, 301] width 43 height 20
select select "44"
select select "17"
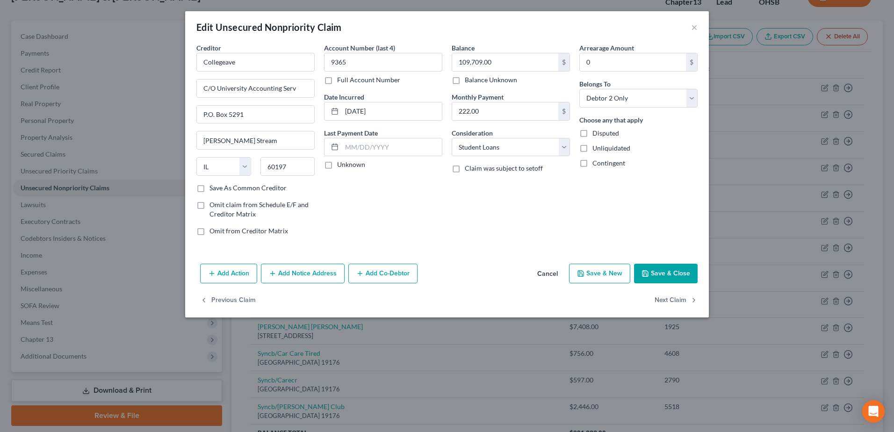
select select "1"
click at [679, 302] on button "Next Claim" at bounding box center [675, 301] width 43 height 20
select select "24"
select select "2"
select select "1"
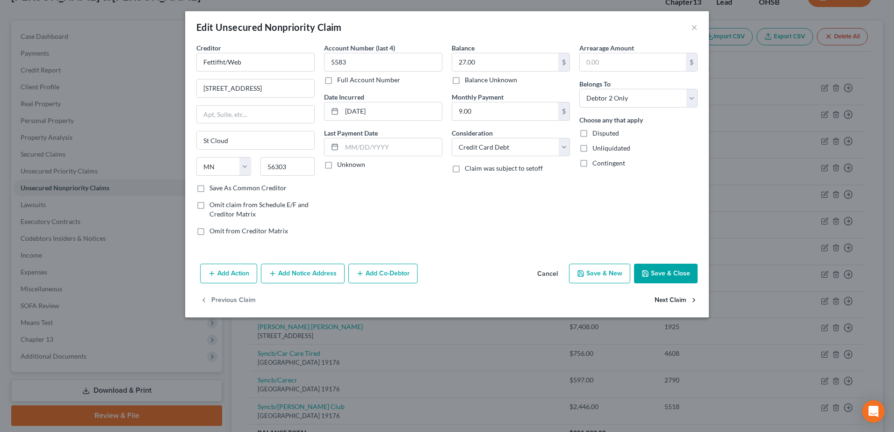
click at [678, 297] on button "Next Claim" at bounding box center [675, 301] width 43 height 20
select select "24"
select select "2"
select select "0"
click at [678, 297] on button "Next Claim" at bounding box center [675, 301] width 43 height 20
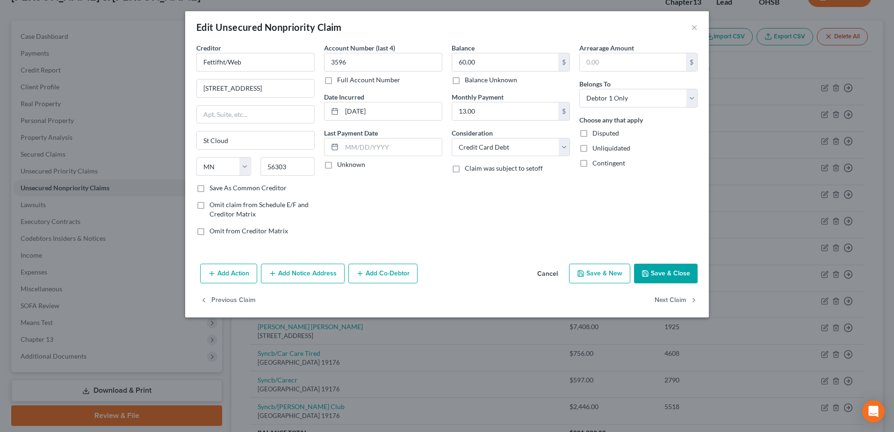
select select "7"
select select "0"
click at [566, 148] on select "Select Cable / Satellite Services Collection Agency Credit Card Debt Debt Couns…" at bounding box center [511, 147] width 118 height 19
select select "2"
click at [452, 138] on select "Select Cable / Satellite Services Collection Agency Credit Card Debt Debt Couns…" at bounding box center [511, 147] width 118 height 19
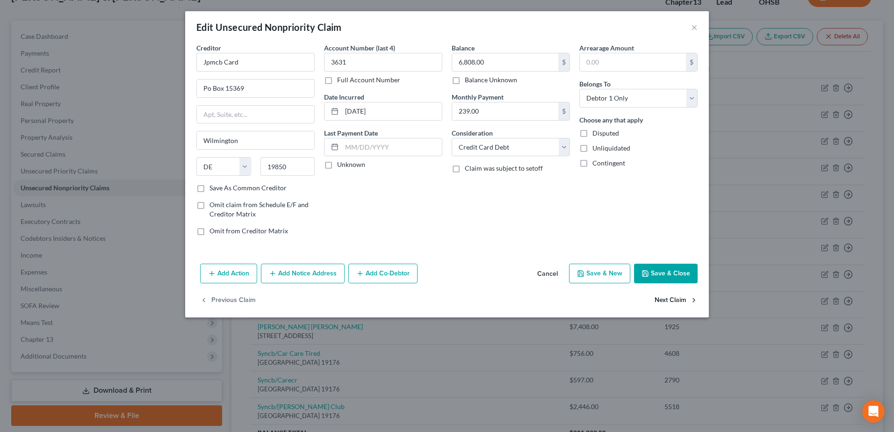
click at [666, 294] on button "Next Claim" at bounding box center [675, 301] width 43 height 20
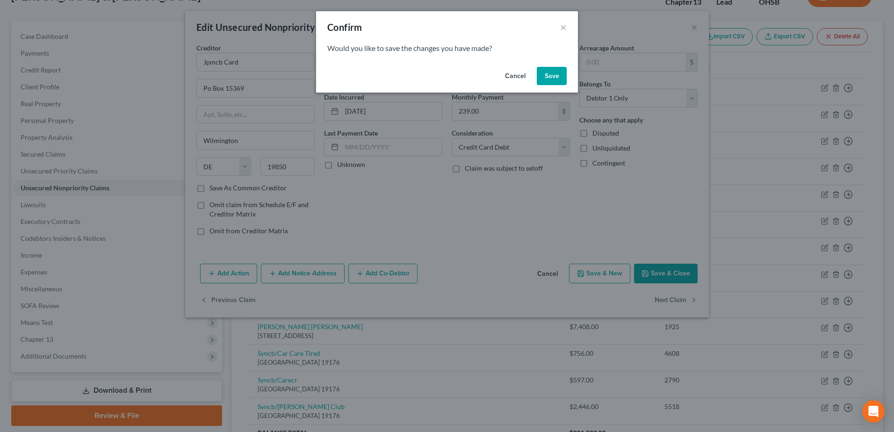
click at [558, 77] on button "Save" at bounding box center [552, 76] width 30 height 19
select select "36"
select select "2"
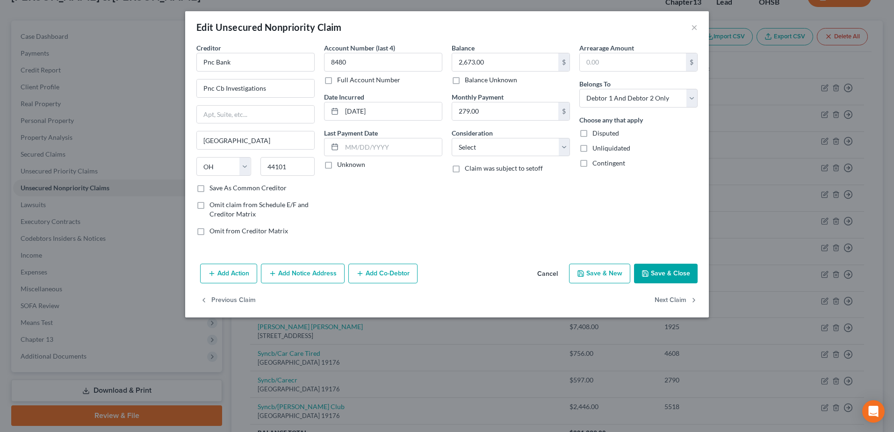
type input "0"
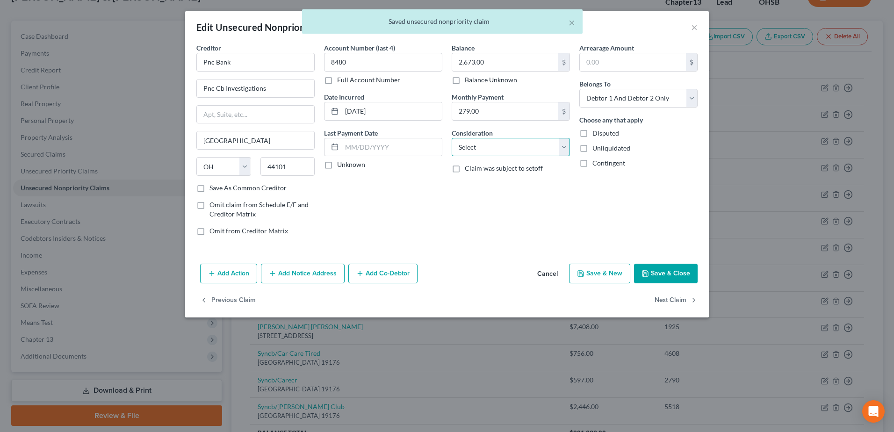
click at [563, 143] on select "Select Cable / Satellite Services Collection Agency Credit Card Debt Debt Couns…" at bounding box center [511, 147] width 118 height 19
select select "2"
click at [452, 138] on select "Select Cable / Satellite Services Collection Agency Credit Card Debt Debt Couns…" at bounding box center [511, 147] width 118 height 19
click at [667, 301] on button "Next Claim" at bounding box center [675, 301] width 43 height 20
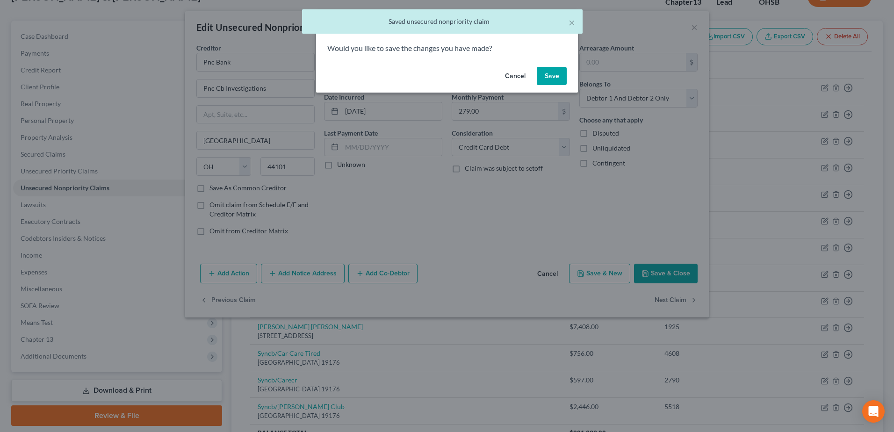
click at [556, 83] on button "Save" at bounding box center [552, 76] width 30 height 19
select select "7"
select select "17"
select select "1"
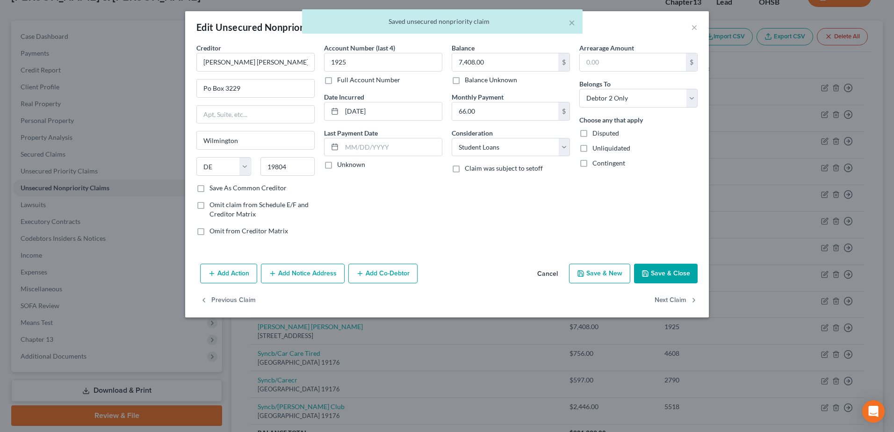
type input "0"
click at [668, 302] on button "Next Claim" at bounding box center [675, 301] width 43 height 20
select select "39"
select select "2"
select select "1"
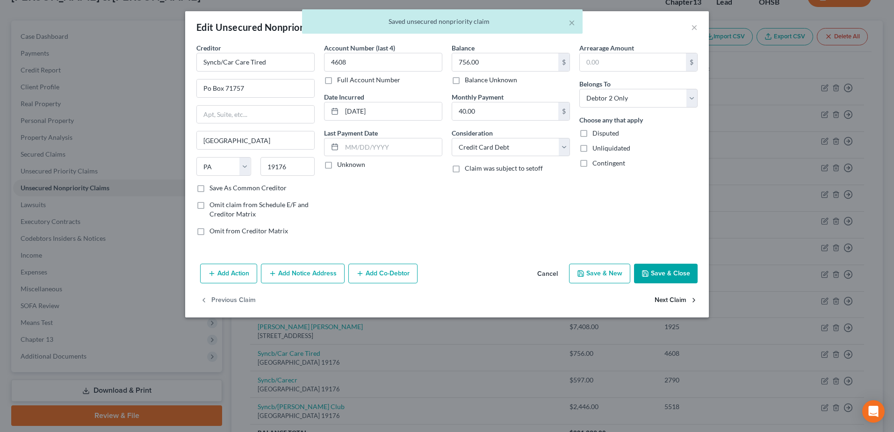
click at [686, 300] on button "Next Claim" at bounding box center [675, 301] width 43 height 20
select select "39"
select select "2"
select select "0"
click at [681, 299] on button "Next Claim" at bounding box center [675, 301] width 43 height 20
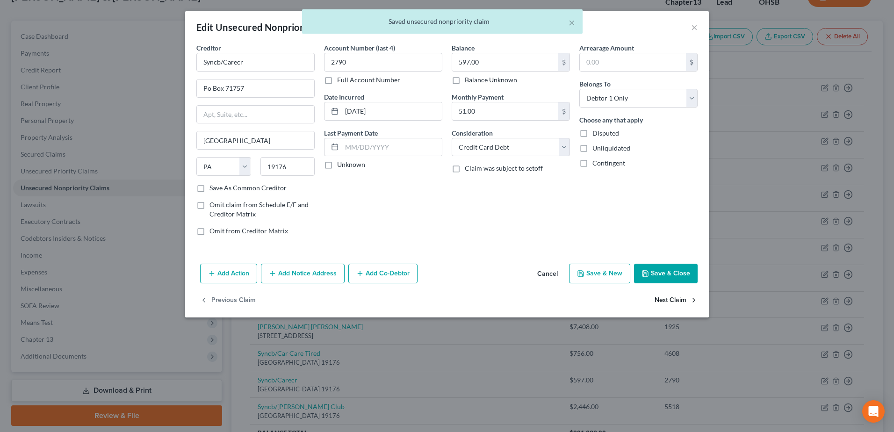
select select "39"
select select "2"
select select "1"
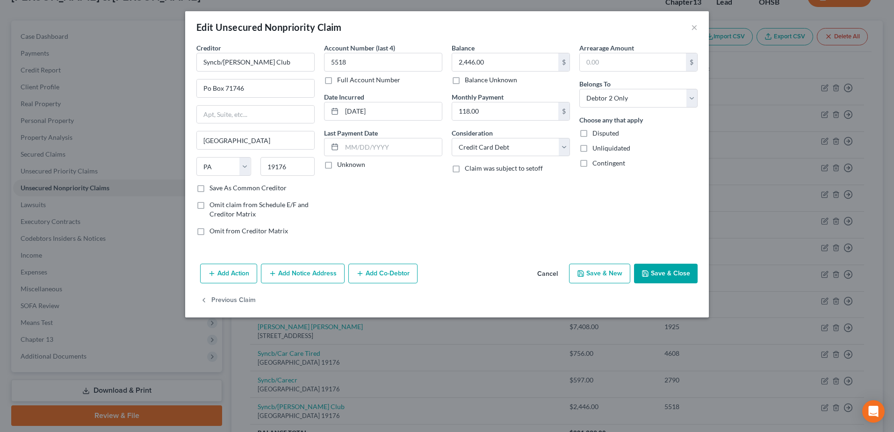
click at [673, 277] on button "Save & Close" at bounding box center [666, 274] width 64 height 20
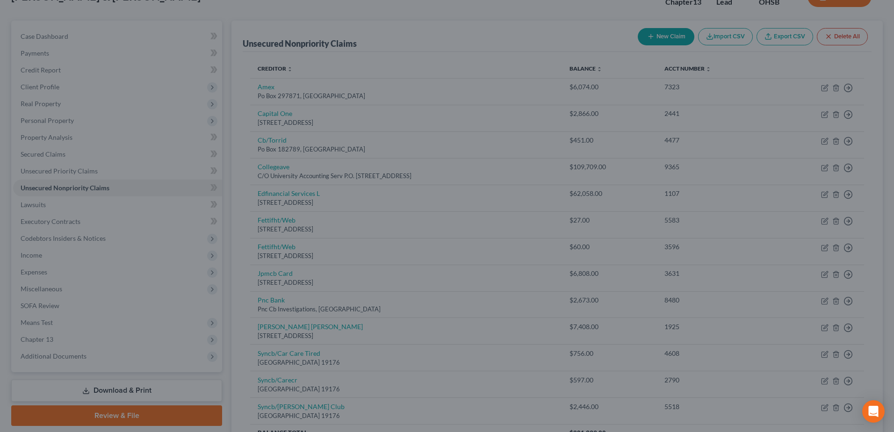
type input "0"
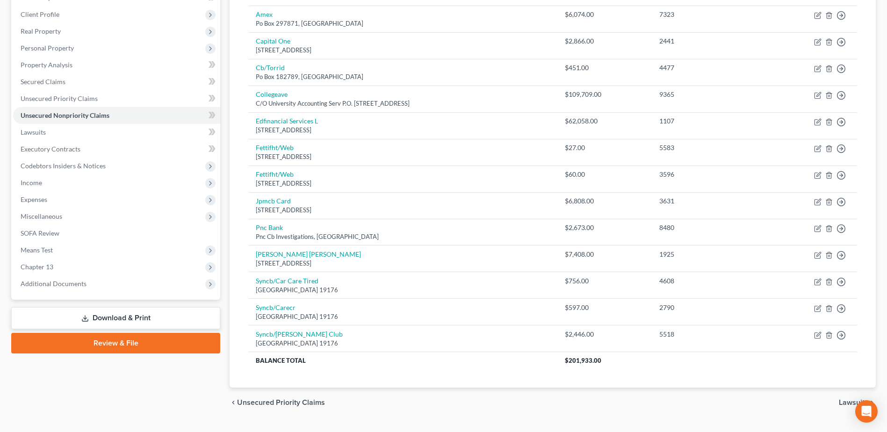
scroll to position [163, 0]
